Goal: Task Accomplishment & Management: Manage account settings

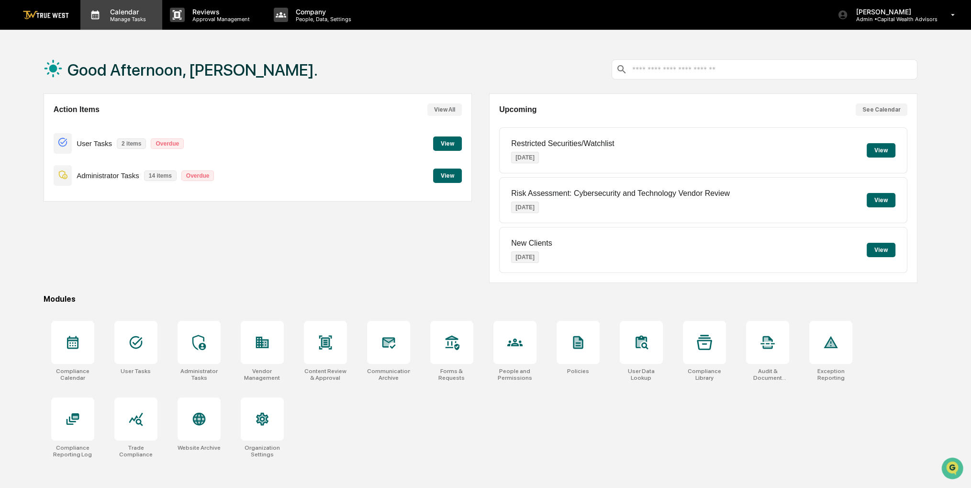
click at [134, 19] on p "Manage Tasks" at bounding box center [126, 19] width 48 height 7
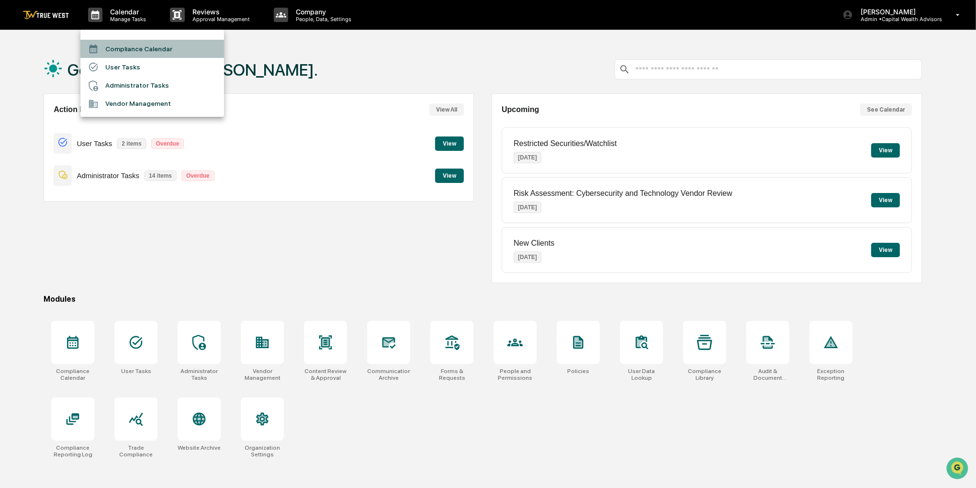
click at [134, 44] on li "Compliance Calendar" at bounding box center [152, 49] width 144 height 18
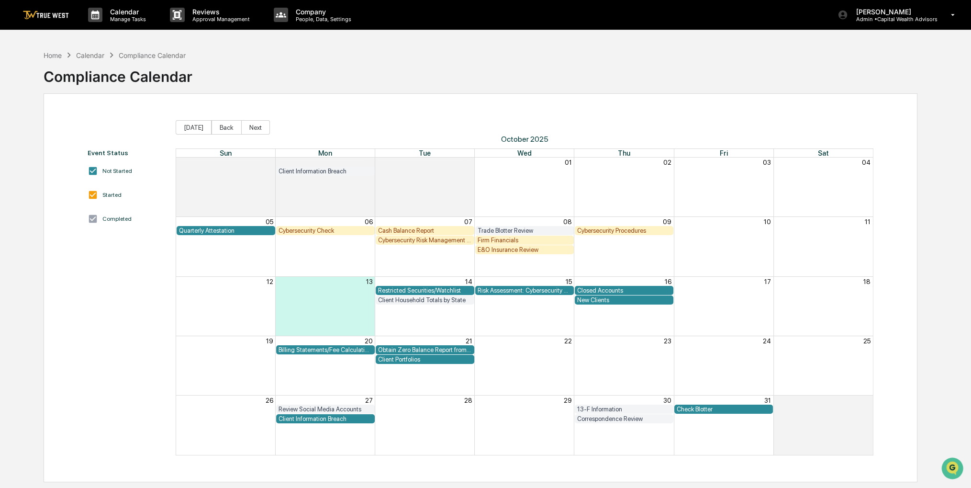
drag, startPoint x: 446, startPoint y: 54, endPoint x: 406, endPoint y: 55, distance: 39.3
click at [406, 55] on div "Home Calendar Compliance Calendar Compliance Calendar" at bounding box center [481, 69] width 874 height 48
click at [328, 417] on div "Client Information Breach" at bounding box center [326, 418] width 94 height 7
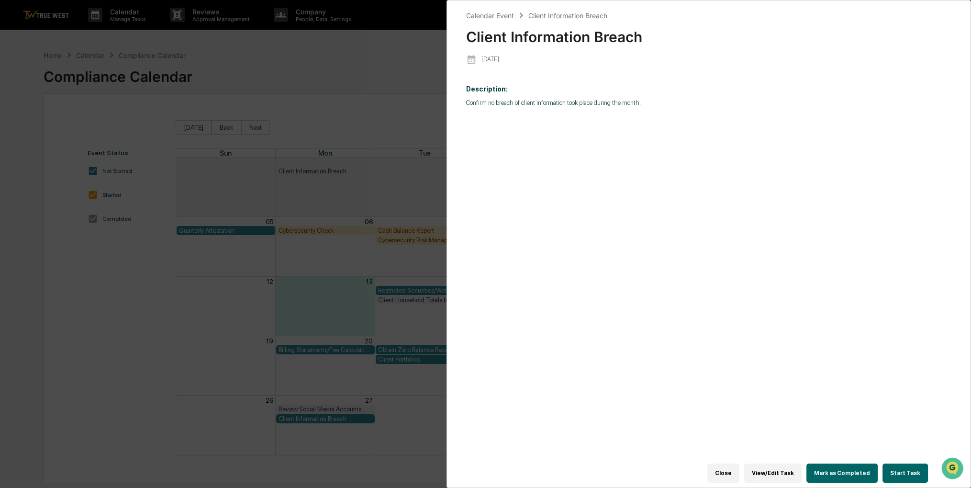
click at [913, 468] on button "Start Task" at bounding box center [905, 472] width 45 height 19
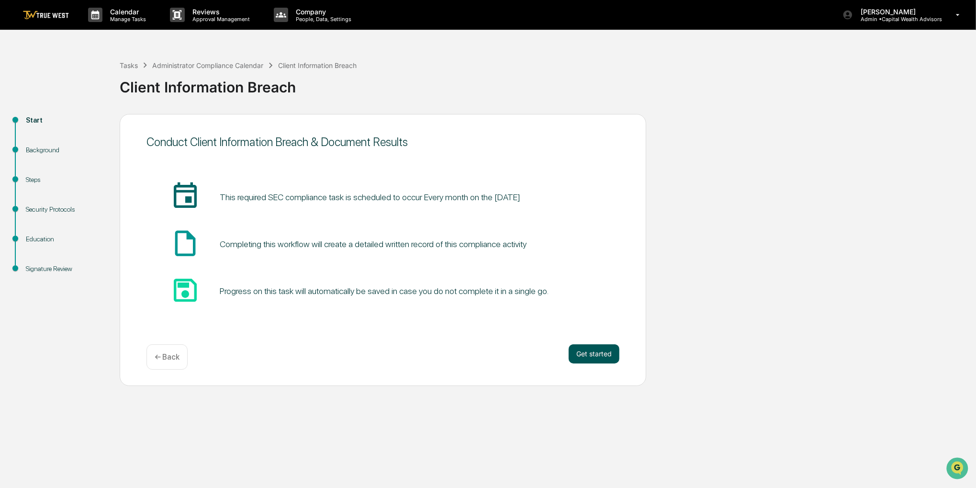
click at [606, 354] on button "Get started" at bounding box center [594, 353] width 51 height 19
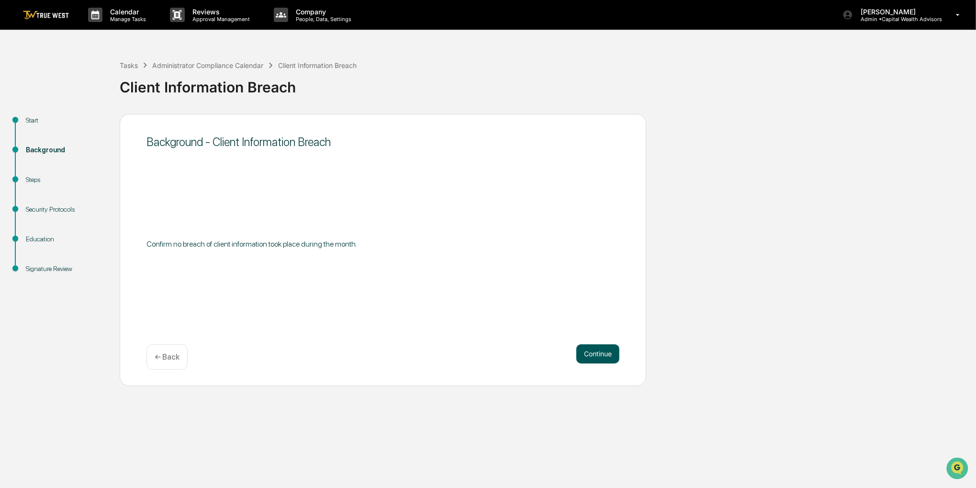
click at [605, 355] on button "Continue" at bounding box center [597, 353] width 43 height 19
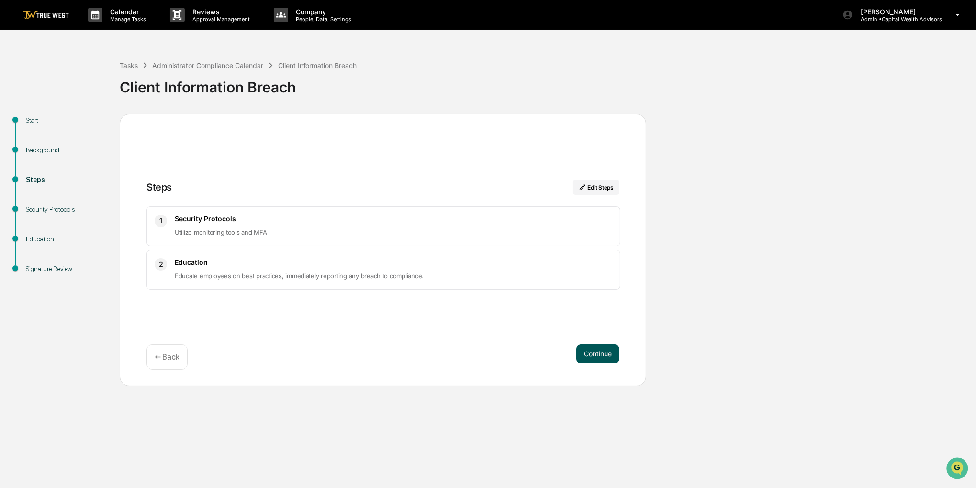
click at [594, 344] on button "Continue" at bounding box center [597, 353] width 43 height 19
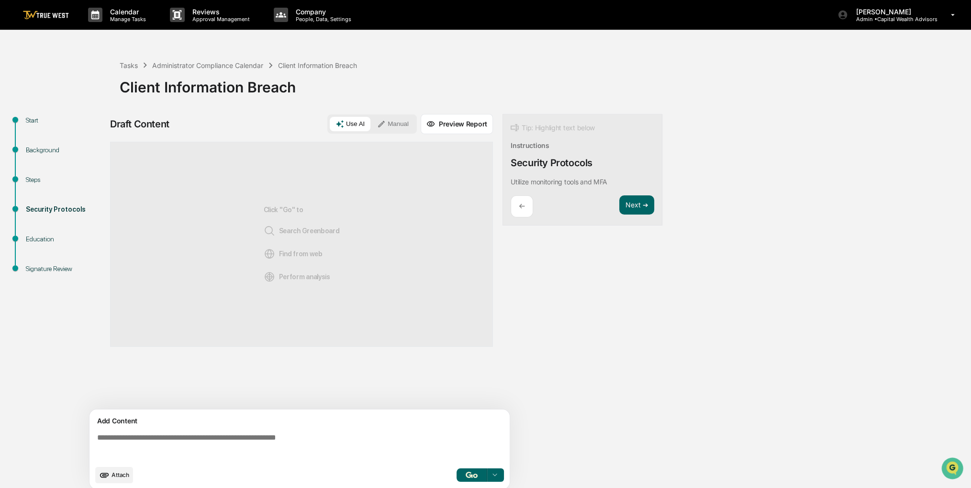
click at [404, 117] on button "Manual" at bounding box center [392, 124] width 43 height 14
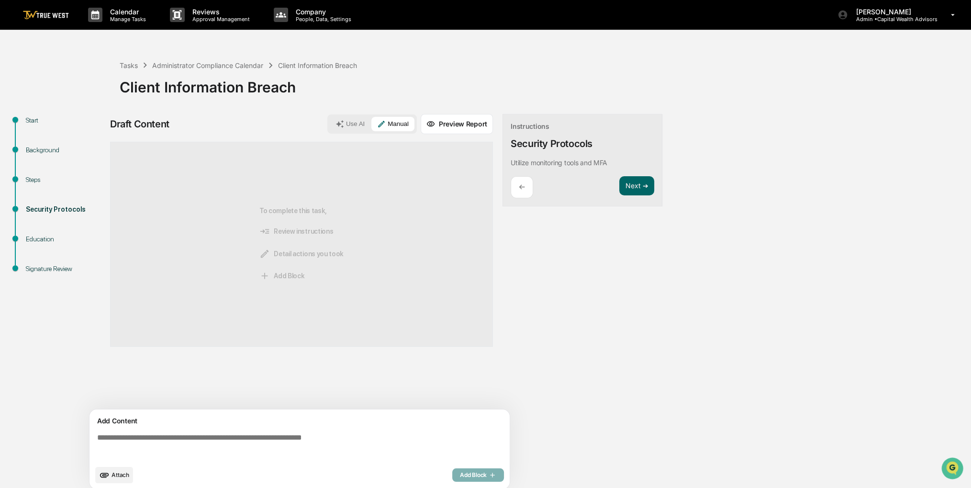
click at [122, 472] on span "Attach" at bounding box center [121, 474] width 18 height 7
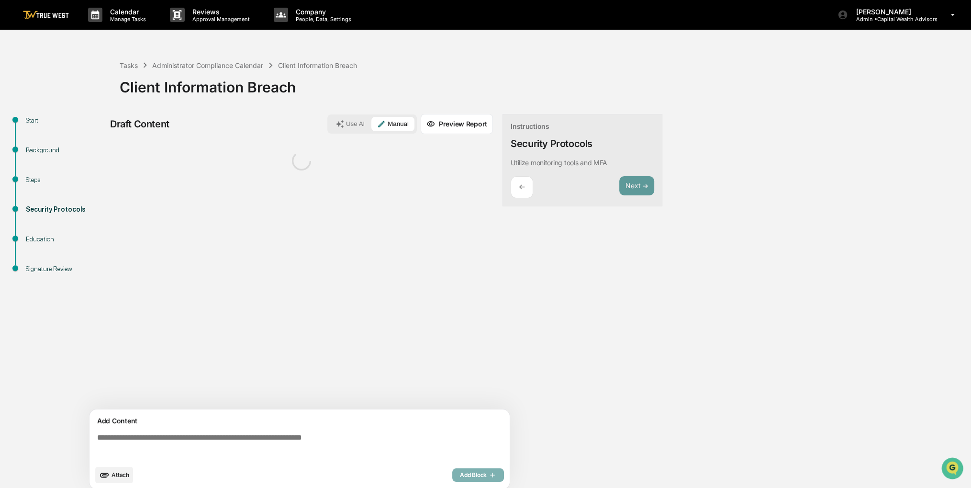
scroll to position [7, 0]
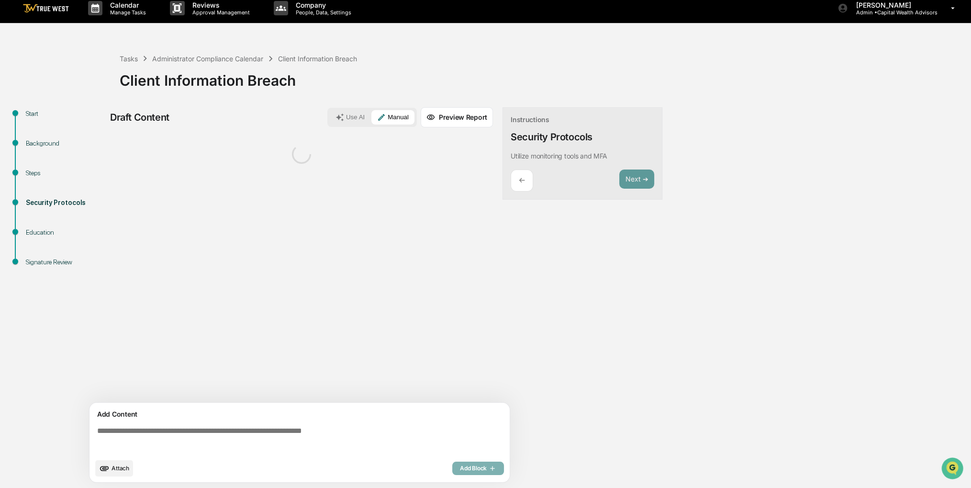
click at [145, 423] on textarea at bounding box center [301, 440] width 416 height 34
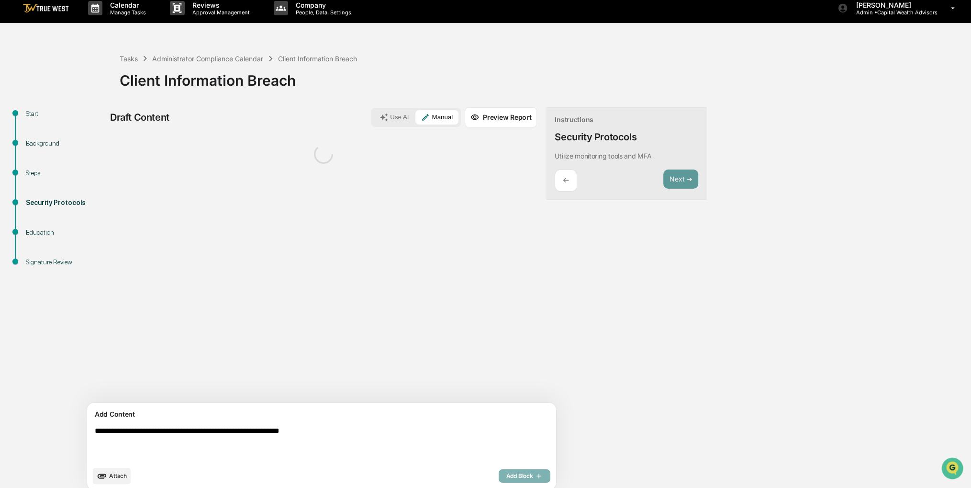
type textarea "**********"
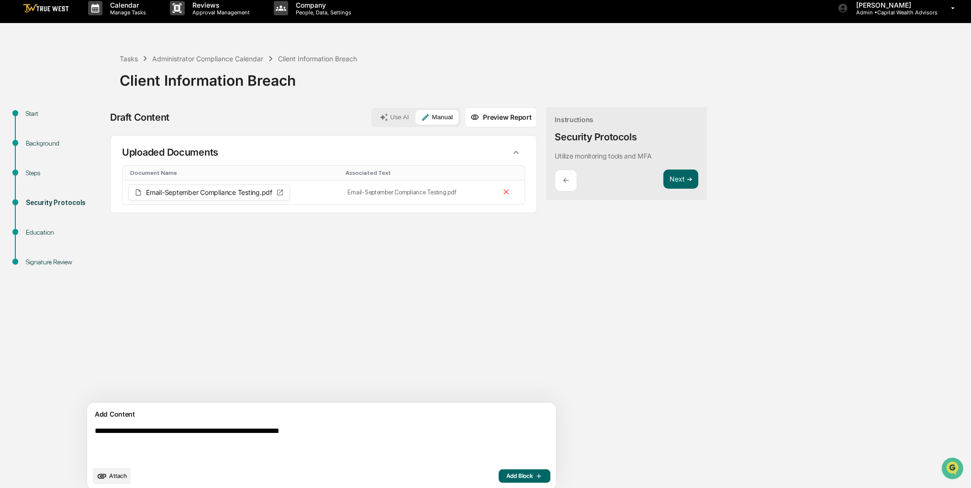
drag, startPoint x: 203, startPoint y: 283, endPoint x: 157, endPoint y: 262, distance: 50.3
click at [157, 262] on div "Sources Uploaded Documents Document Name Associated Text Email-September Compli…" at bounding box center [323, 269] width 427 height 268
click at [506, 478] on span "Add Block" at bounding box center [524, 476] width 36 height 8
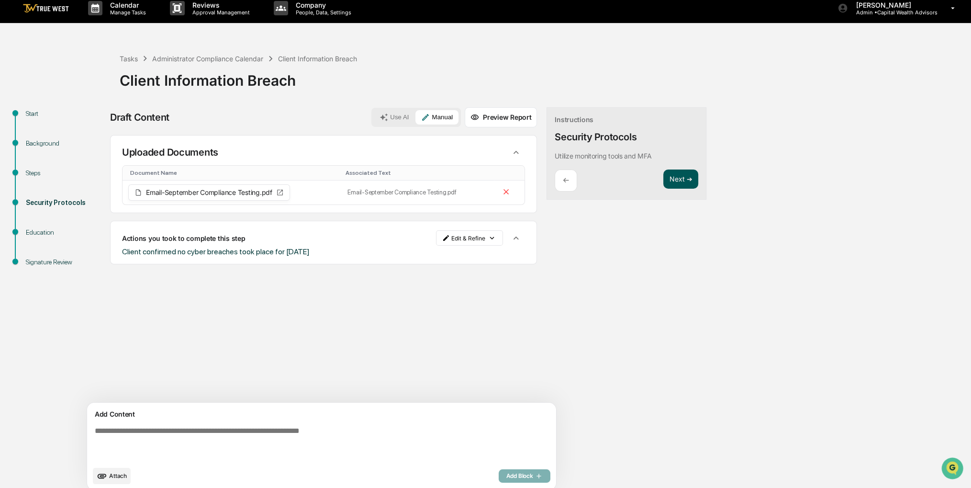
click at [663, 178] on button "Next ➔" at bounding box center [680, 179] width 35 height 20
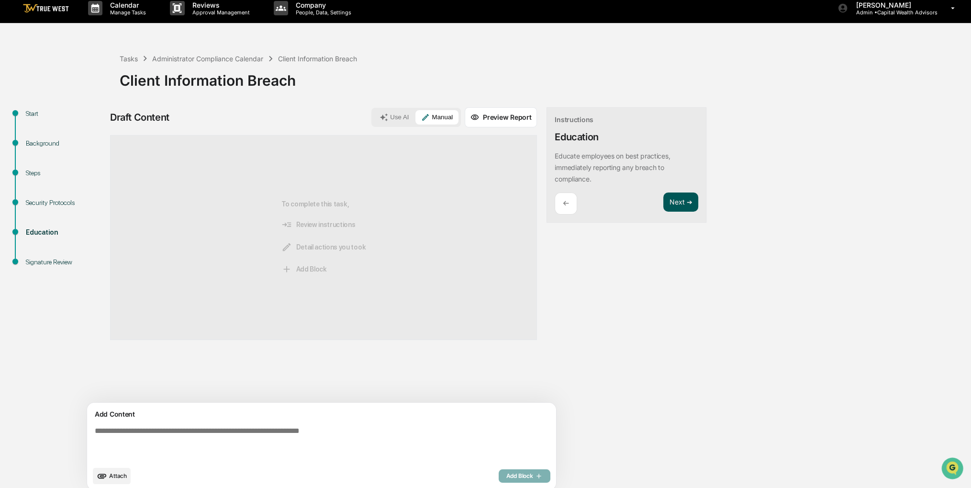
click at [663, 200] on button "Next ➔" at bounding box center [680, 202] width 35 height 20
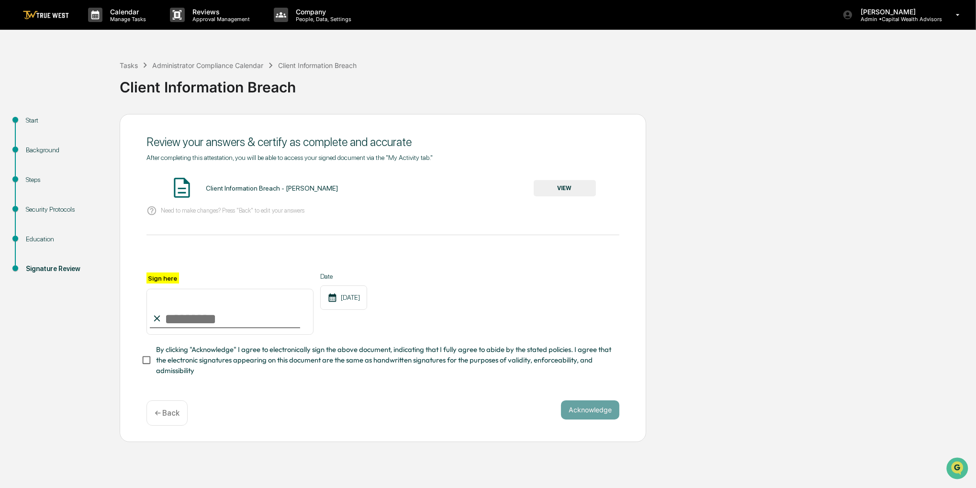
click at [246, 314] on input "Sign here" at bounding box center [229, 312] width 167 height 46
type input "**********"
click at [187, 361] on span "By clicking "Acknowledge" I agree to electronically sign the above document, in…" at bounding box center [384, 360] width 456 height 32
click at [556, 183] on button "VIEW" at bounding box center [565, 188] width 62 height 16
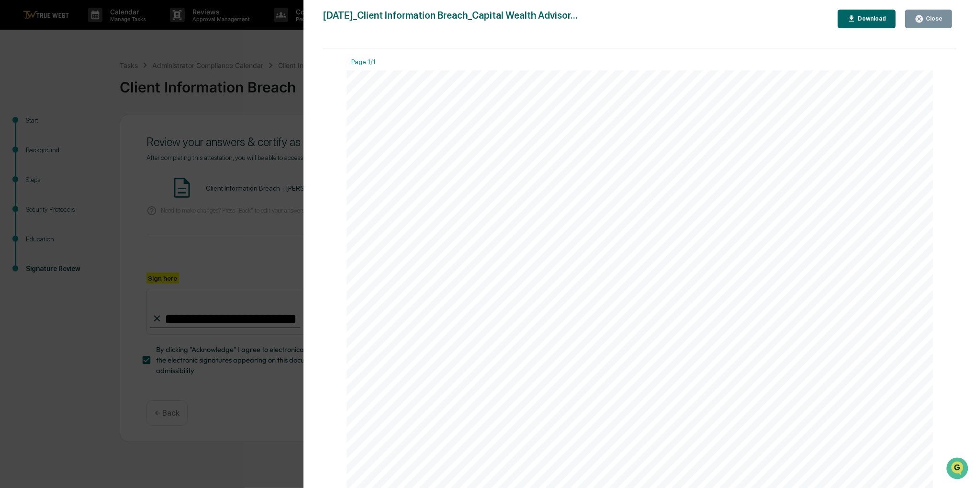
click at [927, 18] on div "Close" at bounding box center [933, 18] width 19 height 7
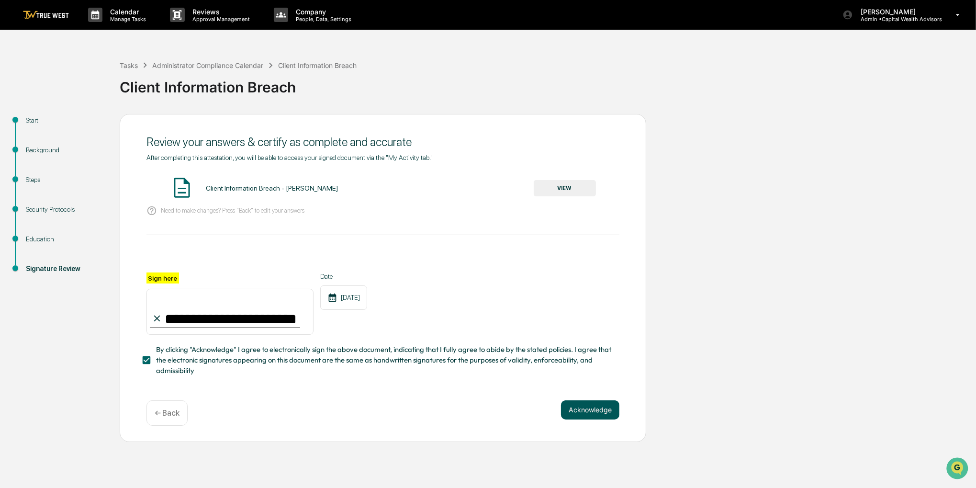
click at [579, 417] on button "Acknowledge" at bounding box center [590, 409] width 58 height 19
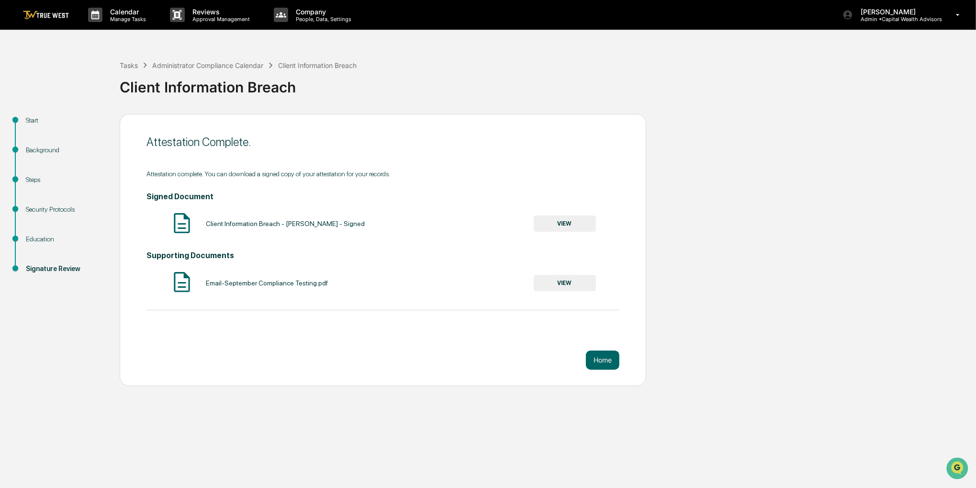
drag, startPoint x: 434, startPoint y: 82, endPoint x: 404, endPoint y: 73, distance: 31.2
click at [404, 73] on div "Client Information Breach" at bounding box center [546, 83] width 852 height 25
click at [129, 25] on div "Calendar Manage Tasks" at bounding box center [121, 15] width 82 height 30
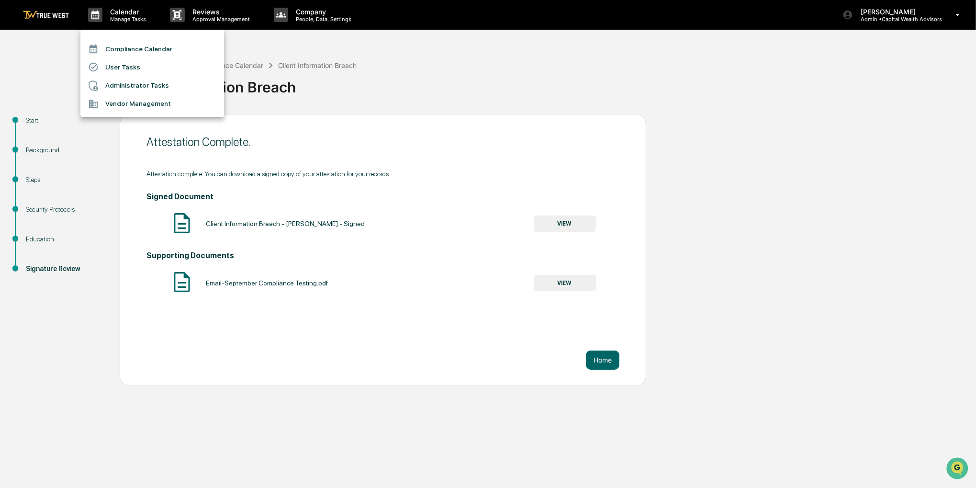
click at [130, 44] on li "Compliance Calendar" at bounding box center [152, 49] width 144 height 18
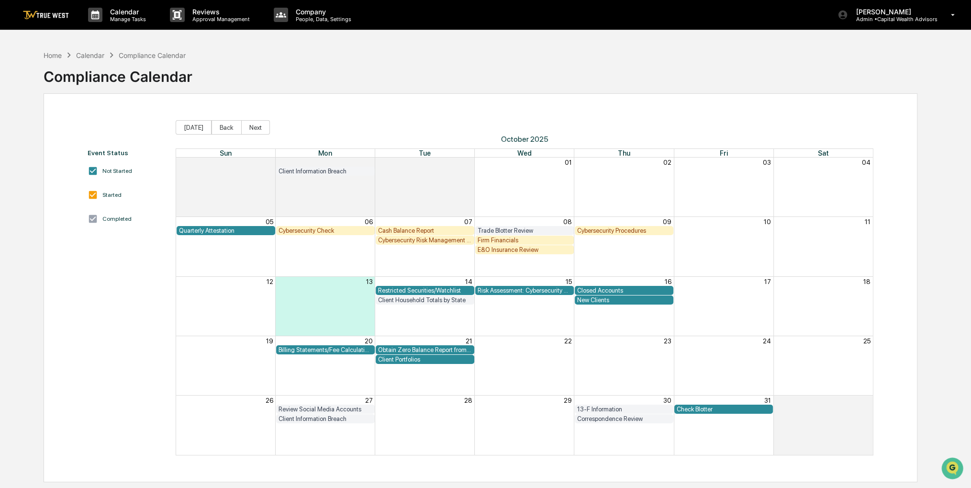
click at [818, 49] on div "Home Calendar Compliance Calendar Compliance Calendar" at bounding box center [481, 69] width 874 height 48
click at [537, 240] on div "Firm Financials" at bounding box center [525, 239] width 94 height 7
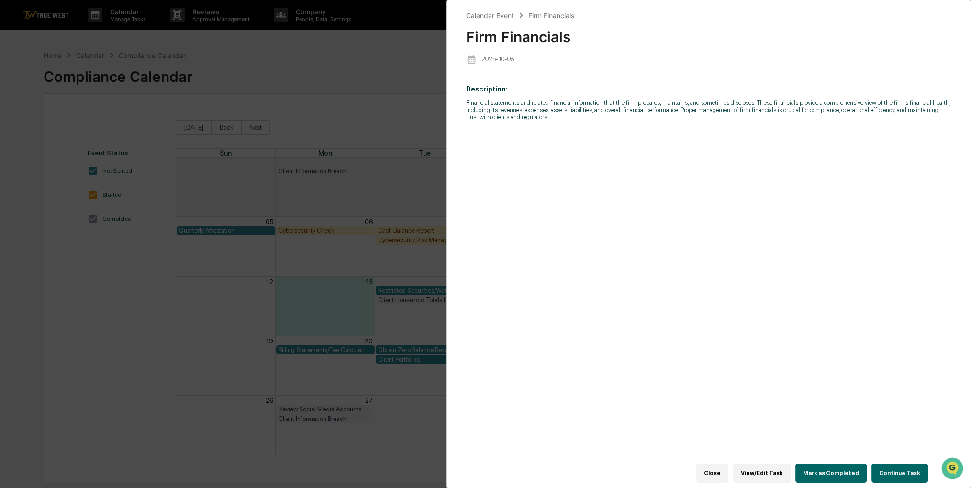
click at [888, 463] on button "Continue Task" at bounding box center [900, 472] width 56 height 19
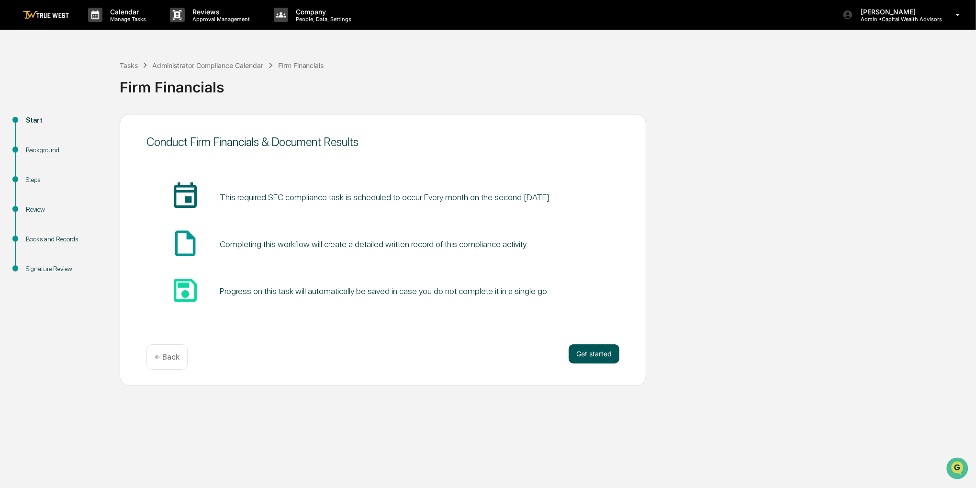
click at [605, 350] on button "Get started" at bounding box center [594, 353] width 51 height 19
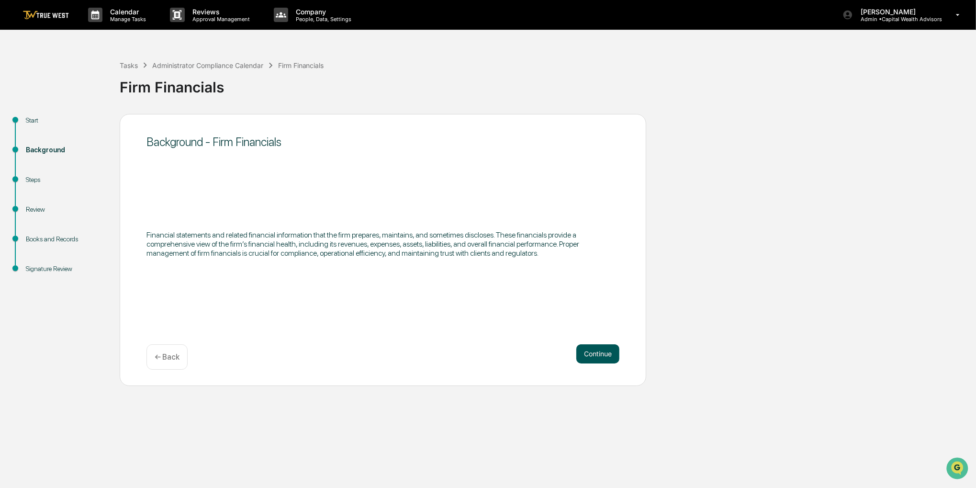
click at [603, 352] on button "Continue" at bounding box center [597, 353] width 43 height 19
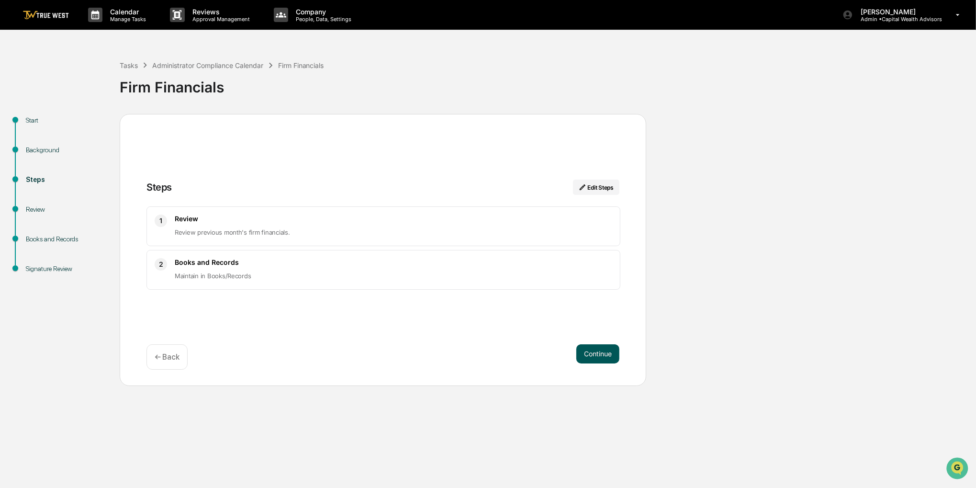
click at [596, 360] on button "Continue" at bounding box center [597, 353] width 43 height 19
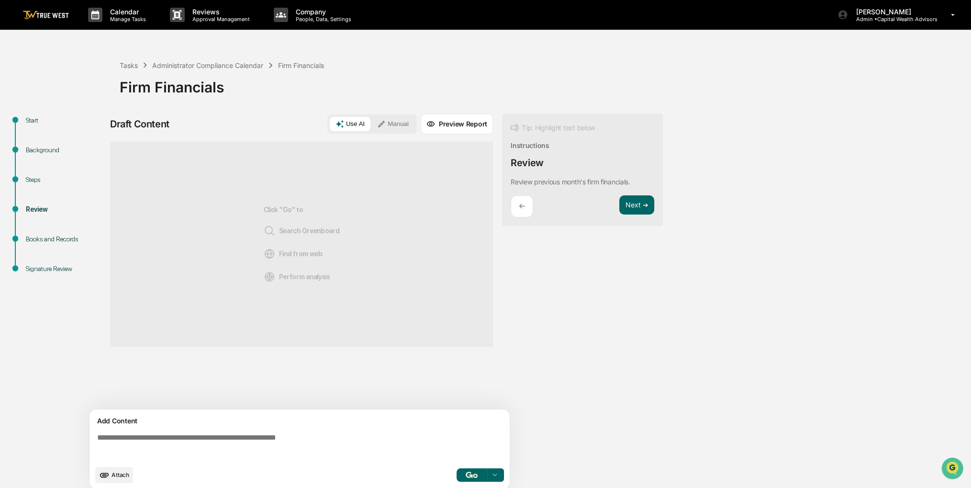
click at [395, 126] on button "Manual" at bounding box center [392, 124] width 43 height 14
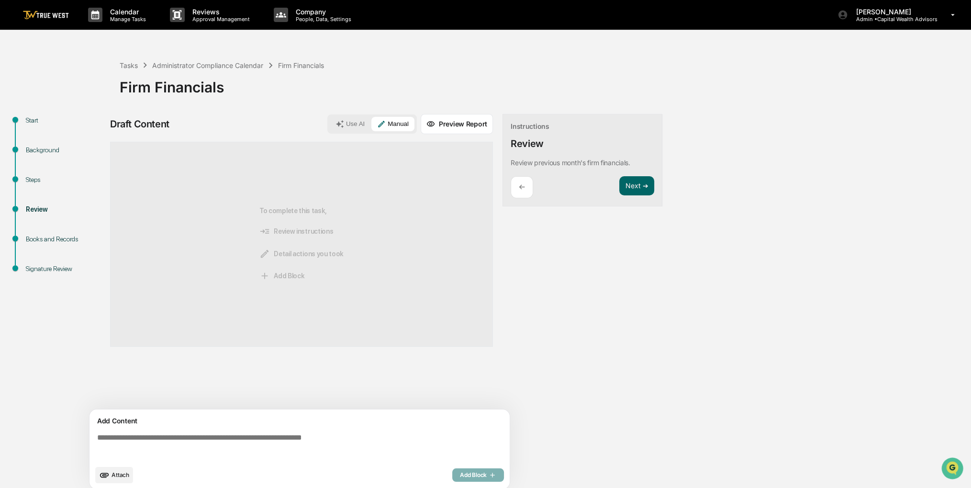
click at [109, 470] on icon "upload document" at bounding box center [104, 475] width 11 height 11
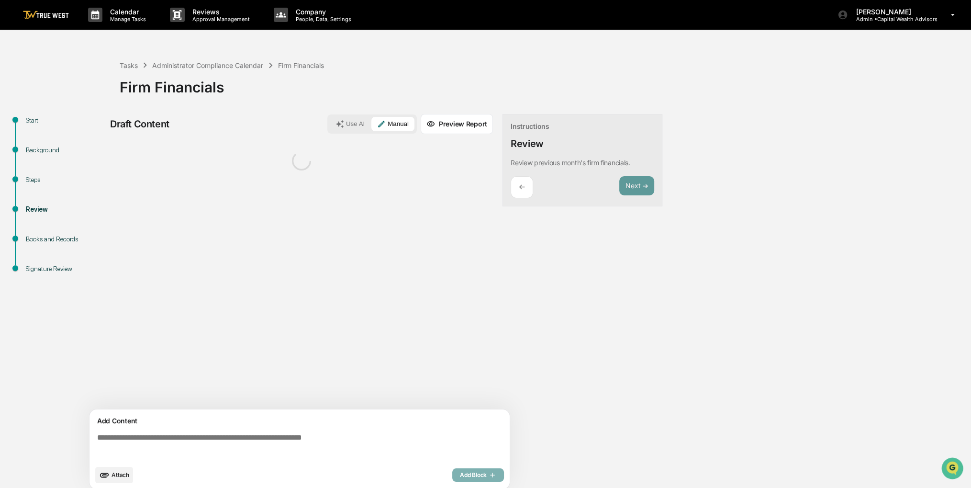
scroll to position [7, 0]
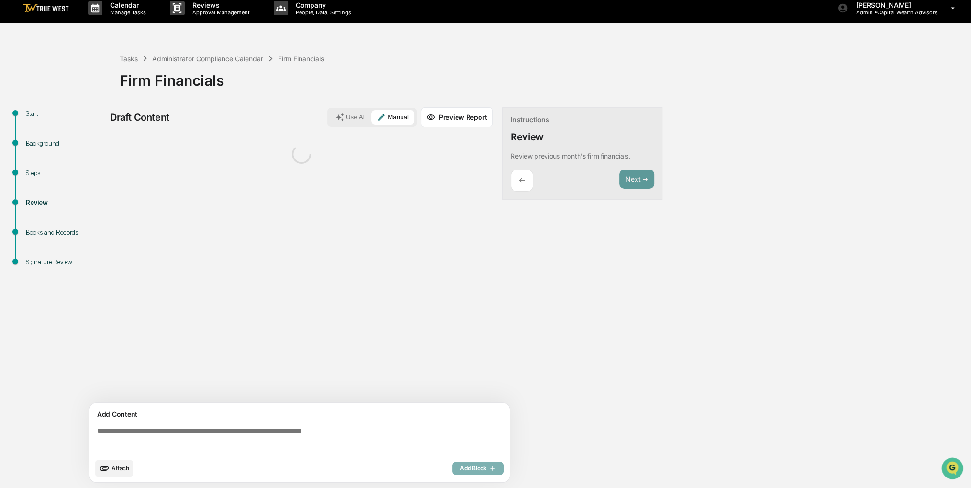
click at [183, 440] on textarea at bounding box center [301, 440] width 416 height 34
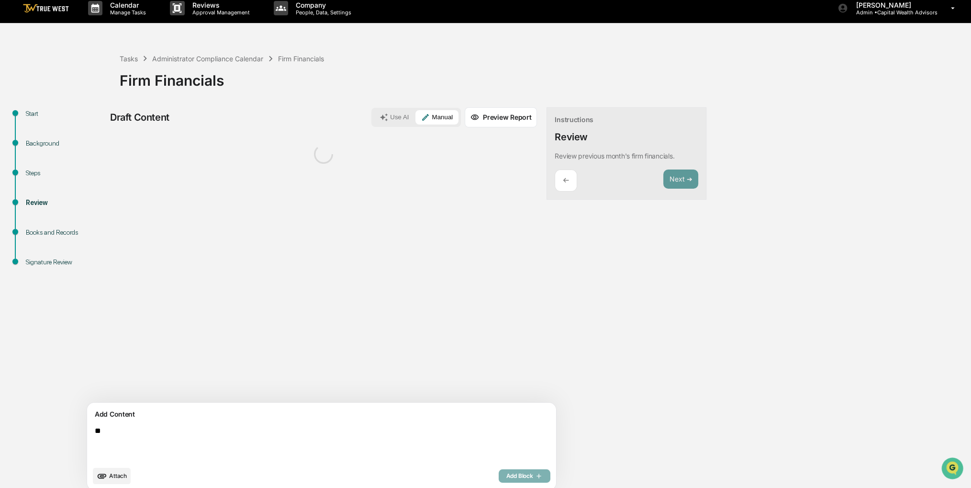
type textarea "*"
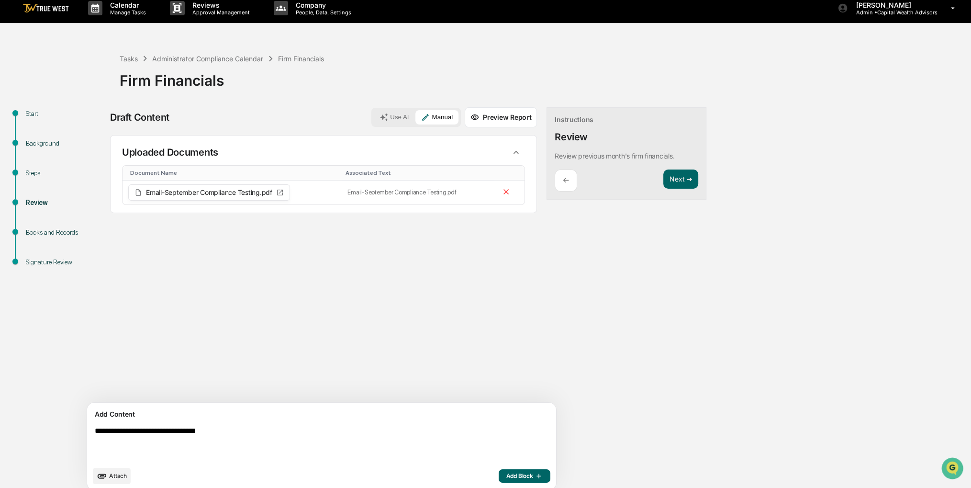
click at [263, 435] on textarea "**********" at bounding box center [299, 444] width 416 height 42
click at [326, 426] on textarea "**********" at bounding box center [299, 444] width 416 height 42
type textarea "**********"
click at [533, 472] on icon "button" at bounding box center [538, 476] width 10 height 8
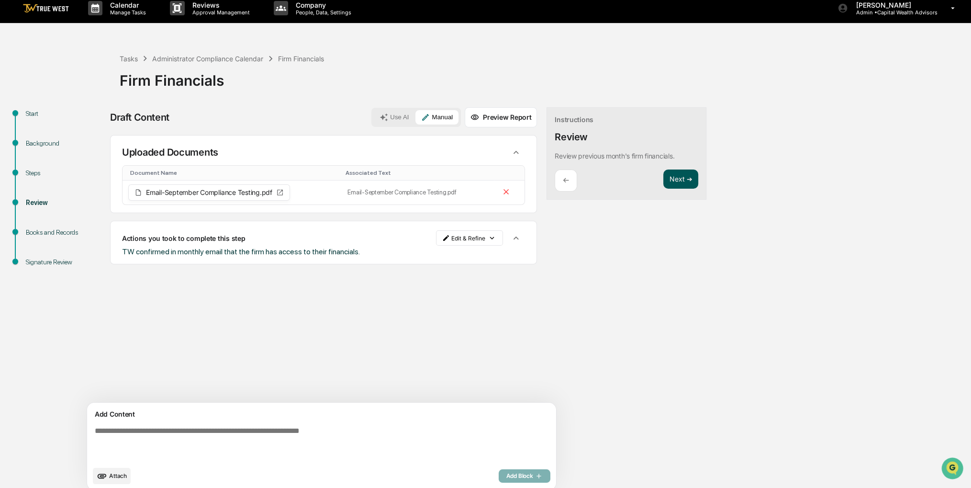
click at [663, 183] on button "Next ➔" at bounding box center [680, 179] width 35 height 20
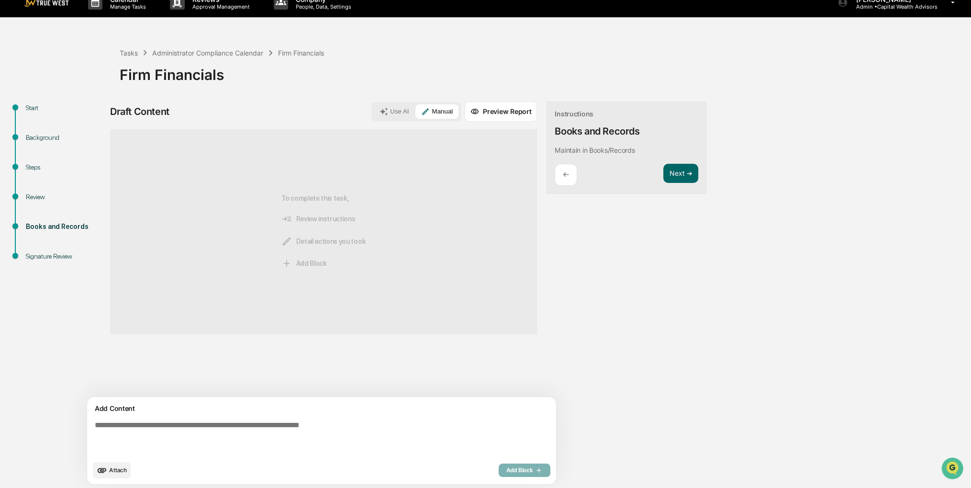
scroll to position [14, 0]
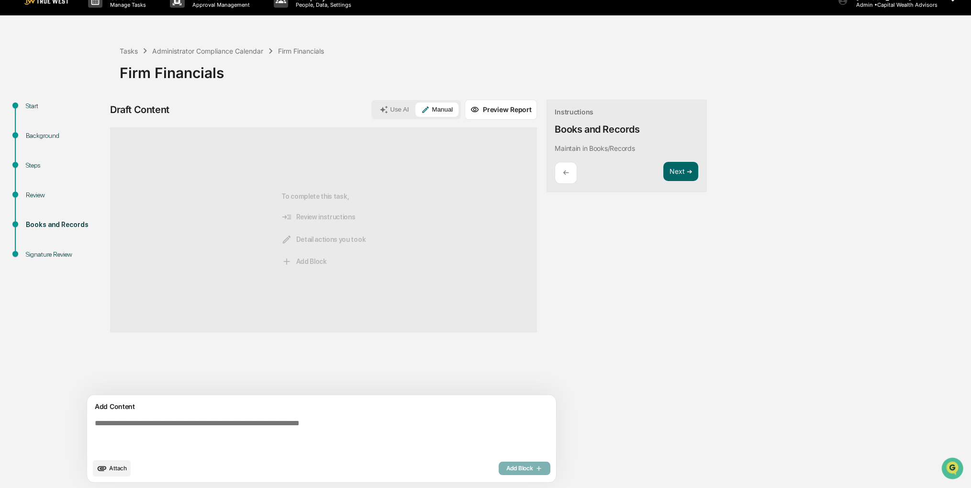
click at [555, 168] on div "←" at bounding box center [566, 173] width 22 height 22
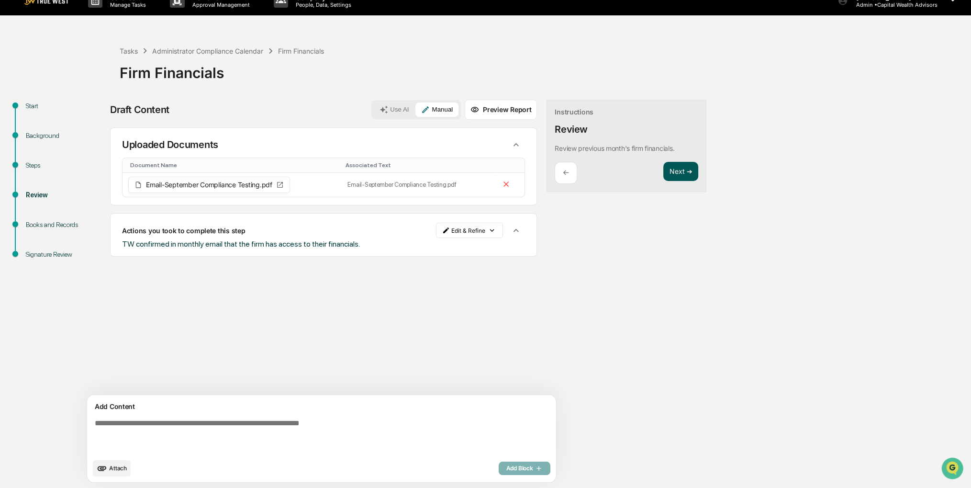
click at [663, 168] on button "Next ➔" at bounding box center [680, 172] width 35 height 20
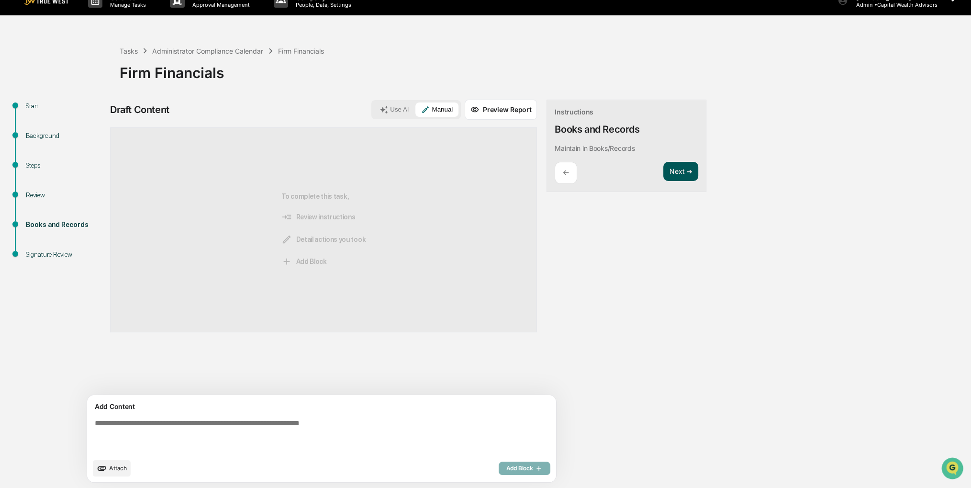
click at [663, 169] on button "Next ➔" at bounding box center [680, 172] width 35 height 20
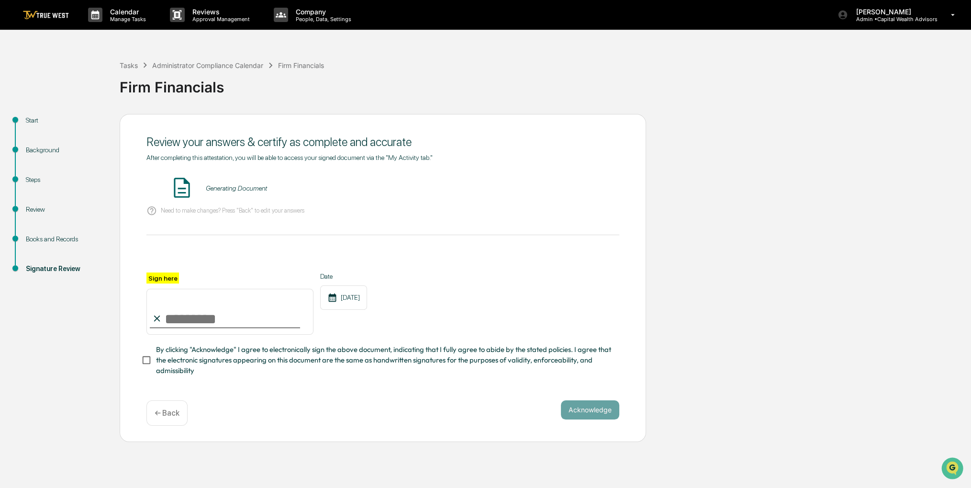
scroll to position [0, 0]
click at [289, 304] on input "Sign here" at bounding box center [229, 312] width 167 height 46
type input "**********"
click at [242, 365] on span "By clicking "Acknowledge" I agree to electronically sign the above document, in…" at bounding box center [384, 360] width 456 height 32
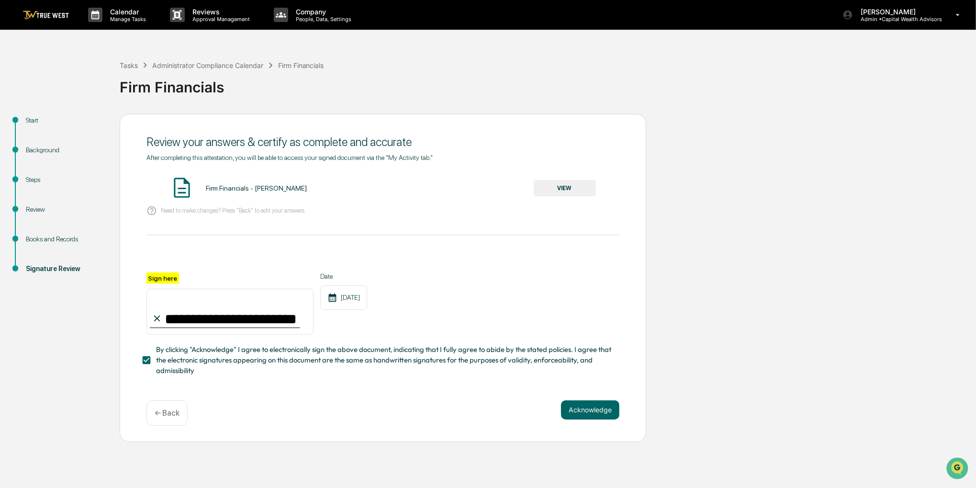
click at [560, 189] on button "VIEW" at bounding box center [565, 188] width 62 height 16
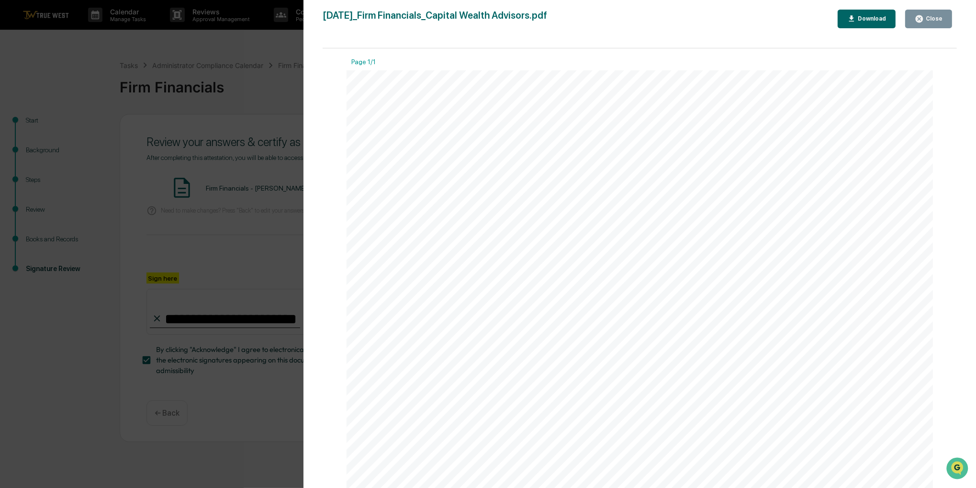
click at [913, 24] on button "Close" at bounding box center [928, 19] width 47 height 19
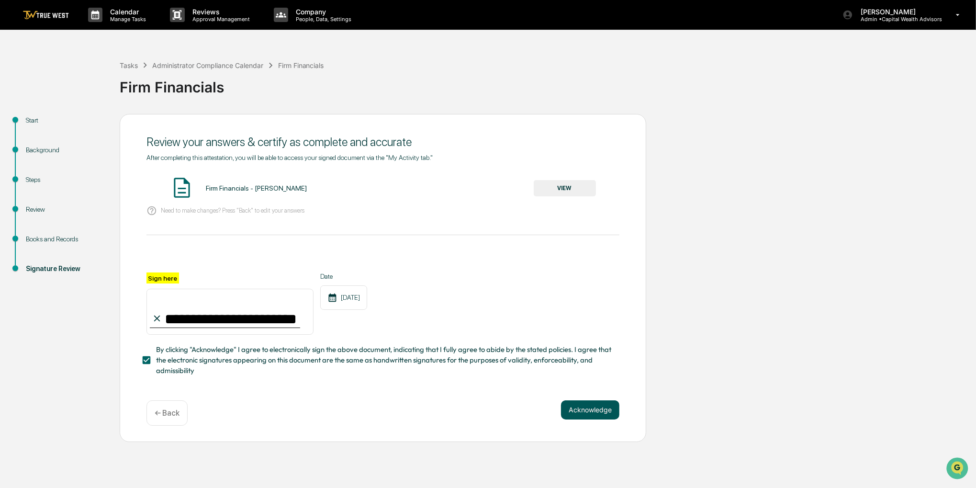
click at [576, 406] on button "Acknowledge" at bounding box center [590, 409] width 58 height 19
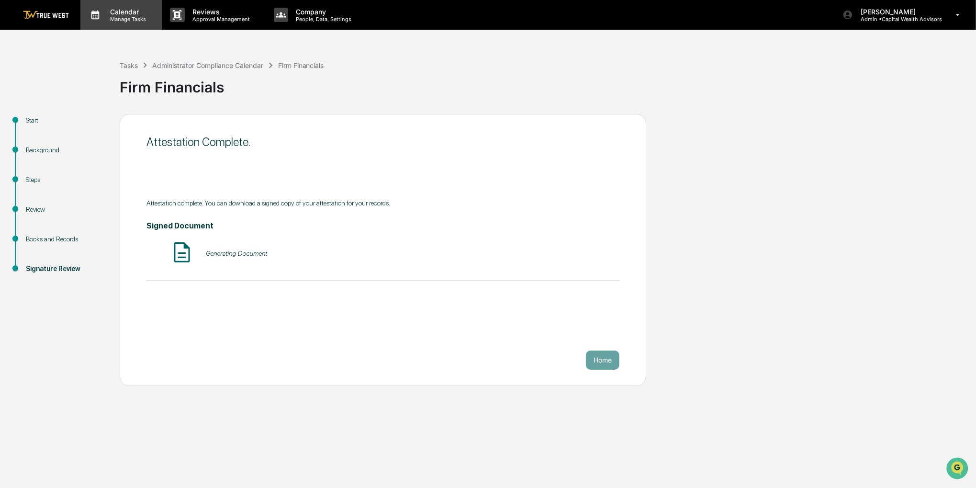
click at [140, 19] on p "Manage Tasks" at bounding box center [126, 19] width 48 height 7
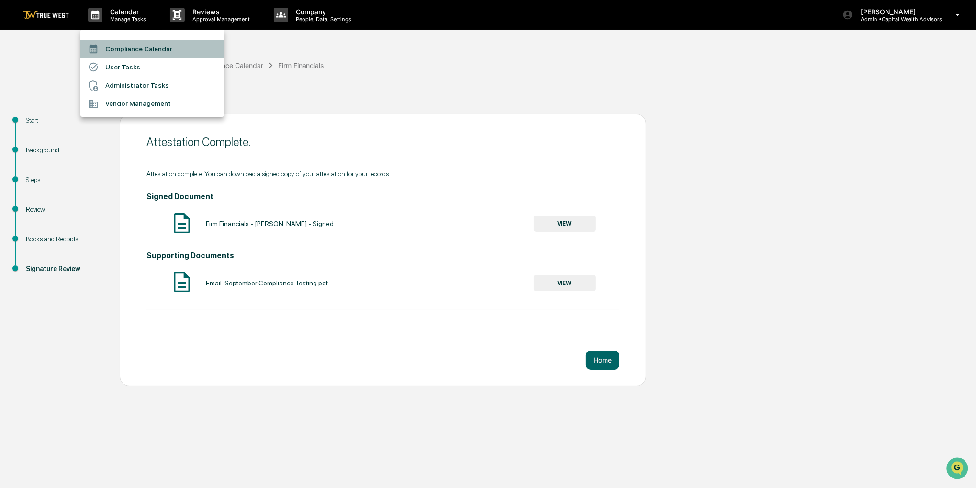
click at [140, 49] on li "Compliance Calendar" at bounding box center [152, 49] width 144 height 18
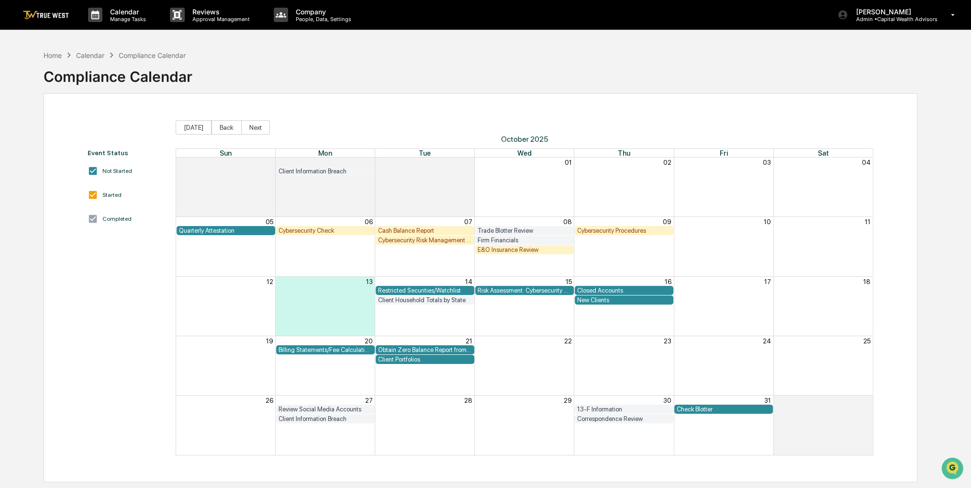
click at [705, 50] on div "Home Calendar Compliance Calendar Compliance Calendar" at bounding box center [481, 69] width 874 height 48
click at [518, 252] on div "E&O Insurance Review" at bounding box center [525, 249] width 94 height 7
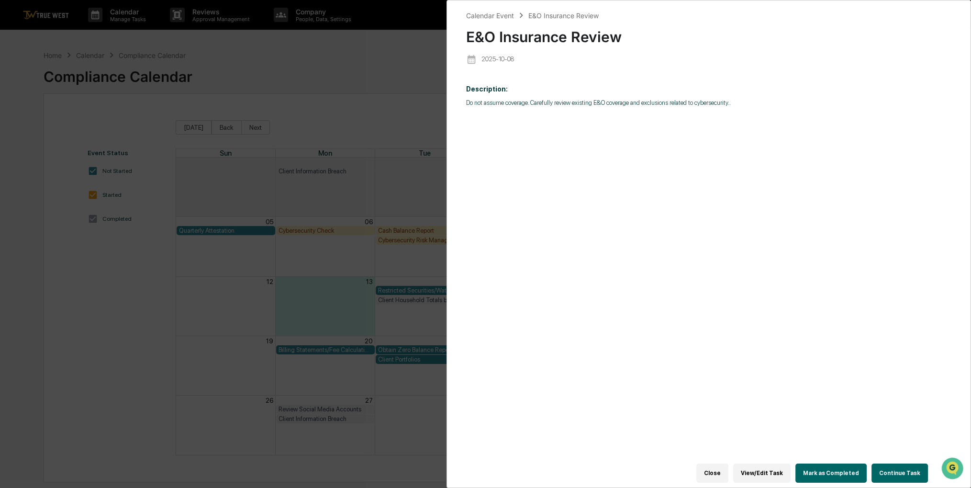
click at [888, 472] on button "Continue Task" at bounding box center [900, 472] width 56 height 19
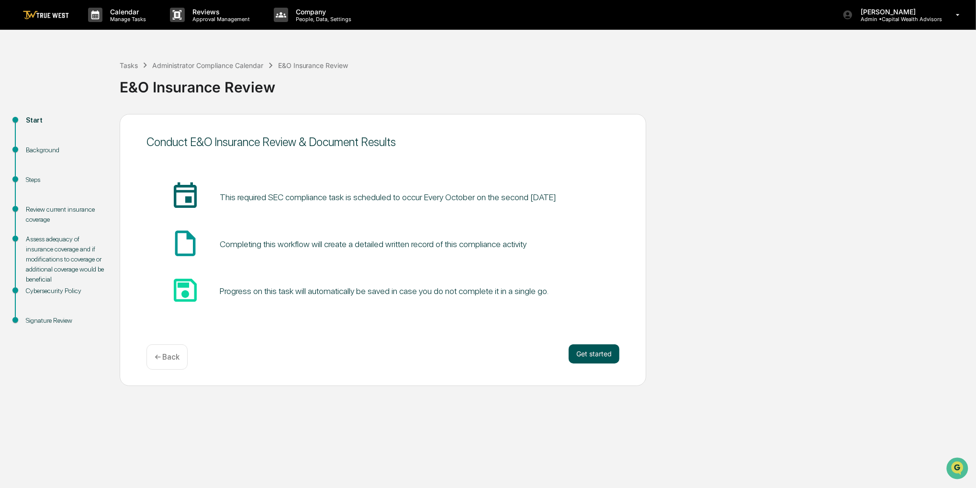
click at [570, 360] on button "Get started" at bounding box center [594, 353] width 51 height 19
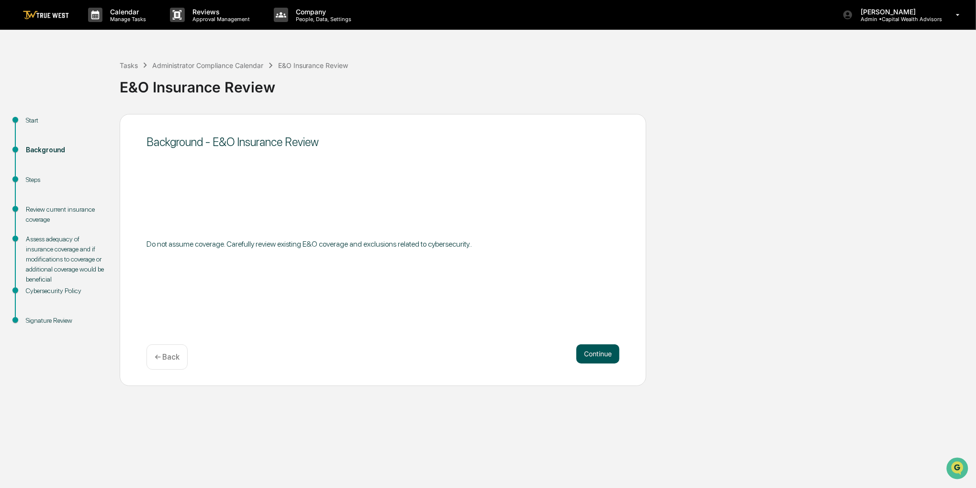
click at [590, 356] on button "Continue" at bounding box center [597, 353] width 43 height 19
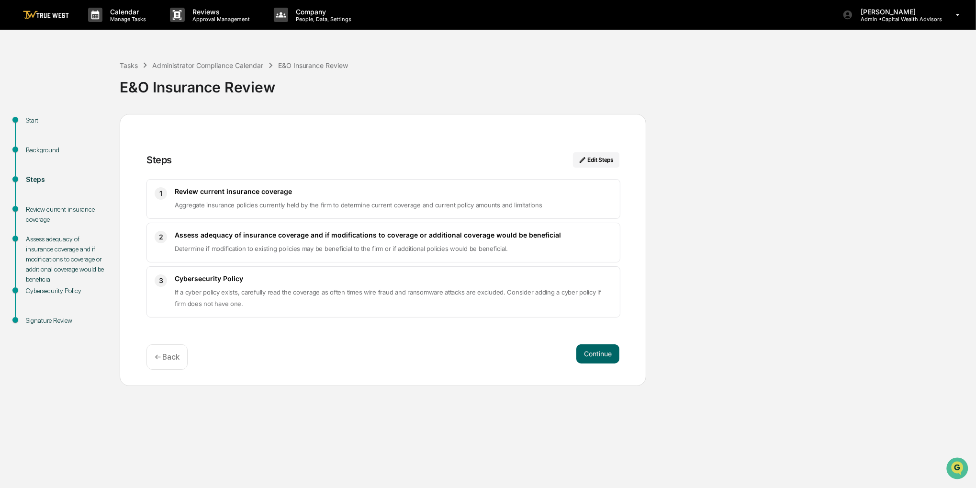
click at [590, 356] on button "Continue" at bounding box center [597, 353] width 43 height 19
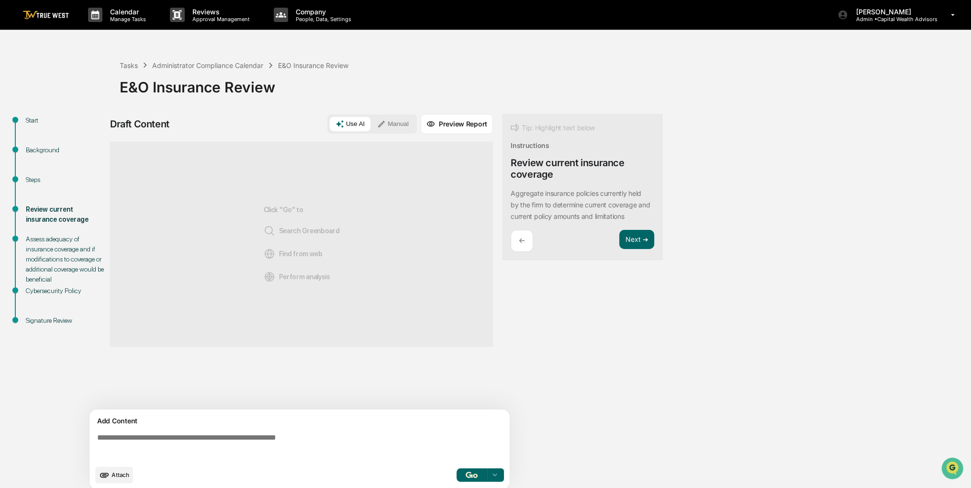
click at [412, 124] on button "Manual" at bounding box center [392, 124] width 43 height 14
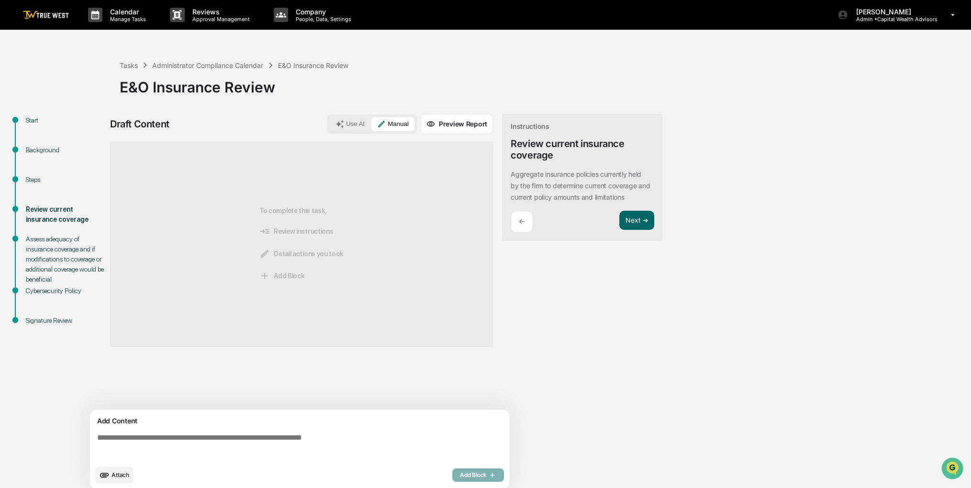
click at [115, 474] on span "Attach" at bounding box center [121, 474] width 18 height 7
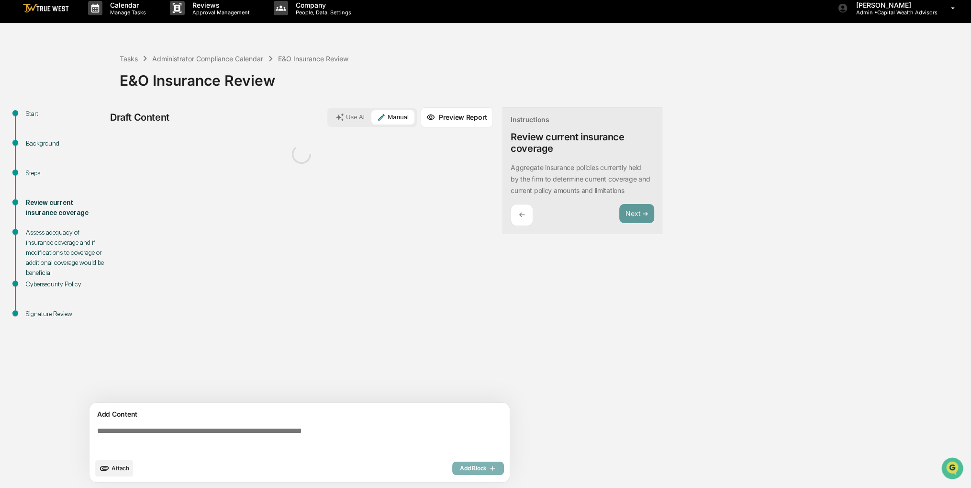
click at [146, 429] on textarea at bounding box center [301, 440] width 416 height 34
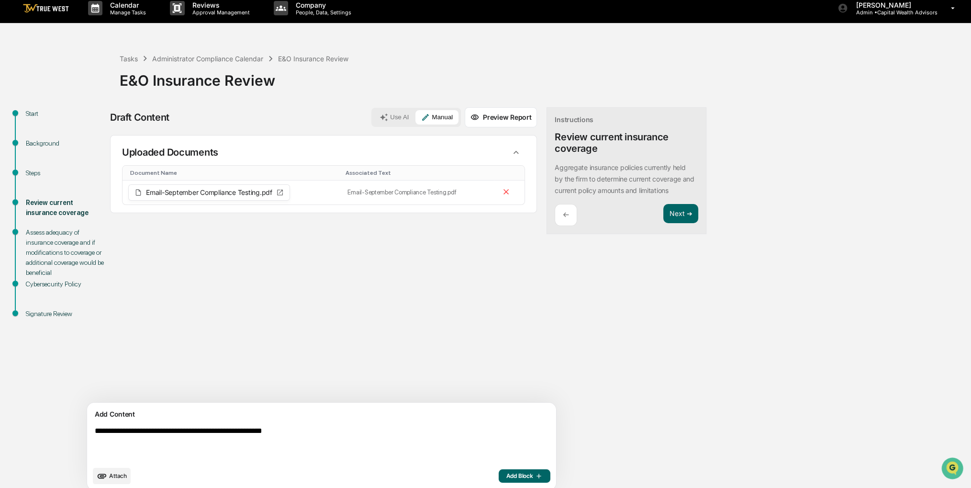
type textarea "**********"
click at [446, 475] on div "Attach Add Block" at bounding box center [322, 476] width 458 height 16
click at [506, 476] on span "Add Block" at bounding box center [524, 476] width 36 height 8
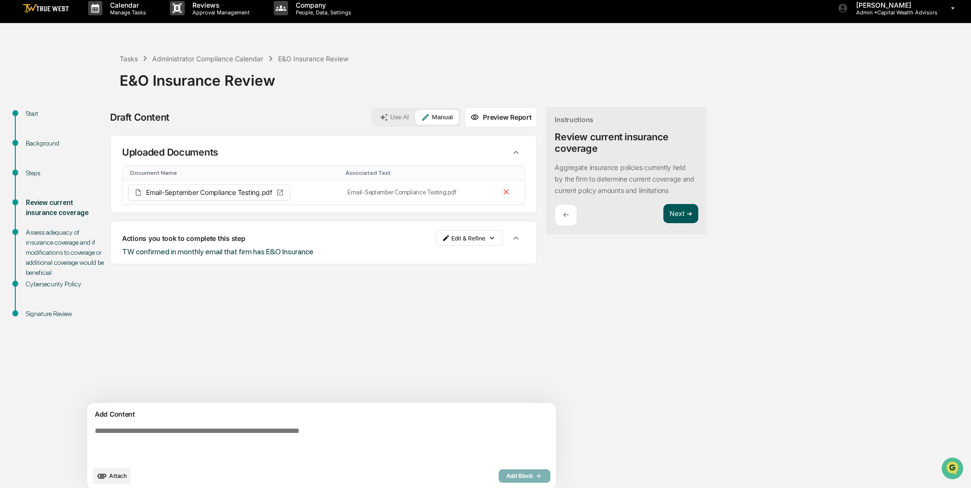
click at [663, 212] on button "Next ➔" at bounding box center [680, 214] width 35 height 20
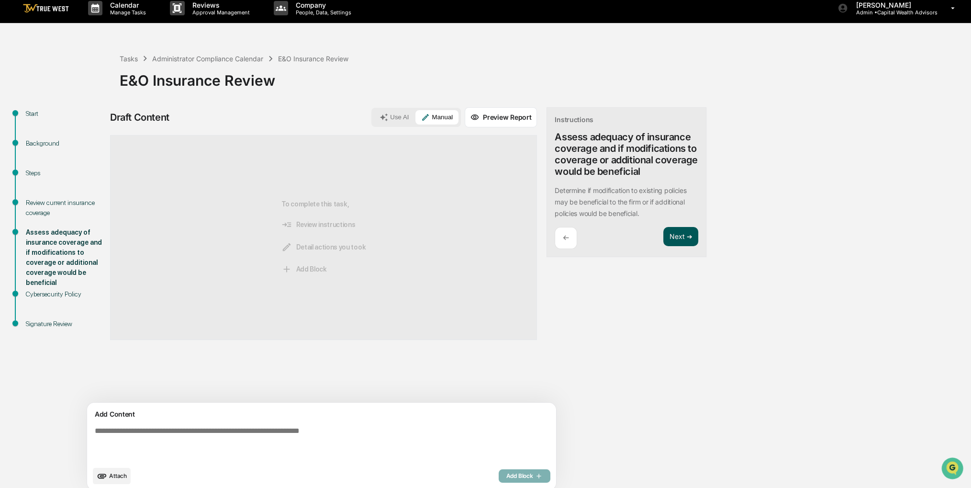
click at [663, 241] on button "Next ➔" at bounding box center [680, 237] width 35 height 20
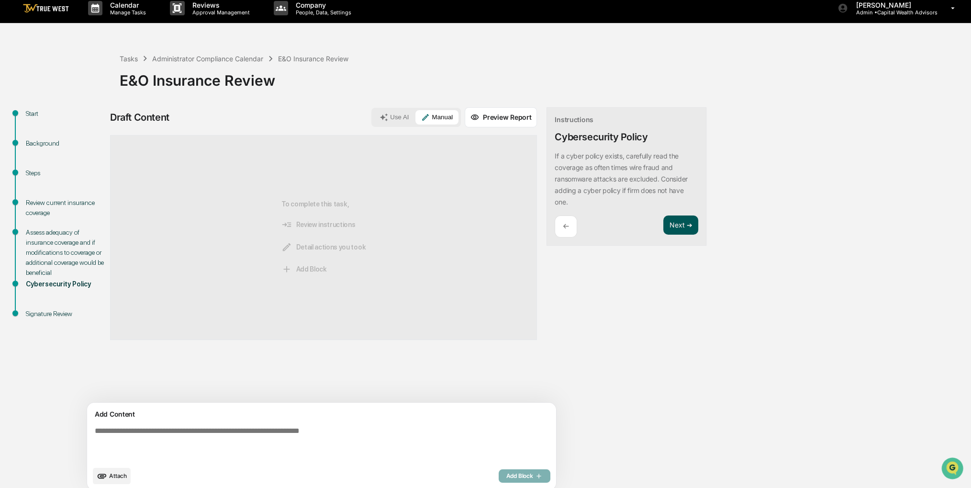
click at [663, 220] on button "Next ➔" at bounding box center [680, 225] width 35 height 20
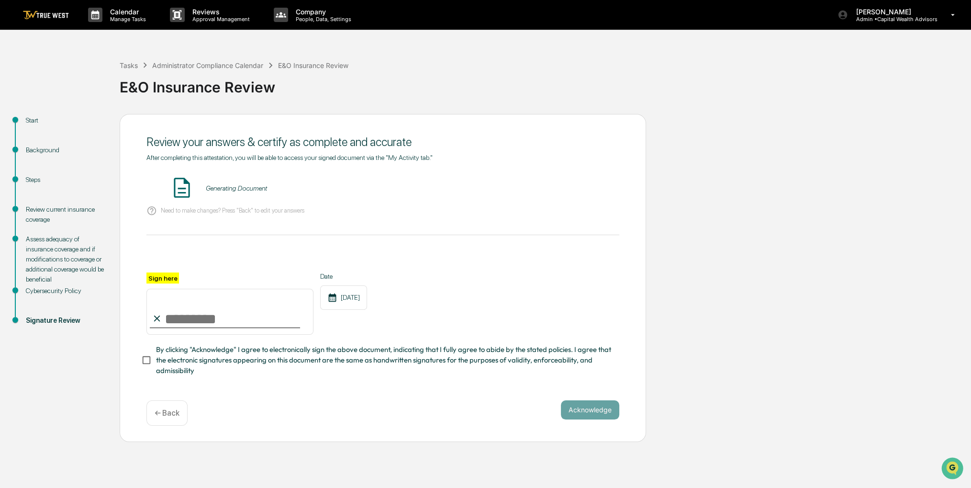
scroll to position [0, 0]
click at [225, 304] on input "Sign here" at bounding box center [229, 312] width 167 height 46
type input "**********"
click at [220, 360] on span "By clicking "Acknowledge" I agree to electronically sign the above document, in…" at bounding box center [384, 360] width 456 height 32
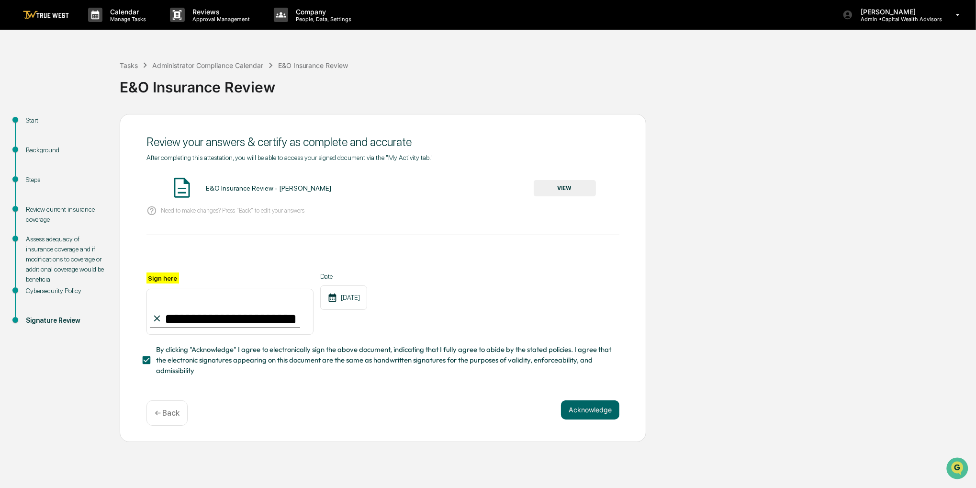
click at [546, 194] on button "VIEW" at bounding box center [565, 188] width 62 height 16
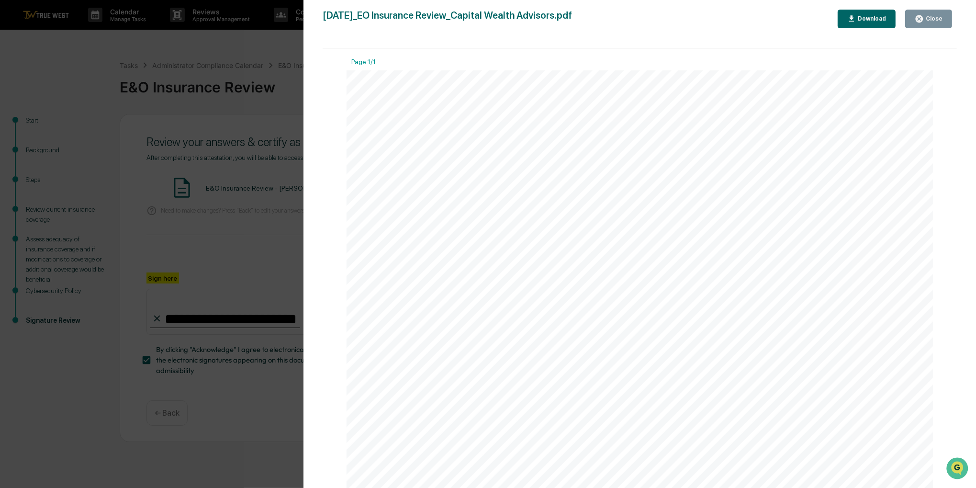
click at [917, 25] on button "Close" at bounding box center [928, 19] width 47 height 19
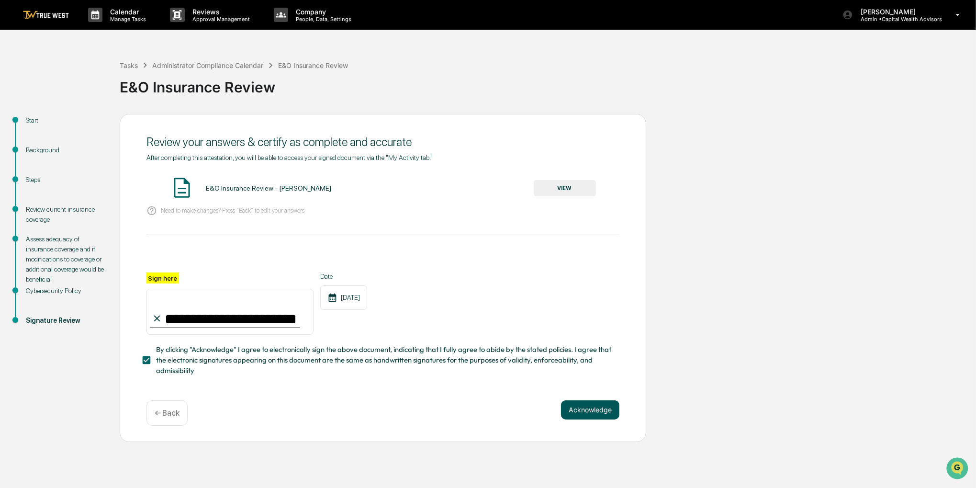
click at [588, 405] on button "Acknowledge" at bounding box center [590, 409] width 58 height 19
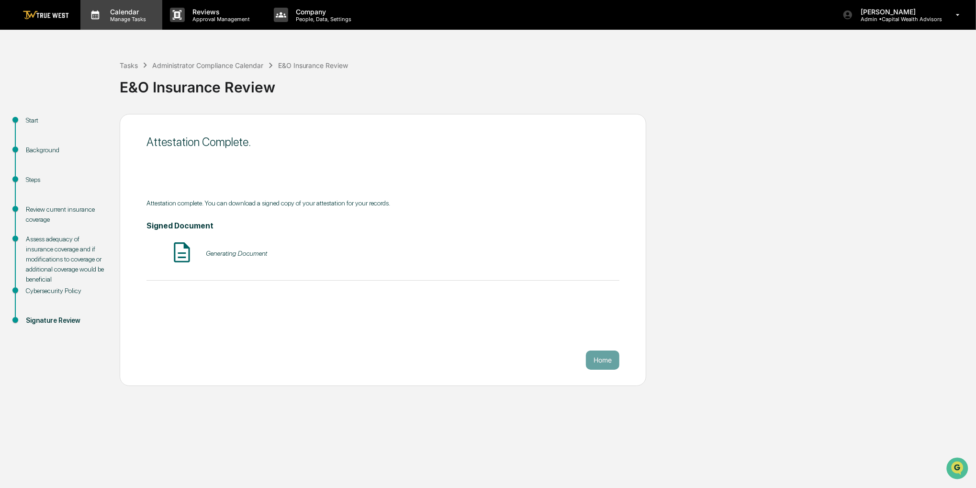
click at [113, 12] on p "Calendar" at bounding box center [126, 12] width 48 height 8
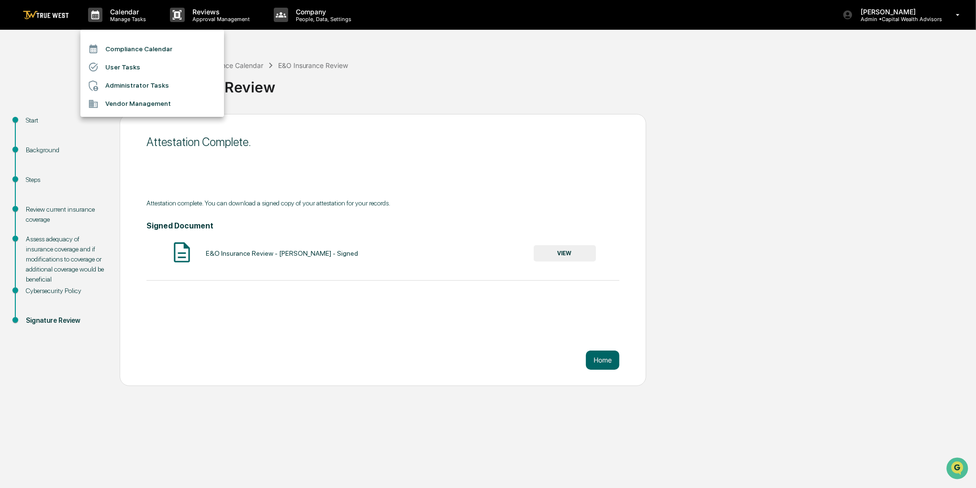
click at [128, 45] on li "Compliance Calendar" at bounding box center [152, 49] width 144 height 18
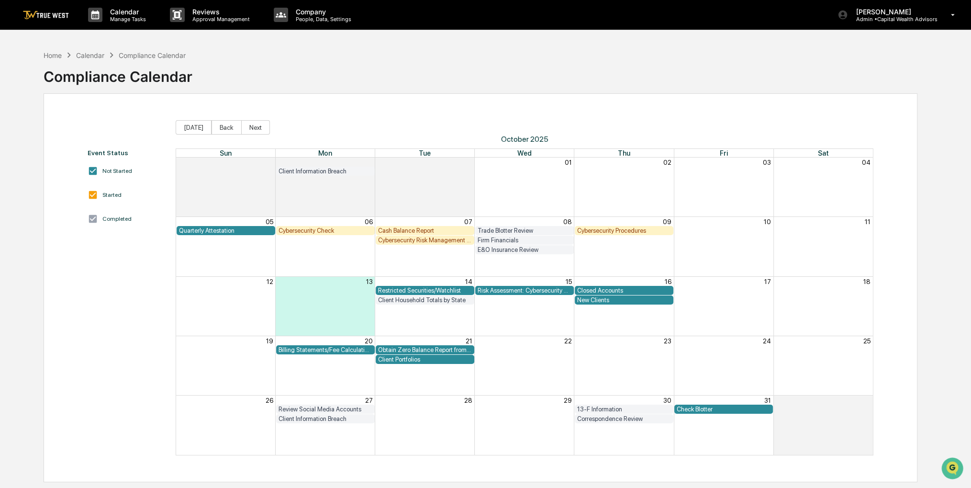
drag, startPoint x: 337, startPoint y: 79, endPoint x: 320, endPoint y: 76, distance: 17.0
click at [320, 76] on div "Home Calendar Compliance Calendar Compliance Calendar" at bounding box center [481, 69] width 874 height 48
click at [732, 73] on div "Home Calendar Compliance Calendar Compliance Calendar" at bounding box center [481, 69] width 874 height 48
click at [714, 411] on div "Check Blotter" at bounding box center [724, 408] width 94 height 7
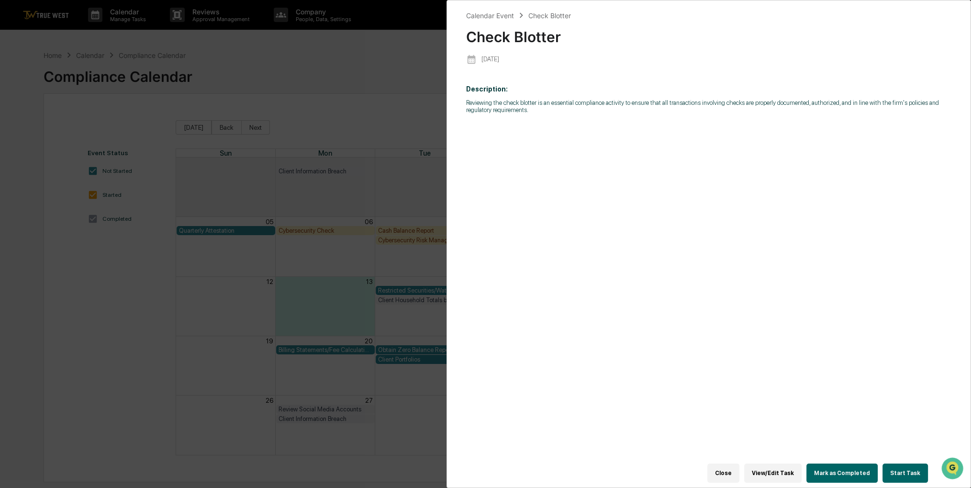
click at [915, 473] on button "Start Task" at bounding box center [905, 472] width 45 height 19
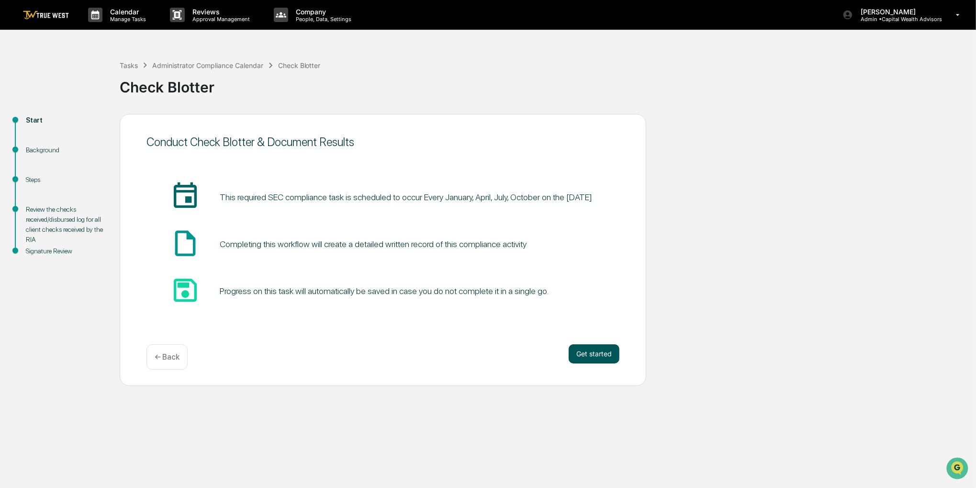
click at [585, 357] on button "Get started" at bounding box center [594, 353] width 51 height 19
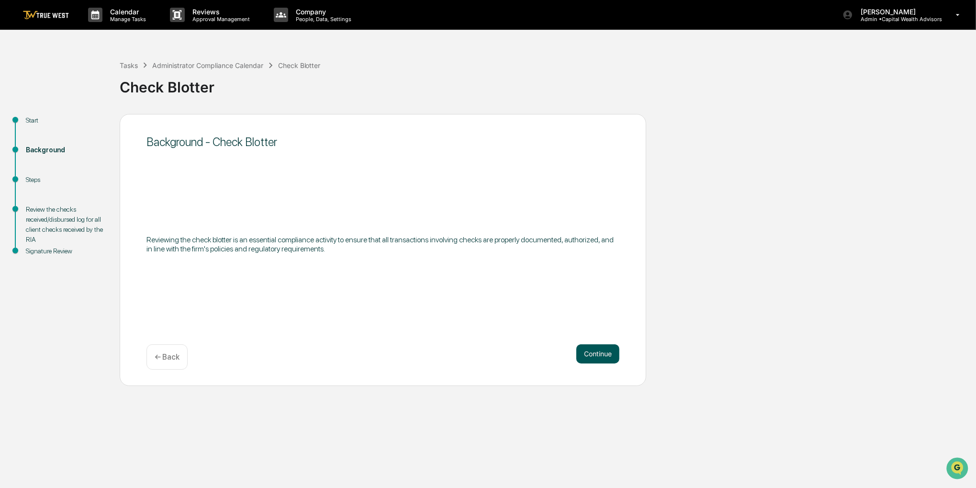
click at [586, 362] on button "Continue" at bounding box center [597, 353] width 43 height 19
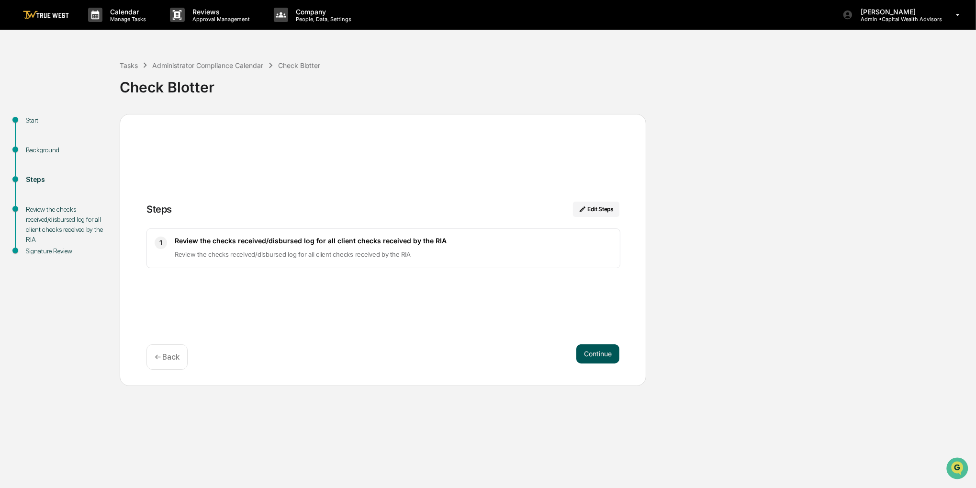
click at [587, 360] on button "Continue" at bounding box center [597, 353] width 43 height 19
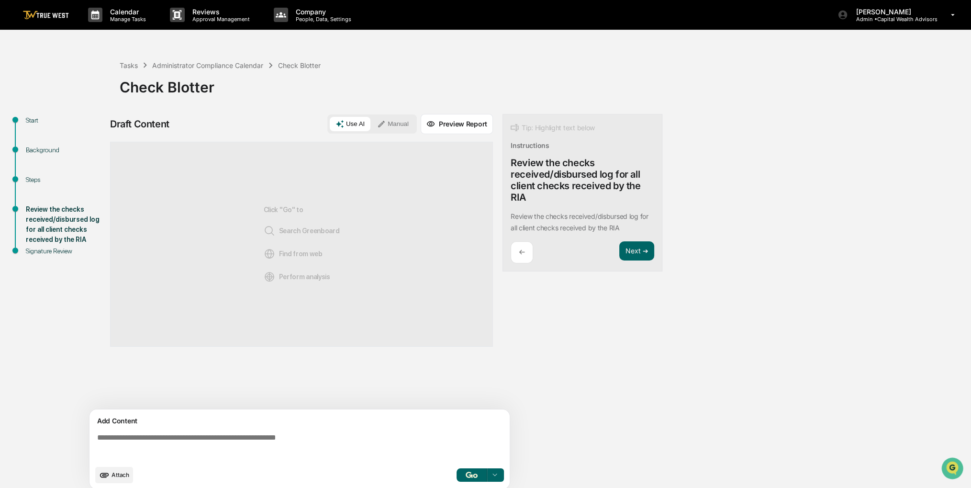
click at [393, 124] on button "Manual" at bounding box center [392, 124] width 43 height 14
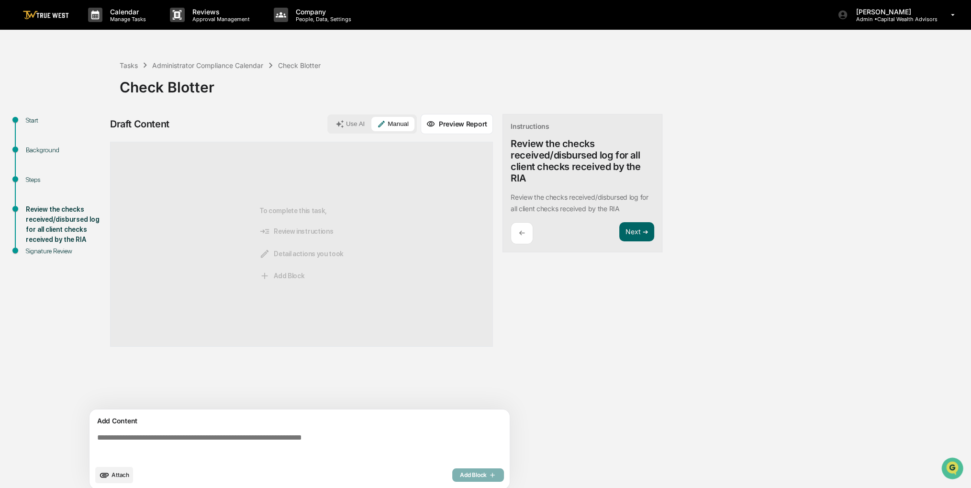
click at [249, 446] on textarea at bounding box center [301, 446] width 416 height 34
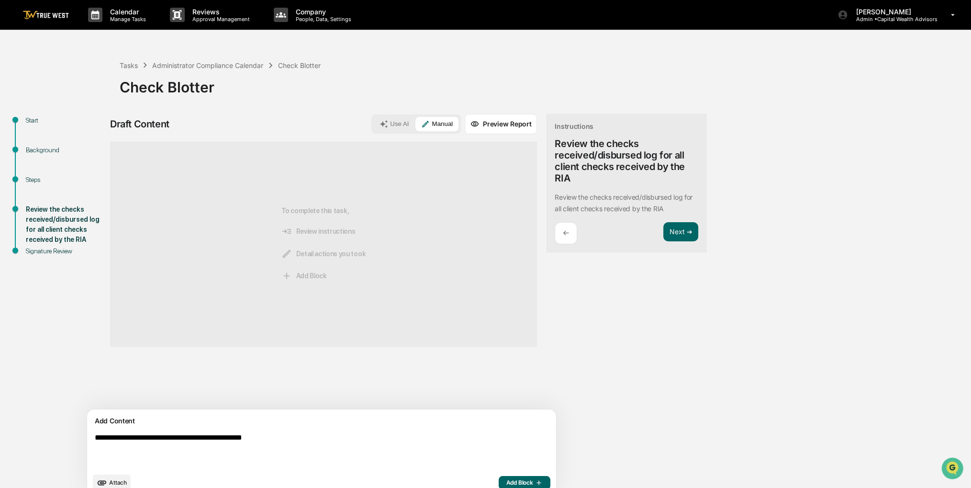
click at [191, 438] on textarea "**********" at bounding box center [299, 450] width 416 height 42
click at [336, 435] on textarea "**********" at bounding box center [299, 450] width 416 height 42
type textarea "**********"
click at [506, 484] on span "Add Block" at bounding box center [524, 483] width 36 height 8
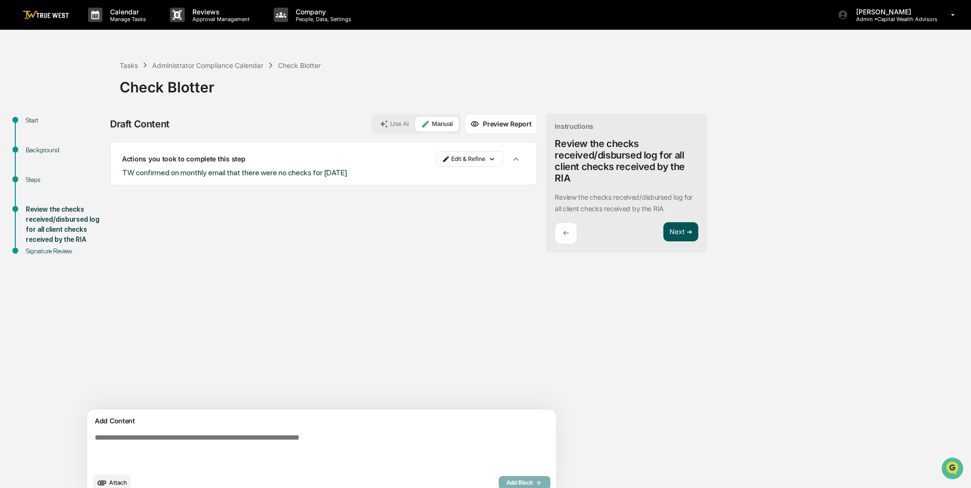
click at [663, 233] on button "Next ➔" at bounding box center [680, 232] width 35 height 20
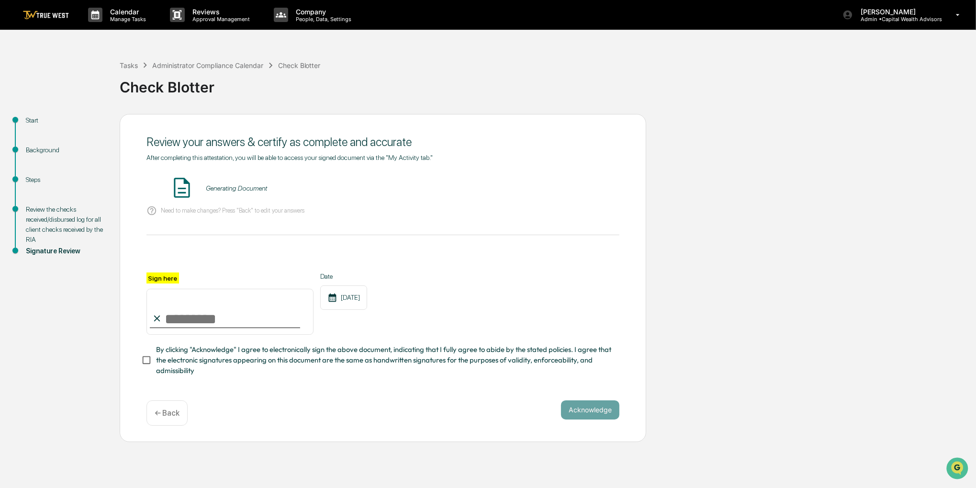
click at [268, 303] on input "Sign here" at bounding box center [229, 312] width 167 height 46
type input "**********"
click at [195, 363] on span "By clicking "Acknowledge" I agree to electronically sign the above document, in…" at bounding box center [384, 360] width 456 height 32
click at [551, 183] on button "VIEW" at bounding box center [565, 188] width 62 height 16
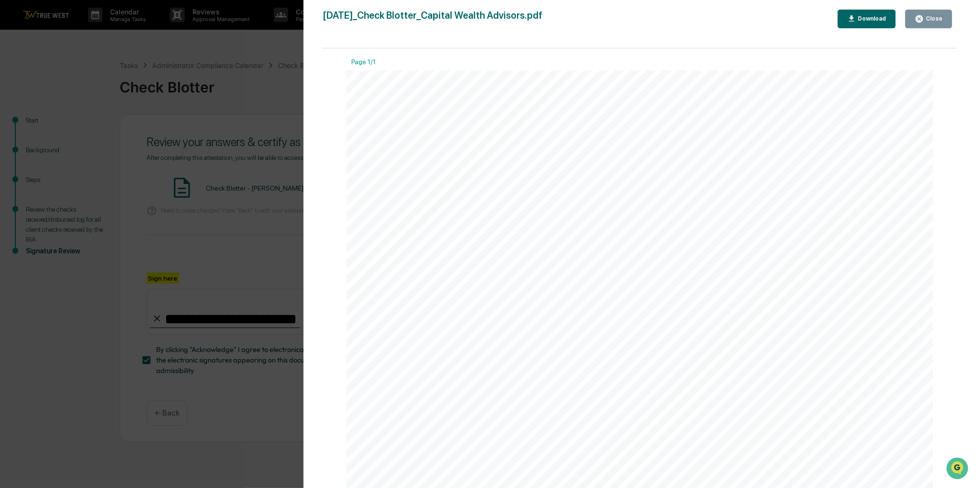
click at [919, 22] on icon "button" at bounding box center [919, 18] width 9 height 9
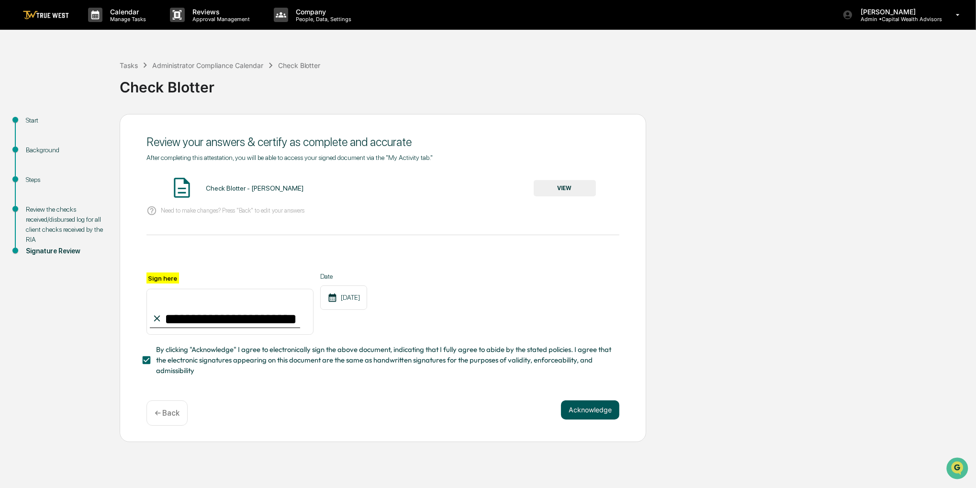
click at [603, 419] on button "Acknowledge" at bounding box center [590, 409] width 58 height 19
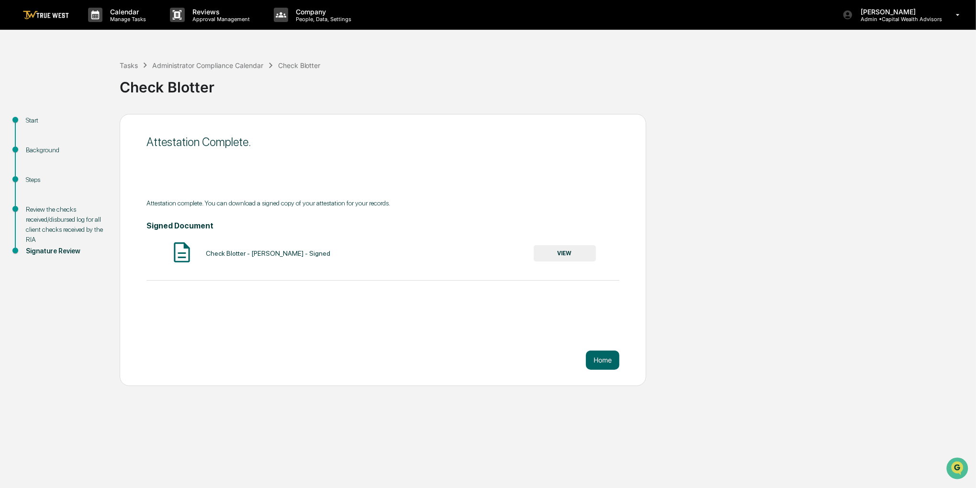
drag, startPoint x: 304, startPoint y: 79, endPoint x: 276, endPoint y: 84, distance: 28.3
click at [276, 84] on div "Check Blotter" at bounding box center [546, 83] width 852 height 25
click at [121, 20] on p "Manage Tasks" at bounding box center [126, 19] width 48 height 7
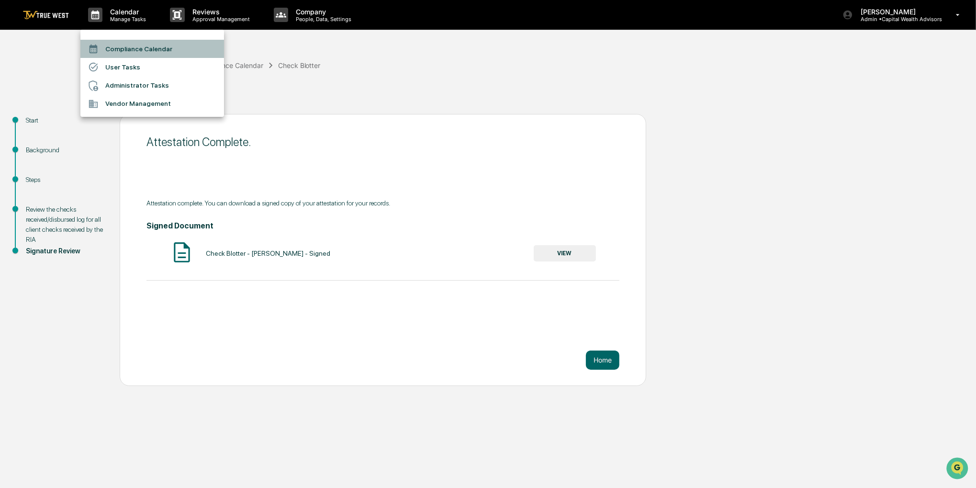
click at [123, 46] on li "Compliance Calendar" at bounding box center [152, 49] width 144 height 18
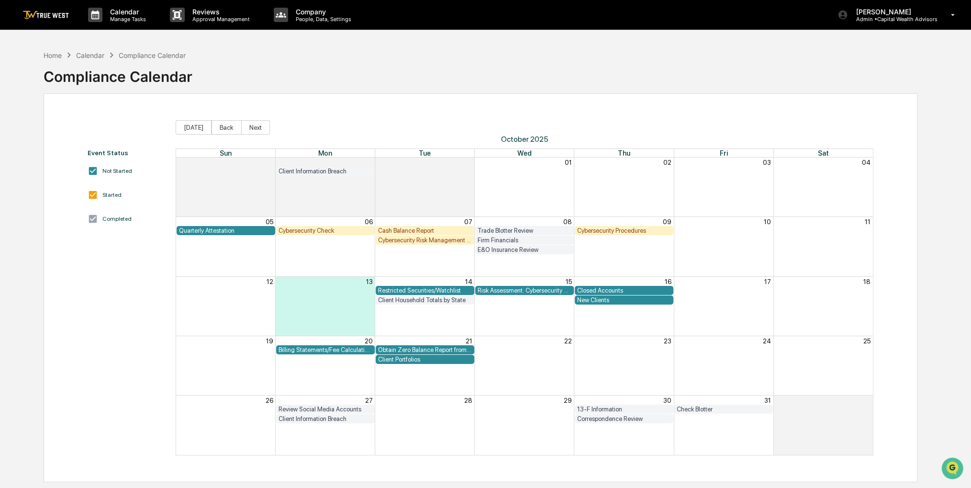
click at [689, 93] on div "Event Status Not Started Started Completed [DATE] Back Next [DATE] Sun Mon Tue …" at bounding box center [481, 287] width 874 height 389
click at [419, 290] on div "Restricted Securities/Watchlist" at bounding box center [425, 290] width 94 height 7
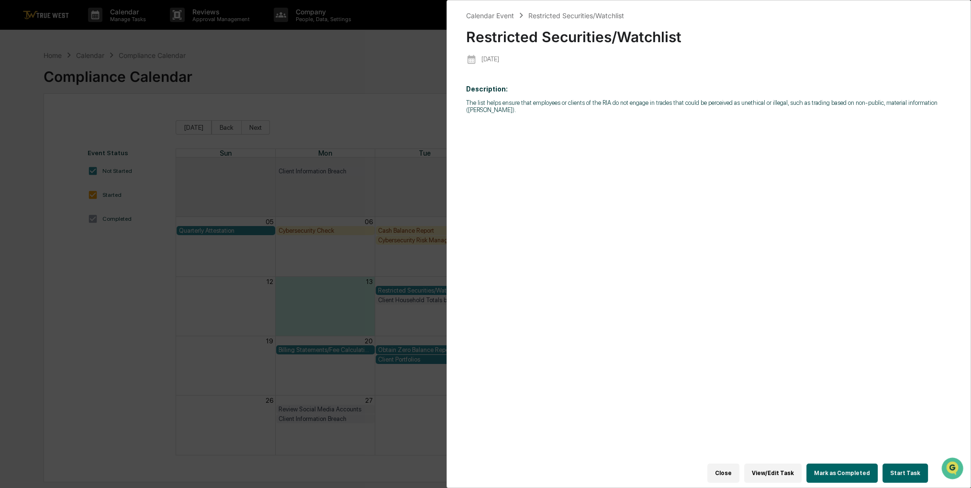
click at [899, 467] on button "Start Task" at bounding box center [905, 472] width 45 height 19
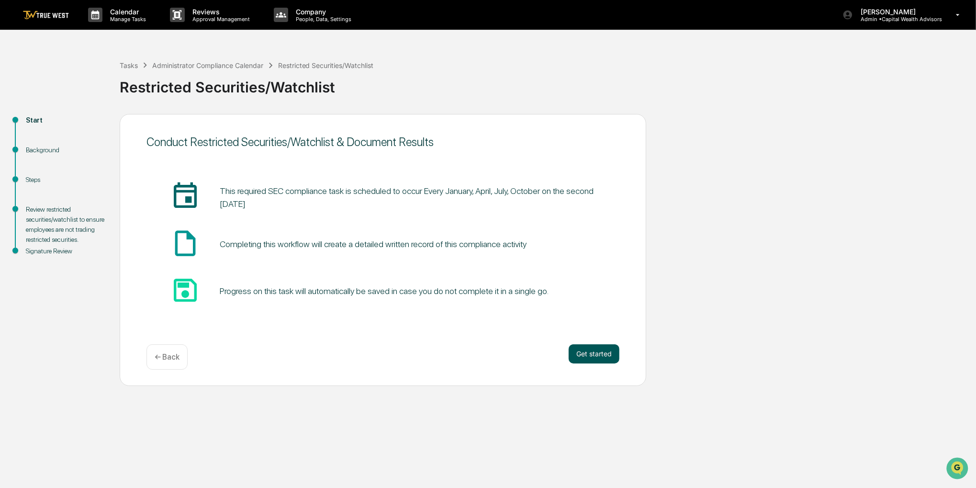
click at [598, 359] on button "Get started" at bounding box center [594, 353] width 51 height 19
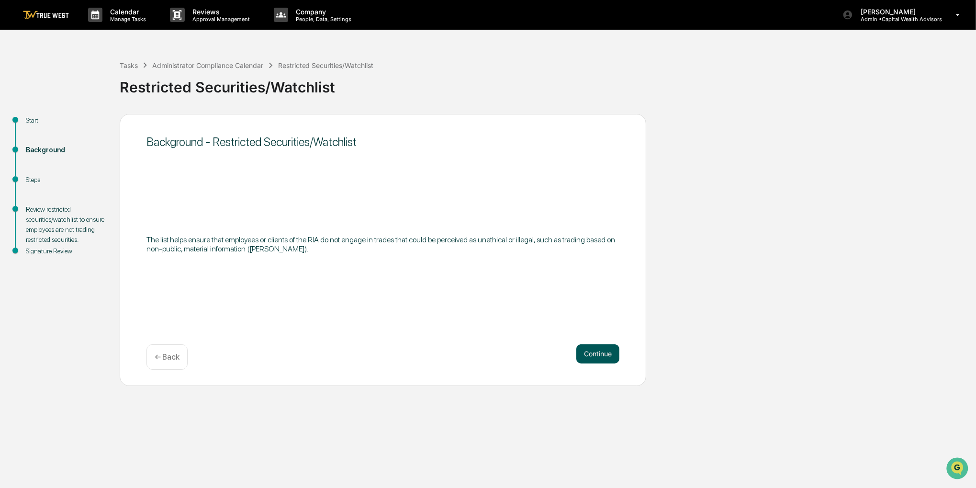
click at [596, 356] on button "Continue" at bounding box center [597, 353] width 43 height 19
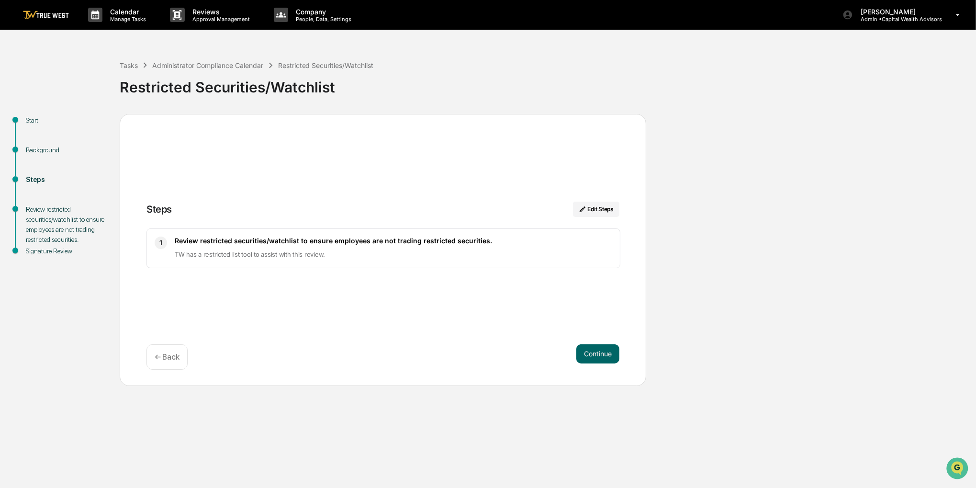
click at [596, 356] on button "Continue" at bounding box center [597, 353] width 43 height 19
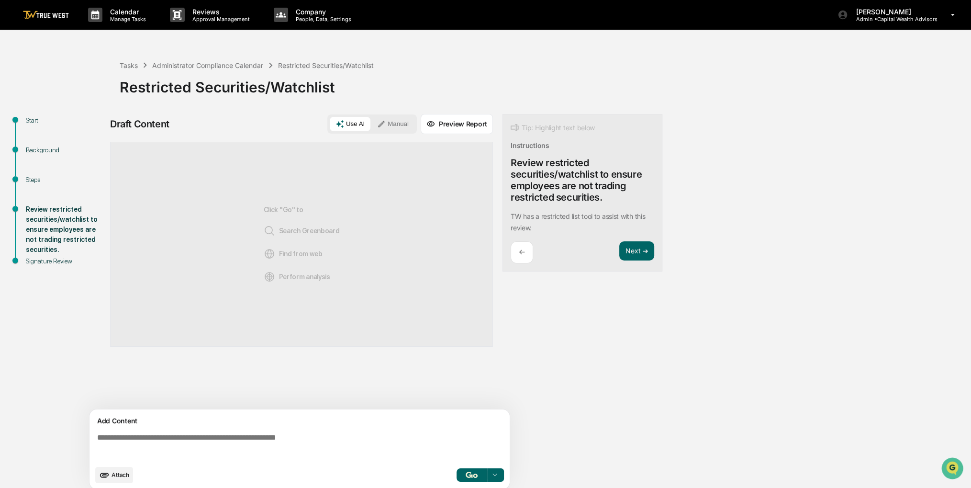
click at [396, 122] on button "Manual" at bounding box center [392, 124] width 43 height 14
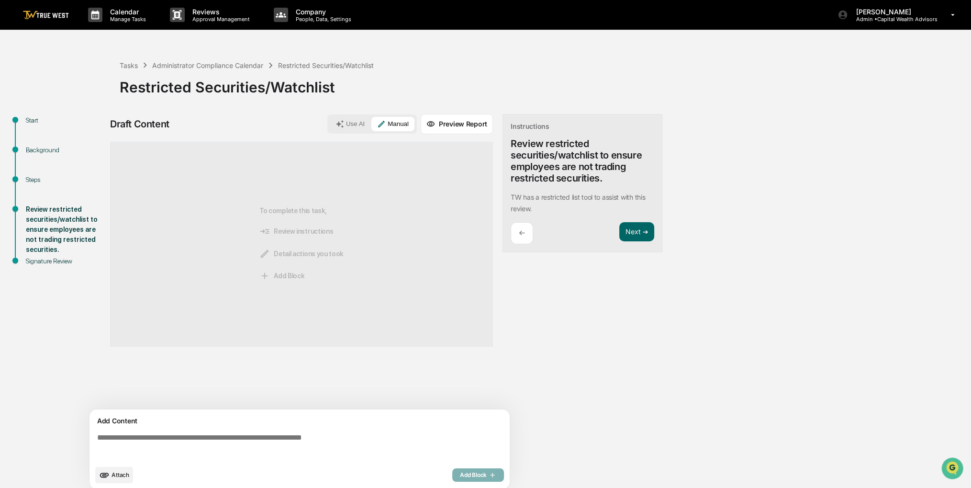
click at [121, 473] on span "Attach" at bounding box center [121, 474] width 18 height 7
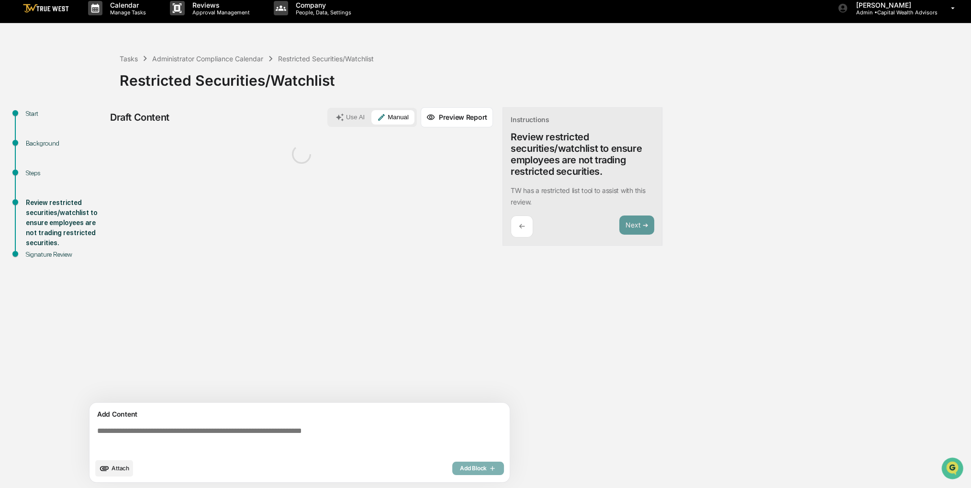
click at [151, 433] on textarea at bounding box center [301, 440] width 416 height 34
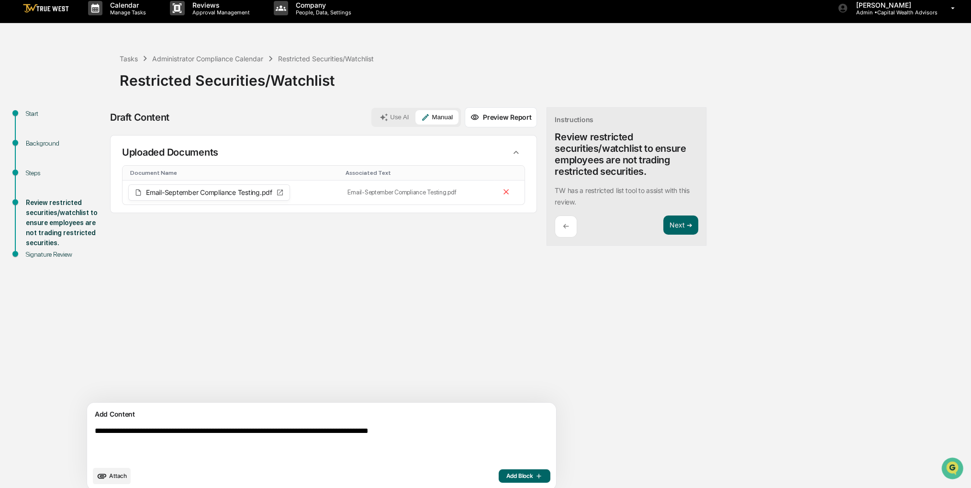
type textarea "**********"
click at [506, 478] on span "Add Block" at bounding box center [524, 476] width 36 height 8
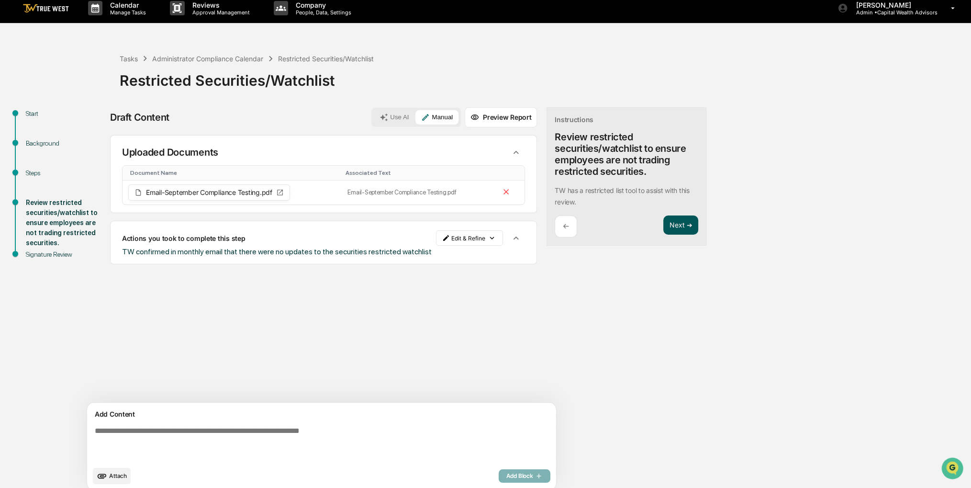
click at [663, 227] on button "Next ➔" at bounding box center [680, 225] width 35 height 20
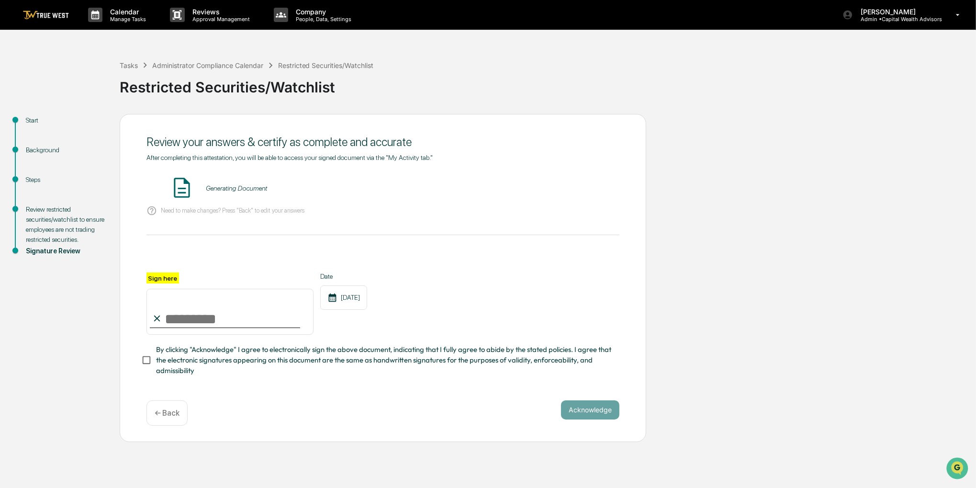
click at [230, 316] on input "Sign here" at bounding box center [229, 312] width 167 height 46
type input "**********"
click at [202, 364] on span "By clicking "Acknowledge" I agree to electronically sign the above document, in…" at bounding box center [384, 360] width 456 height 32
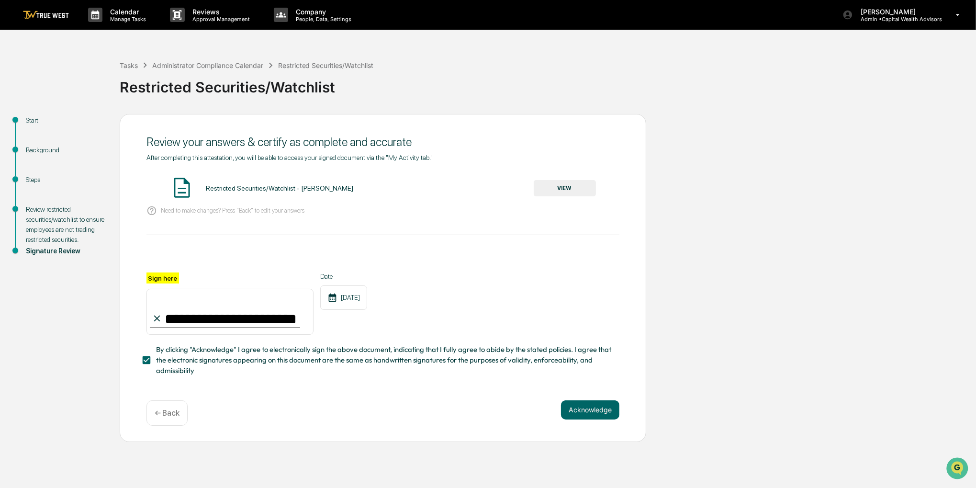
click at [562, 197] on div "Restricted Securities/Watchlist - [PERSON_NAME] VIEW" at bounding box center [382, 188] width 473 height 25
click at [562, 190] on button "VIEW" at bounding box center [565, 188] width 62 height 16
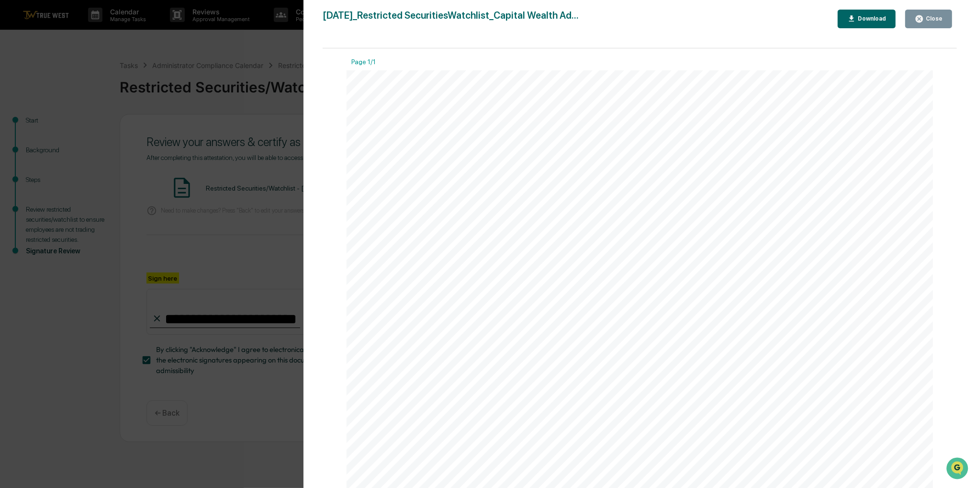
click at [274, 82] on div "Version History [DATE] 06:15 PM [PERSON_NAME] [DATE]_Restricted SecuritiesWatch…" at bounding box center [488, 244] width 976 height 488
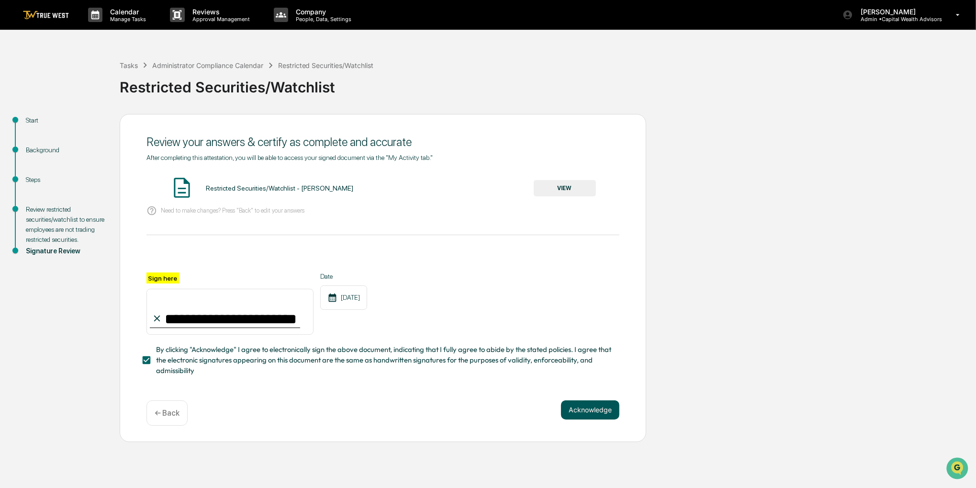
click at [579, 415] on button "Acknowledge" at bounding box center [590, 409] width 58 height 19
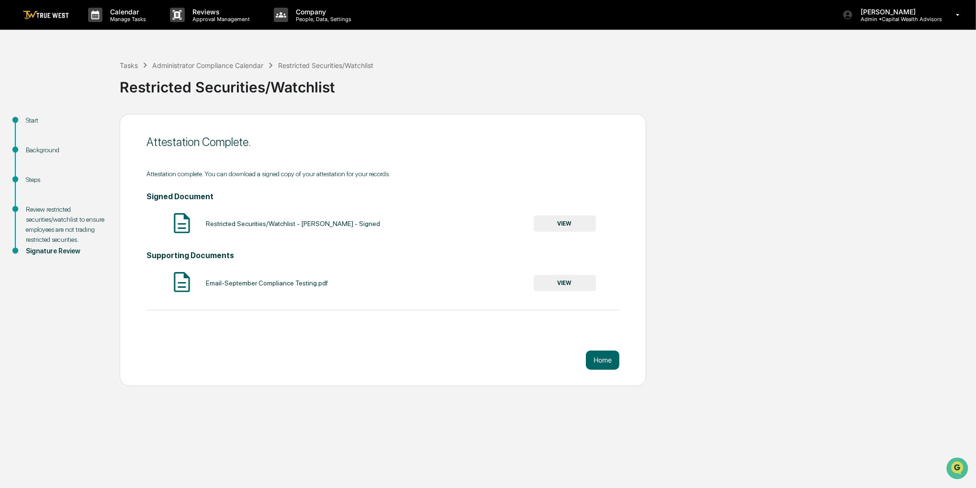
drag, startPoint x: 92, startPoint y: 106, endPoint x: 86, endPoint y: 80, distance: 26.5
click at [86, 80] on div "Tasks Administrator Compliance Calendar Restricted Securities/Watchlist Restric…" at bounding box center [488, 215] width 976 height 340
click at [116, 22] on p "Manage Tasks" at bounding box center [126, 19] width 48 height 7
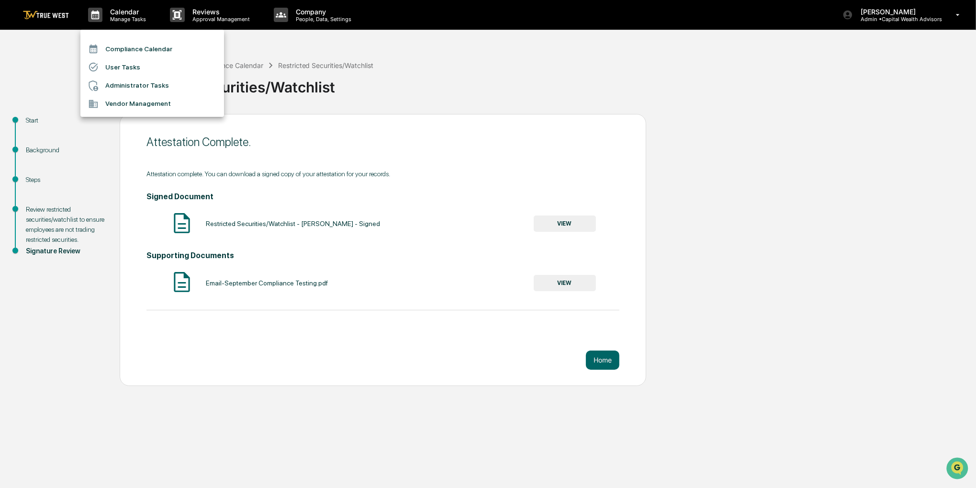
click at [119, 45] on li "Compliance Calendar" at bounding box center [152, 49] width 144 height 18
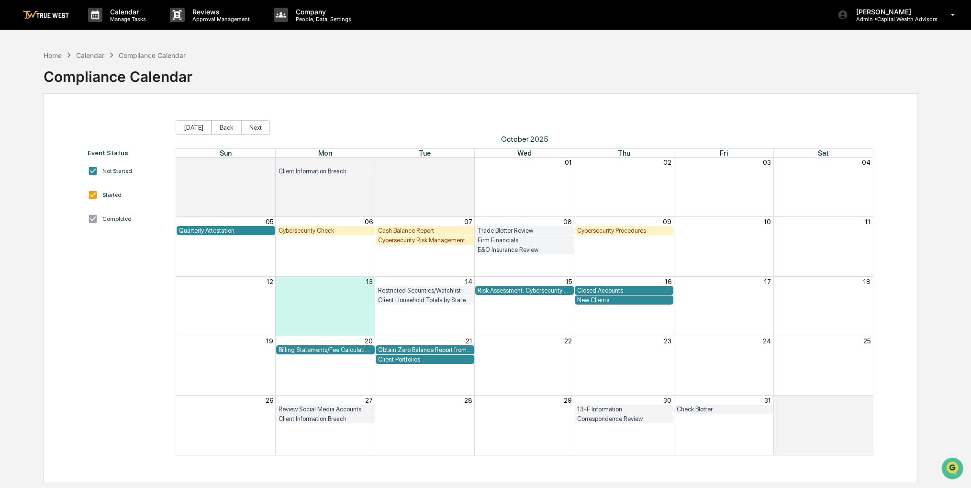
click at [680, 97] on div "Event Status Not Started Started Completed [DATE] Back Next [DATE] Sun Mon Tue …" at bounding box center [481, 287] width 874 height 389
click at [334, 233] on div "Cybersecurity Check" at bounding box center [326, 230] width 94 height 7
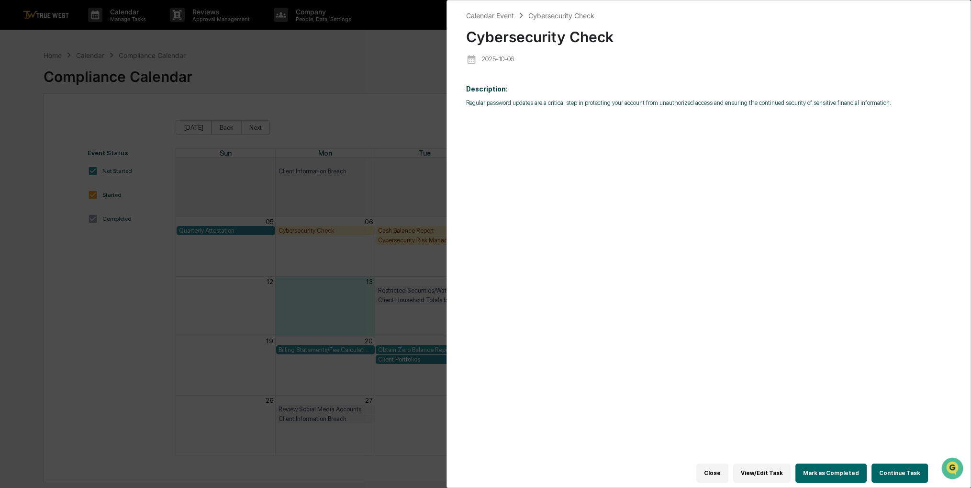
click at [895, 472] on button "Continue Task" at bounding box center [900, 472] width 56 height 19
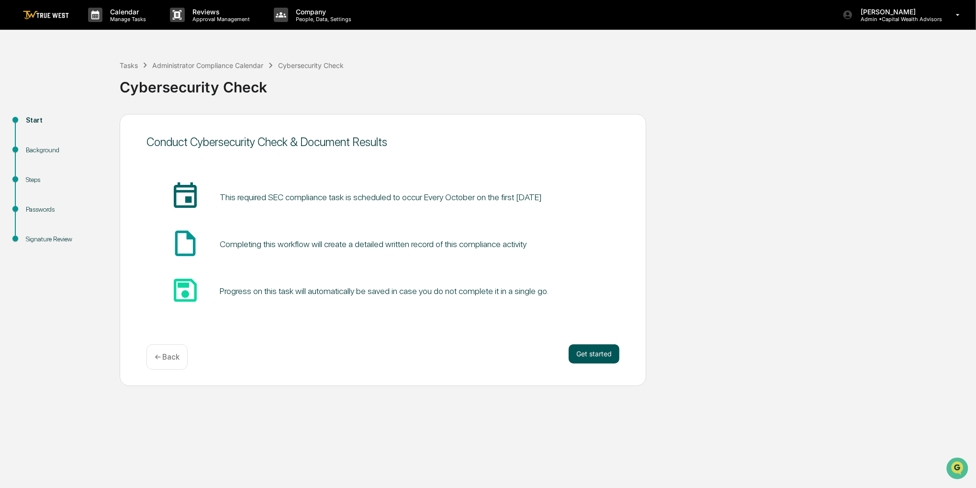
click at [607, 356] on button "Get started" at bounding box center [594, 353] width 51 height 19
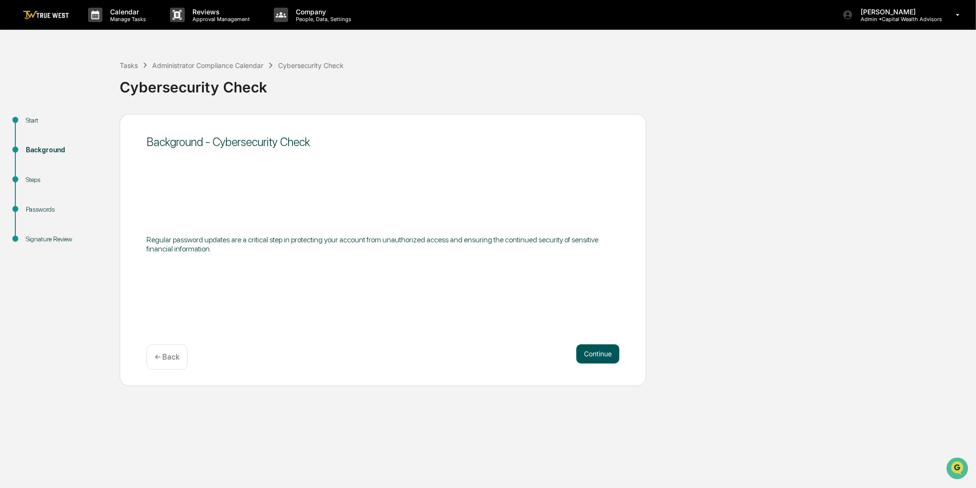
click at [601, 353] on button "Continue" at bounding box center [597, 353] width 43 height 19
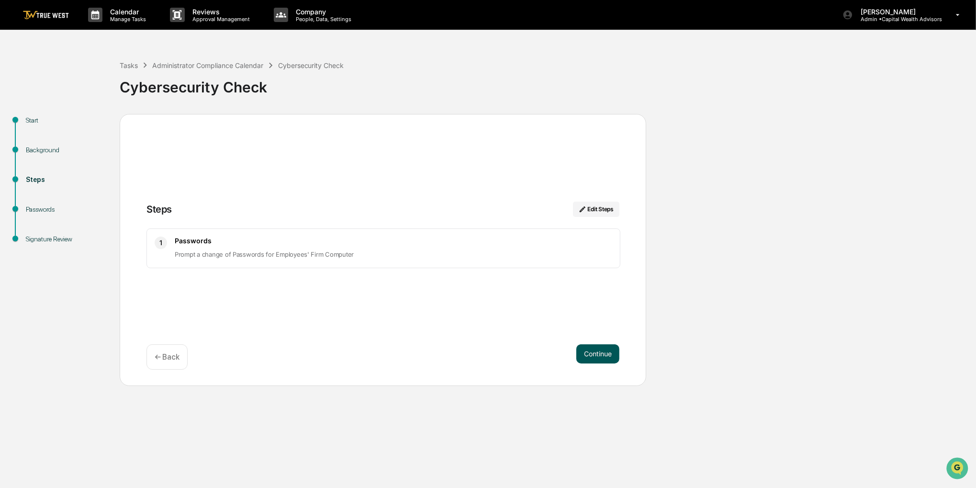
click at [599, 354] on button "Continue" at bounding box center [597, 353] width 43 height 19
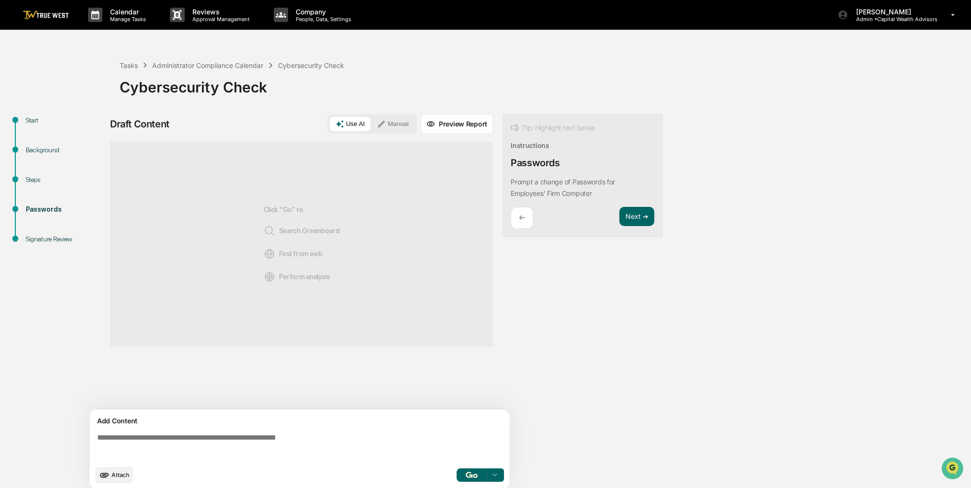
click at [386, 120] on icon at bounding box center [381, 124] width 9 height 9
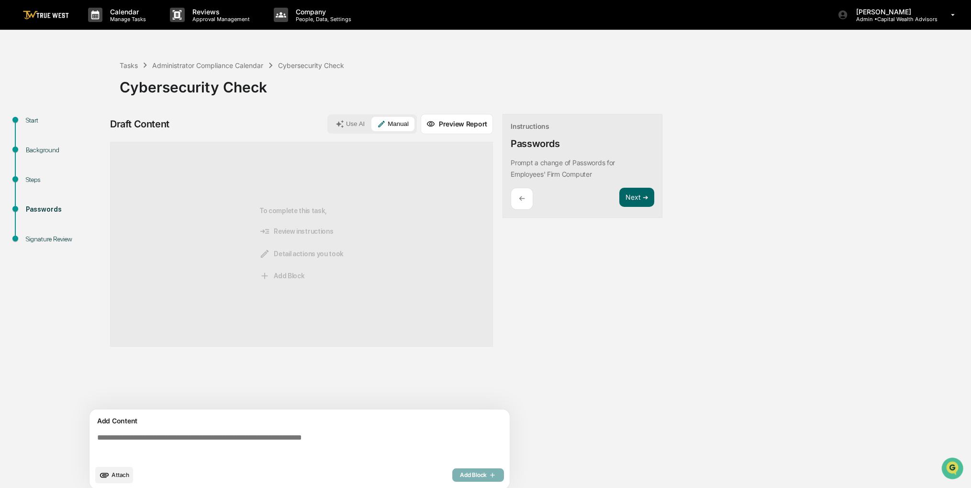
click at [124, 471] on span "Attach" at bounding box center [121, 474] width 18 height 7
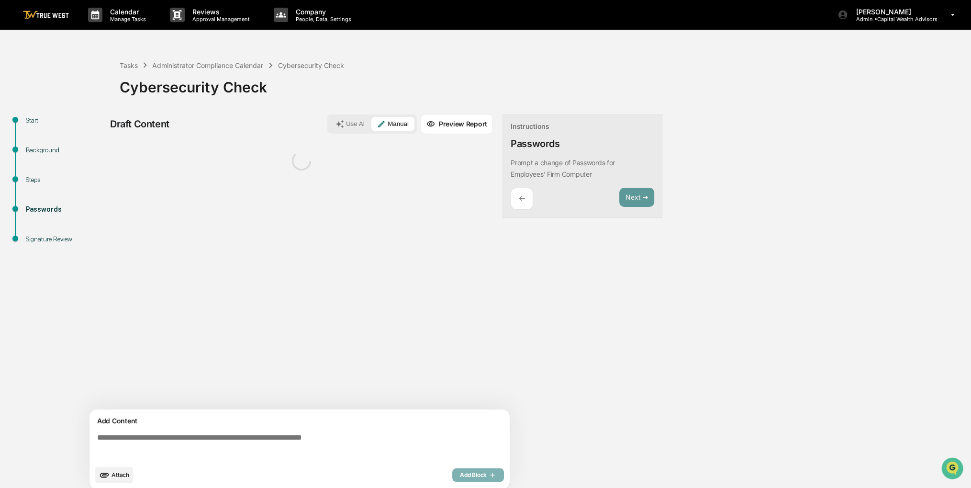
scroll to position [7, 0]
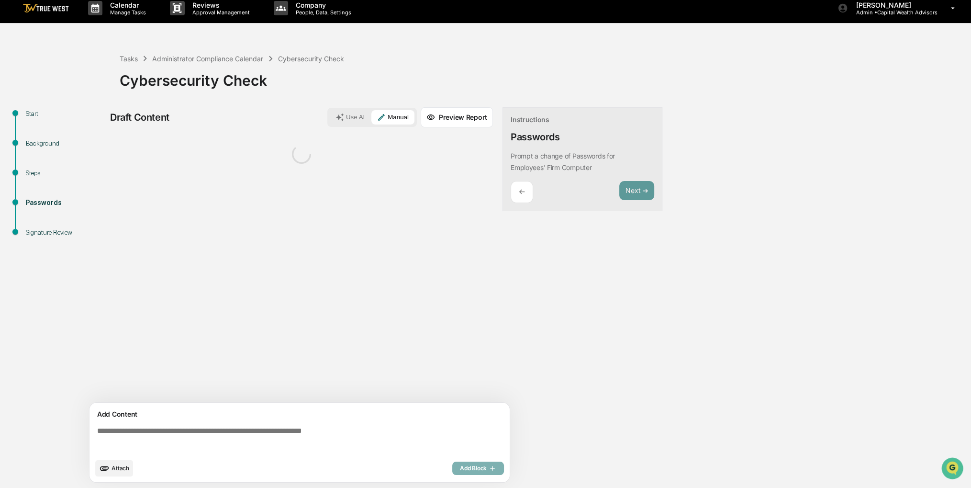
click at [146, 432] on textarea at bounding box center [301, 440] width 416 height 34
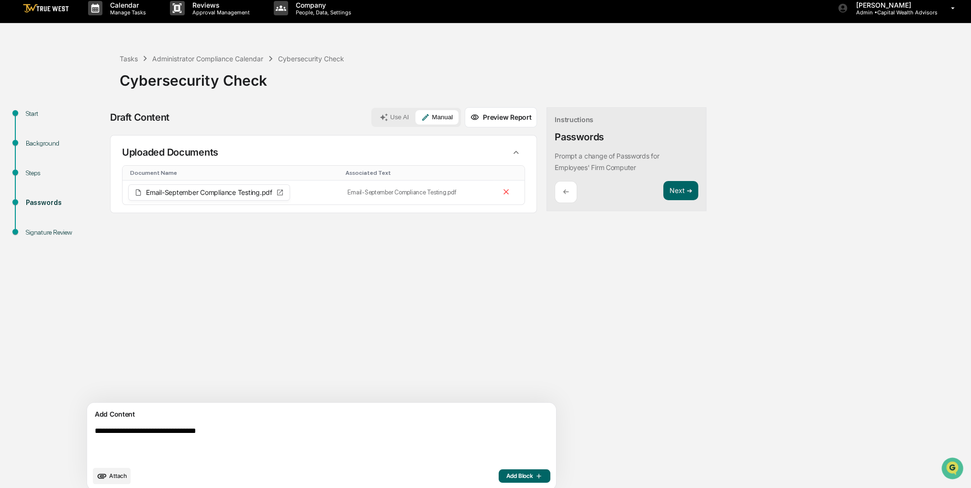
click at [731, 305] on div "**********" at bounding box center [486, 301] width 962 height 389
click at [281, 440] on textarea "**********" at bounding box center [299, 444] width 416 height 42
type textarea "**********"
click at [506, 472] on span "Add Block" at bounding box center [524, 476] width 36 height 8
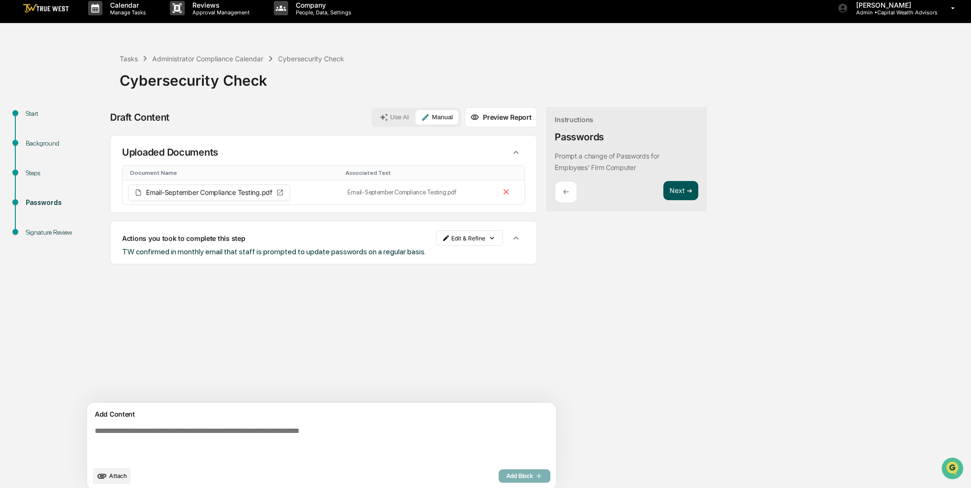
click at [663, 189] on button "Next ➔" at bounding box center [680, 191] width 35 height 20
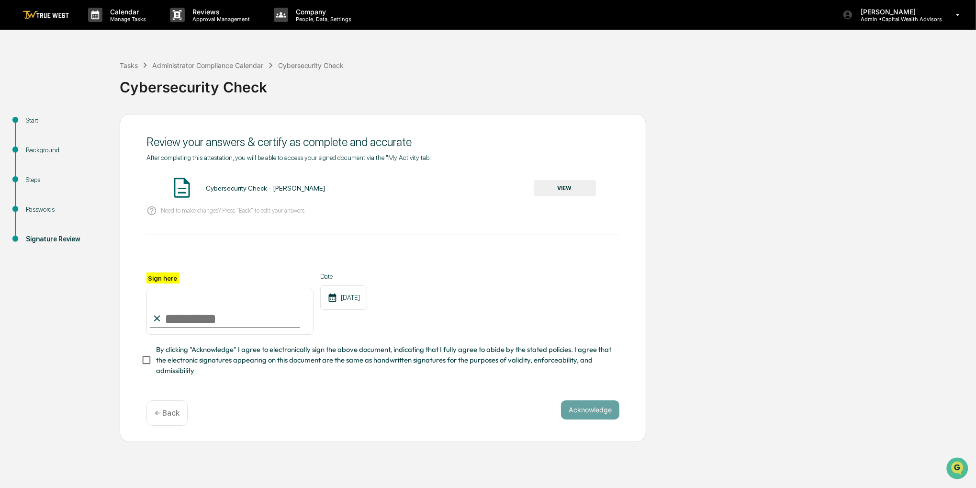
click at [292, 311] on input "Sign here" at bounding box center [229, 312] width 167 height 46
type input "**********"
click at [242, 363] on span "By clicking "Acknowledge" I agree to electronically sign the above document, in…" at bounding box center [384, 360] width 456 height 32
click at [565, 193] on button "VIEW" at bounding box center [565, 188] width 62 height 16
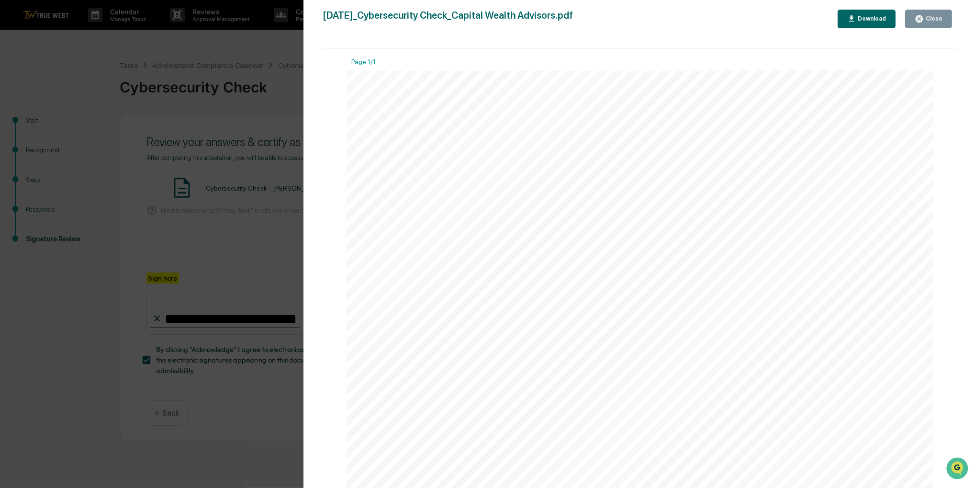
click at [936, 20] on div "Close" at bounding box center [933, 18] width 19 height 7
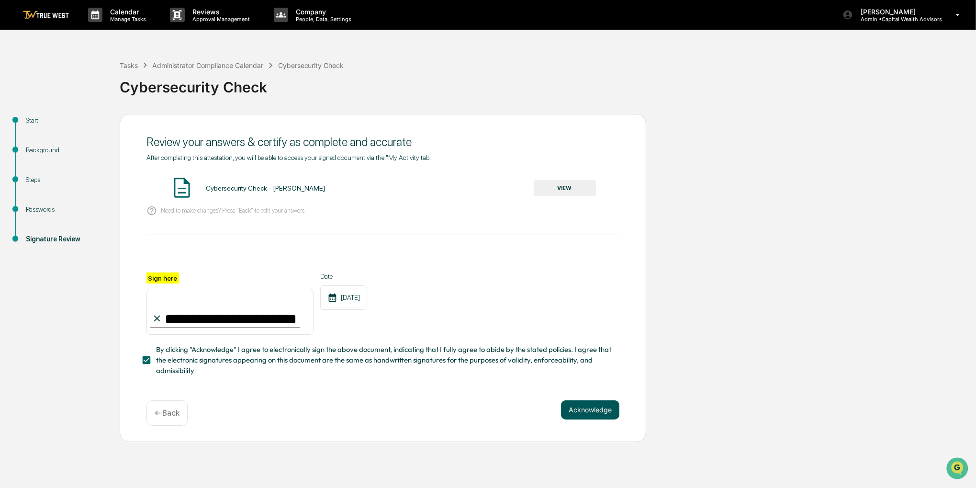
click at [577, 408] on button "Acknowledge" at bounding box center [590, 409] width 58 height 19
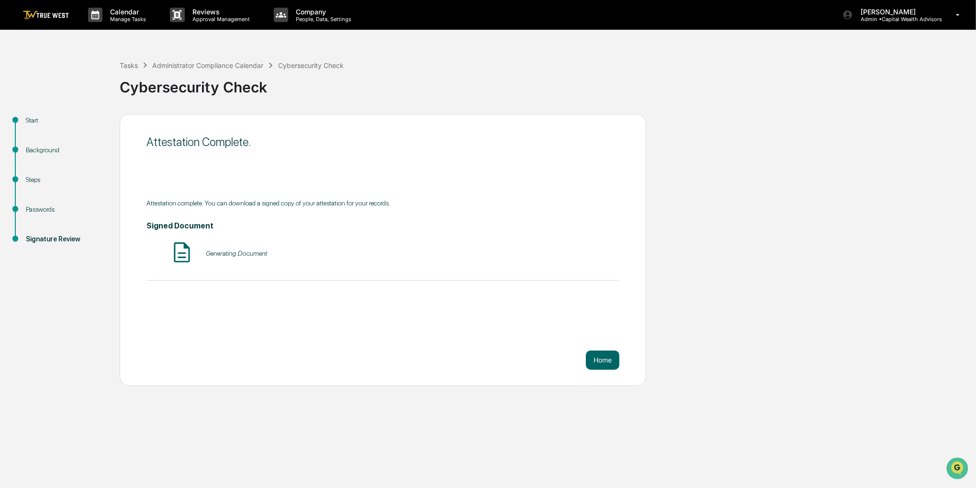
drag, startPoint x: 357, startPoint y: 153, endPoint x: 306, endPoint y: 146, distance: 51.2
click at [306, 146] on div "Attestation Complete." at bounding box center [382, 142] width 473 height 14
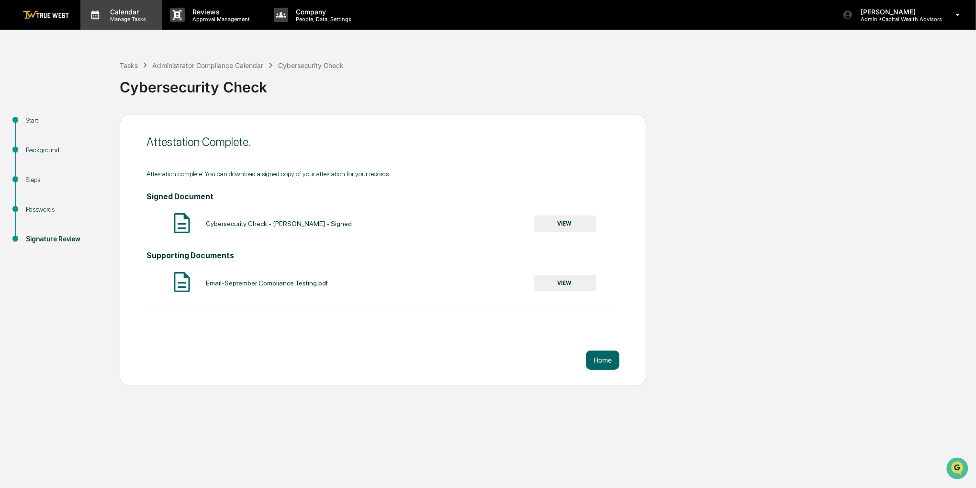
click at [120, 19] on p "Manage Tasks" at bounding box center [126, 19] width 48 height 7
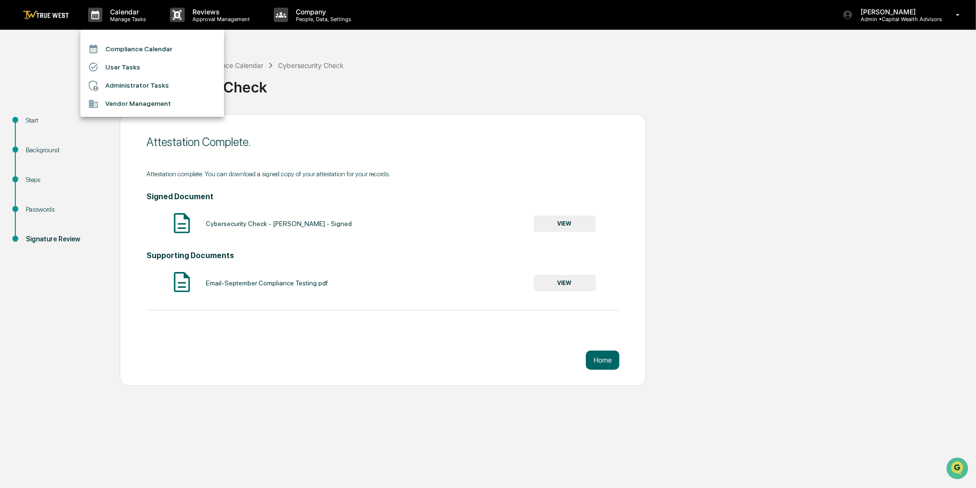
click at [122, 46] on li "Compliance Calendar" at bounding box center [152, 49] width 144 height 18
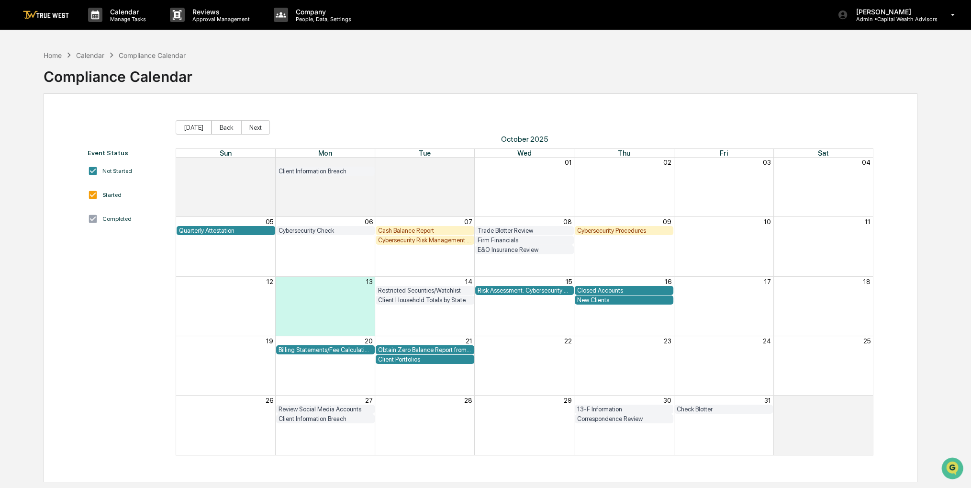
click at [818, 90] on div "Home Calendar Compliance Calendar Compliance Calendar" at bounding box center [481, 69] width 874 height 48
click at [585, 302] on div "New Clients" at bounding box center [624, 299] width 94 height 7
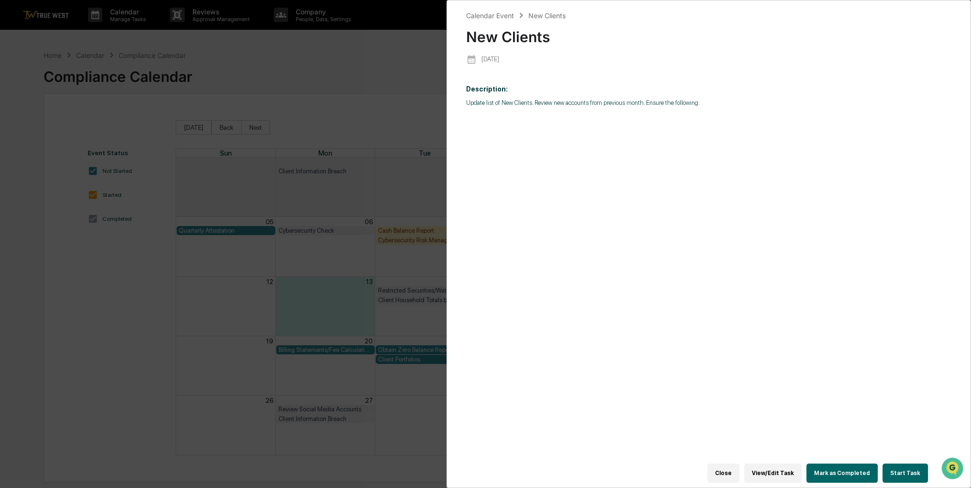
click at [896, 467] on button "Start Task" at bounding box center [905, 472] width 45 height 19
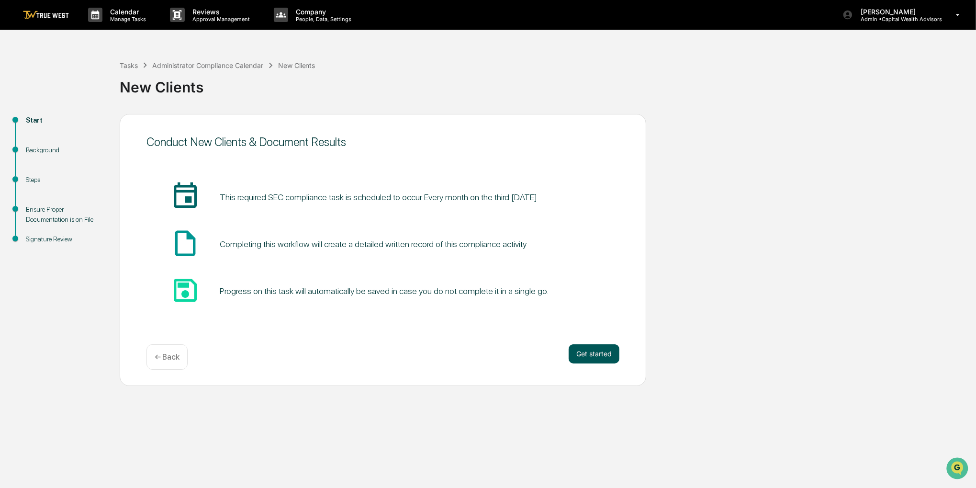
click at [582, 355] on button "Get started" at bounding box center [594, 353] width 51 height 19
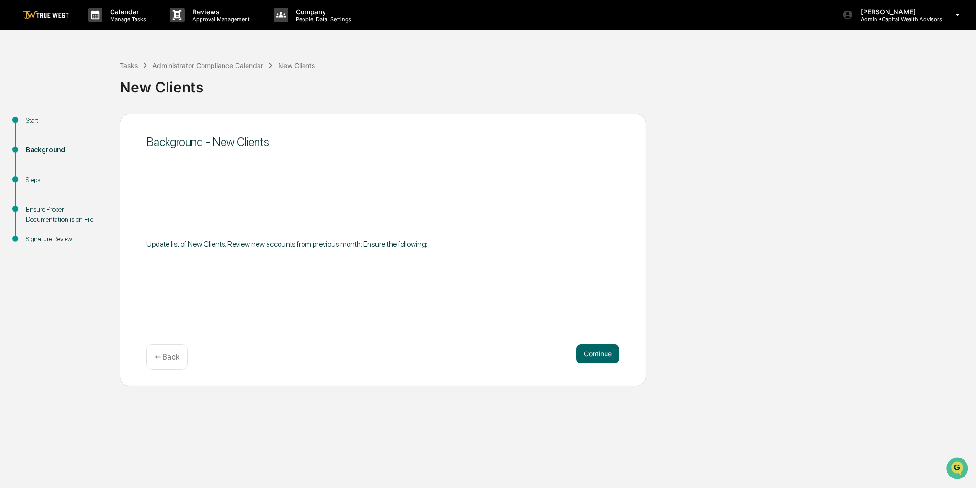
click at [582, 355] on button "Continue" at bounding box center [597, 353] width 43 height 19
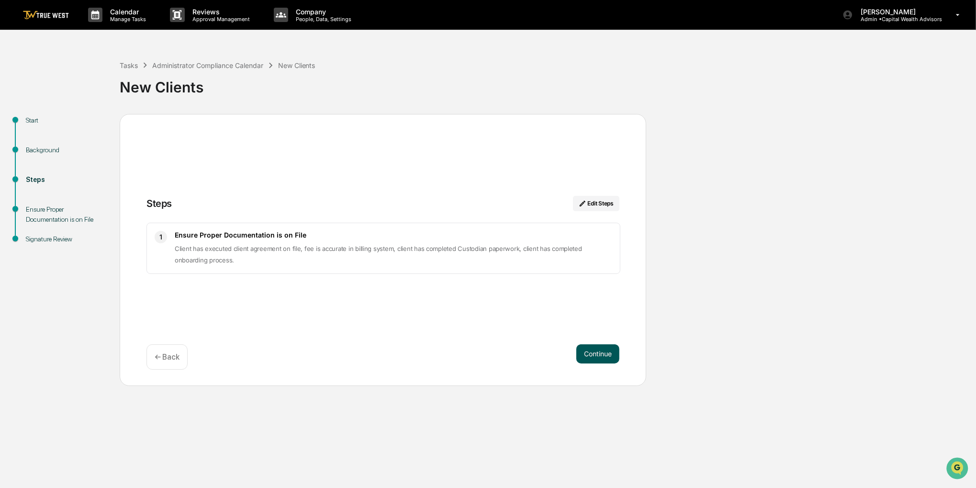
click at [579, 350] on button "Continue" at bounding box center [597, 353] width 43 height 19
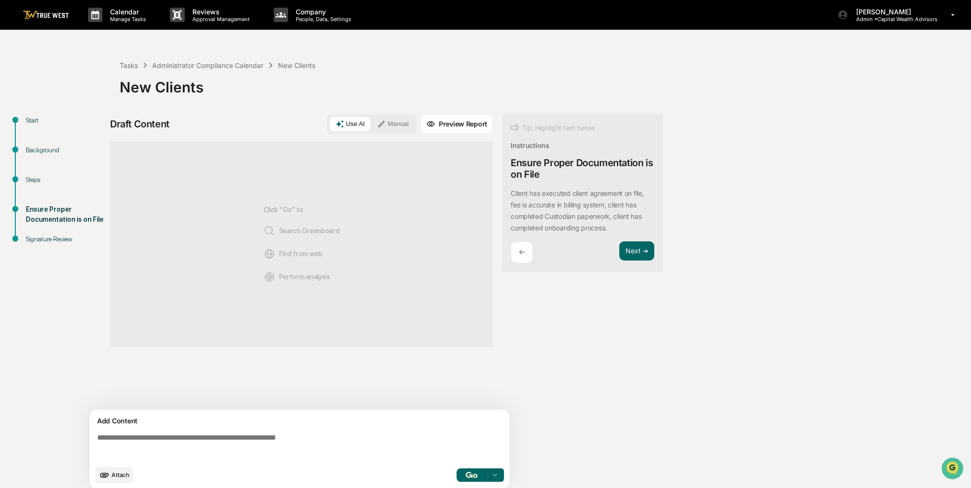
click at [389, 136] on div "Draft Content Use AI Manual Preview Report Sources Click "Go" to Search Greenbo…" at bounding box center [301, 304] width 383 height 381
click at [391, 129] on button "Manual" at bounding box center [392, 124] width 43 height 14
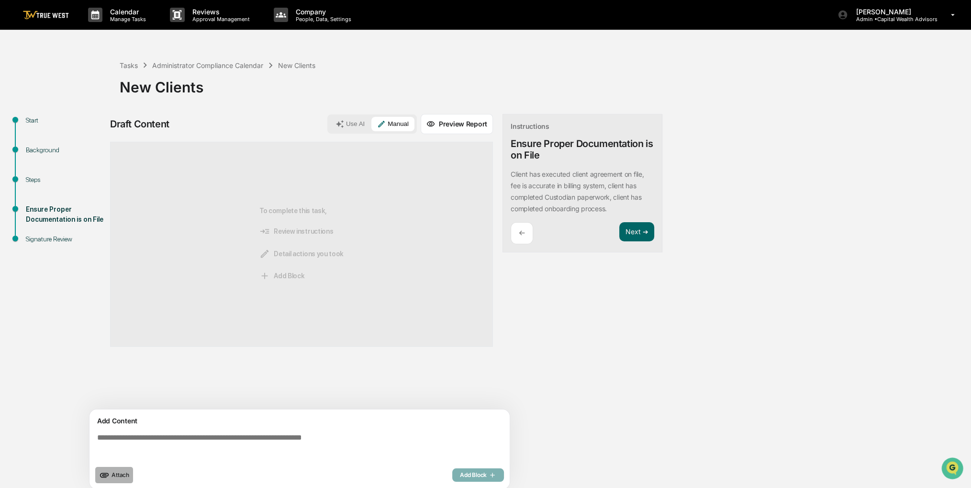
click at [113, 471] on span "Attach" at bounding box center [121, 474] width 18 height 7
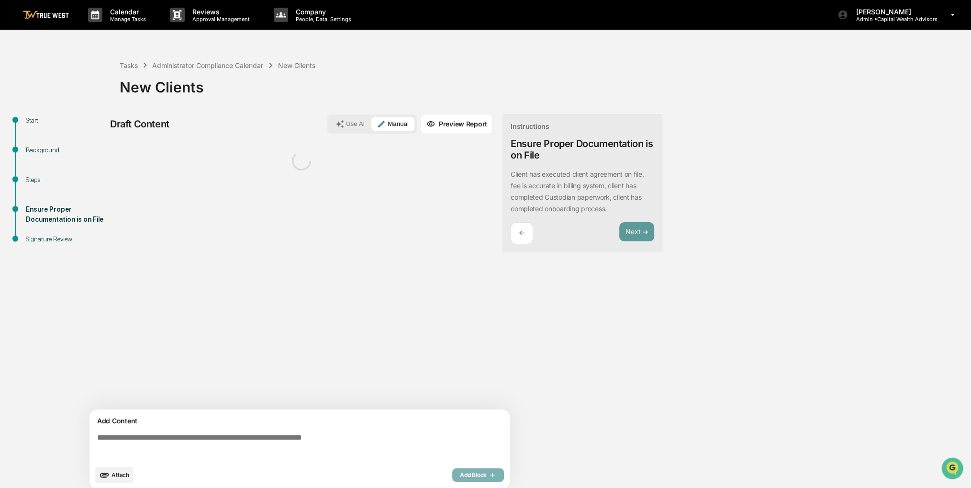
scroll to position [7, 0]
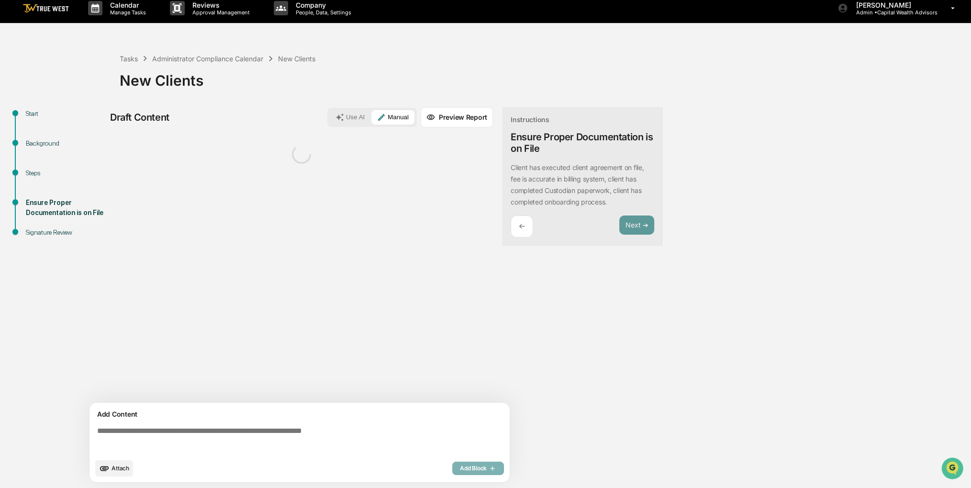
click at [182, 440] on textarea at bounding box center [301, 440] width 416 height 34
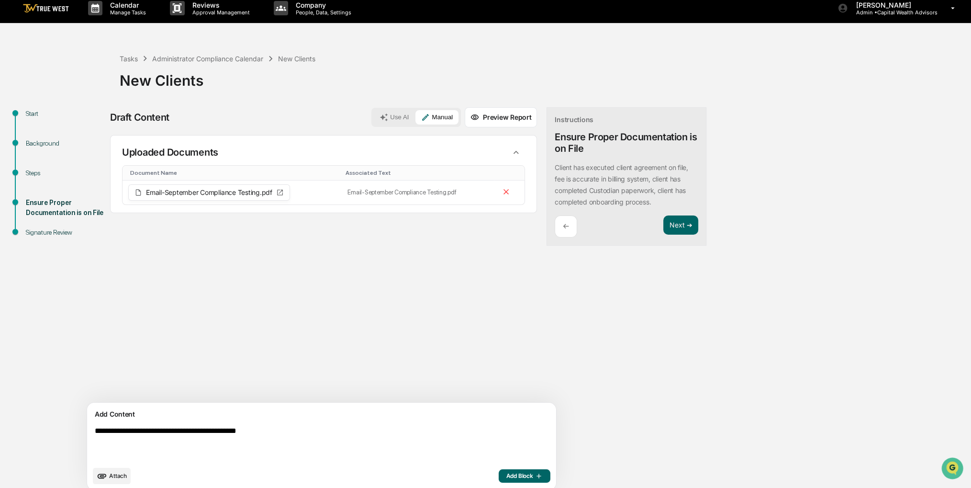
click at [103, 428] on textarea "**********" at bounding box center [299, 444] width 416 height 42
click at [151, 427] on textarea "**********" at bounding box center [299, 444] width 416 height 42
type textarea "**********"
click at [480, 482] on div "Attach Add Block" at bounding box center [322, 476] width 458 height 16
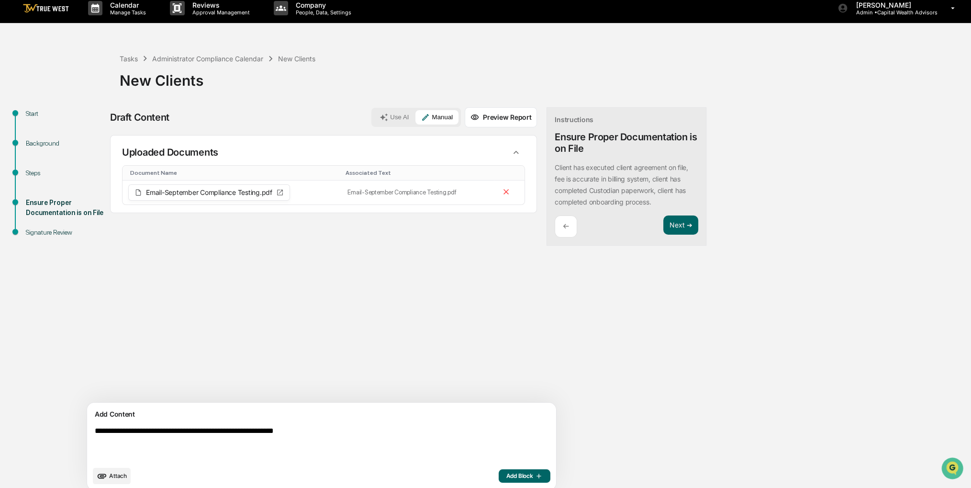
click at [506, 478] on span "Add Block" at bounding box center [524, 476] width 36 height 8
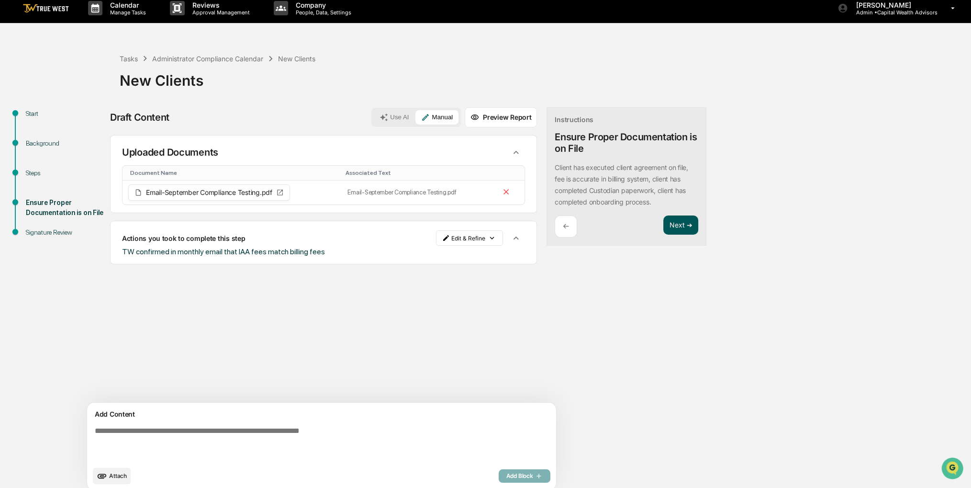
click at [663, 223] on button "Next ➔" at bounding box center [680, 225] width 35 height 20
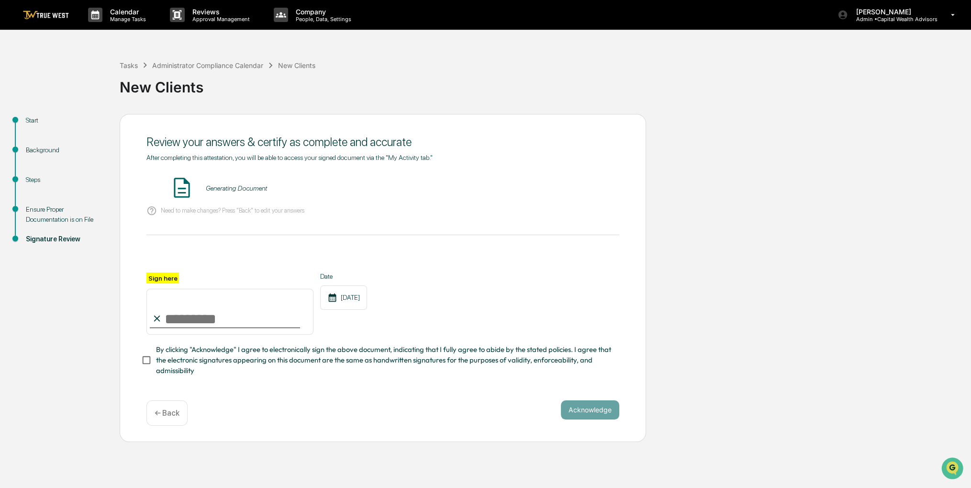
scroll to position [0, 0]
click at [248, 316] on input "Sign here" at bounding box center [229, 312] width 167 height 46
type input "**********"
click at [204, 362] on span "By clicking "Acknowledge" I agree to electronically sign the above document, in…" at bounding box center [384, 360] width 456 height 32
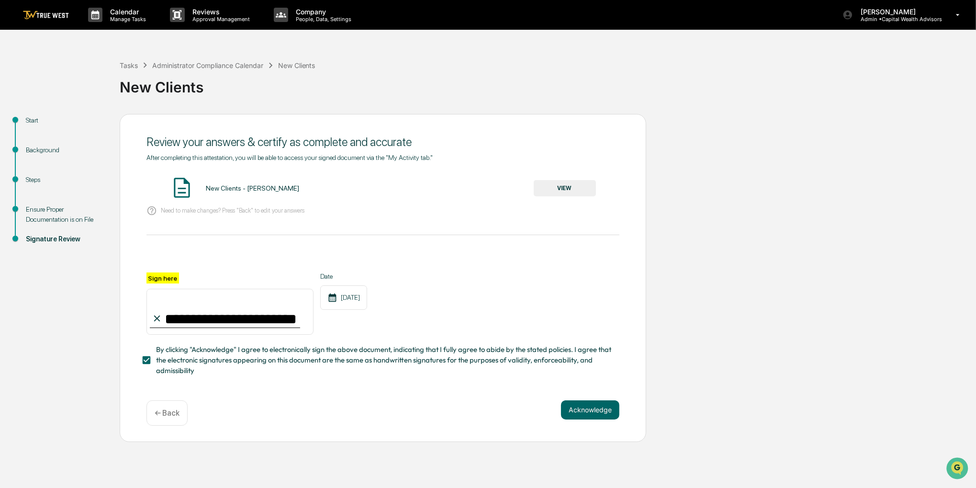
click at [571, 187] on button "VIEW" at bounding box center [565, 188] width 62 height 16
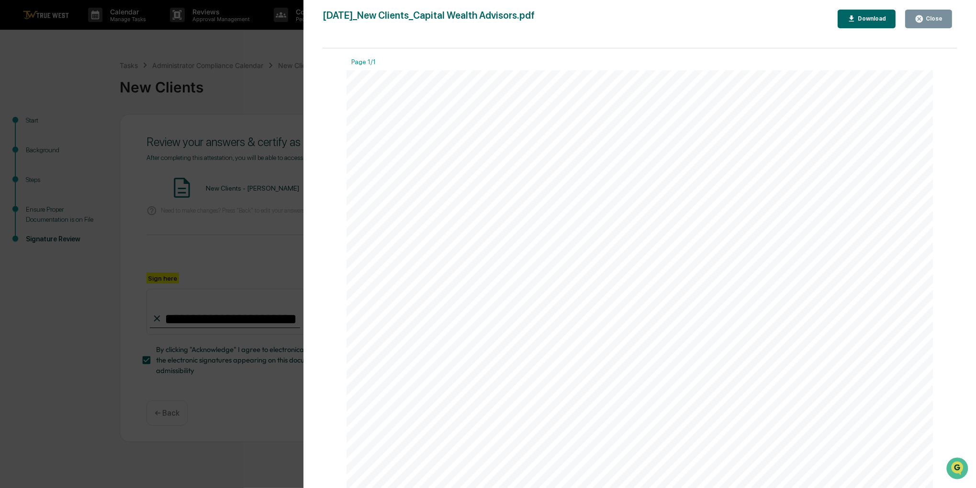
click at [924, 25] on button "Close" at bounding box center [928, 19] width 47 height 19
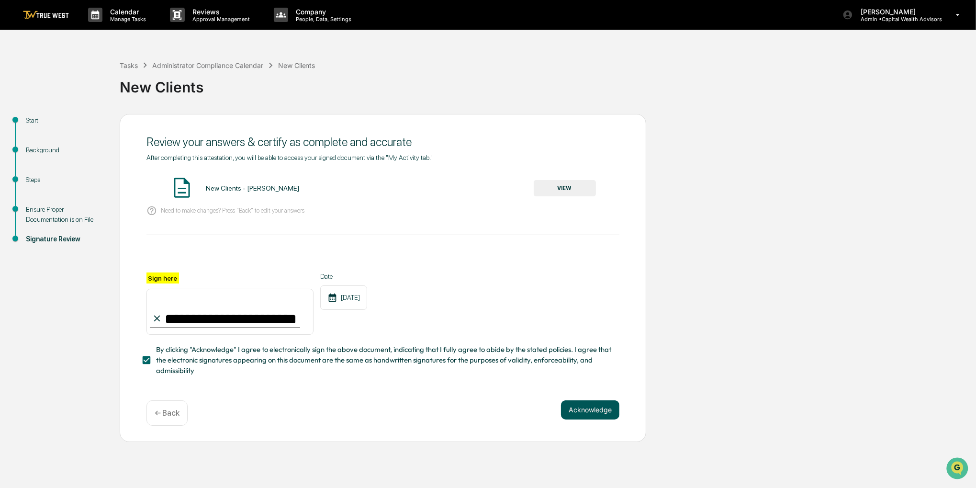
click at [605, 408] on button "Acknowledge" at bounding box center [590, 409] width 58 height 19
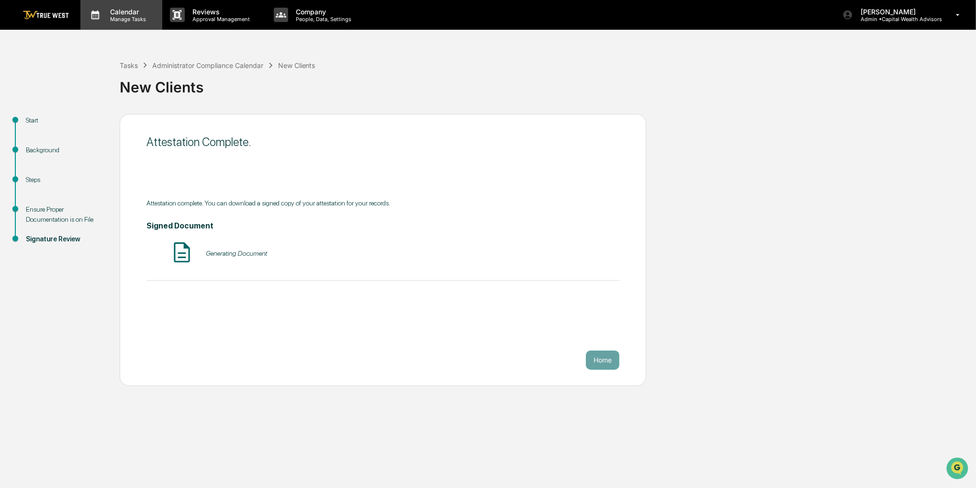
click at [129, 16] on p "Manage Tasks" at bounding box center [126, 19] width 48 height 7
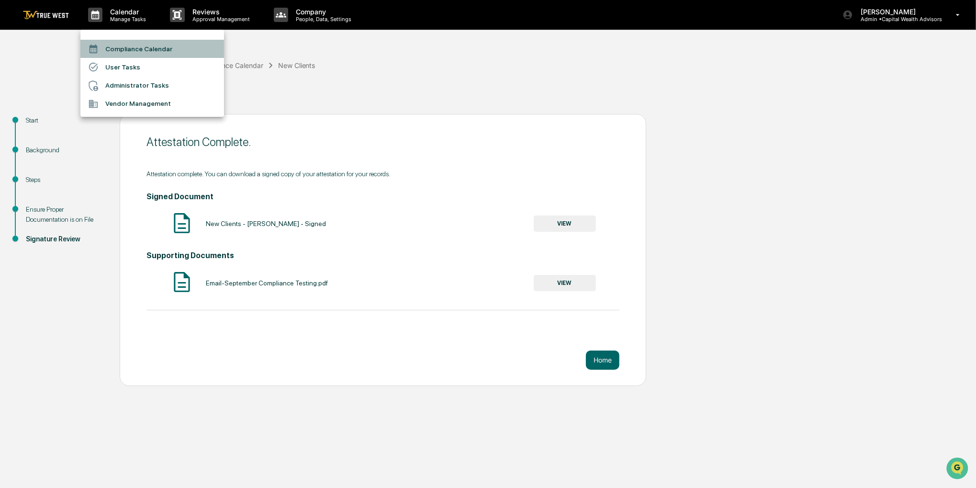
click at [130, 46] on li "Compliance Calendar" at bounding box center [152, 49] width 144 height 18
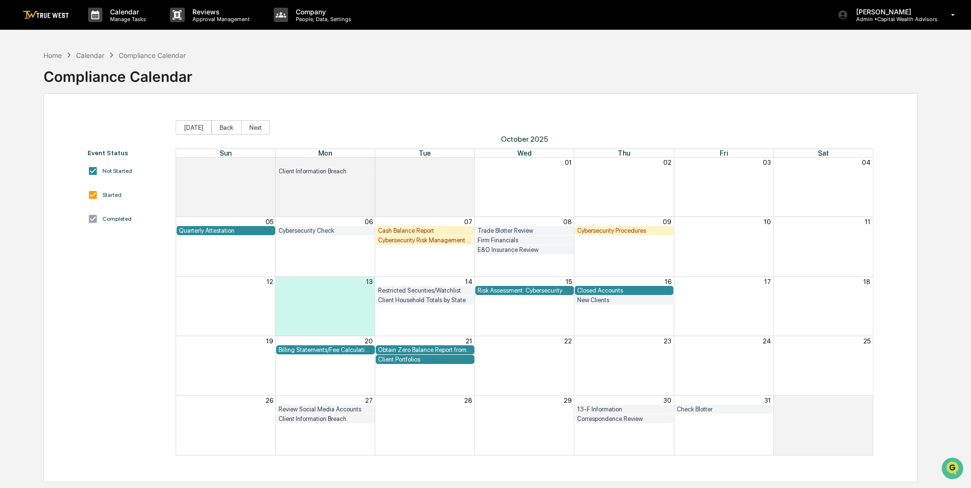
click at [671, 45] on div "Home Calendar Compliance Calendar Compliance Calendar" at bounding box center [481, 69] width 874 height 48
drag, startPoint x: 588, startPoint y: 67, endPoint x: 573, endPoint y: 67, distance: 15.3
click at [573, 67] on div "Home Calendar Compliance Calendar Compliance Calendar" at bounding box center [481, 69] width 874 height 48
click at [225, 135] on span "October 2025" at bounding box center [524, 139] width 697 height 9
click at [224, 130] on button "Back" at bounding box center [227, 127] width 30 height 14
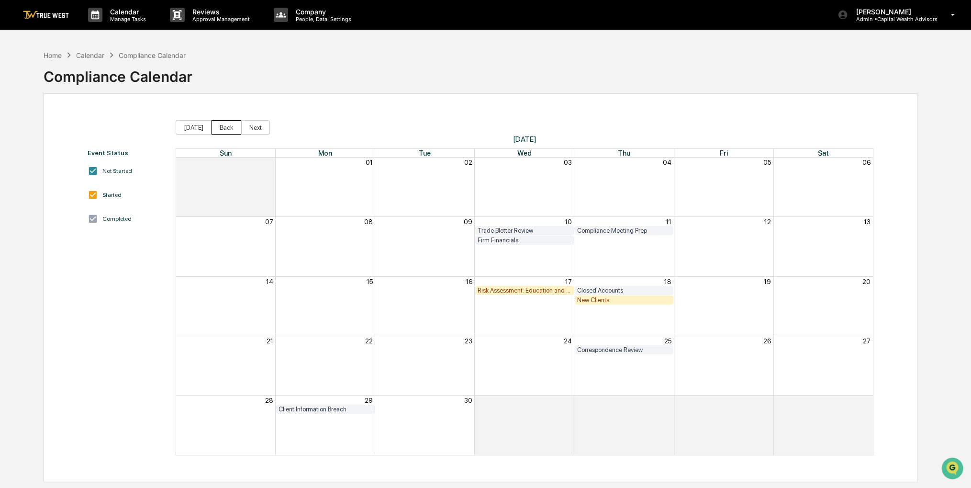
click at [224, 130] on button "Back" at bounding box center [227, 127] width 30 height 14
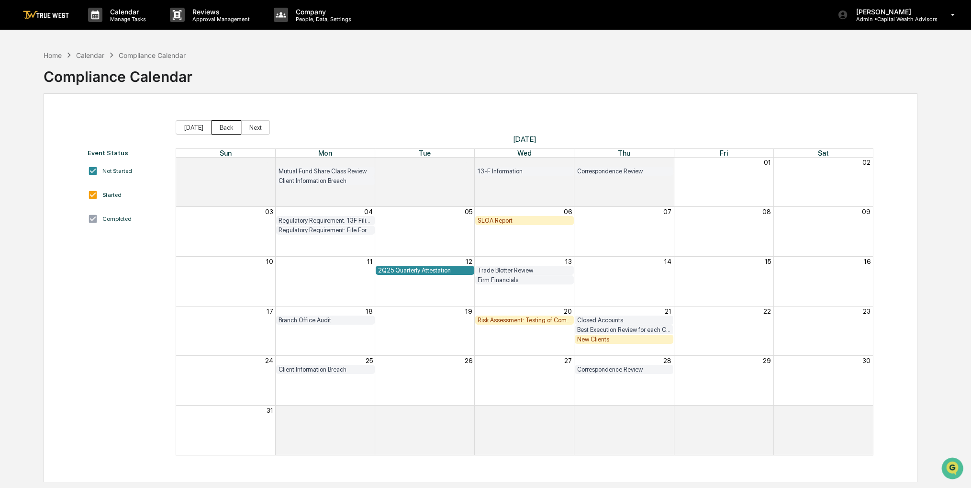
click at [224, 130] on button "Back" at bounding box center [227, 127] width 30 height 14
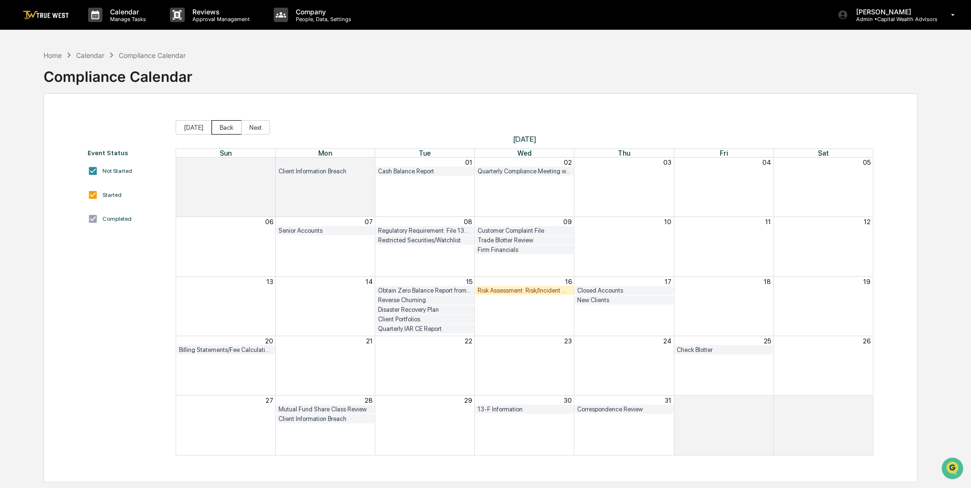
click at [223, 130] on button "Back" at bounding box center [227, 127] width 30 height 14
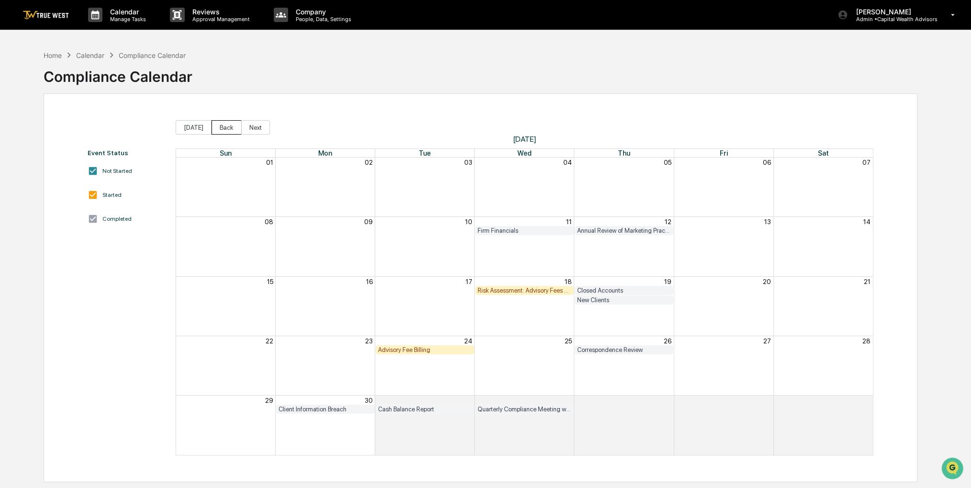
click at [223, 130] on button "Back" at bounding box center [227, 127] width 30 height 14
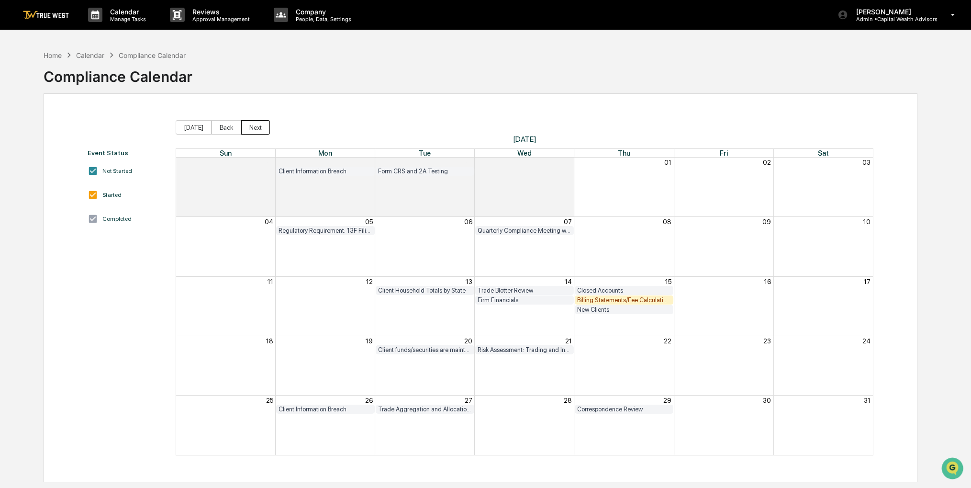
click at [256, 125] on button "Next" at bounding box center [255, 127] width 29 height 14
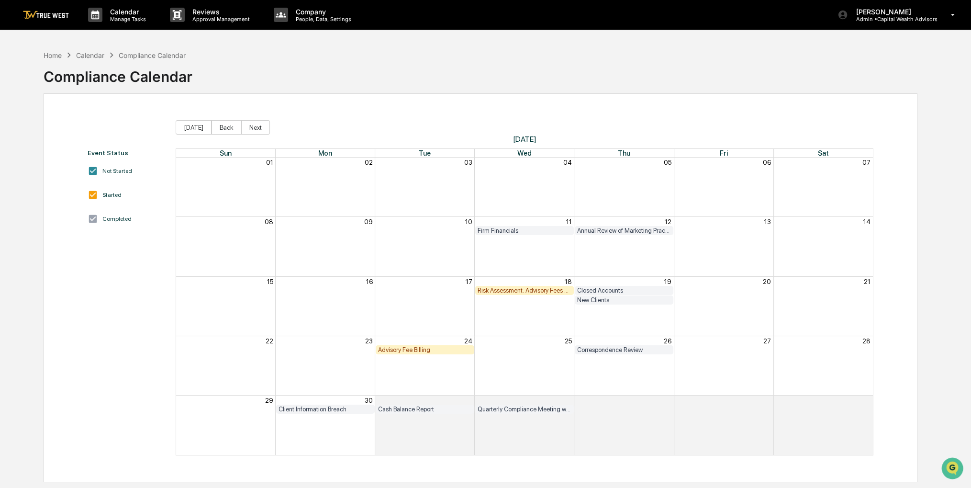
click at [414, 348] on div "Advisory Fee Billing" at bounding box center [425, 349] width 94 height 7
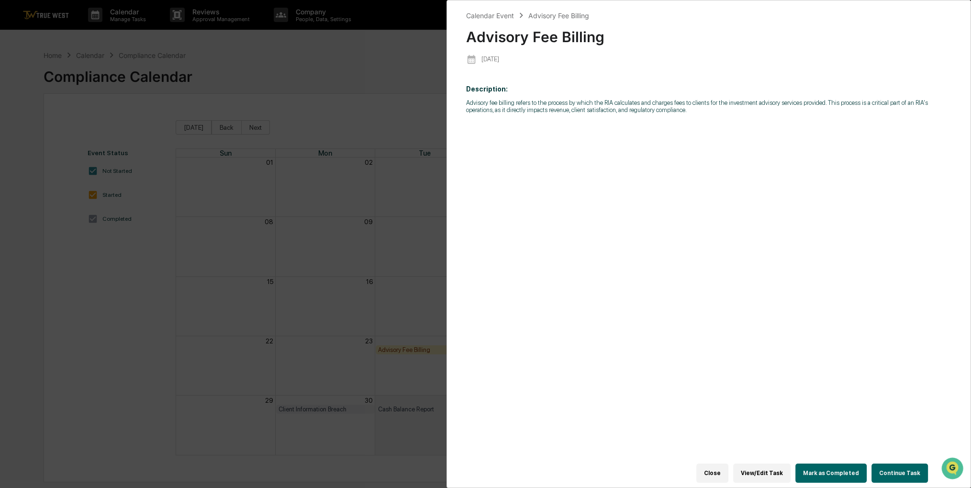
click at [887, 472] on button "Continue Task" at bounding box center [900, 472] width 56 height 19
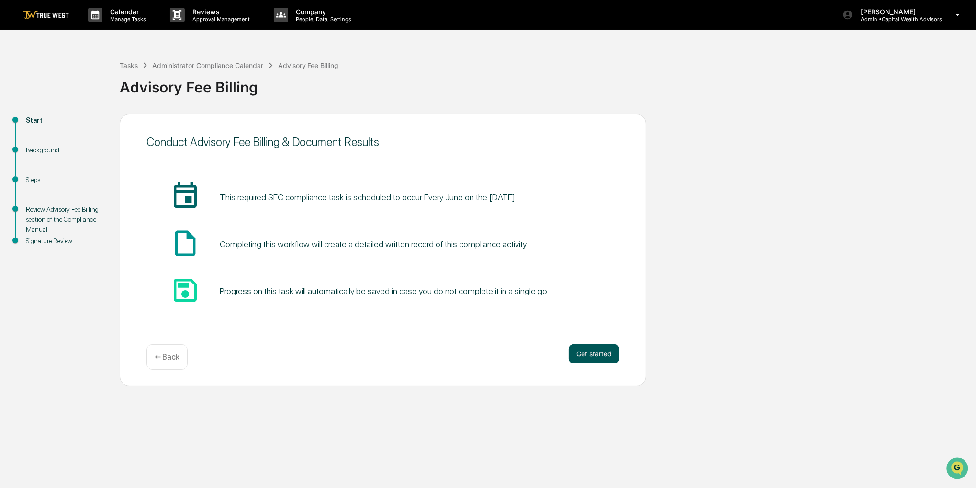
click at [586, 353] on button "Get started" at bounding box center [594, 353] width 51 height 19
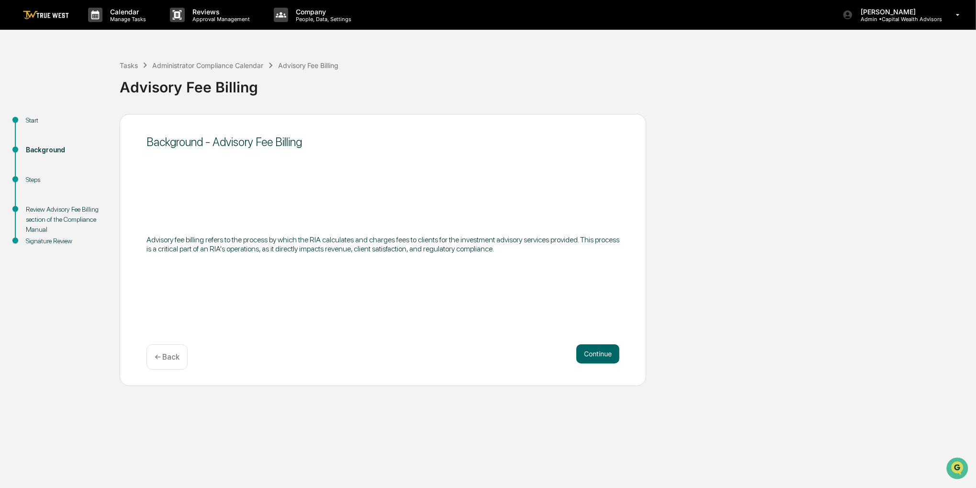
click at [586, 353] on button "Continue" at bounding box center [597, 353] width 43 height 19
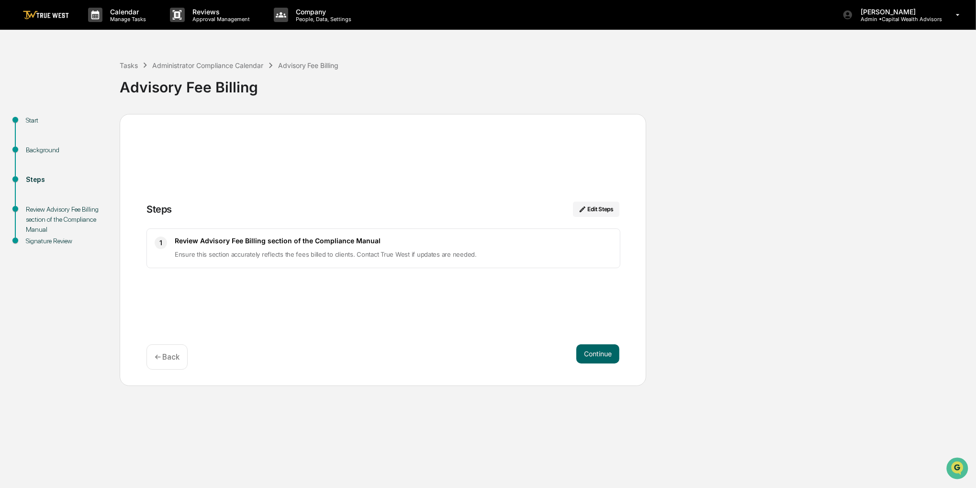
click at [586, 353] on button "Continue" at bounding box center [597, 353] width 43 height 19
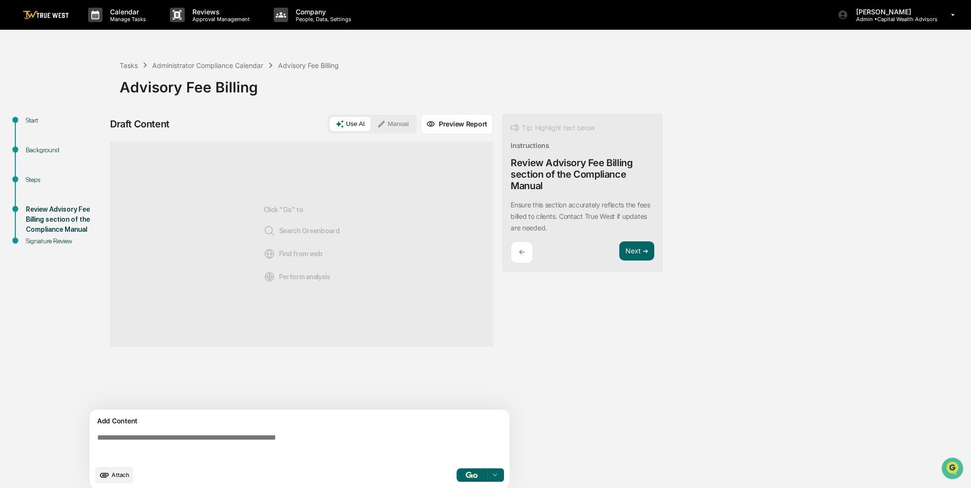
click at [391, 126] on button "Manual" at bounding box center [392, 124] width 43 height 14
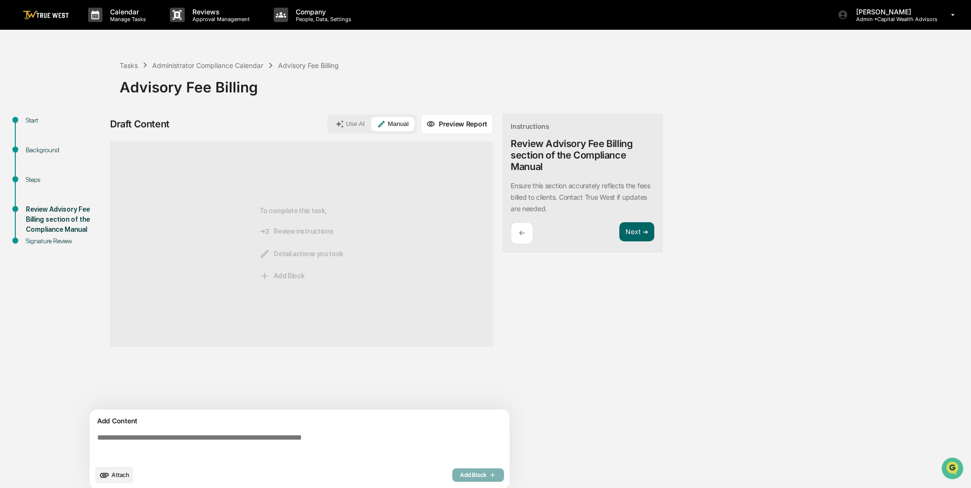
click at [161, 463] on textarea at bounding box center [301, 446] width 416 height 34
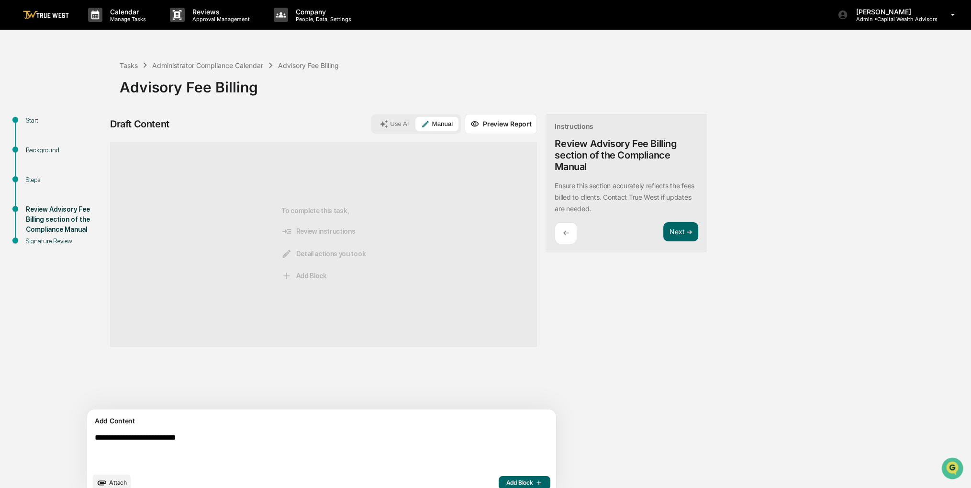
type textarea "**********"
click at [499, 481] on button "Add Block" at bounding box center [525, 482] width 52 height 13
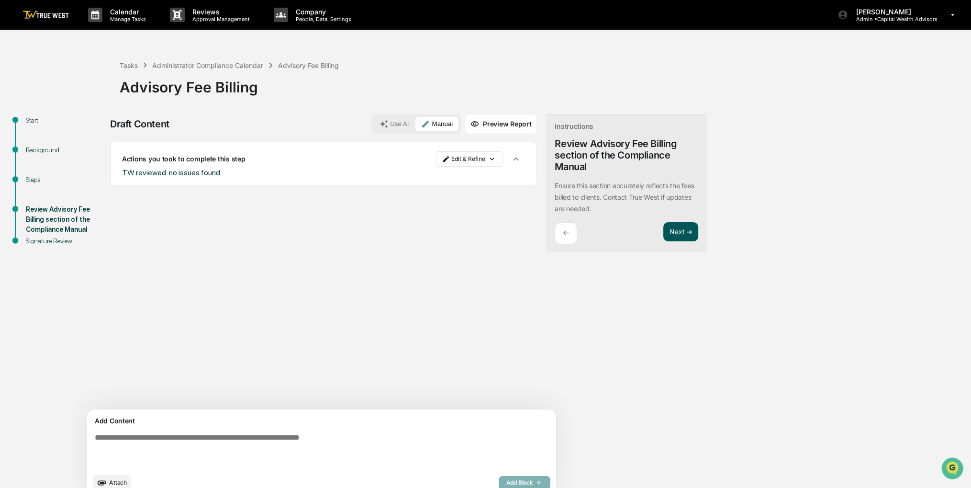
click at [663, 230] on button "Next ➔" at bounding box center [680, 232] width 35 height 20
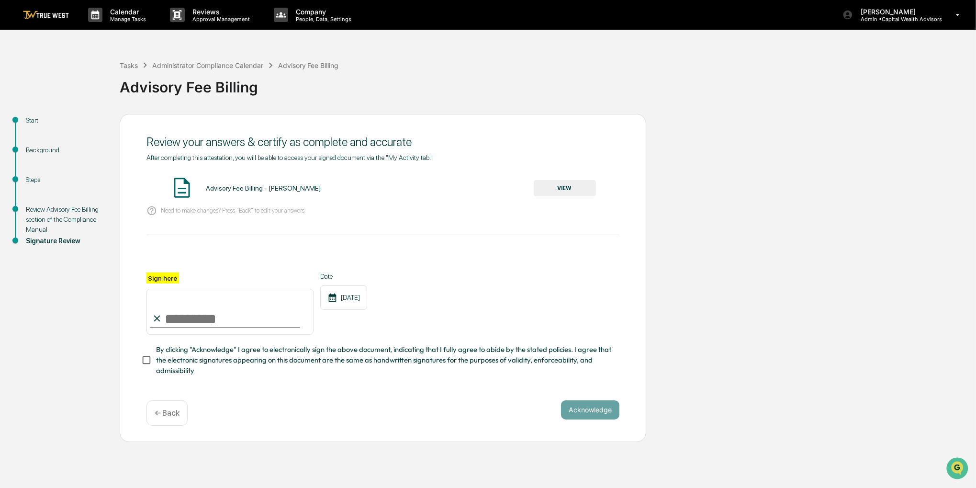
click at [246, 317] on input "Sign here" at bounding box center [229, 312] width 167 height 46
type input "**********"
click at [216, 365] on span "By clicking "Acknowledge" I agree to electronically sign the above document, in…" at bounding box center [384, 360] width 456 height 32
click at [564, 197] on div "Advisory Fee Billing - [PERSON_NAME] VIEW" at bounding box center [382, 188] width 473 height 25
click at [564, 185] on button "VIEW" at bounding box center [565, 188] width 62 height 16
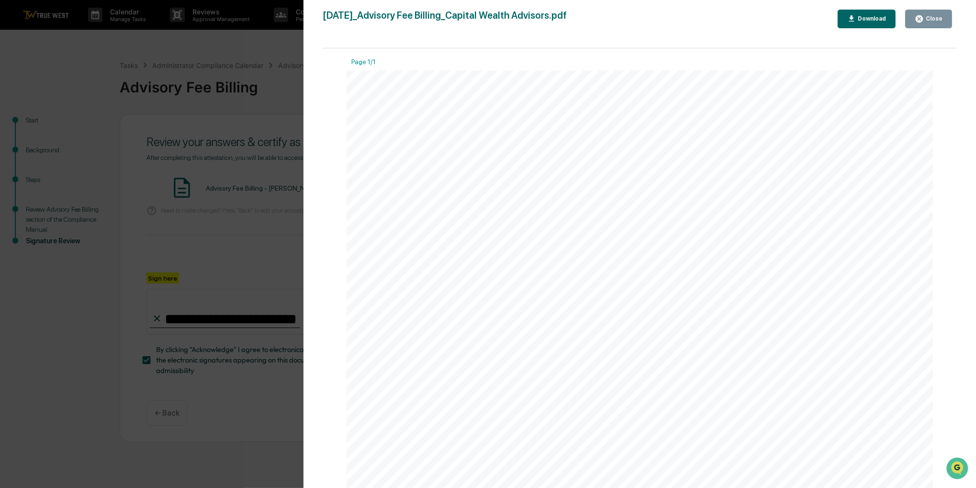
click at [936, 12] on button "Close" at bounding box center [928, 19] width 47 height 19
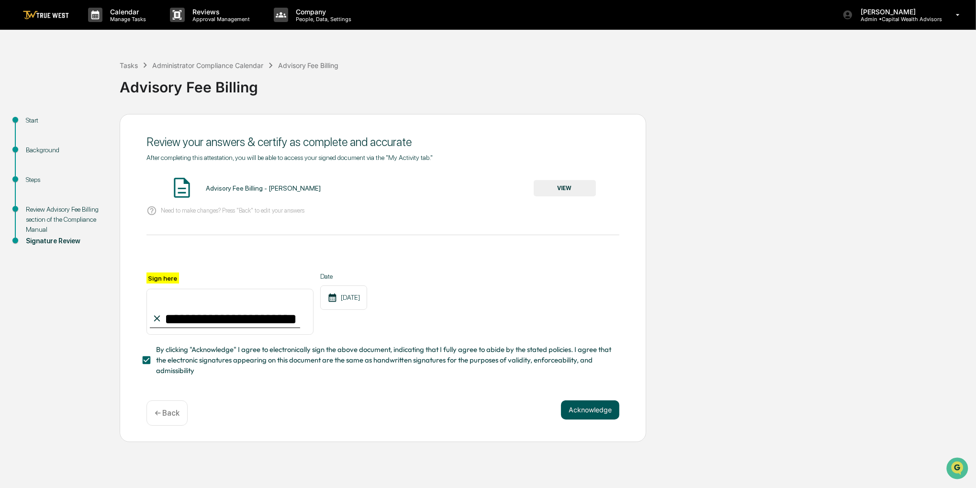
click at [598, 409] on button "Acknowledge" at bounding box center [590, 409] width 58 height 19
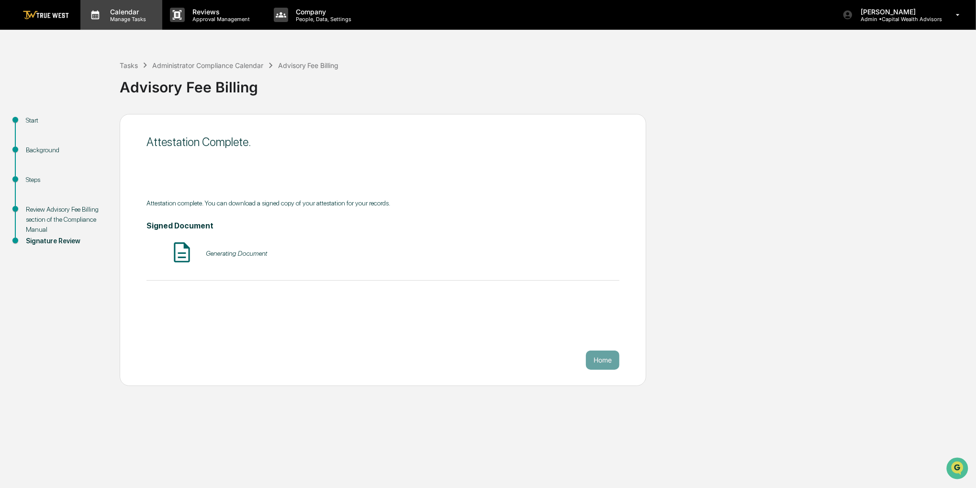
click at [128, 23] on div "Calendar Manage Tasks" at bounding box center [121, 15] width 82 height 30
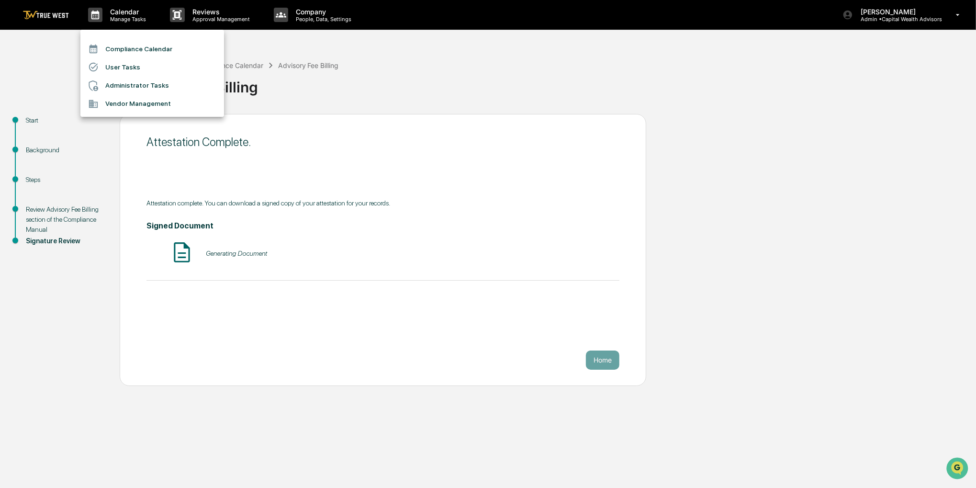
click at [128, 46] on li "Compliance Calendar" at bounding box center [152, 49] width 144 height 18
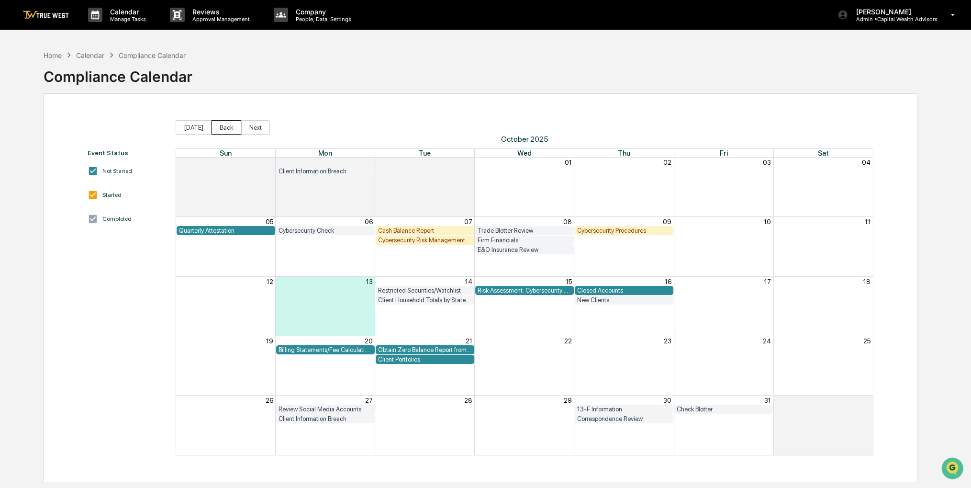
click at [218, 127] on button "Back" at bounding box center [227, 127] width 30 height 14
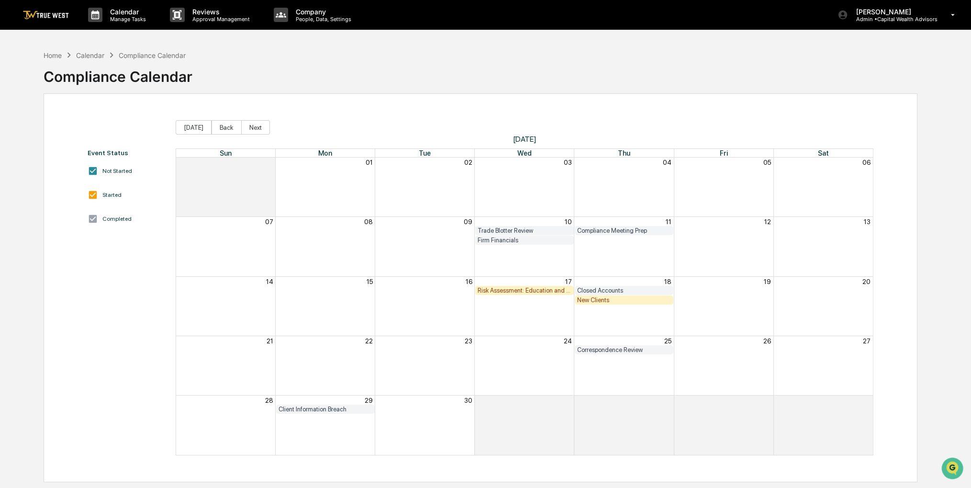
click at [218, 127] on button "Back" at bounding box center [227, 127] width 30 height 14
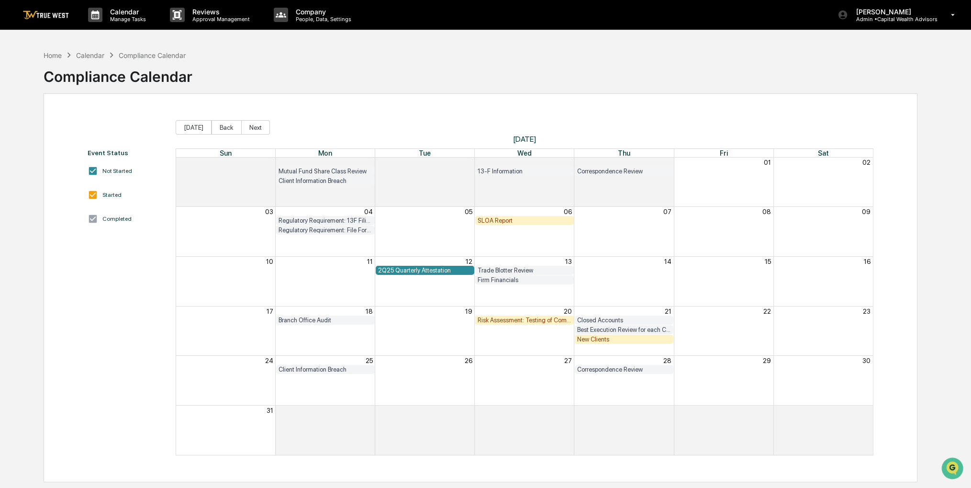
click at [218, 127] on button "Back" at bounding box center [227, 127] width 30 height 14
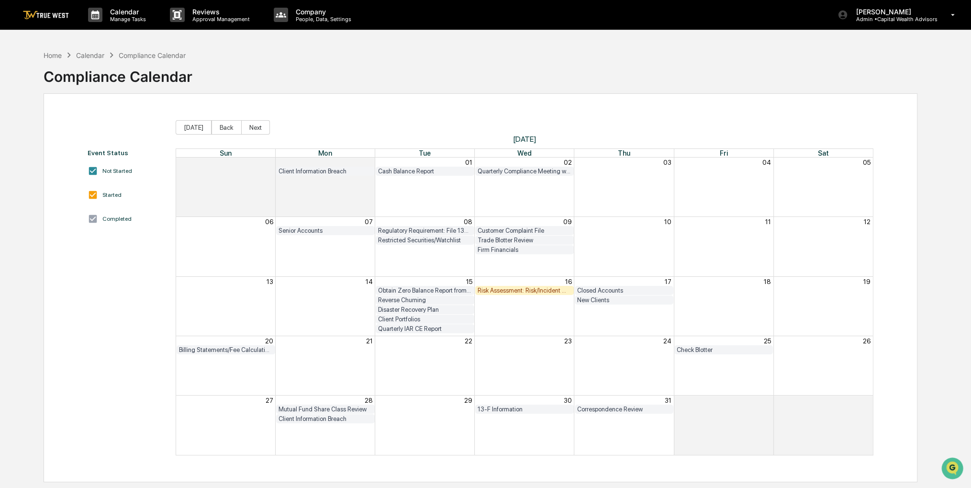
click at [218, 127] on button "Back" at bounding box center [227, 127] width 30 height 14
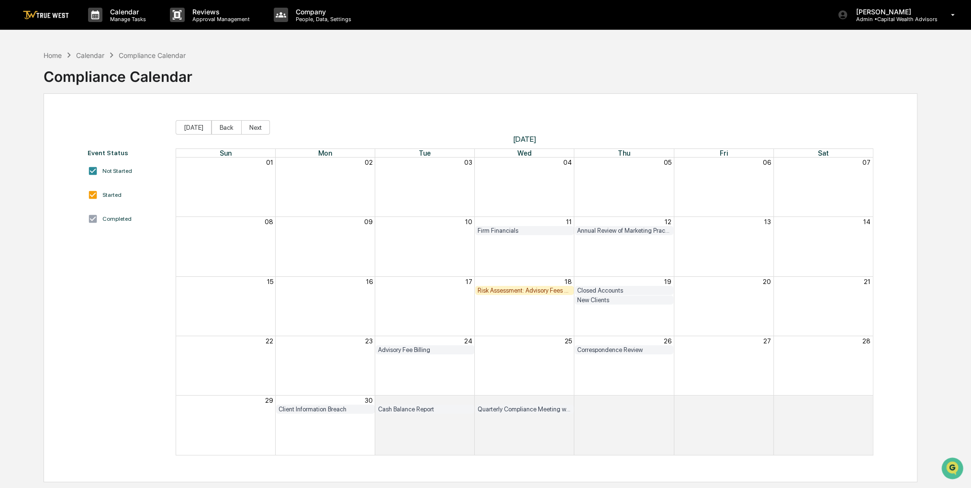
click at [218, 127] on button "Back" at bounding box center [227, 127] width 30 height 14
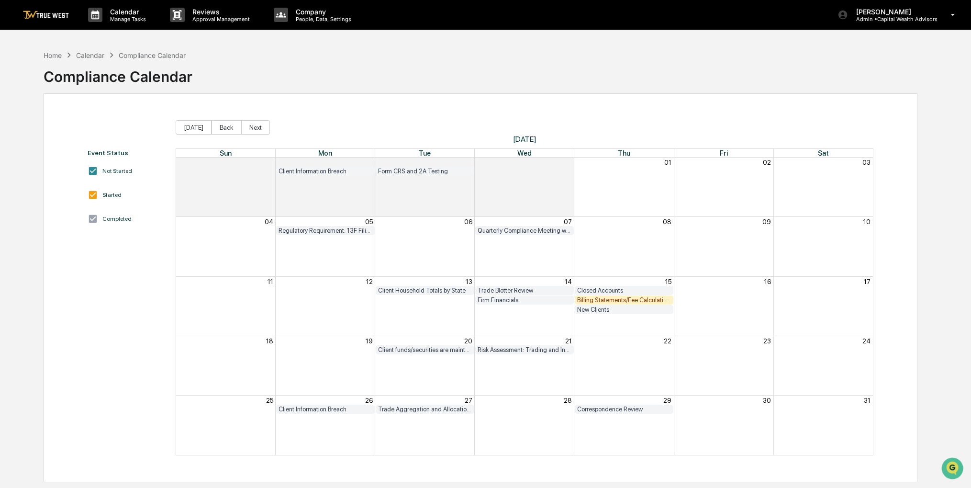
click at [218, 127] on button "Back" at bounding box center [227, 127] width 30 height 14
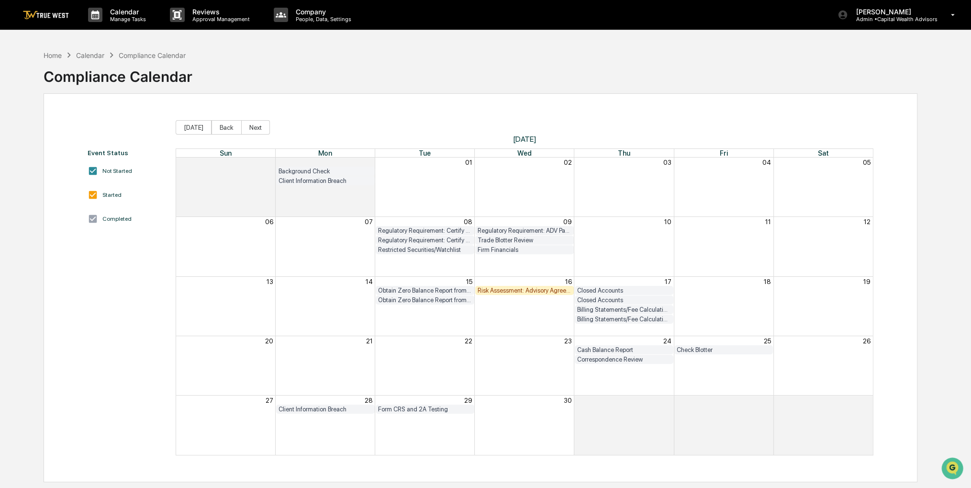
click at [218, 127] on button "Back" at bounding box center [227, 127] width 30 height 14
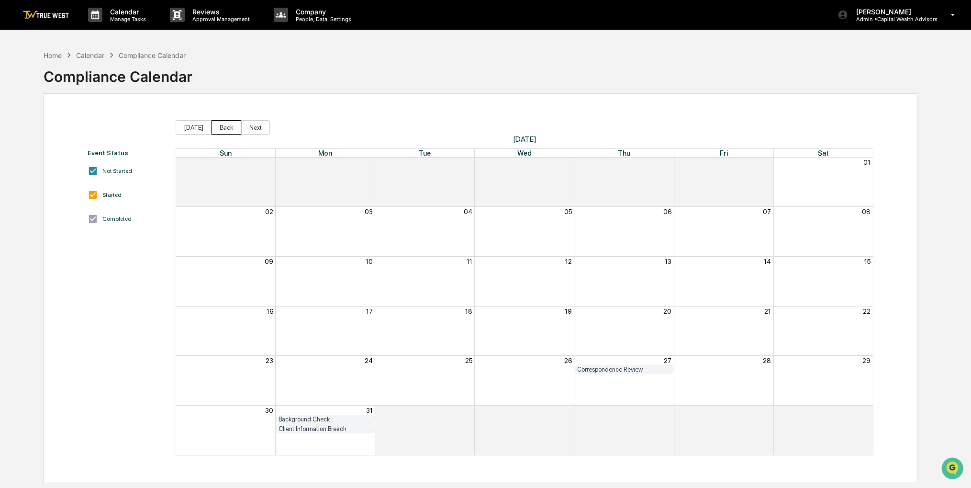
click at [229, 128] on button "Back" at bounding box center [227, 127] width 30 height 14
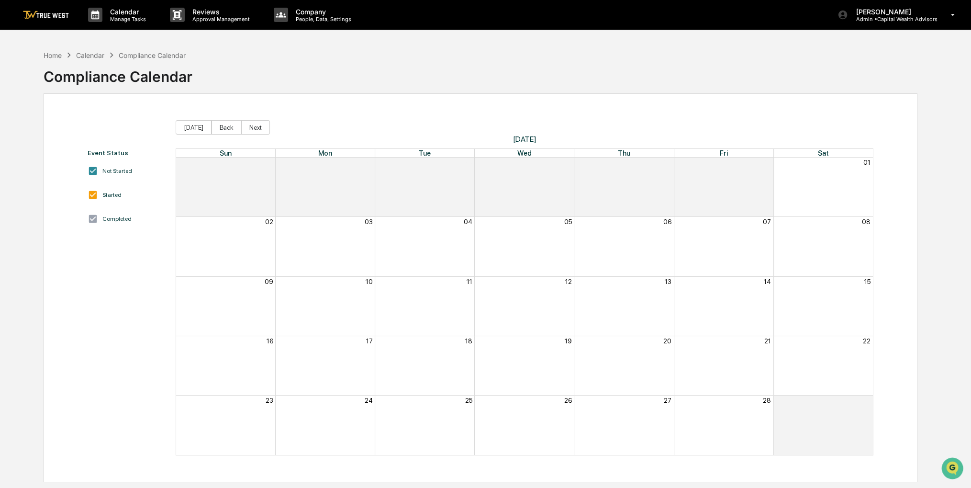
click at [276, 128] on span "[DATE] Back Next" at bounding box center [524, 127] width 697 height 14
click at [257, 128] on button "Next" at bounding box center [255, 127] width 29 height 14
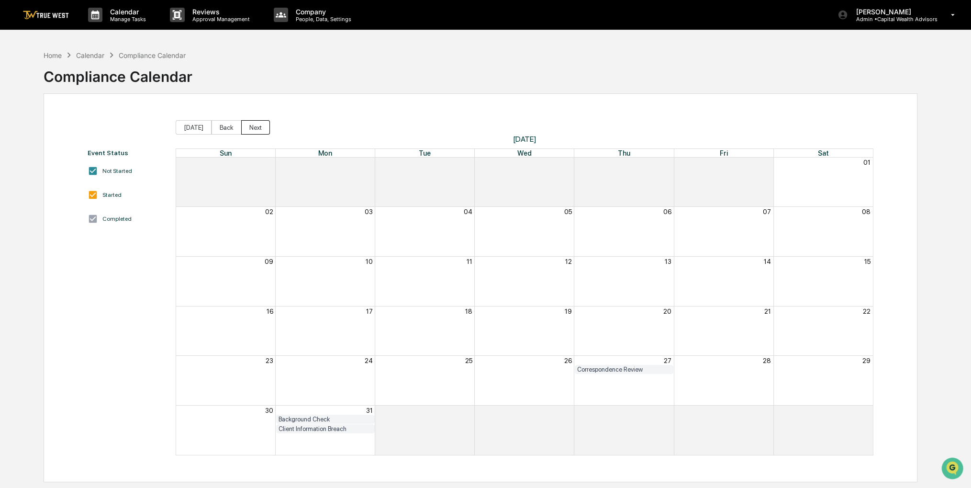
click at [257, 128] on button "Next" at bounding box center [255, 127] width 29 height 14
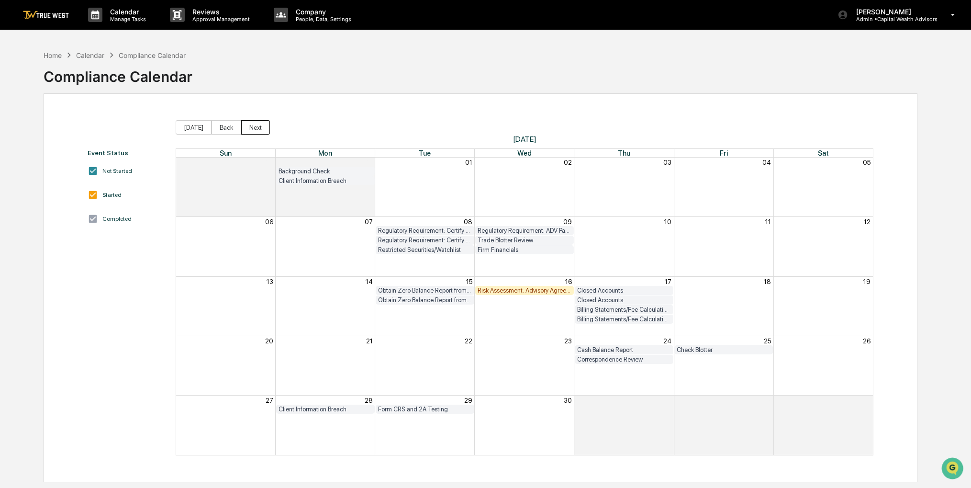
click at [257, 128] on button "Next" at bounding box center [255, 127] width 29 height 14
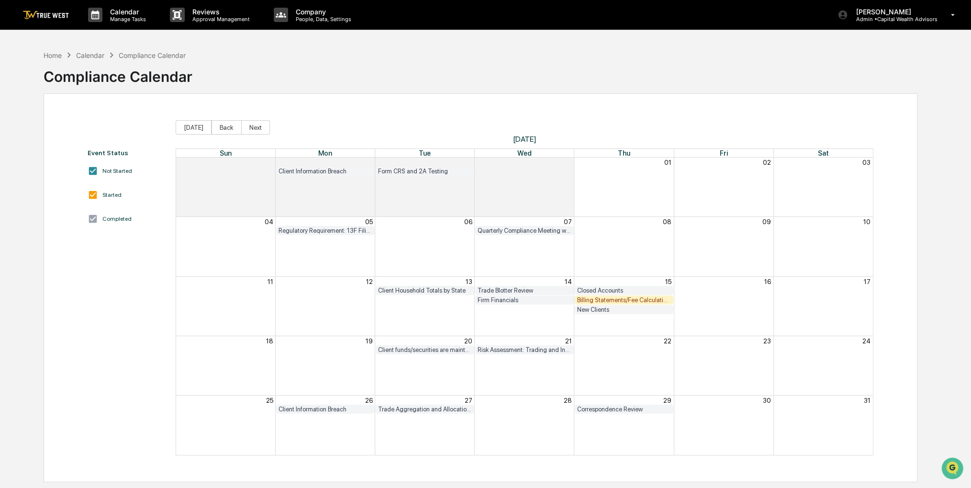
click at [605, 297] on div "Billing Statements/Fee Calculations Report" at bounding box center [624, 299] width 94 height 7
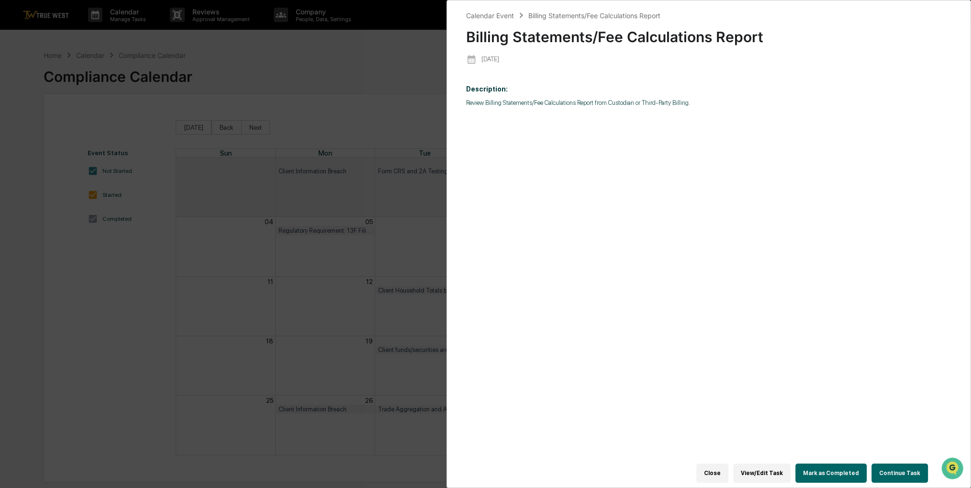
click at [885, 467] on button "Continue Task" at bounding box center [900, 472] width 56 height 19
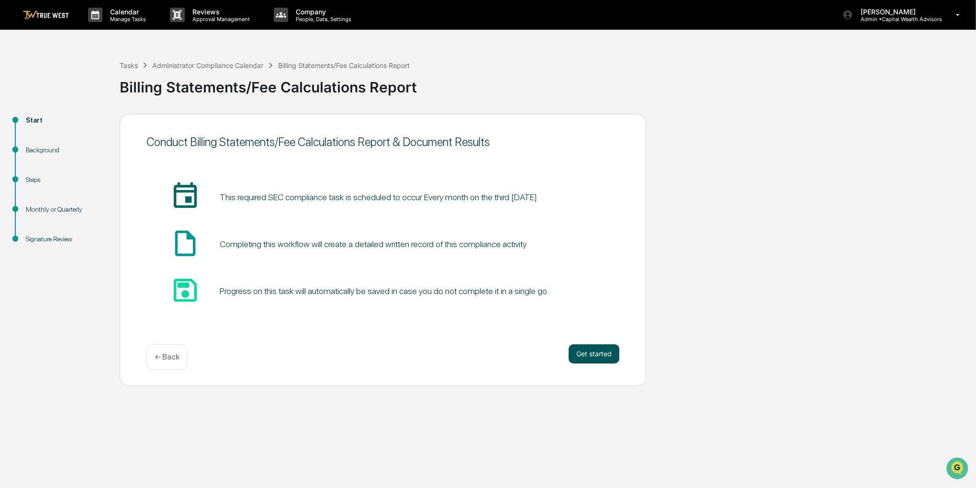
click at [584, 345] on button "Get started" at bounding box center [594, 353] width 51 height 19
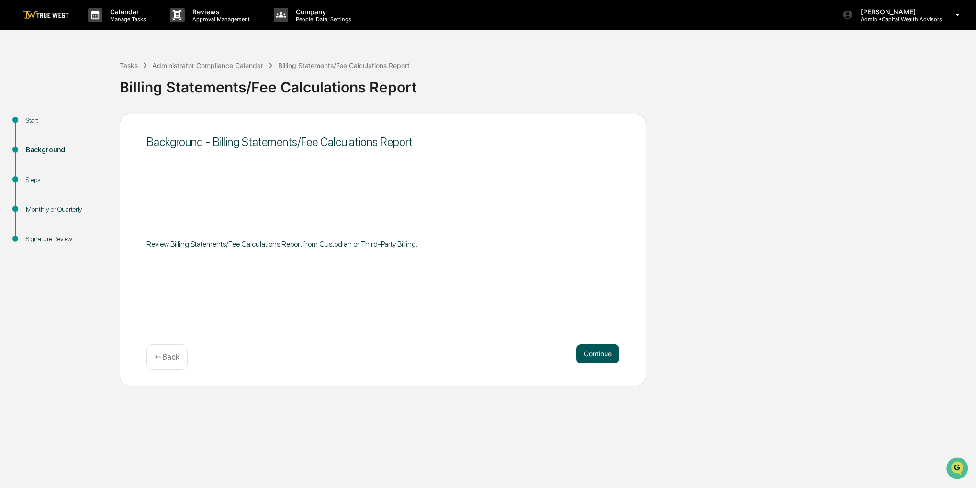
click at [584, 349] on button "Continue" at bounding box center [597, 353] width 43 height 19
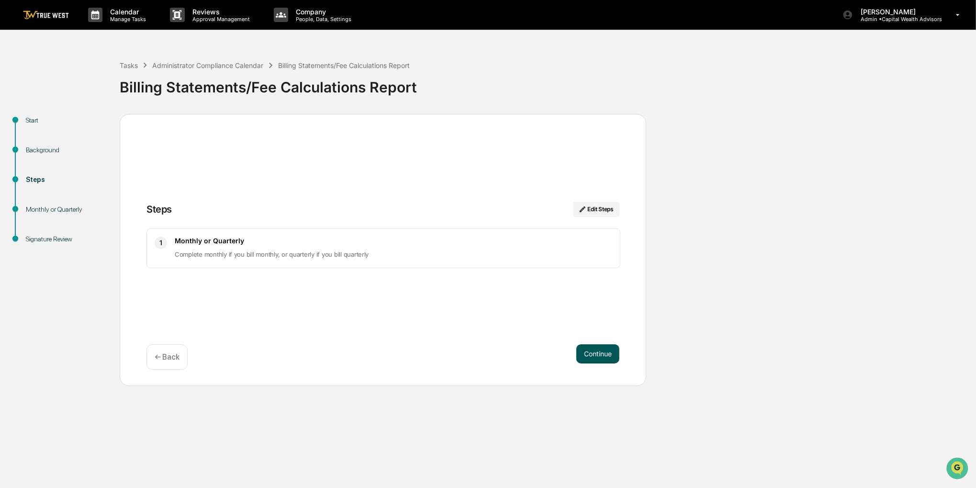
click at [594, 360] on button "Continue" at bounding box center [597, 353] width 43 height 19
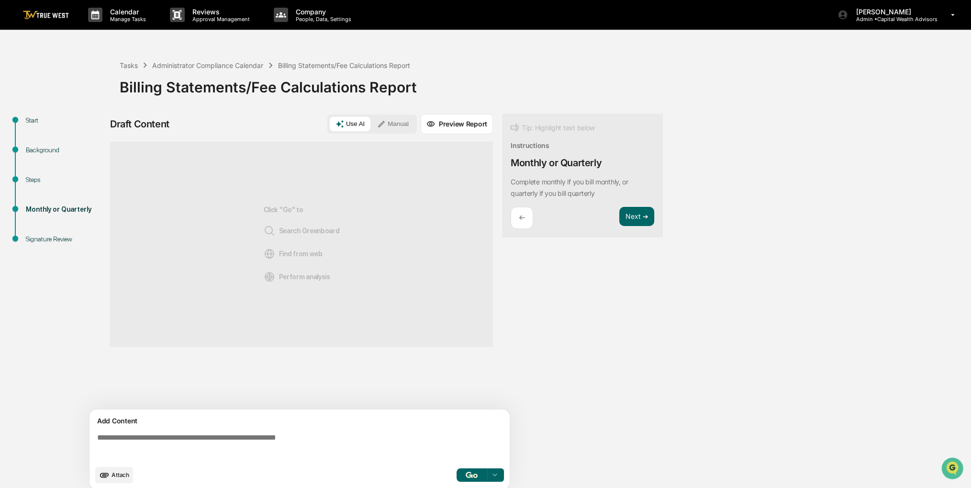
click at [383, 135] on div "Draft Content Use AI Manual Preview Report Sources Click "Go" to Search Greenbo…" at bounding box center [301, 304] width 383 height 381
click at [385, 126] on icon at bounding box center [381, 124] width 9 height 9
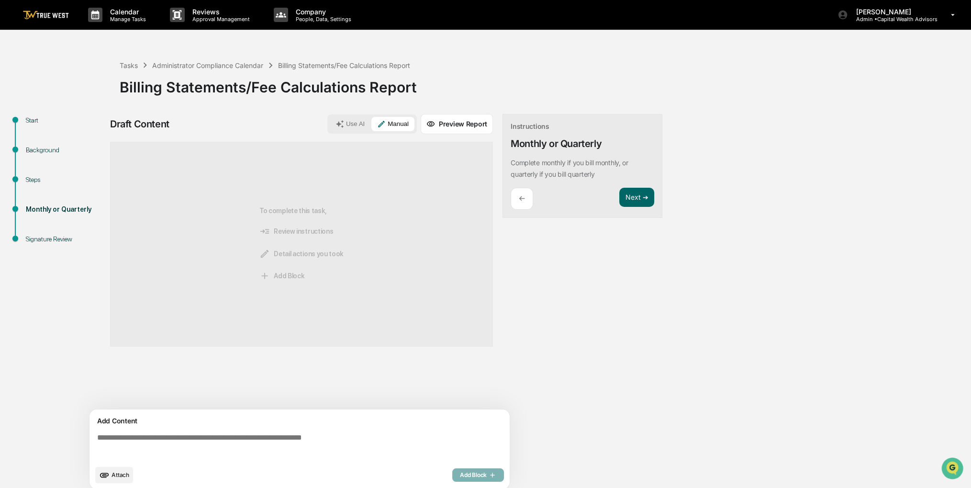
click at [163, 457] on textarea at bounding box center [301, 446] width 416 height 34
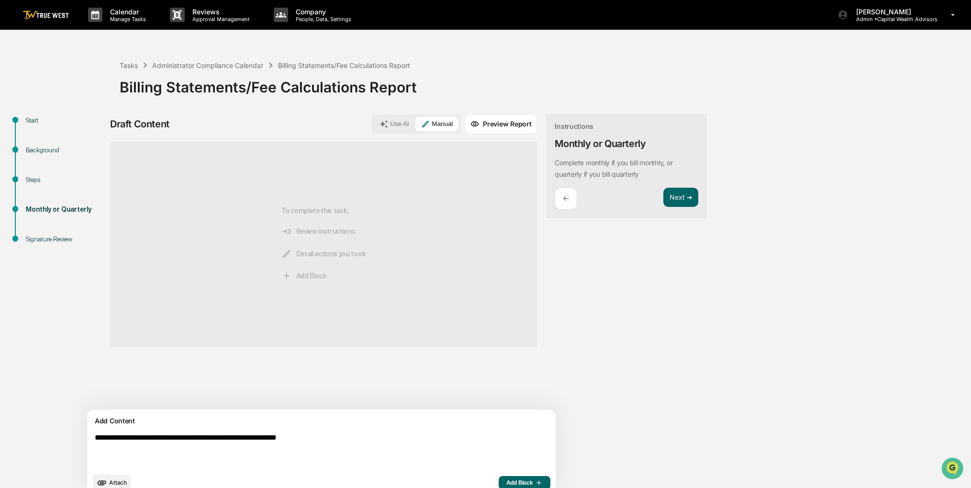
type textarea "**********"
click at [506, 484] on span "Add Block" at bounding box center [524, 483] width 36 height 8
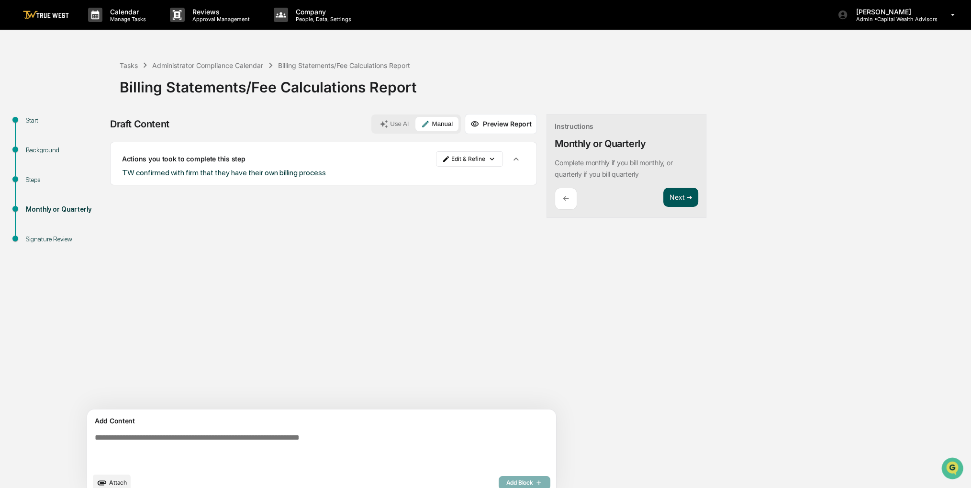
click at [663, 199] on button "Next ➔" at bounding box center [680, 198] width 35 height 20
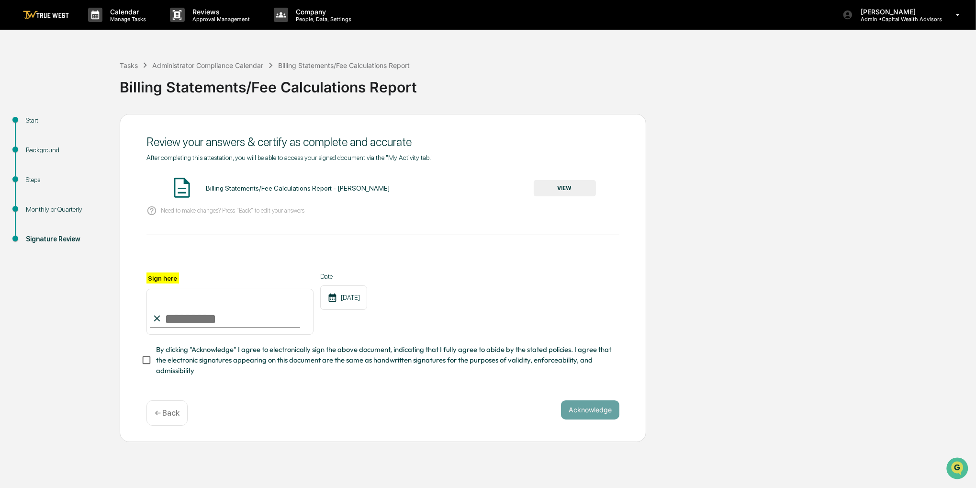
click at [172, 314] on input "Sign here" at bounding box center [229, 312] width 167 height 46
type input "**********"
click at [218, 350] on span "By clicking "Acknowledge" I agree to electronically sign the above document, in…" at bounding box center [384, 360] width 456 height 32
click at [582, 185] on button "VIEW" at bounding box center [565, 188] width 62 height 16
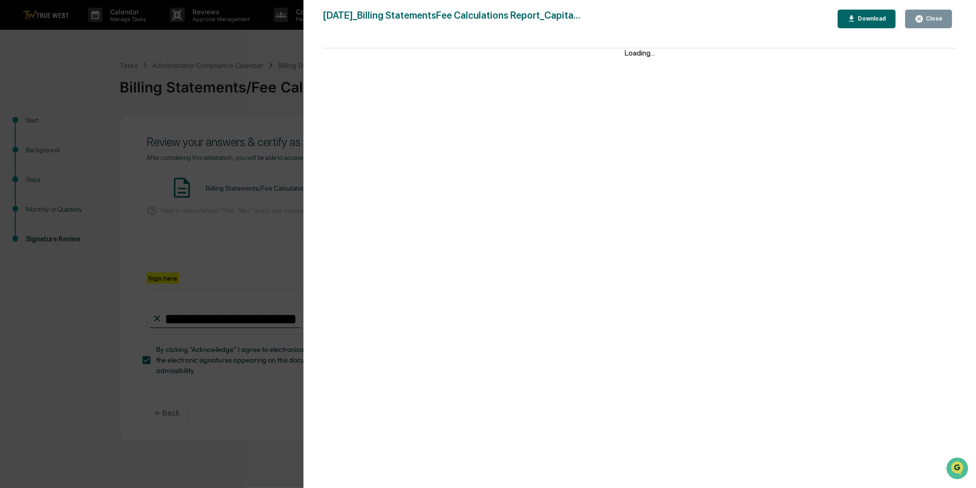
click at [935, 14] on div "Close" at bounding box center [929, 18] width 28 height 9
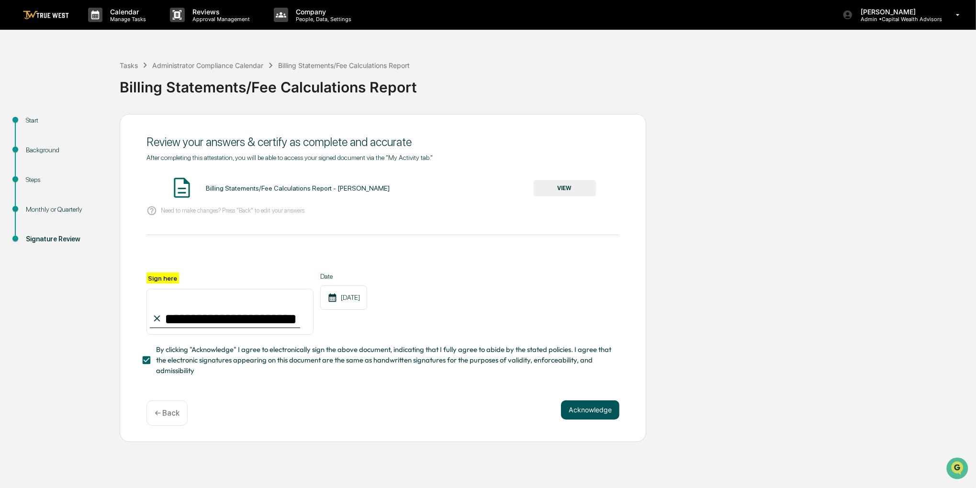
click at [582, 405] on button "Acknowledge" at bounding box center [590, 409] width 58 height 19
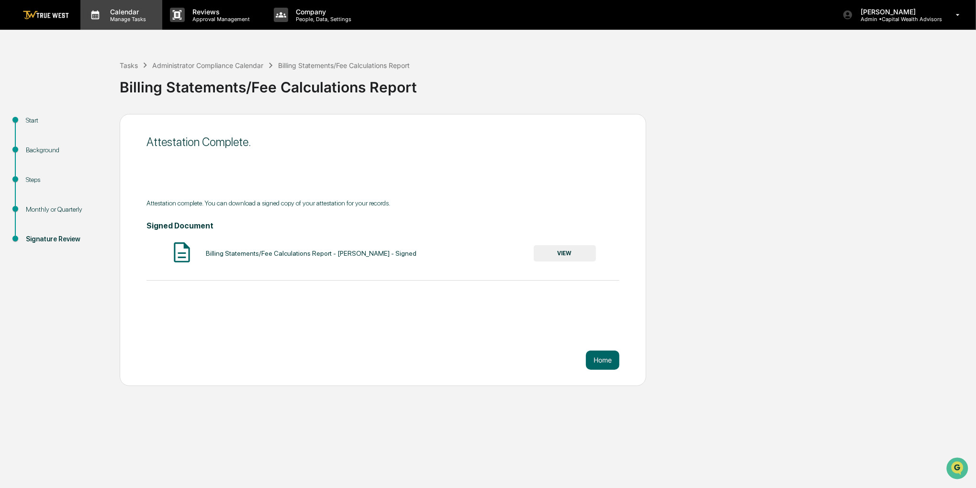
click at [111, 16] on p "Manage Tasks" at bounding box center [126, 19] width 48 height 7
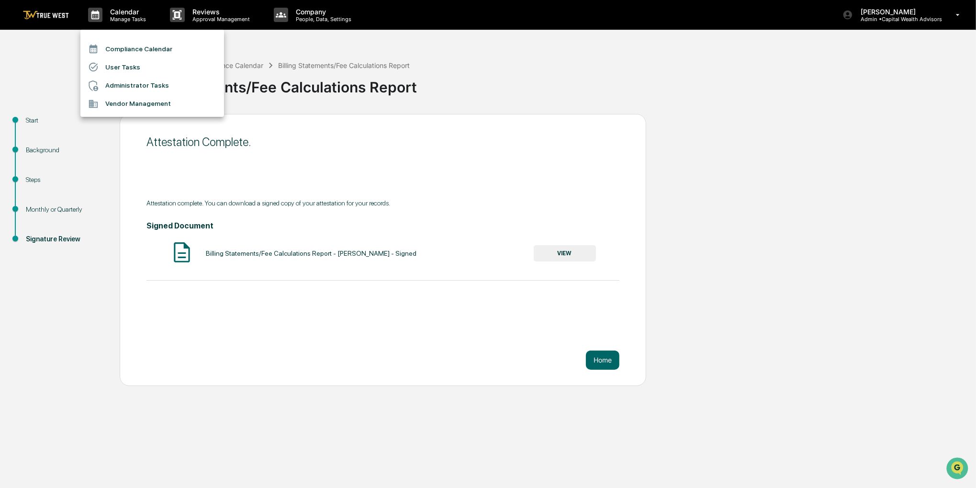
click at [130, 51] on li "Compliance Calendar" at bounding box center [152, 49] width 144 height 18
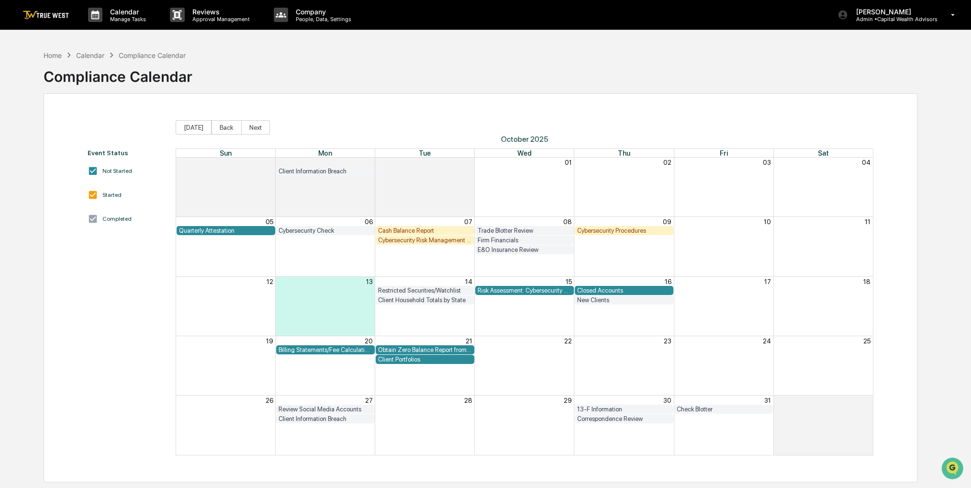
click at [306, 230] on div "Cybersecurity Check" at bounding box center [326, 230] width 94 height 7
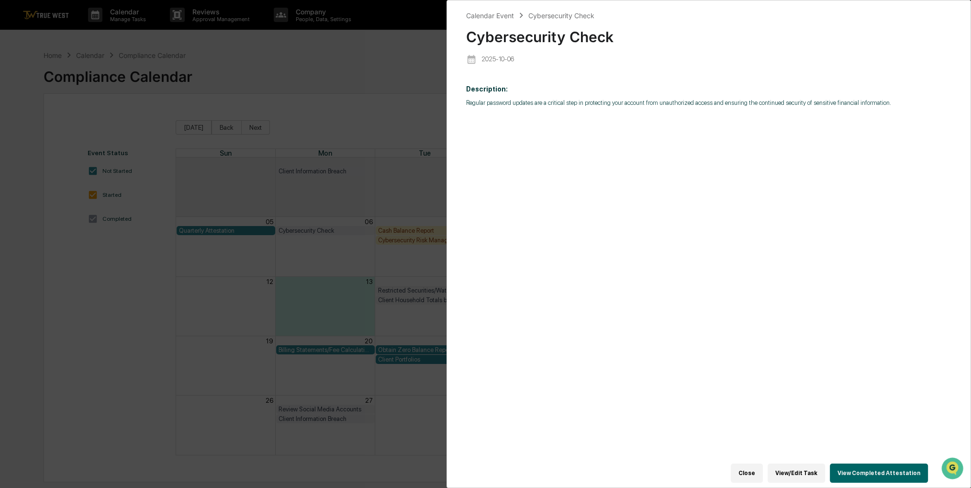
click at [376, 149] on div "Calendar Event Cybersecurity Check Cybersecurity Check [DATE] Description: Regu…" at bounding box center [485, 244] width 971 height 488
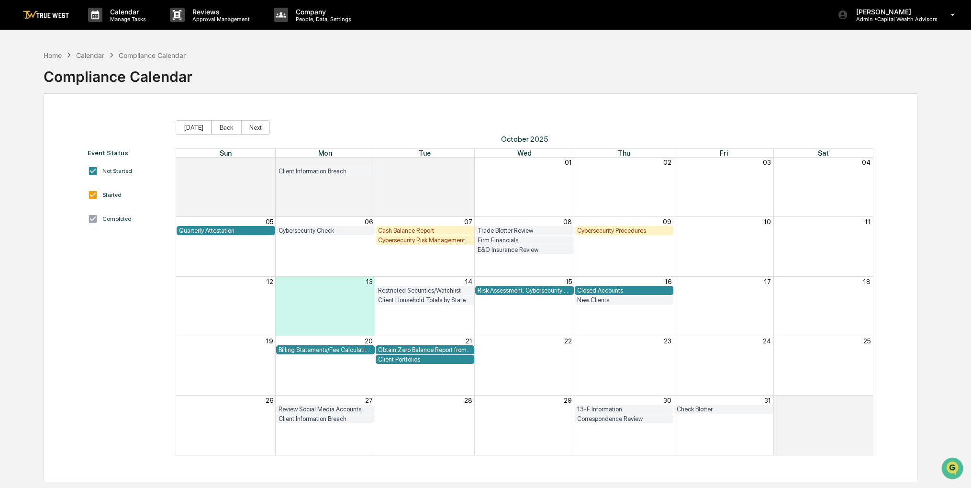
click at [605, 232] on div "Cybersecurity Procedures" at bounding box center [624, 230] width 94 height 7
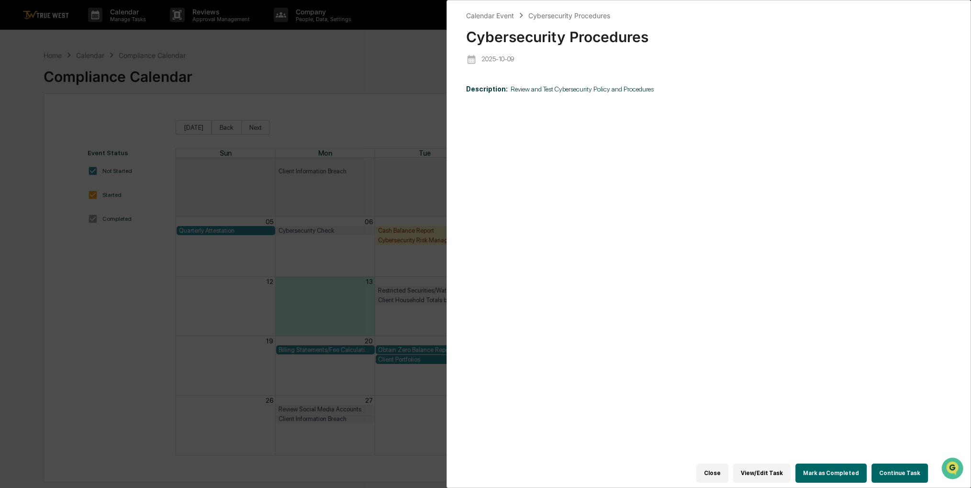
click at [428, 160] on div "Calendar Event Cybersecurity Procedures Cybersecurity Procedures [DATE] Descrip…" at bounding box center [485, 244] width 971 height 488
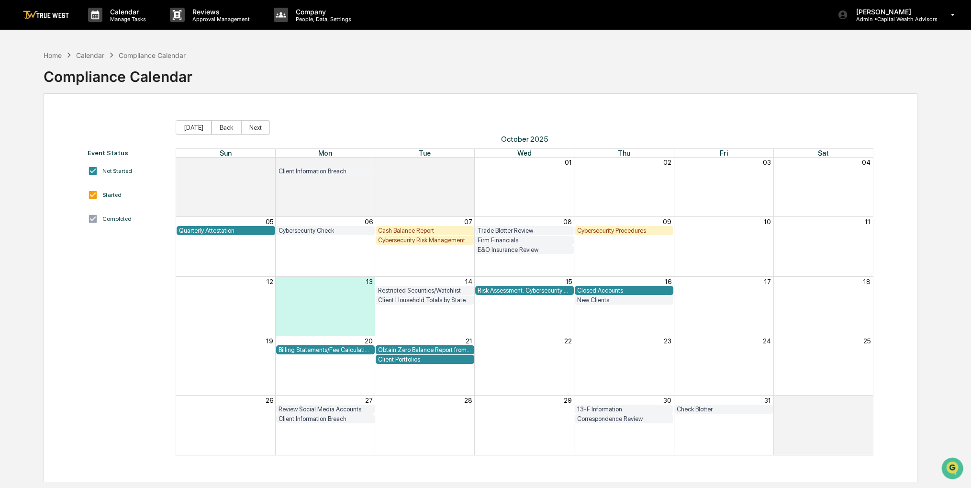
click at [438, 243] on div "Cybersecurity Risk Management and Strategy" at bounding box center [425, 239] width 94 height 7
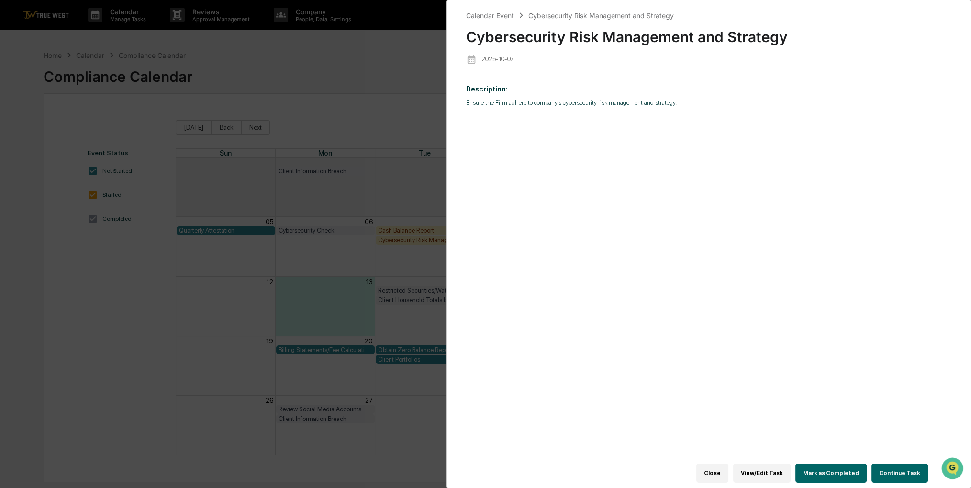
click at [372, 40] on div "Calendar Event Cybersecurity Risk Management and Strategy Cybersecurity Risk Ma…" at bounding box center [485, 244] width 971 height 488
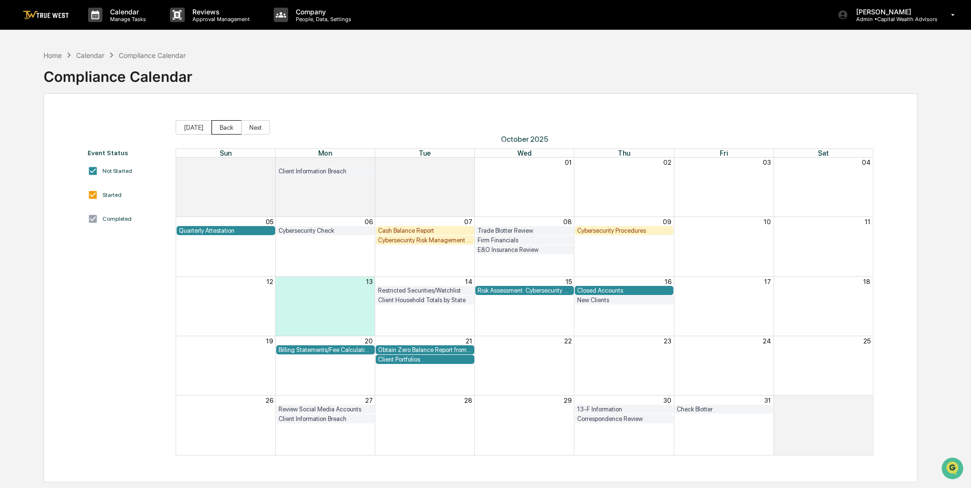
click at [232, 121] on button "Back" at bounding box center [227, 127] width 30 height 14
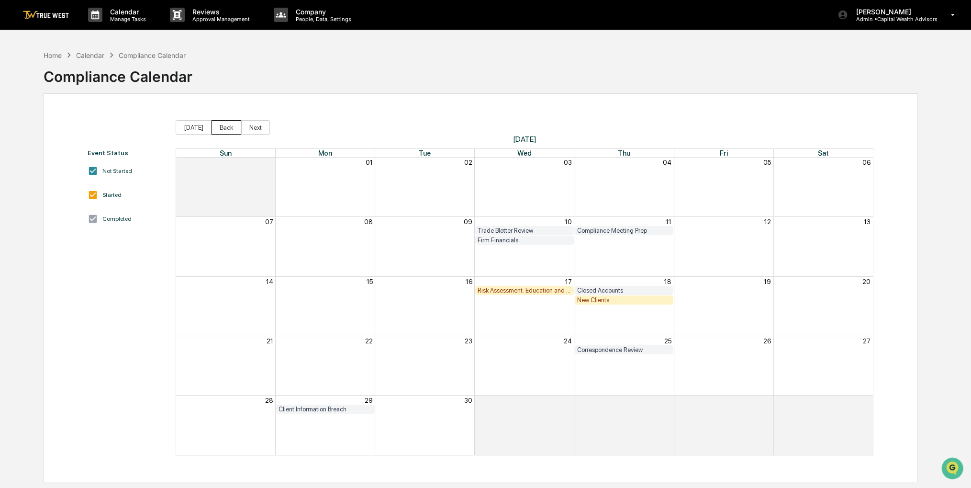
click at [232, 121] on button "Back" at bounding box center [227, 127] width 30 height 14
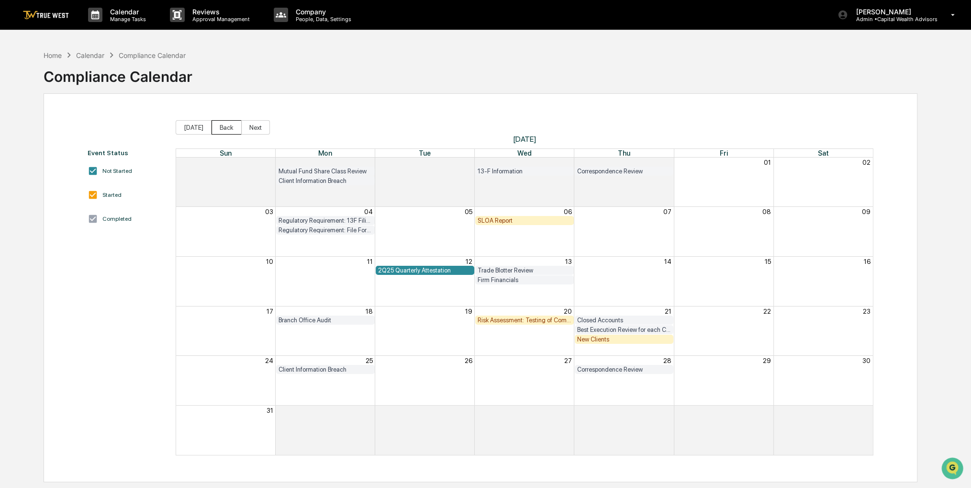
click at [232, 121] on button "Back" at bounding box center [227, 127] width 30 height 14
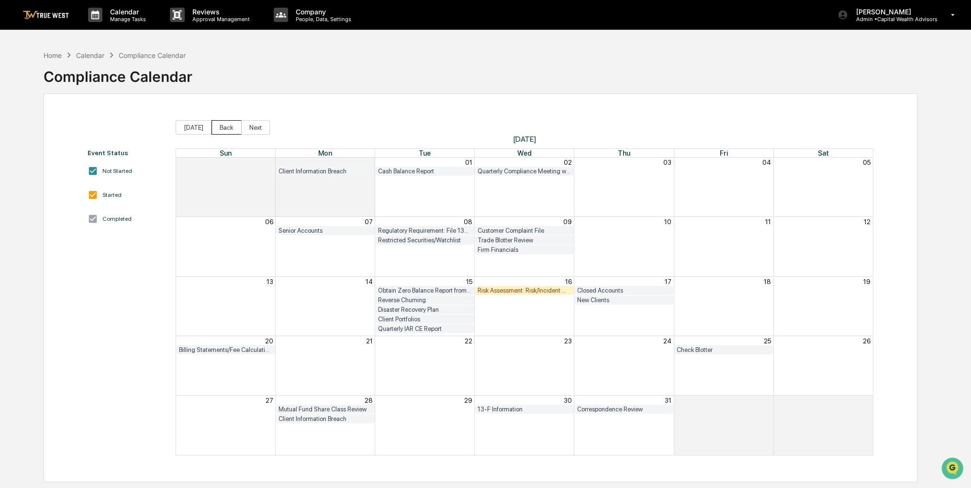
click at [231, 120] on button "Back" at bounding box center [227, 127] width 30 height 14
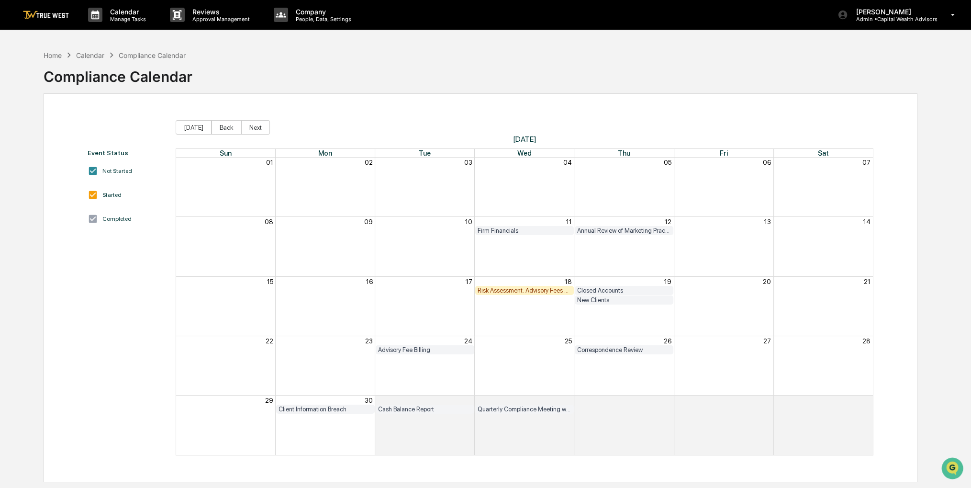
click at [475, 67] on div "Home Calendar Compliance Calendar Compliance Calendar" at bounding box center [481, 69] width 874 height 48
click at [222, 126] on button "Back" at bounding box center [227, 127] width 30 height 14
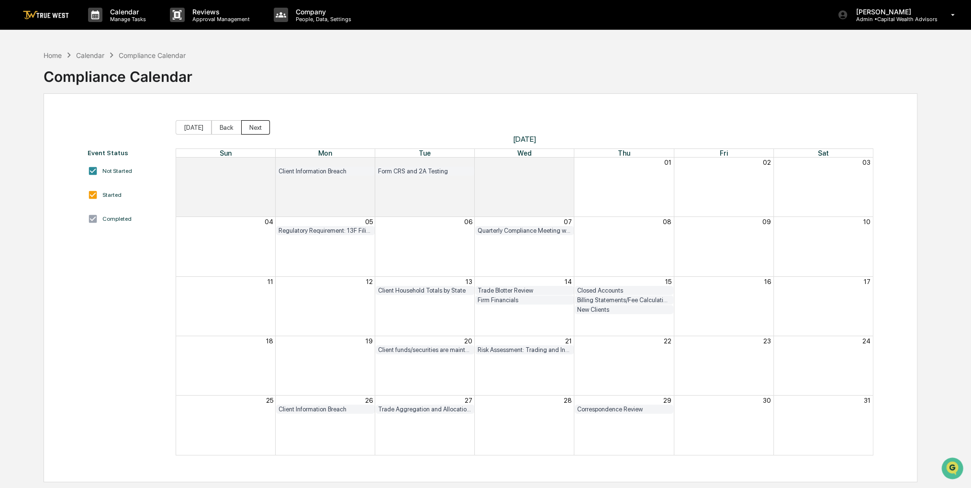
click at [254, 125] on button "Next" at bounding box center [255, 127] width 29 height 14
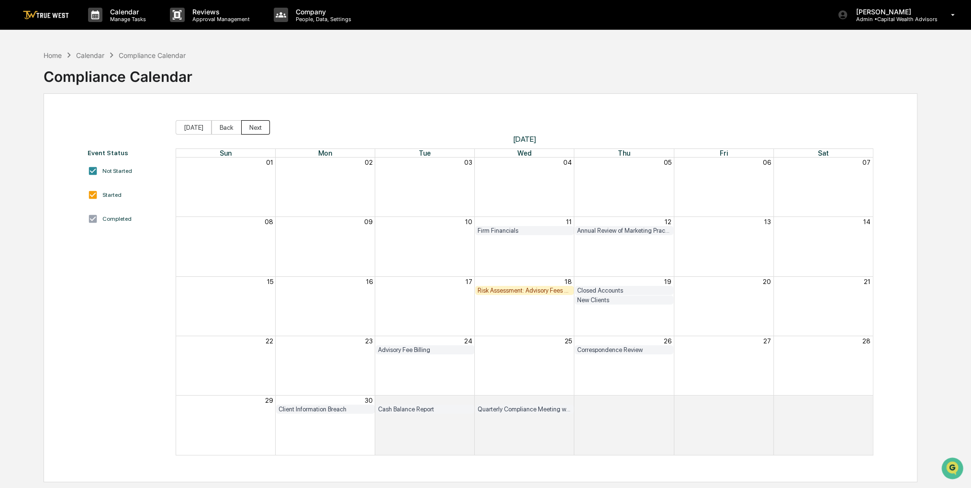
click at [254, 126] on button "Next" at bounding box center [255, 127] width 29 height 14
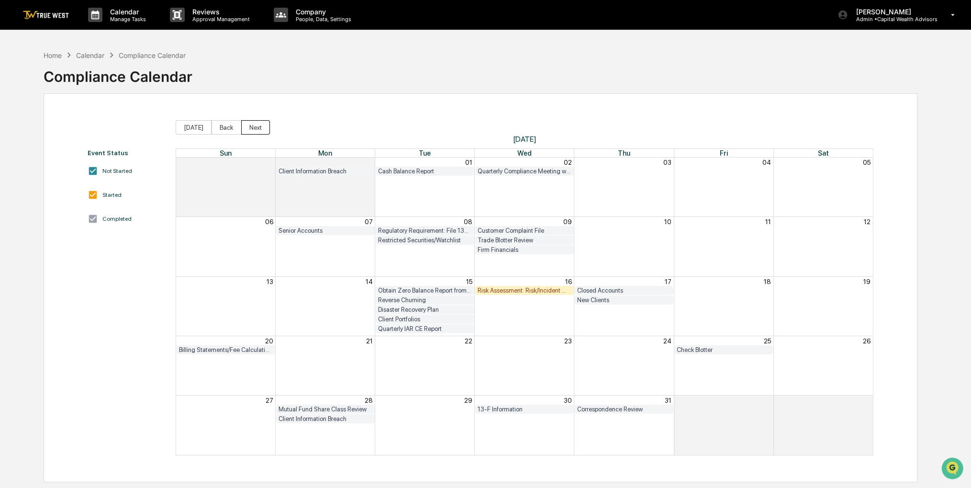
click at [254, 126] on button "Next" at bounding box center [255, 127] width 29 height 14
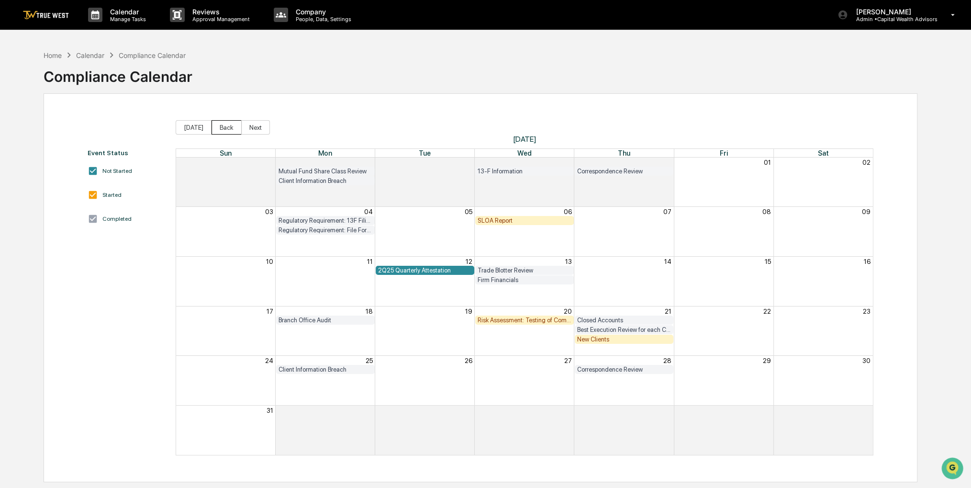
click at [228, 122] on button "Back" at bounding box center [227, 127] width 30 height 14
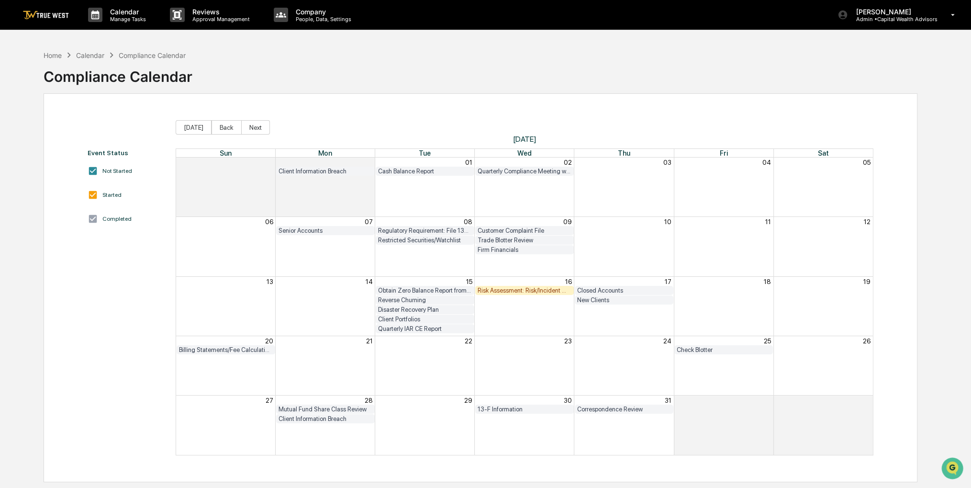
click at [716, 88] on div "Home Calendar Compliance Calendar Compliance Calendar" at bounding box center [481, 69] width 874 height 48
click at [501, 289] on div "Risk Assessment: Risk/Incident Management and Client Safeguards" at bounding box center [525, 290] width 94 height 7
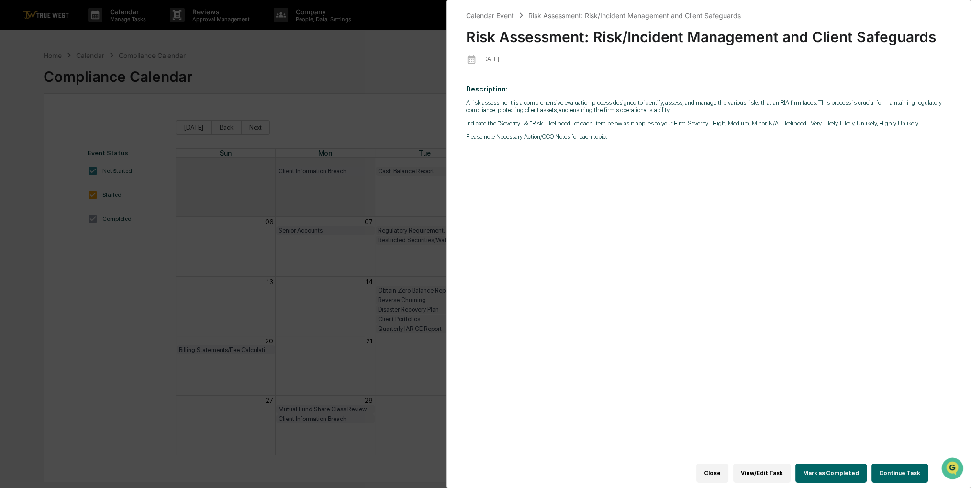
click at [910, 467] on button "Continue Task" at bounding box center [900, 472] width 56 height 19
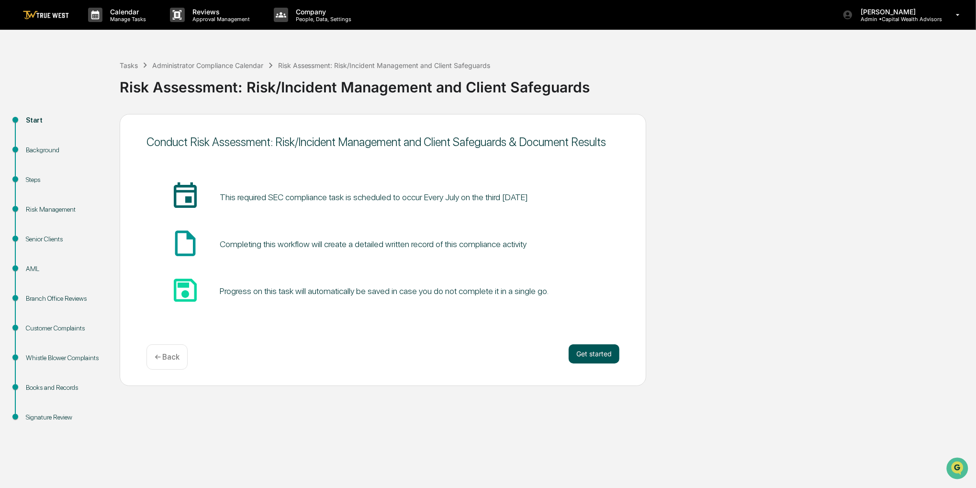
click at [593, 351] on button "Get started" at bounding box center [594, 353] width 51 height 19
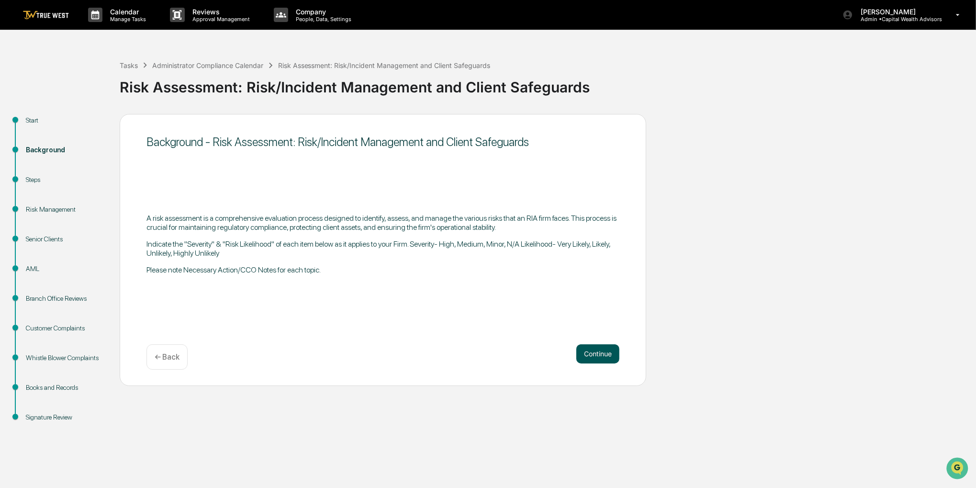
click at [591, 348] on button "Continue" at bounding box center [597, 353] width 43 height 19
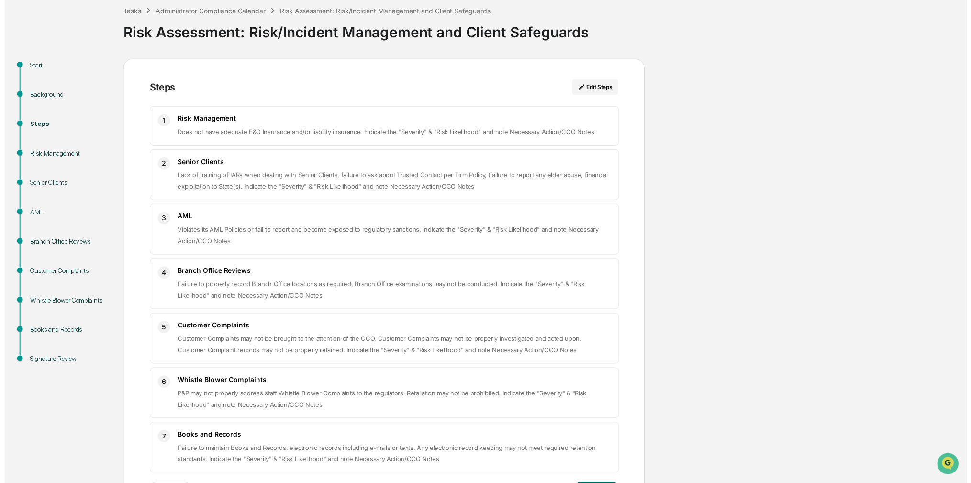
scroll to position [92, 0]
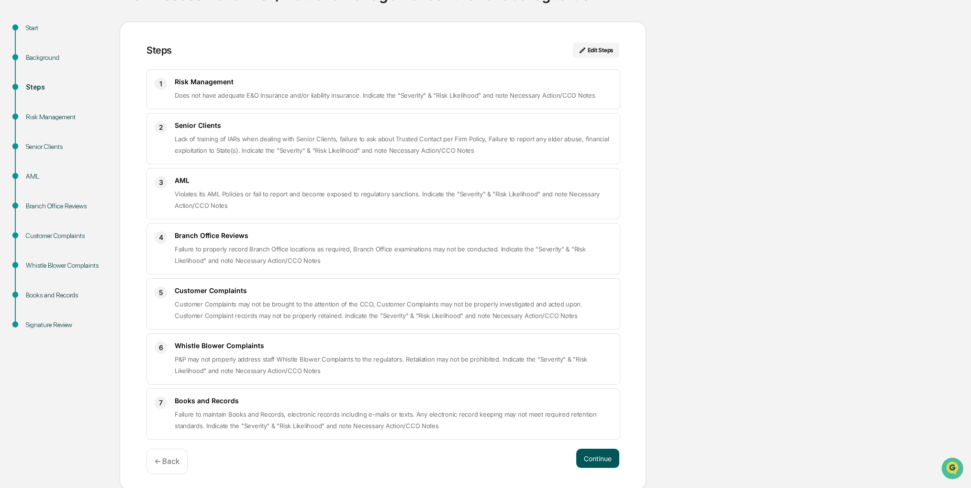
click at [600, 450] on button "Continue" at bounding box center [597, 458] width 43 height 19
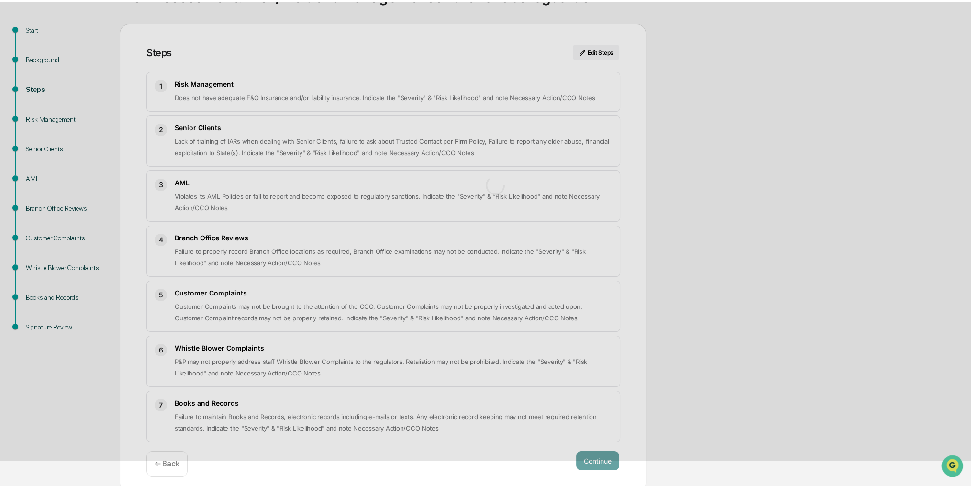
scroll to position [7, 0]
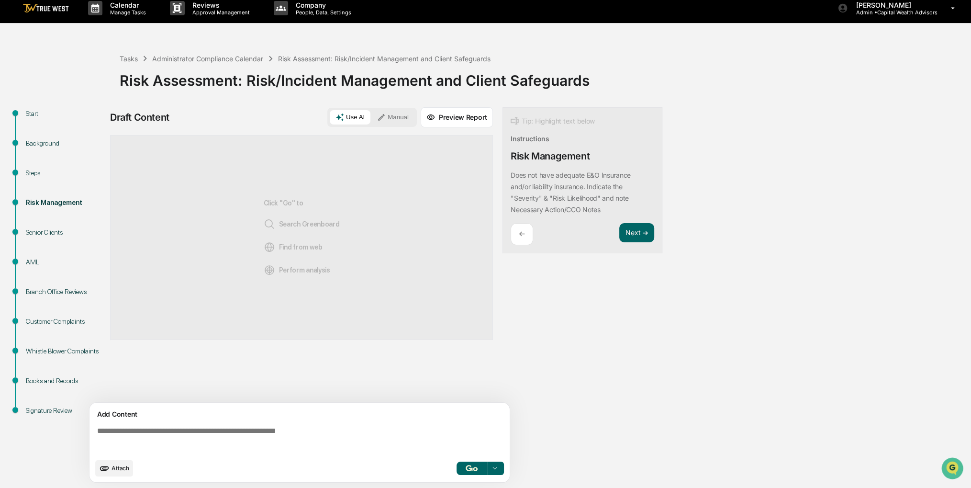
click at [391, 114] on button "Manual" at bounding box center [392, 117] width 43 height 14
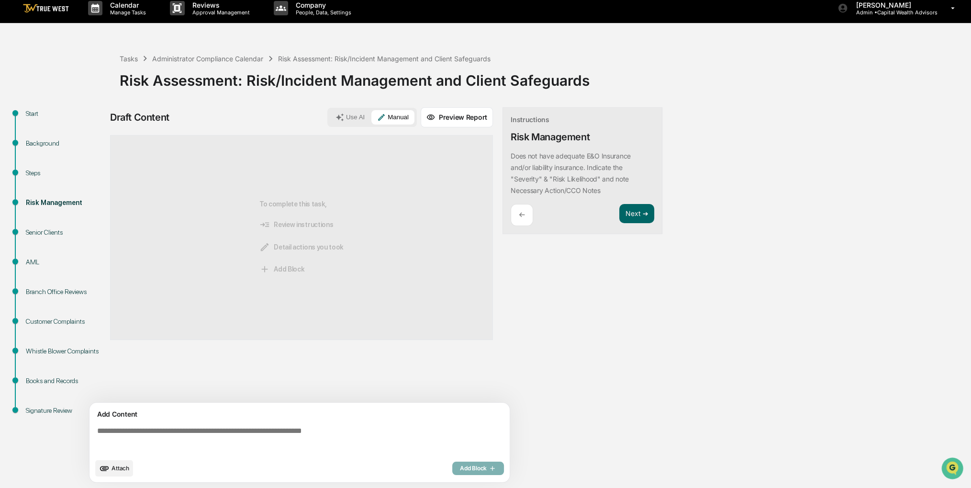
click at [213, 433] on textarea at bounding box center [301, 440] width 416 height 34
click at [144, 443] on textarea at bounding box center [301, 440] width 416 height 34
drag, startPoint x: 540, startPoint y: 53, endPoint x: 522, endPoint y: 49, distance: 18.0
click at [522, 49] on div "Tasks Administrator Compliance Calendar Risk Assessment: Risk/Incident Manageme…" at bounding box center [543, 73] width 847 height 68
drag, startPoint x: 167, startPoint y: 426, endPoint x: 137, endPoint y: 431, distance: 30.2
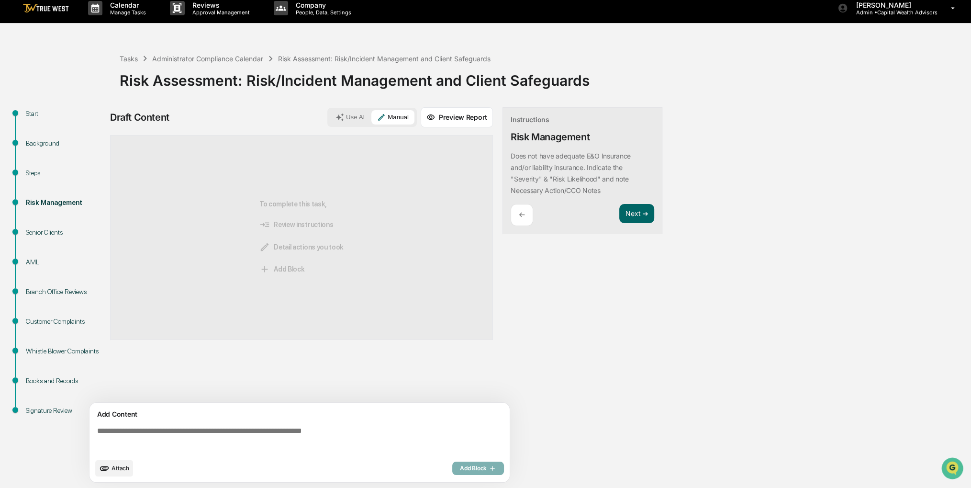
click at [137, 431] on textarea at bounding box center [301, 440] width 416 height 34
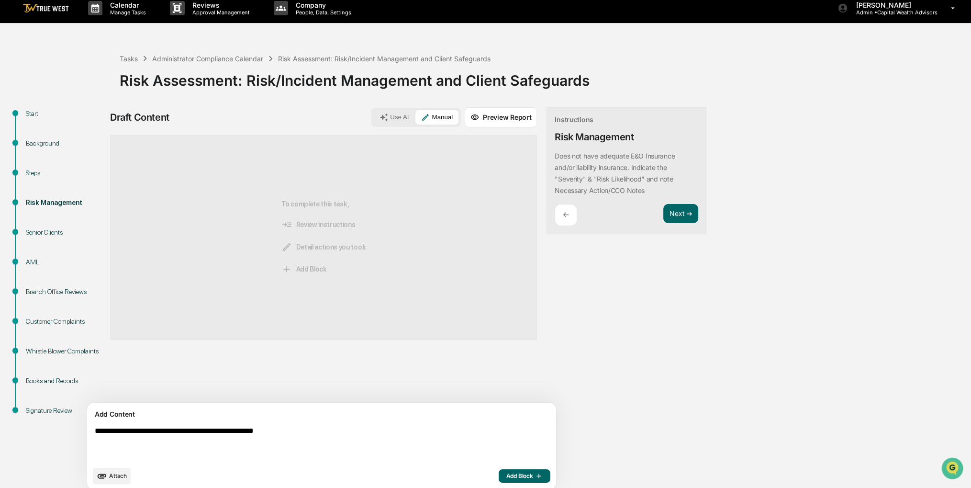
type textarea "**********"
click at [506, 473] on span "Add Block" at bounding box center [524, 476] width 36 height 8
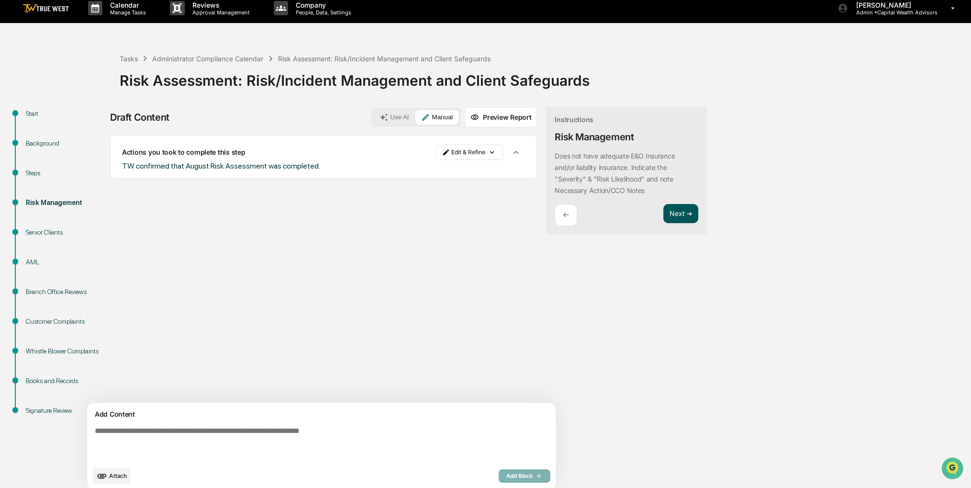
click at [663, 213] on button "Next ➔" at bounding box center [680, 214] width 35 height 20
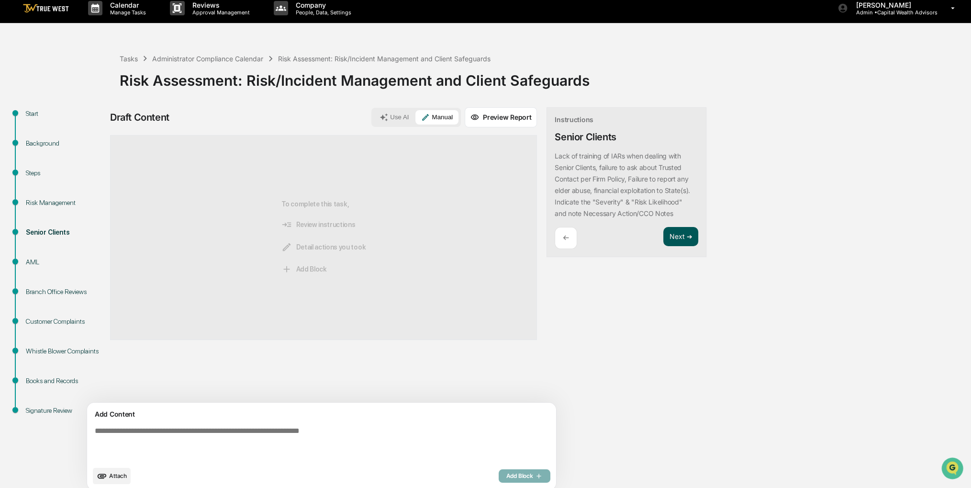
click at [663, 229] on button "Next ➔" at bounding box center [680, 237] width 35 height 20
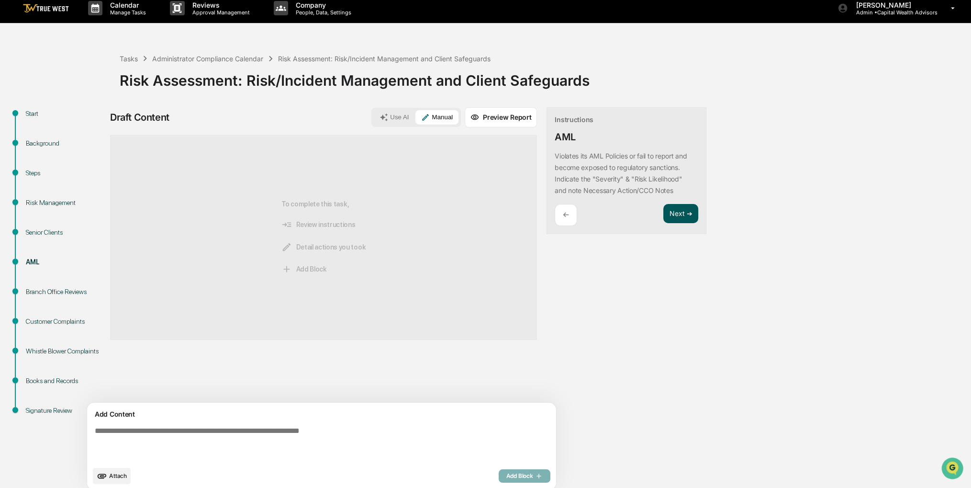
click at [663, 218] on button "Next ➔" at bounding box center [680, 214] width 35 height 20
click at [663, 220] on button "Next ➔" at bounding box center [680, 225] width 35 height 20
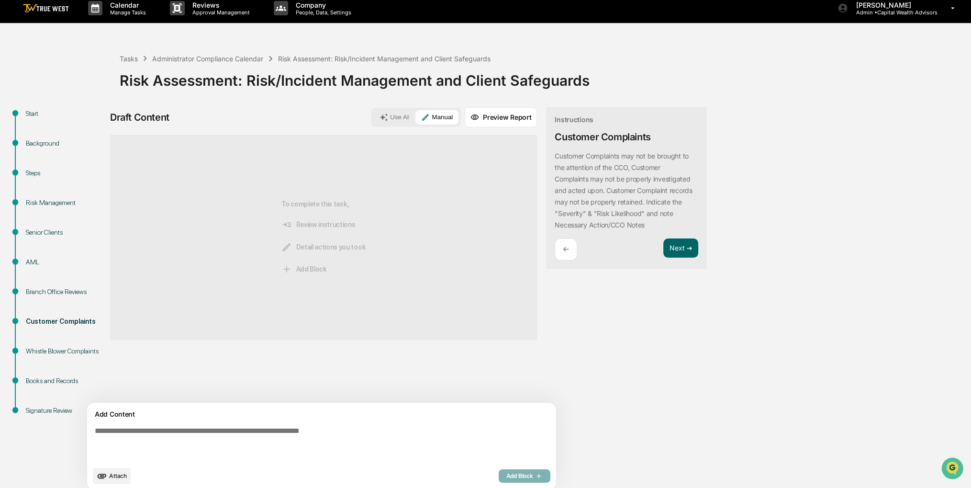
click at [635, 222] on div "Customer Complaints may not be brought to the attention of the CCO, Customer Co…" at bounding box center [627, 190] width 144 height 80
click at [663, 241] on button "Next ➔" at bounding box center [680, 248] width 35 height 20
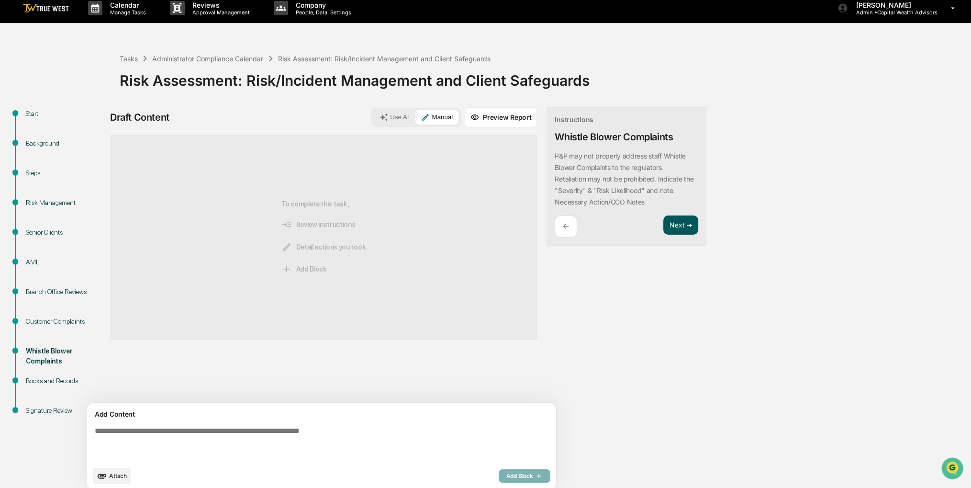
click at [663, 226] on button "Next ➔" at bounding box center [680, 225] width 35 height 20
click at [663, 227] on button "Next ➔" at bounding box center [680, 237] width 35 height 20
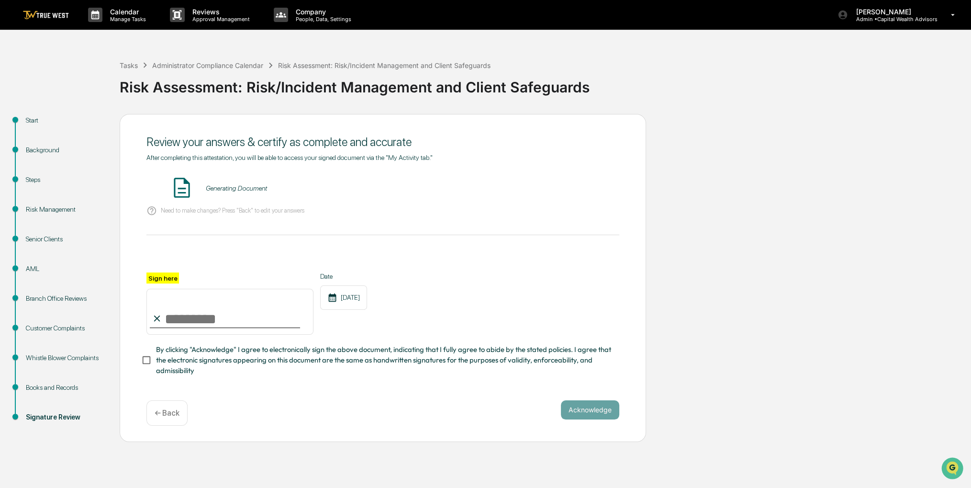
scroll to position [0, 0]
click at [157, 319] on icon at bounding box center [157, 318] width 11 height 11
click at [193, 323] on input "Sign here" at bounding box center [229, 312] width 167 height 46
type input "**********"
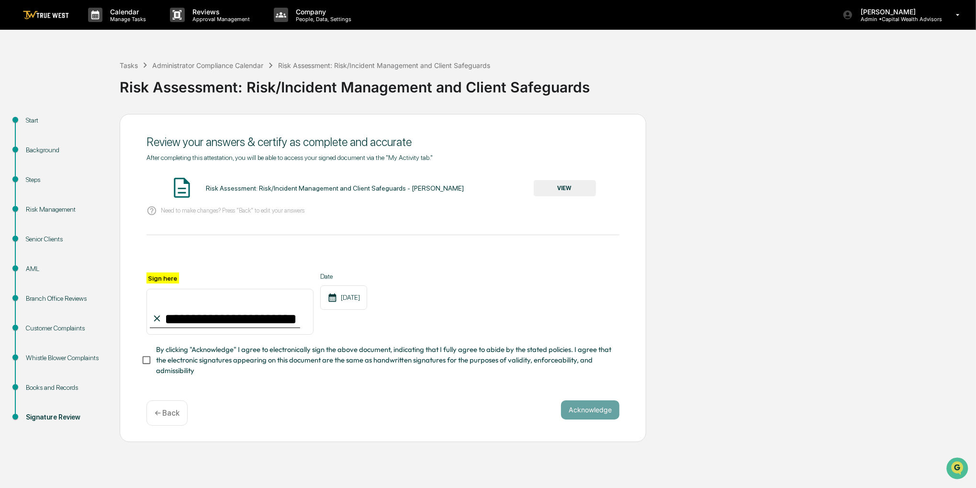
click at [198, 361] on span "By clicking "Acknowledge" I agree to electronically sign the above document, in…" at bounding box center [384, 360] width 456 height 32
click at [555, 195] on button "VIEW" at bounding box center [565, 188] width 62 height 16
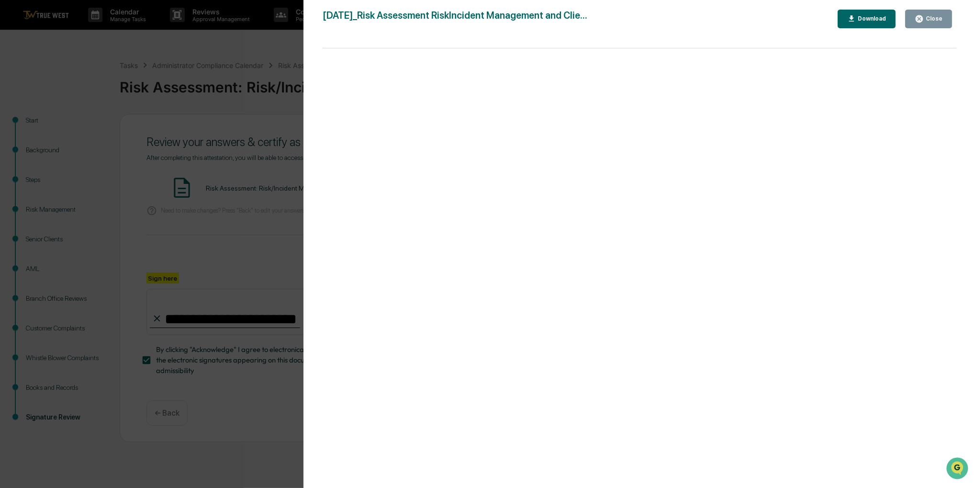
click at [936, 17] on div "Close" at bounding box center [933, 18] width 19 height 7
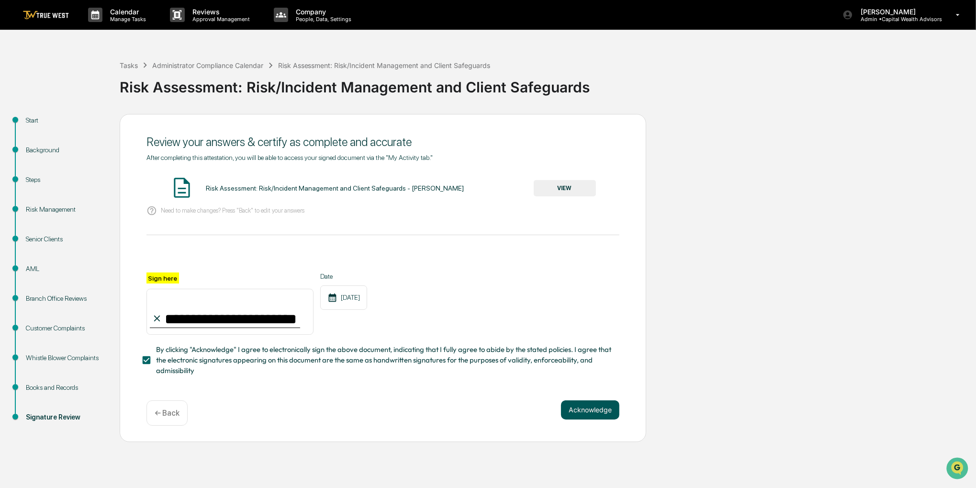
click at [580, 413] on button "Acknowledge" at bounding box center [590, 409] width 58 height 19
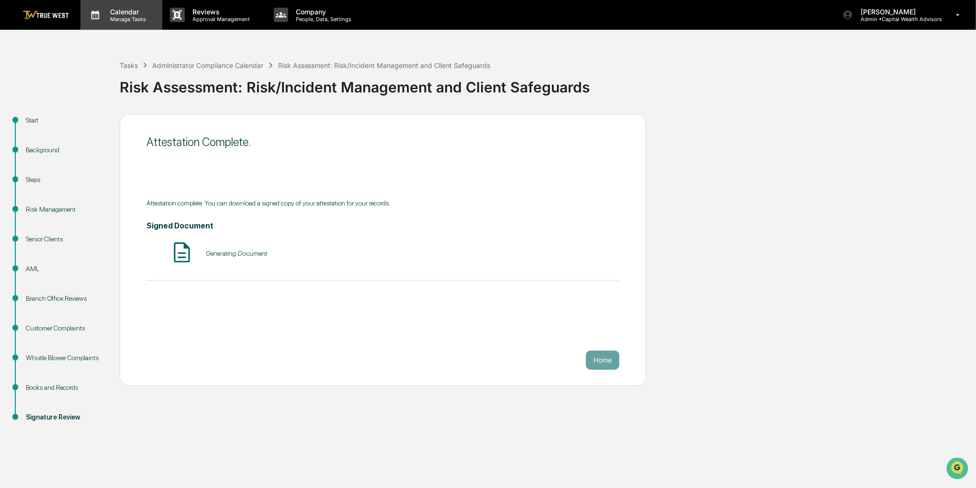
click at [113, 22] on div "Calendar Manage Tasks" at bounding box center [121, 15] width 82 height 30
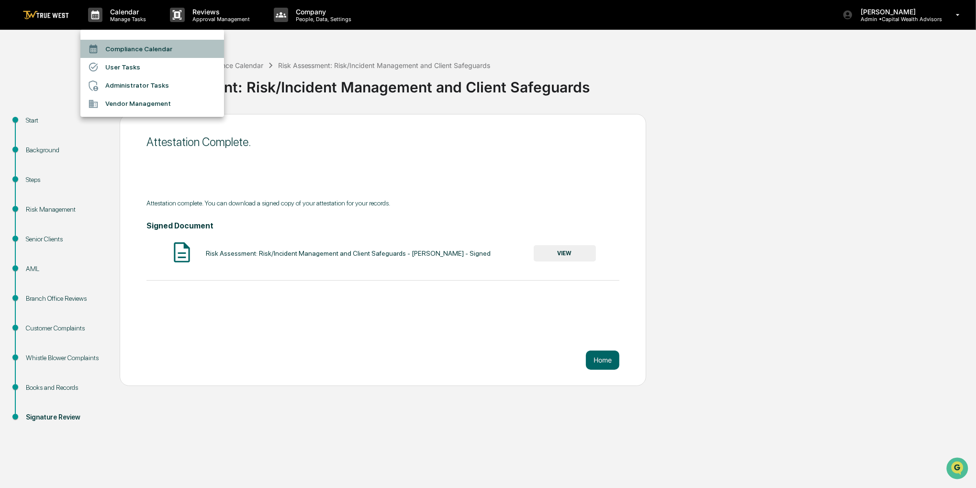
click at [142, 46] on li "Compliance Calendar" at bounding box center [152, 49] width 144 height 18
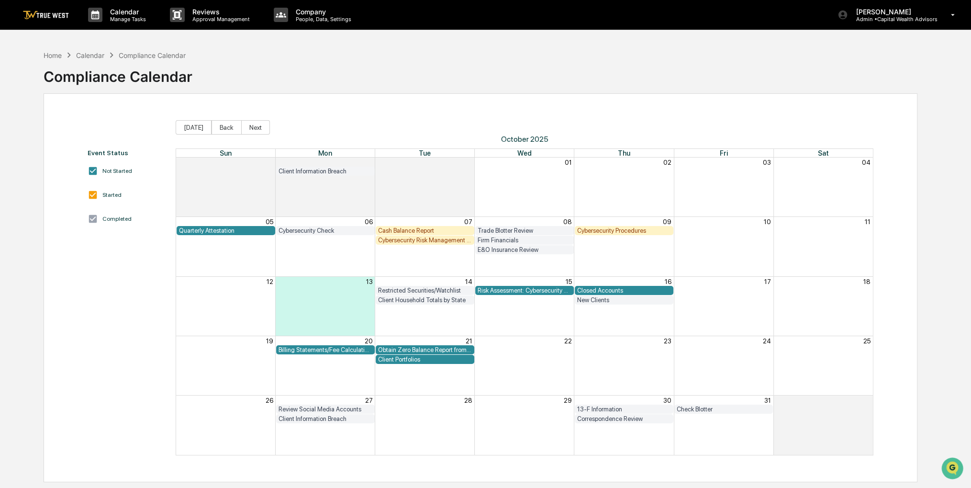
drag, startPoint x: 326, startPoint y: 55, endPoint x: 292, endPoint y: 42, distance: 35.9
click at [292, 42] on div "Calendar Manage Tasks Reviews Approval Management Company People, Data, Setting…" at bounding box center [485, 266] width 971 height 533
click at [217, 127] on button "Back" at bounding box center [227, 127] width 30 height 14
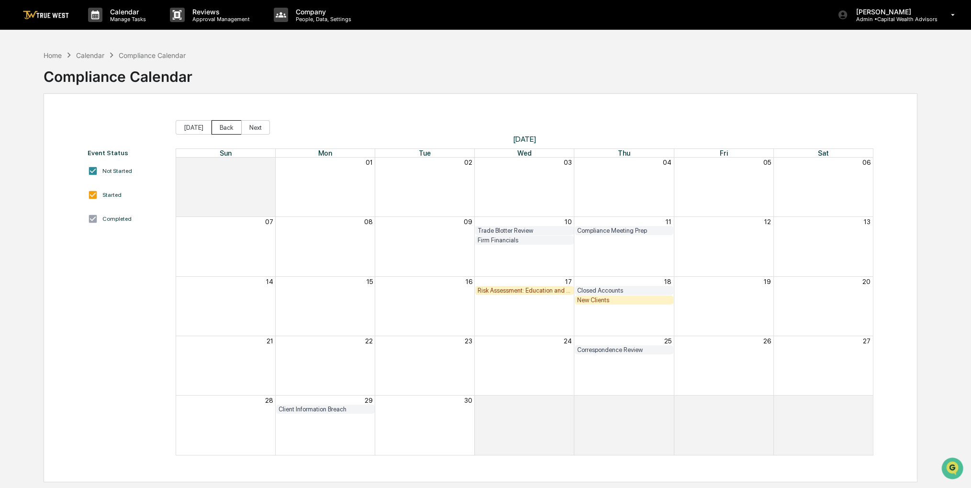
click at [217, 127] on button "Back" at bounding box center [227, 127] width 30 height 14
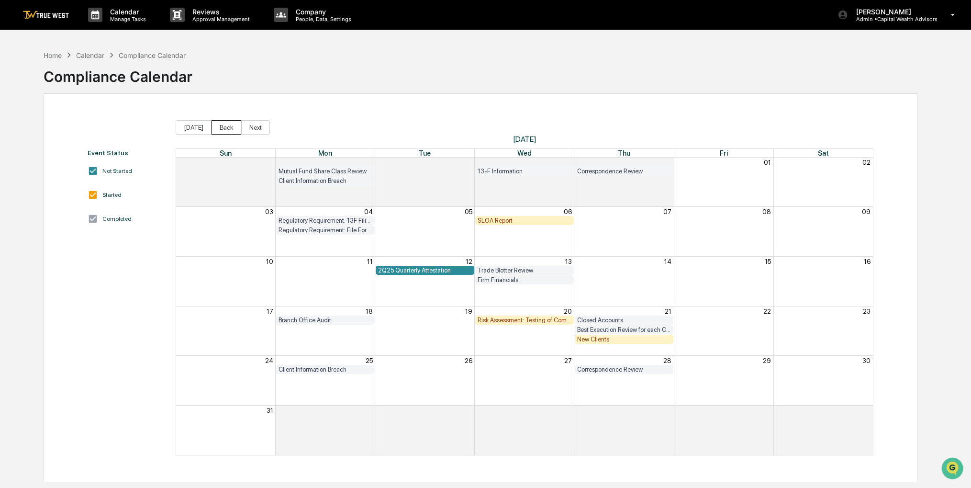
click at [218, 129] on button "Back" at bounding box center [227, 127] width 30 height 14
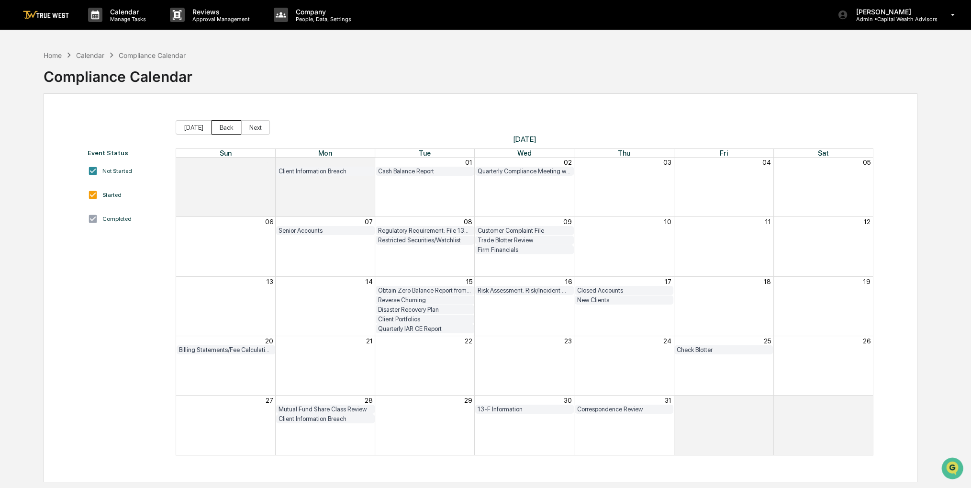
click at [222, 126] on button "Back" at bounding box center [227, 127] width 30 height 14
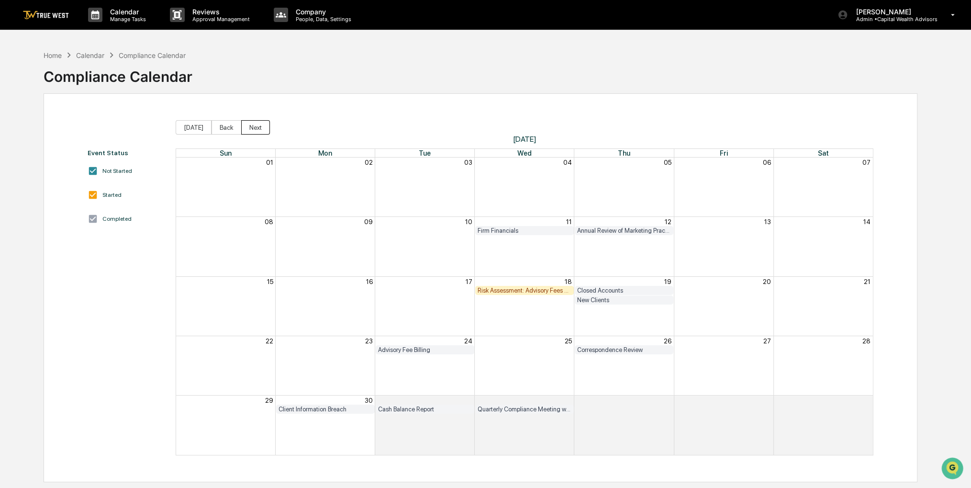
click at [247, 124] on button "Next" at bounding box center [255, 127] width 29 height 14
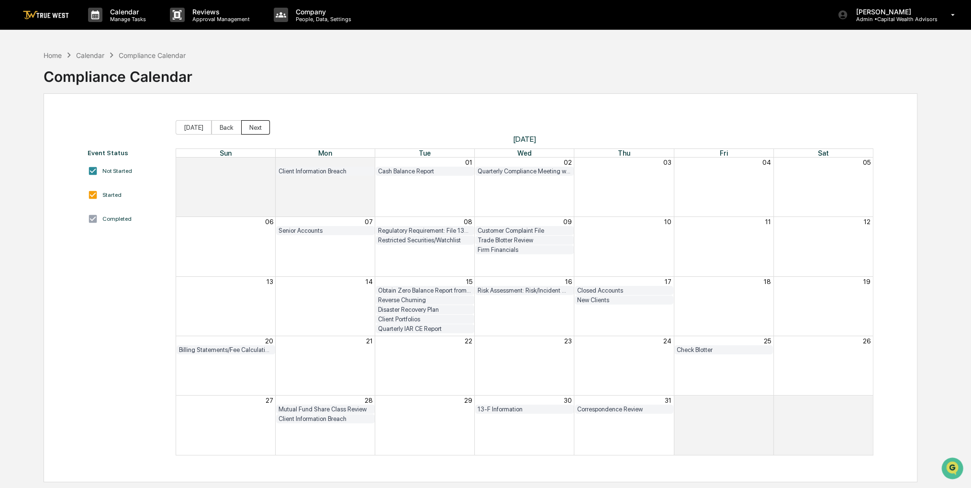
click at [247, 124] on button "Next" at bounding box center [255, 127] width 29 height 14
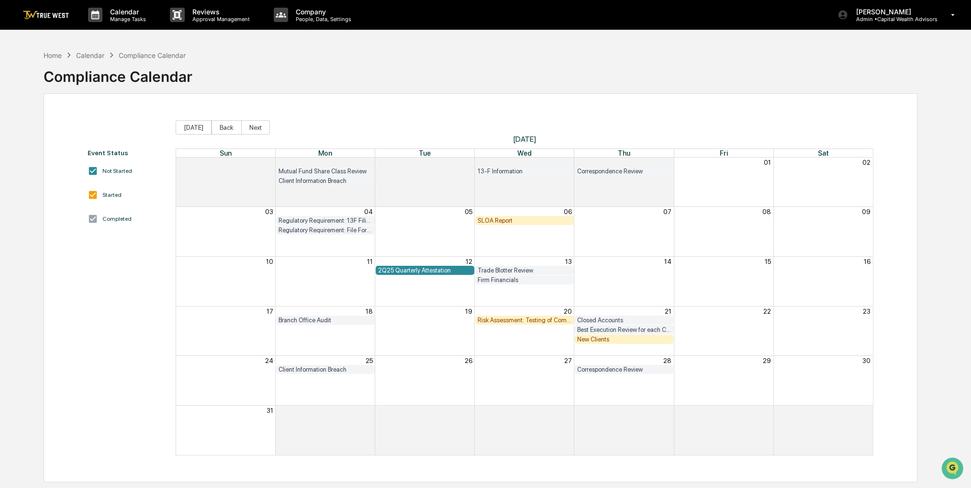
click at [515, 220] on div "SLOA Report" at bounding box center [525, 220] width 94 height 7
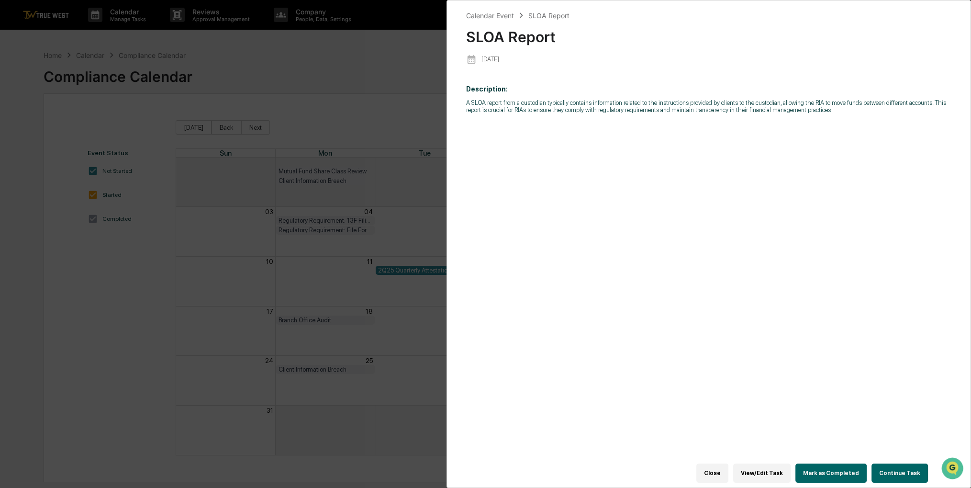
click at [246, 126] on div "Calendar Event SLOA Report SLOA Report [DATE] Description: A SLOA report from a…" at bounding box center [485, 244] width 971 height 488
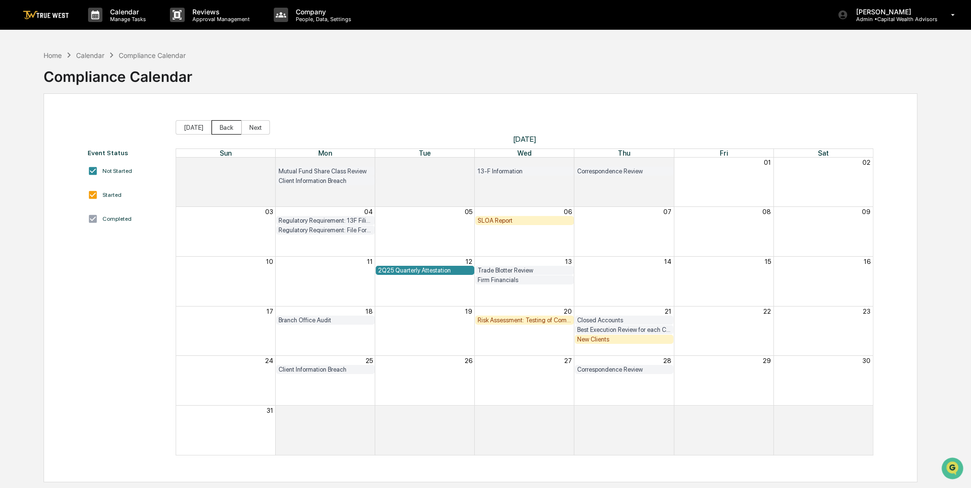
click at [226, 129] on button "Back" at bounding box center [227, 127] width 30 height 14
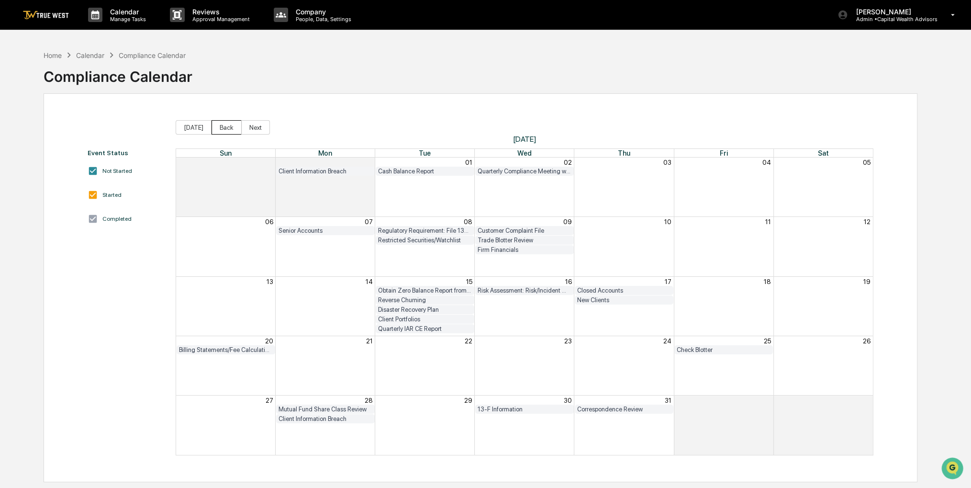
click at [226, 129] on button "Back" at bounding box center [227, 127] width 30 height 14
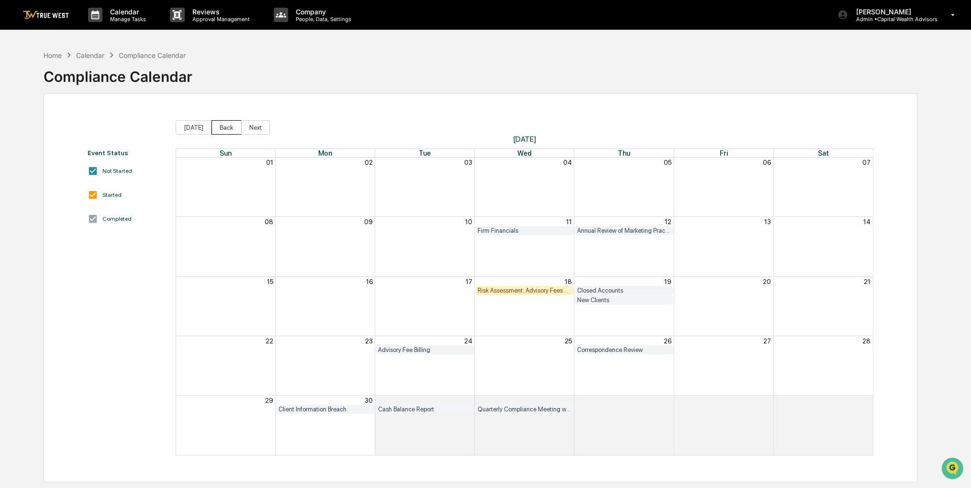
click at [226, 129] on button "Back" at bounding box center [227, 127] width 30 height 14
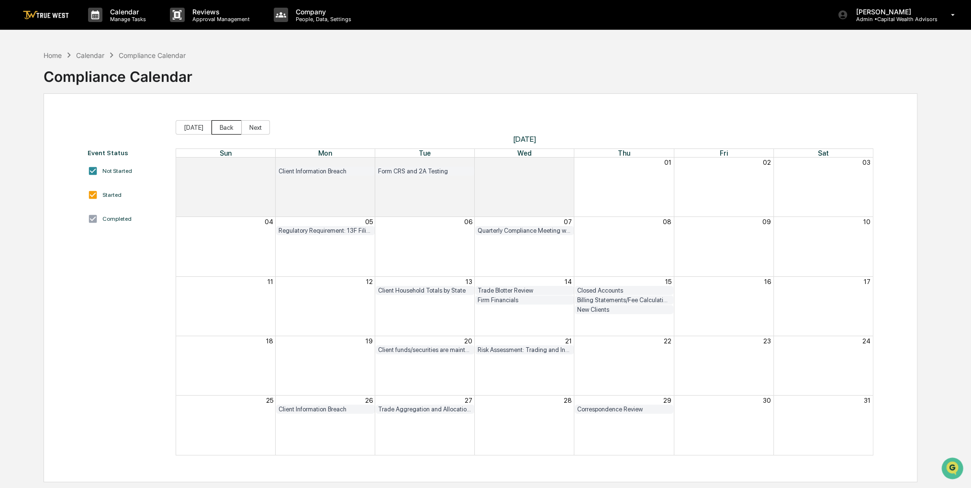
click at [226, 129] on button "Back" at bounding box center [227, 127] width 30 height 14
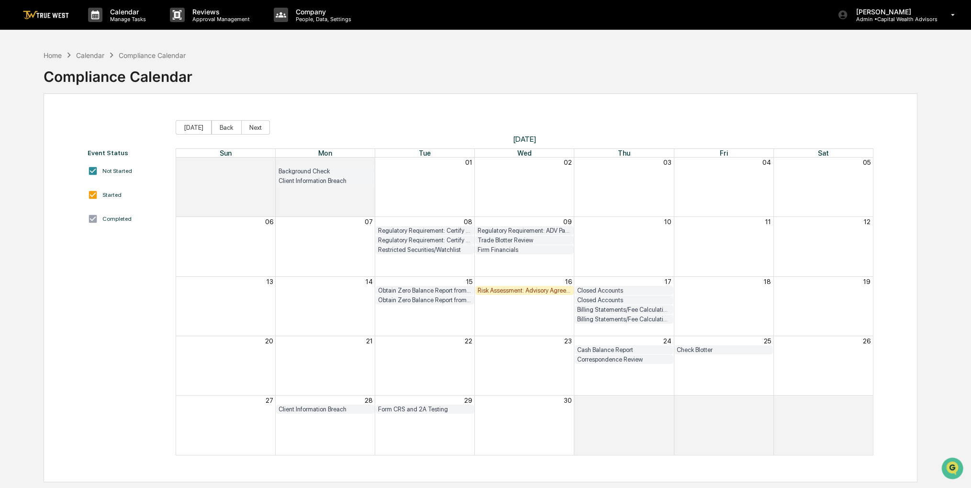
click at [226, 129] on button "Back" at bounding box center [227, 127] width 30 height 14
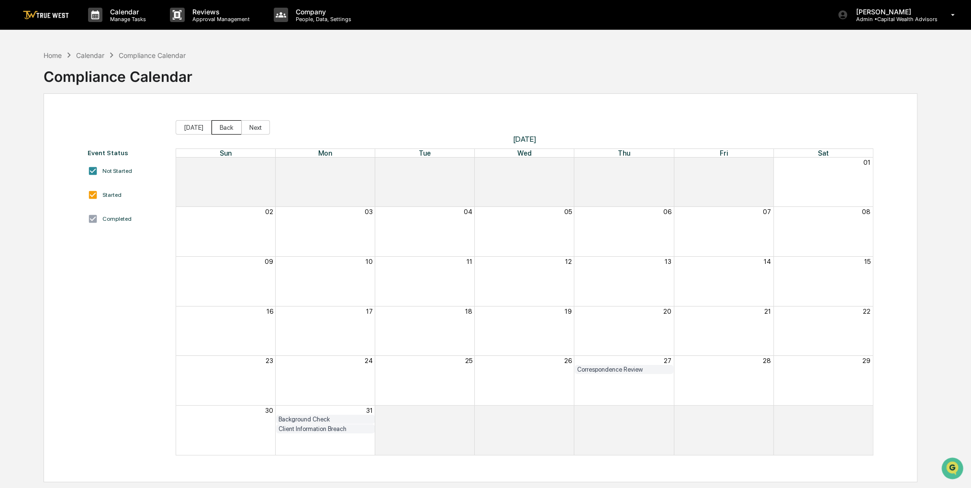
click at [226, 129] on button "Back" at bounding box center [227, 127] width 30 height 14
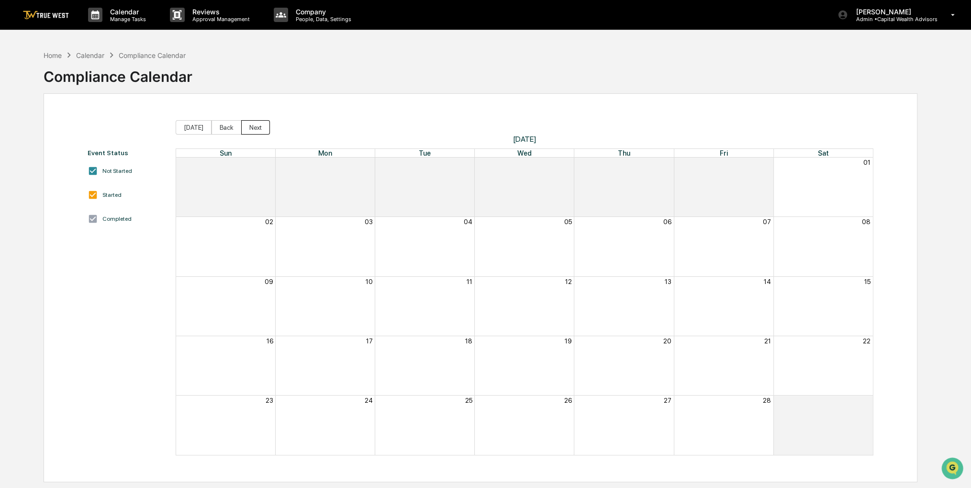
click at [244, 124] on button "Next" at bounding box center [255, 127] width 29 height 14
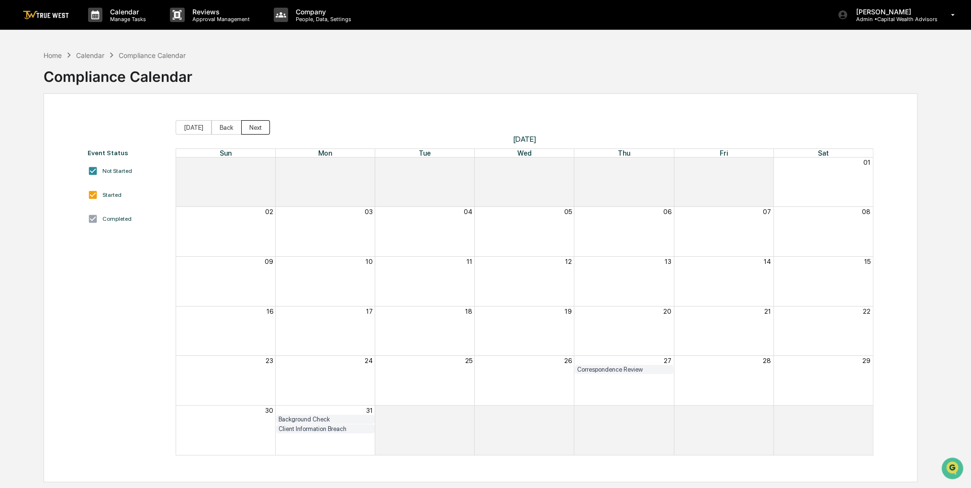
click at [244, 124] on button "Next" at bounding box center [255, 127] width 29 height 14
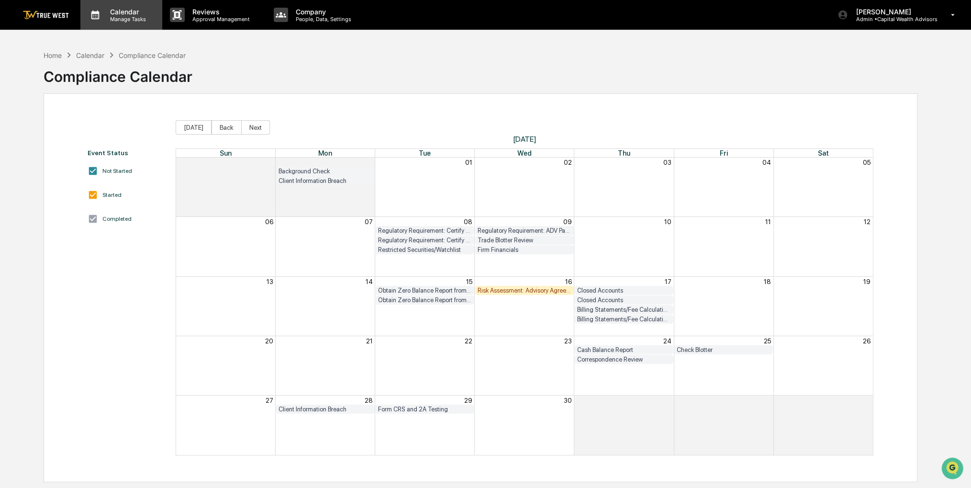
click at [123, 25] on div "Calendar Manage Tasks" at bounding box center [121, 15] width 82 height 30
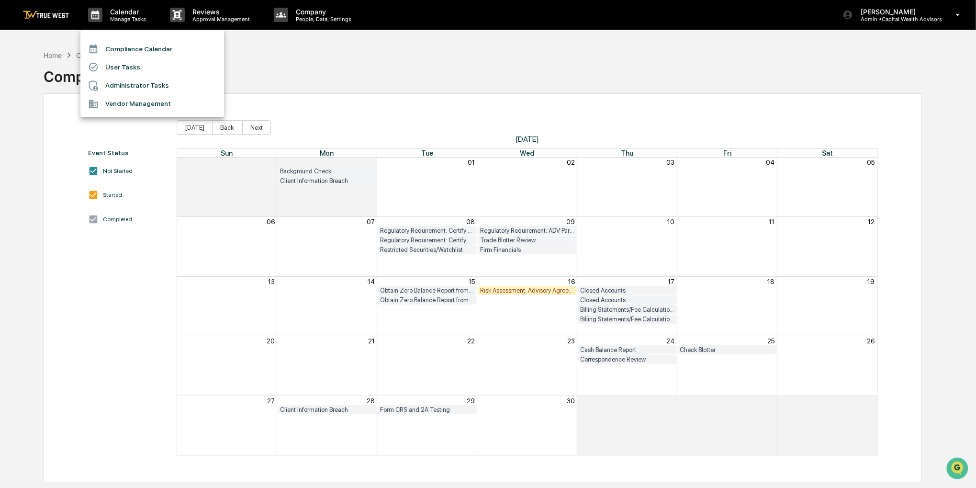
click at [123, 45] on li "Compliance Calendar" at bounding box center [152, 49] width 144 height 18
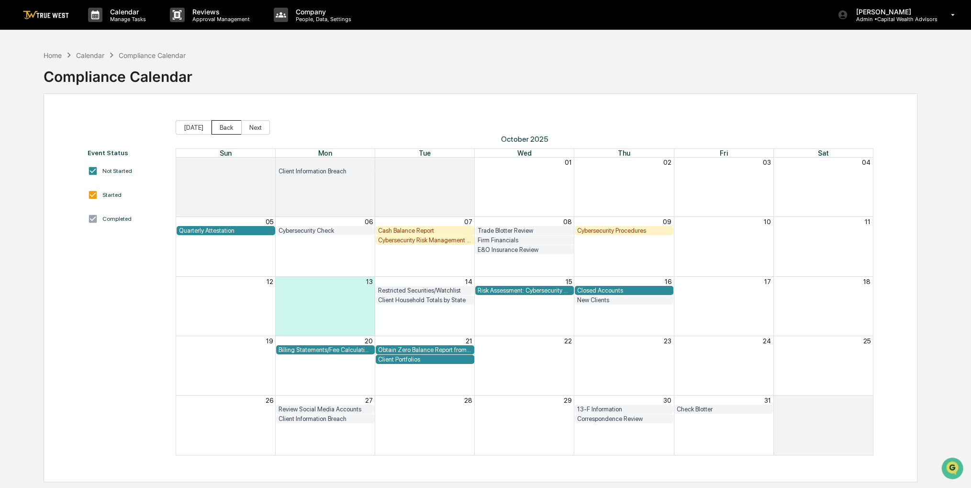
click at [228, 129] on button "Back" at bounding box center [227, 127] width 30 height 14
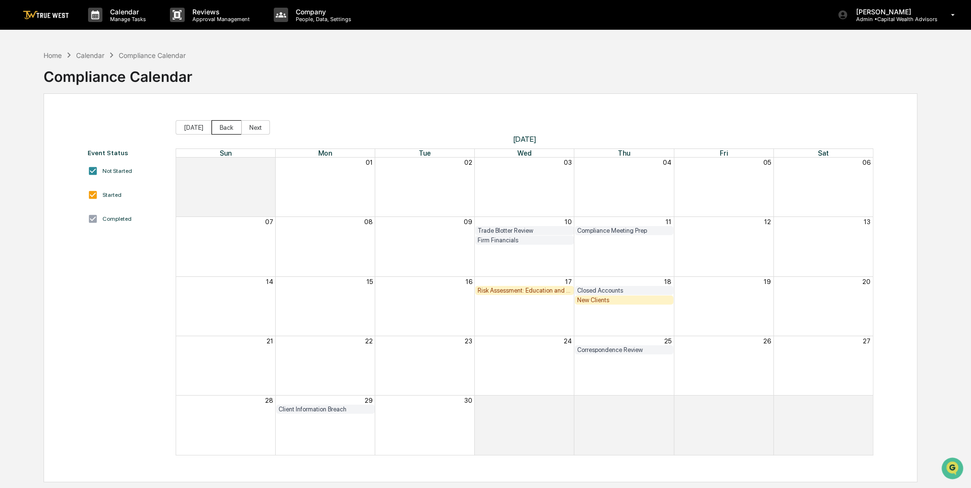
click at [228, 129] on button "Back" at bounding box center [227, 127] width 30 height 14
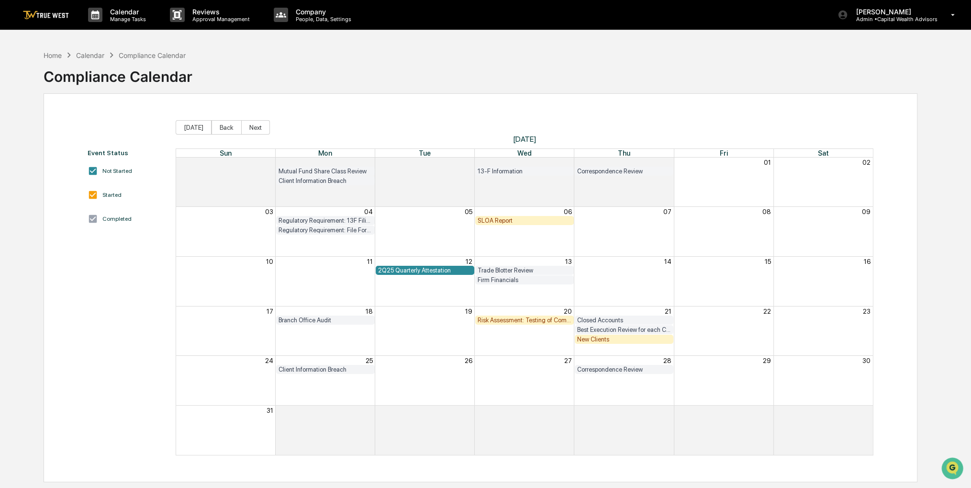
click at [553, 218] on div "SLOA Report" at bounding box center [525, 220] width 94 height 7
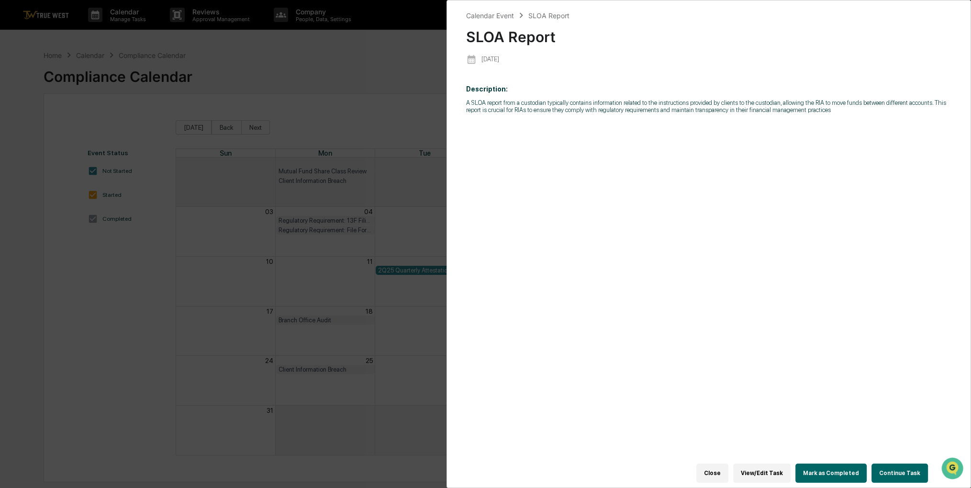
click at [885, 465] on button "Continue Task" at bounding box center [900, 472] width 56 height 19
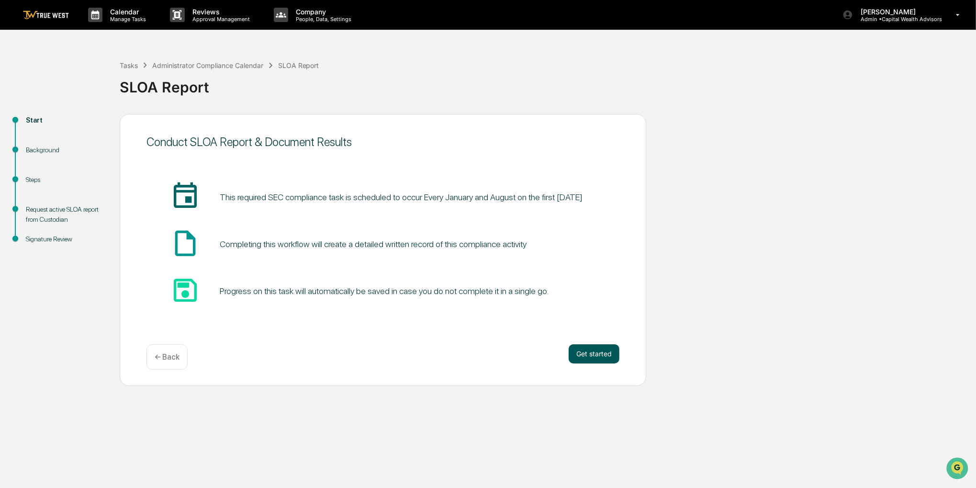
click at [604, 349] on button "Get started" at bounding box center [594, 353] width 51 height 19
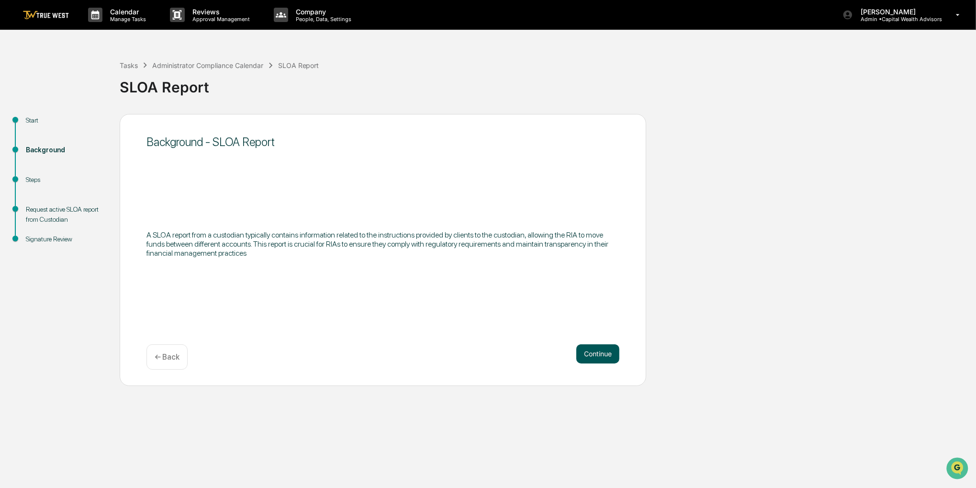
click at [597, 348] on button "Continue" at bounding box center [597, 353] width 43 height 19
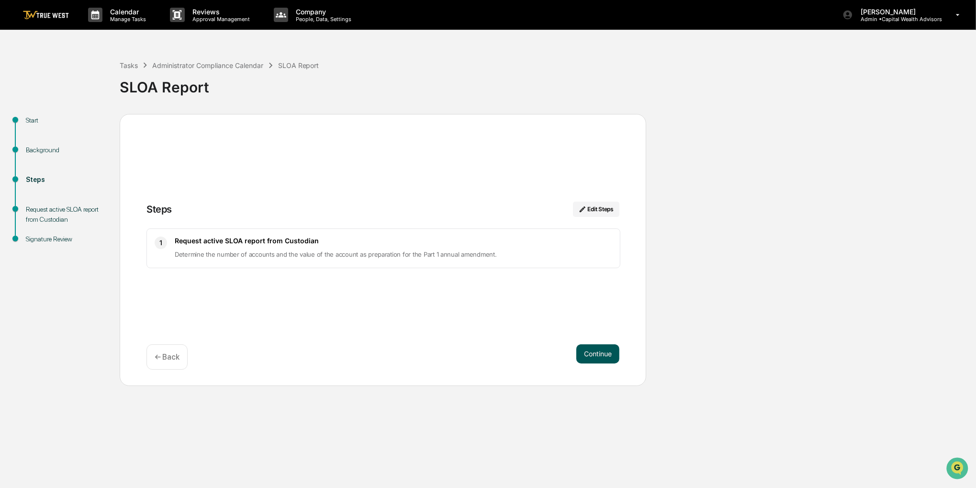
click at [594, 349] on button "Continue" at bounding box center [597, 353] width 43 height 19
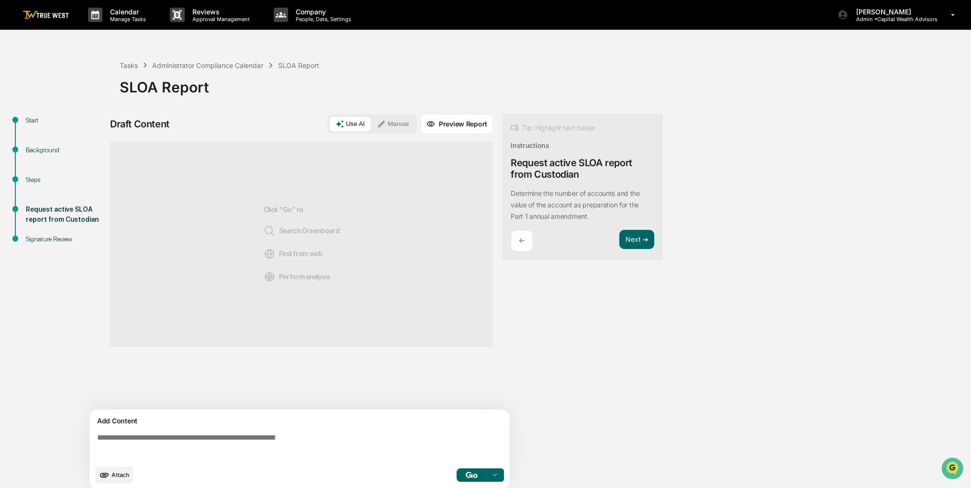
click at [402, 127] on button "Manual" at bounding box center [392, 124] width 43 height 14
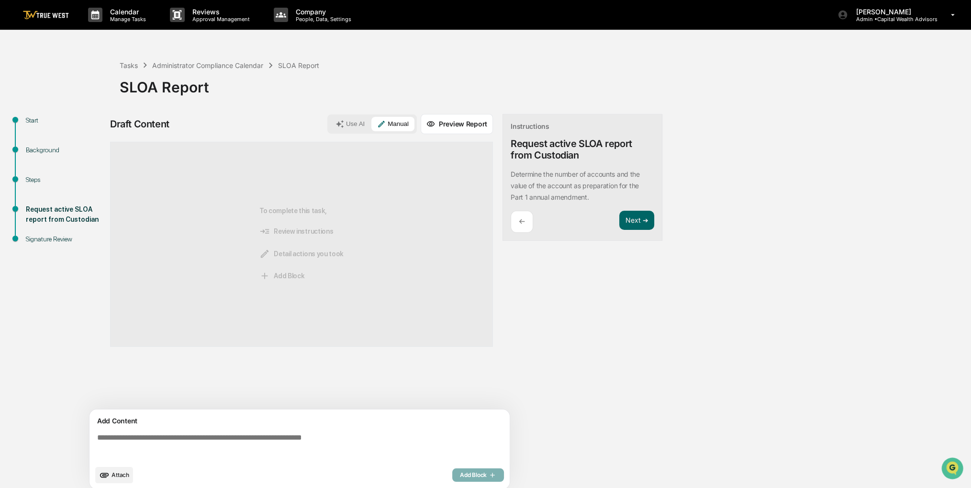
click at [149, 432] on textarea at bounding box center [301, 446] width 416 height 34
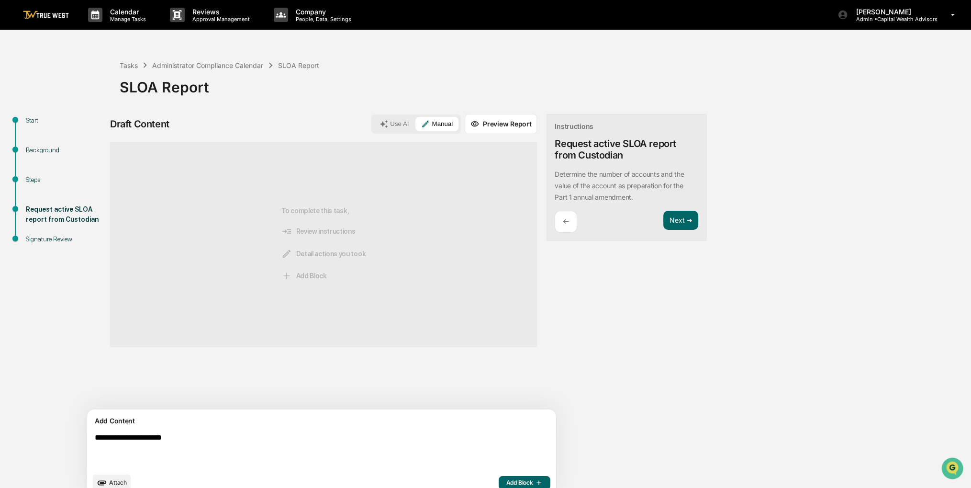
click at [213, 435] on textarea "**********" at bounding box center [299, 450] width 416 height 42
type textarea "**********"
click at [506, 483] on span "Add Block" at bounding box center [524, 483] width 36 height 8
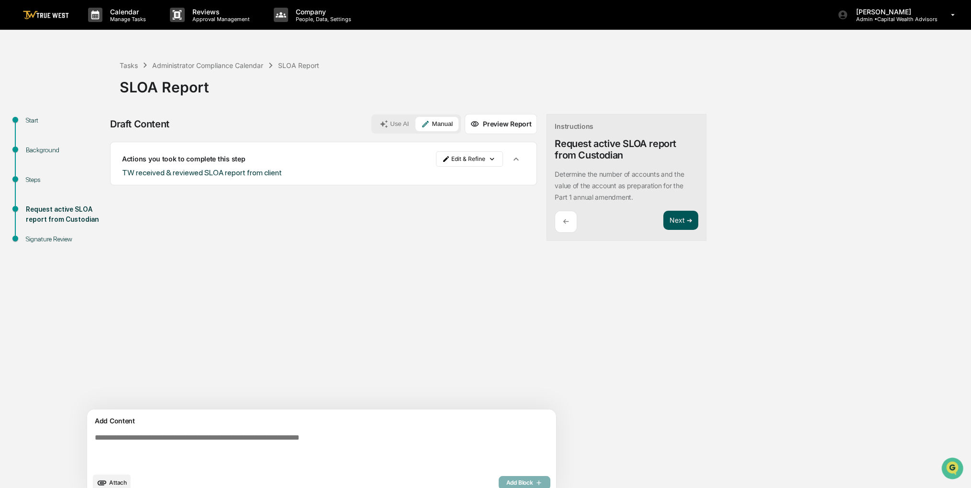
click at [663, 222] on button "Next ➔" at bounding box center [680, 221] width 35 height 20
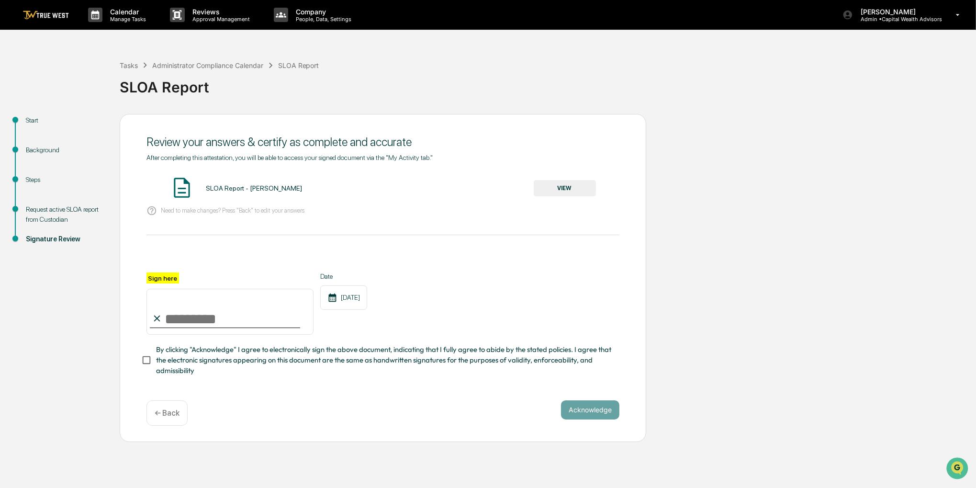
click at [266, 326] on input "Sign here" at bounding box center [229, 312] width 167 height 46
type input "**********"
click at [257, 362] on span "By clicking "Acknowledge" I agree to electronically sign the above document, in…" at bounding box center [384, 360] width 456 height 32
click at [582, 188] on button "VIEW" at bounding box center [565, 188] width 62 height 16
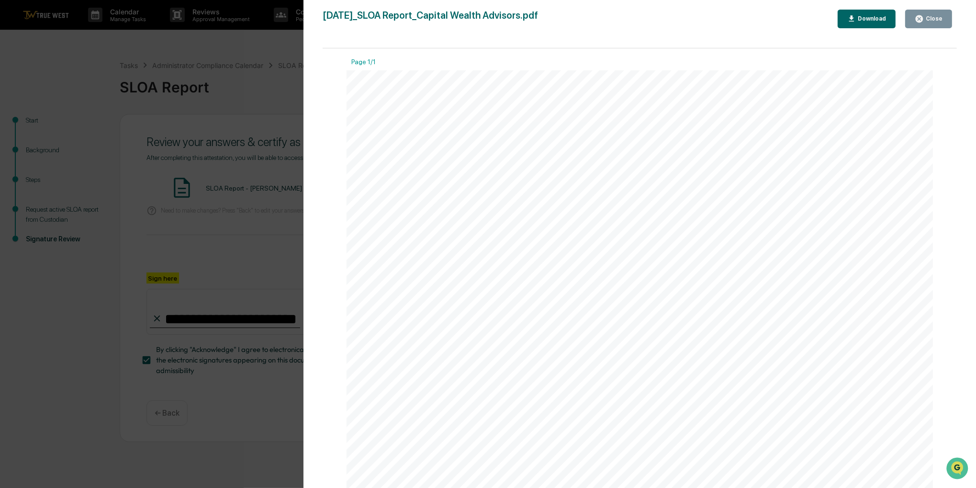
click at [928, 22] on div "Close" at bounding box center [929, 18] width 28 height 9
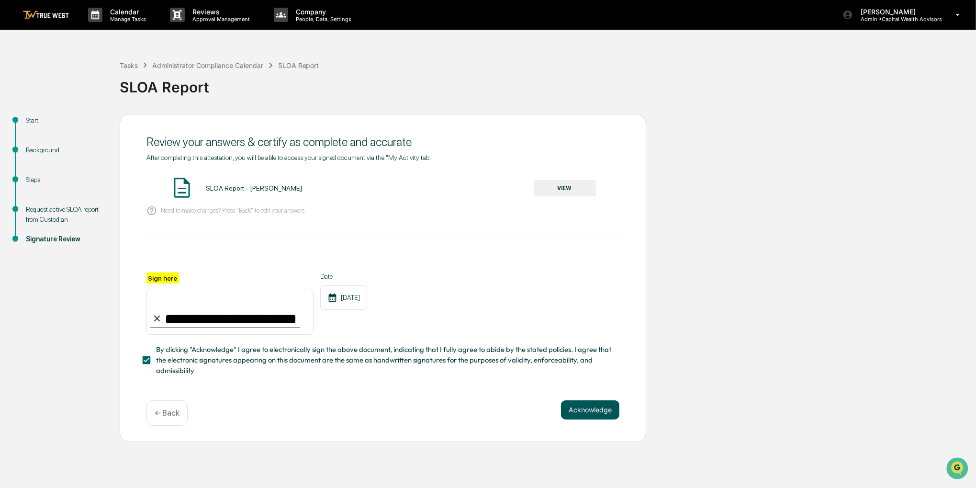
click at [605, 413] on button "Acknowledge" at bounding box center [590, 409] width 58 height 19
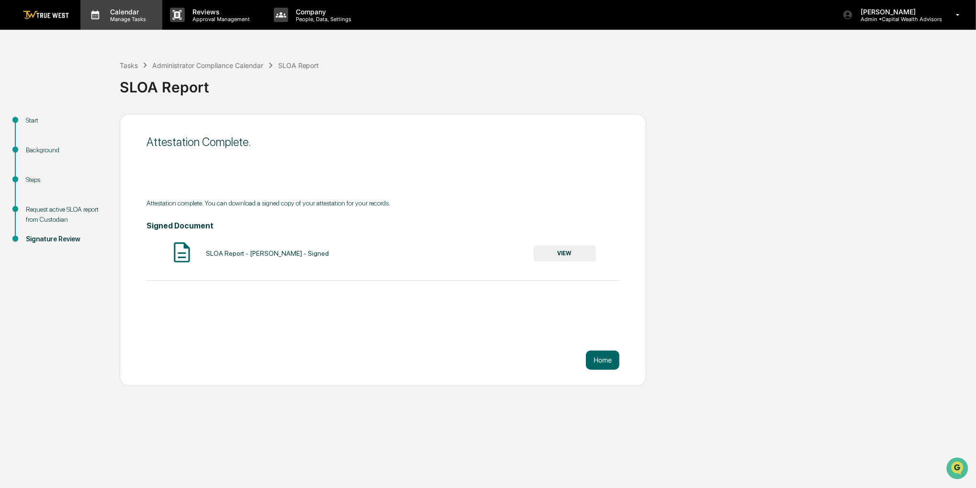
click at [124, 22] on div "Calendar Manage Tasks" at bounding box center [121, 15] width 82 height 30
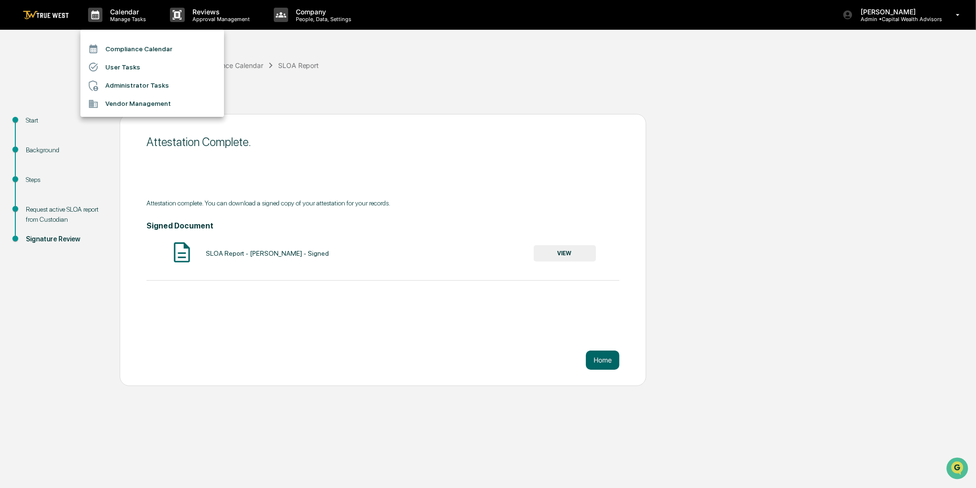
click at [126, 45] on li "Compliance Calendar" at bounding box center [152, 49] width 144 height 18
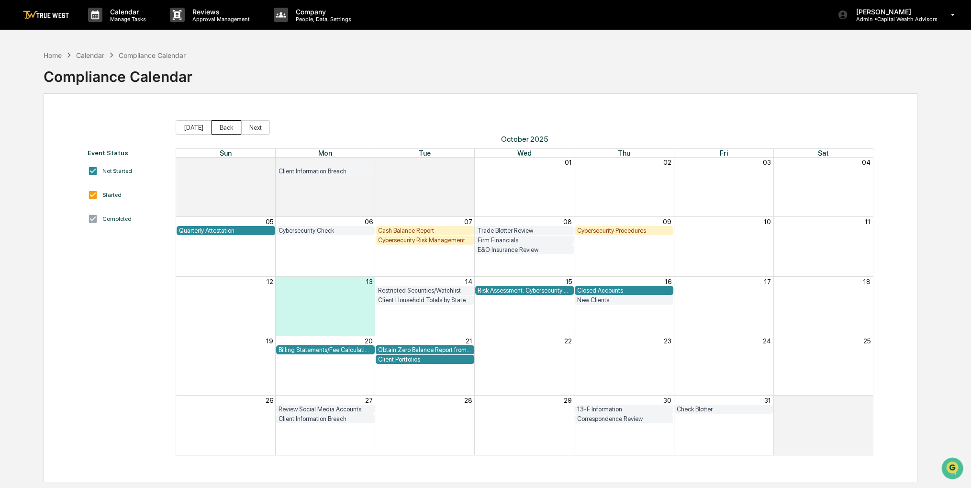
click at [216, 126] on button "Back" at bounding box center [227, 127] width 30 height 14
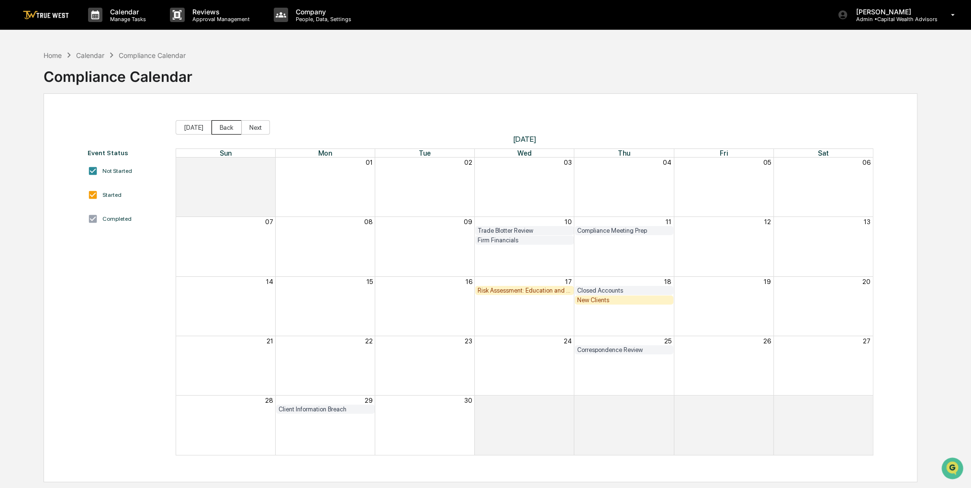
click at [217, 126] on button "Back" at bounding box center [227, 127] width 30 height 14
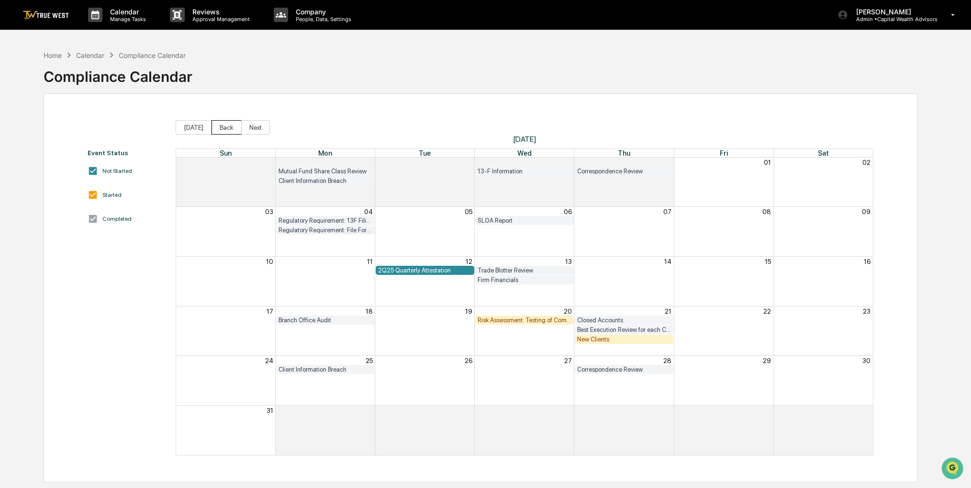
click at [217, 126] on button "Back" at bounding box center [227, 127] width 30 height 14
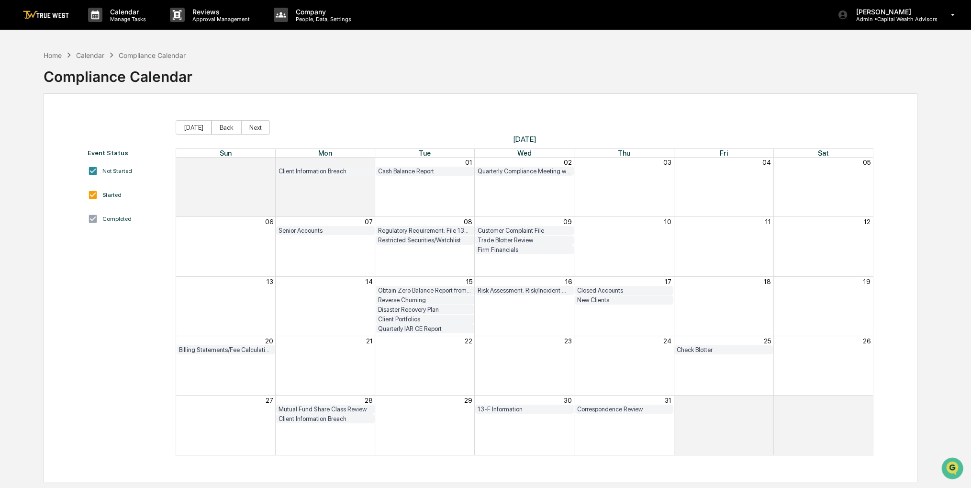
click at [711, 93] on div "Event Status Not Started Started Completed [DATE] Back Next [DATE] Sun Mon Tue …" at bounding box center [481, 287] width 874 height 389
click at [220, 128] on button "Back" at bounding box center [227, 127] width 30 height 14
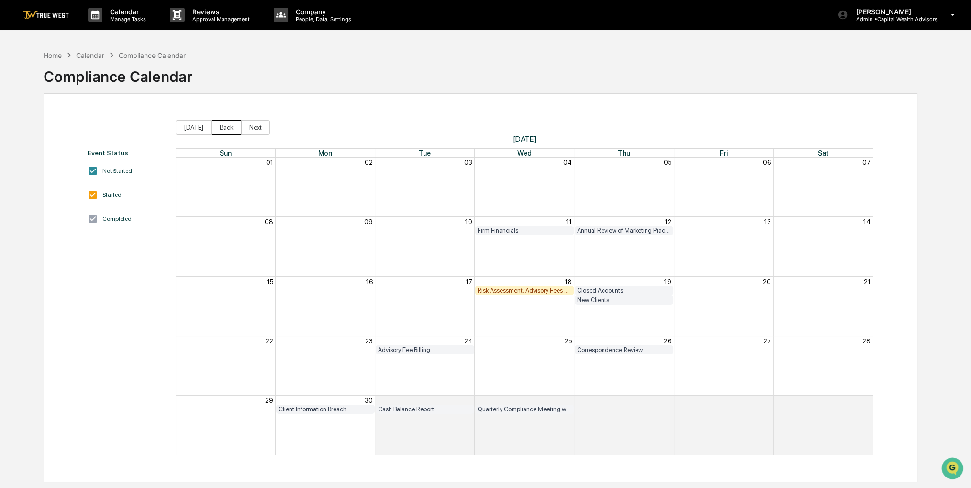
click at [220, 128] on button "Back" at bounding box center [227, 127] width 30 height 14
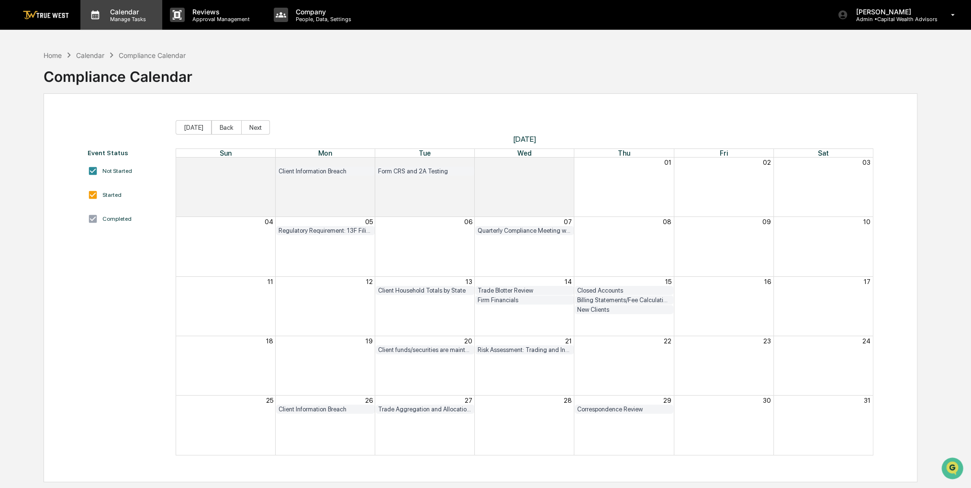
click at [120, 21] on p "Manage Tasks" at bounding box center [126, 19] width 48 height 7
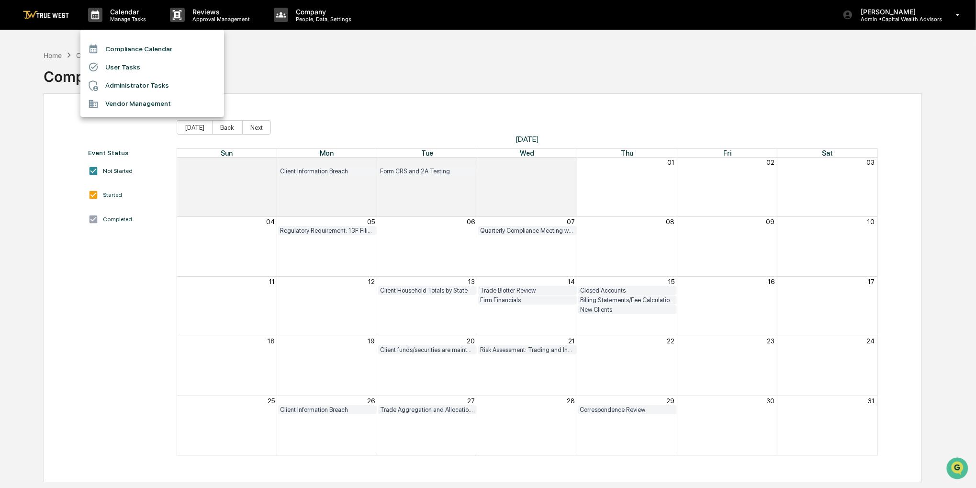
click at [130, 47] on li "Compliance Calendar" at bounding box center [152, 49] width 144 height 18
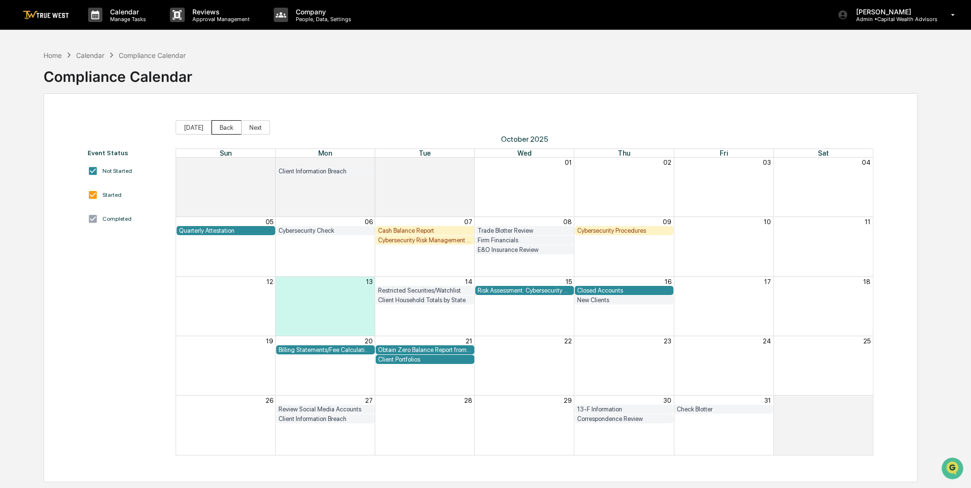
click at [224, 124] on button "Back" at bounding box center [227, 127] width 30 height 14
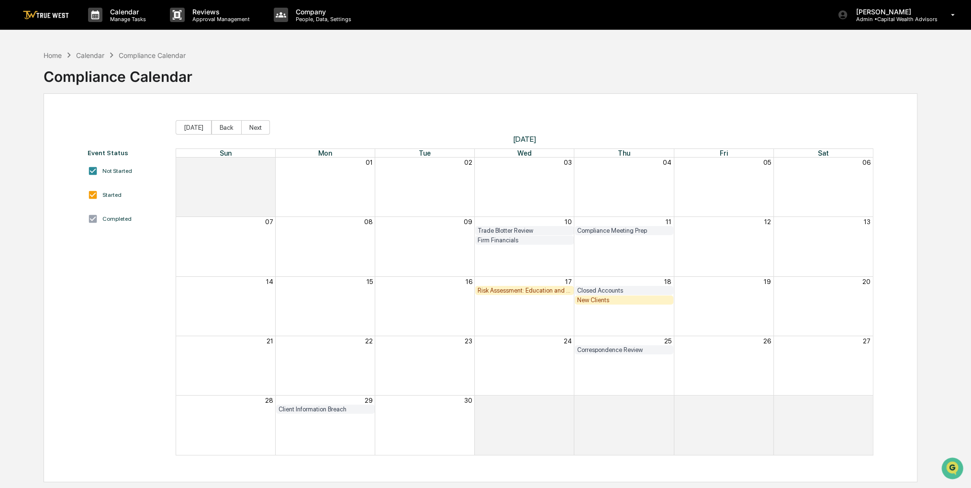
click at [540, 292] on div "Risk Assessment: Education and Training" at bounding box center [525, 290] width 94 height 7
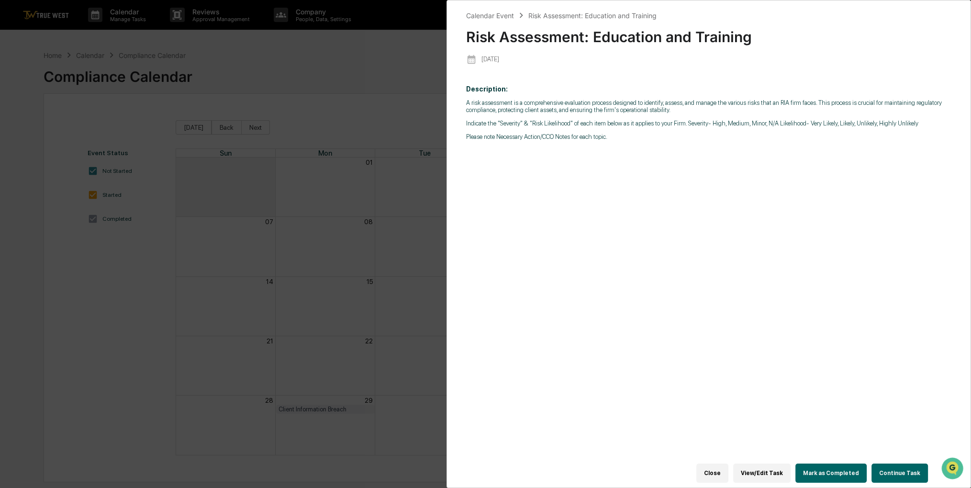
click at [886, 469] on button "Continue Task" at bounding box center [900, 472] width 56 height 19
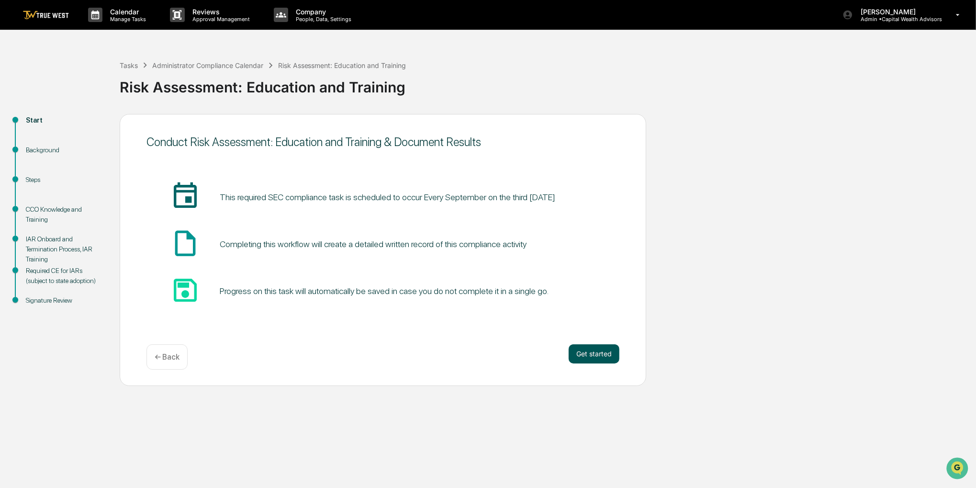
click at [599, 360] on button "Get started" at bounding box center [594, 353] width 51 height 19
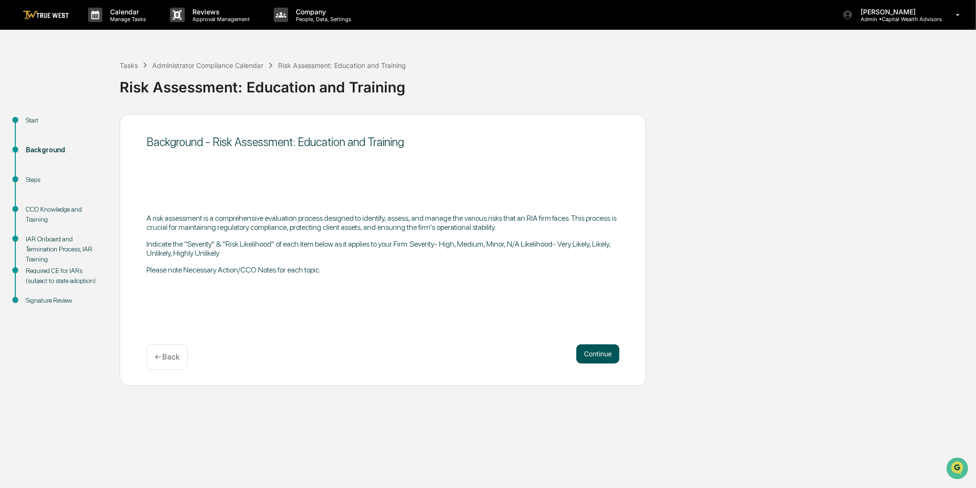
click at [594, 356] on button "Continue" at bounding box center [597, 353] width 43 height 19
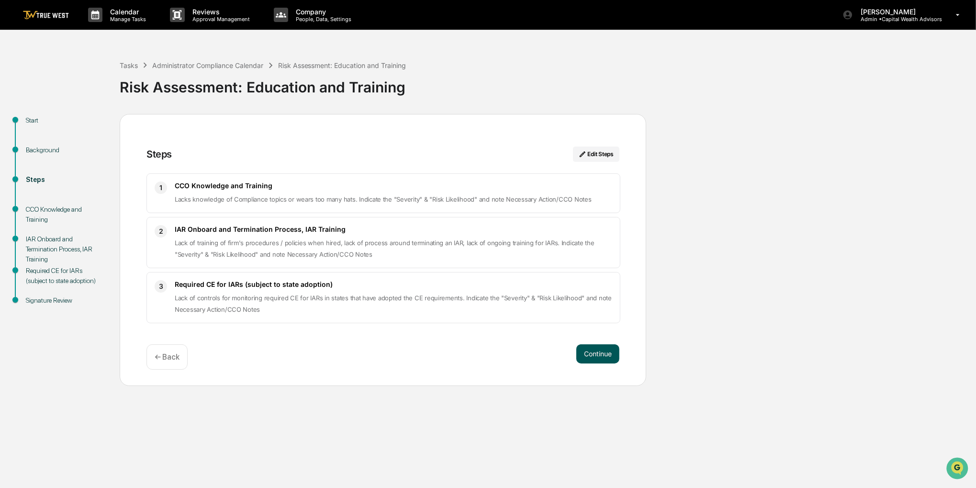
click at [592, 358] on button "Continue" at bounding box center [597, 353] width 43 height 19
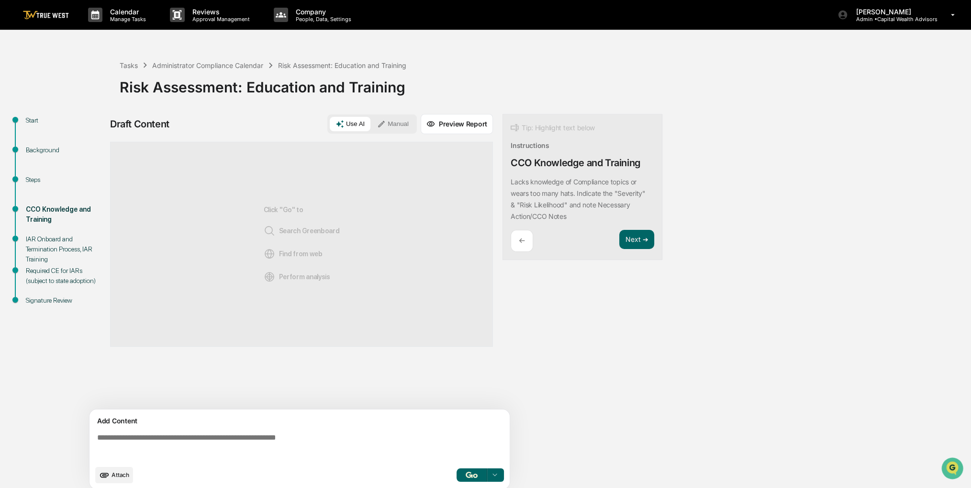
click at [417, 122] on div "Use AI Manual" at bounding box center [372, 123] width 90 height 19
click at [393, 124] on button "Manual" at bounding box center [392, 124] width 43 height 14
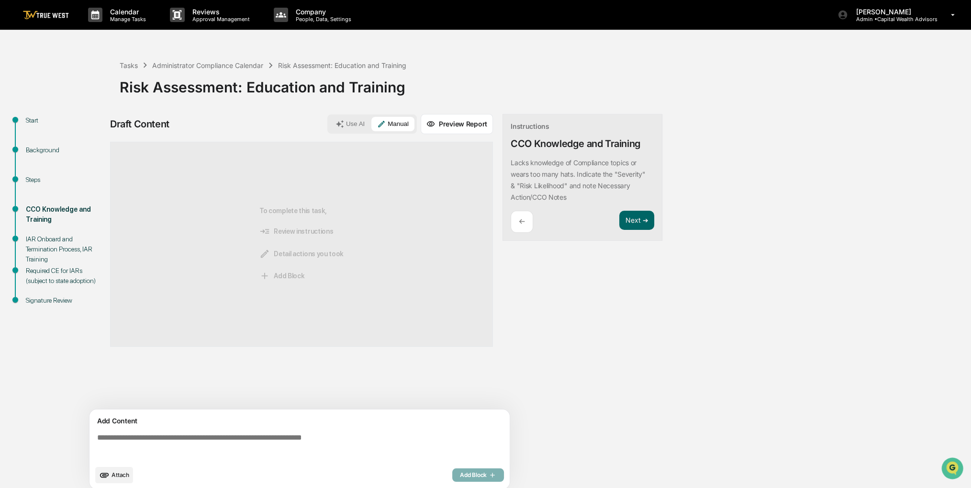
click at [217, 429] on textarea at bounding box center [301, 446] width 416 height 34
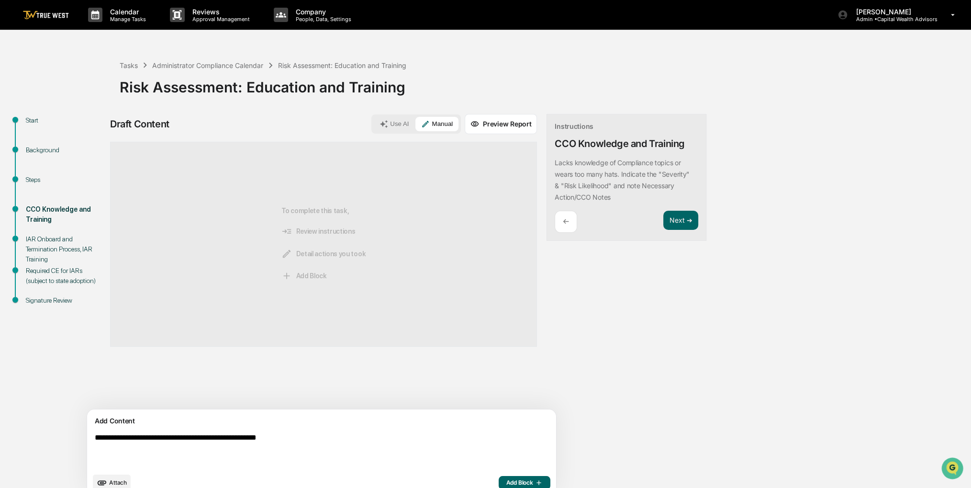
type textarea "**********"
click at [499, 477] on button "Add Block" at bounding box center [525, 482] width 52 height 13
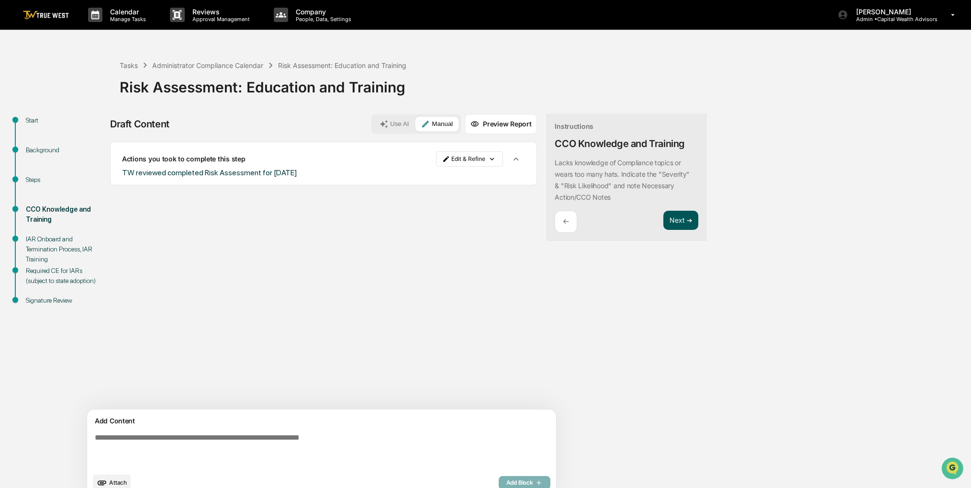
click at [663, 213] on button "Next ➔" at bounding box center [680, 221] width 35 height 20
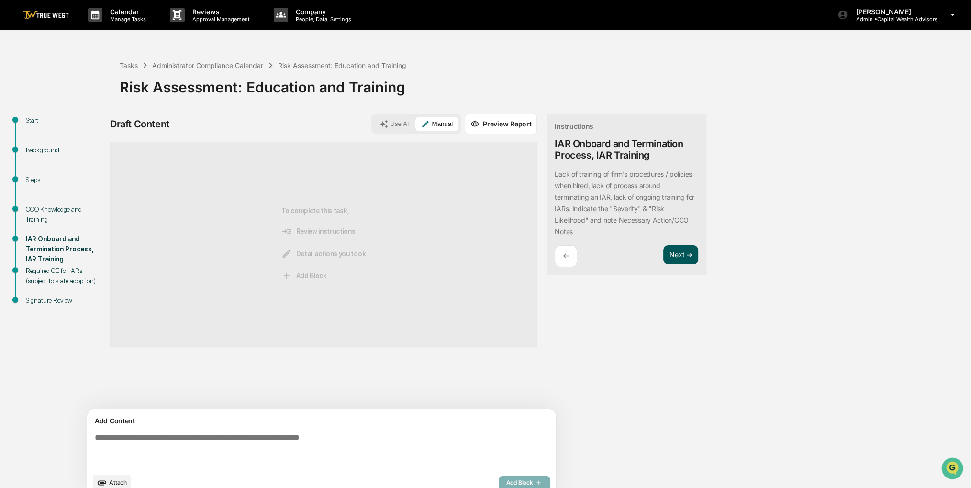
click at [663, 250] on button "Next ➔" at bounding box center [680, 255] width 35 height 20
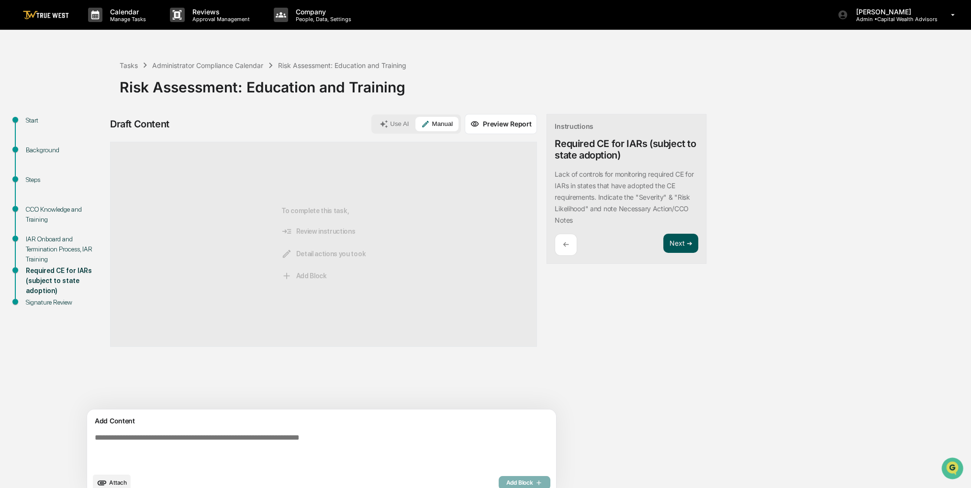
click at [663, 247] on button "Next ➔" at bounding box center [680, 244] width 35 height 20
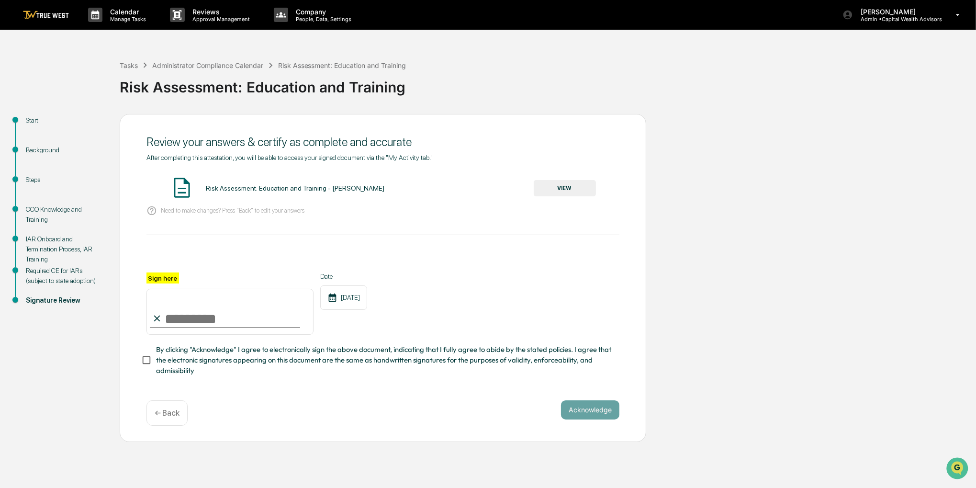
click at [225, 324] on input "Sign here" at bounding box center [229, 312] width 167 height 46
type input "**********"
click at [217, 365] on span "By clicking "Acknowledge" I agree to electronically sign the above document, in…" at bounding box center [384, 360] width 456 height 32
click at [593, 184] on button "VIEW" at bounding box center [565, 188] width 62 height 16
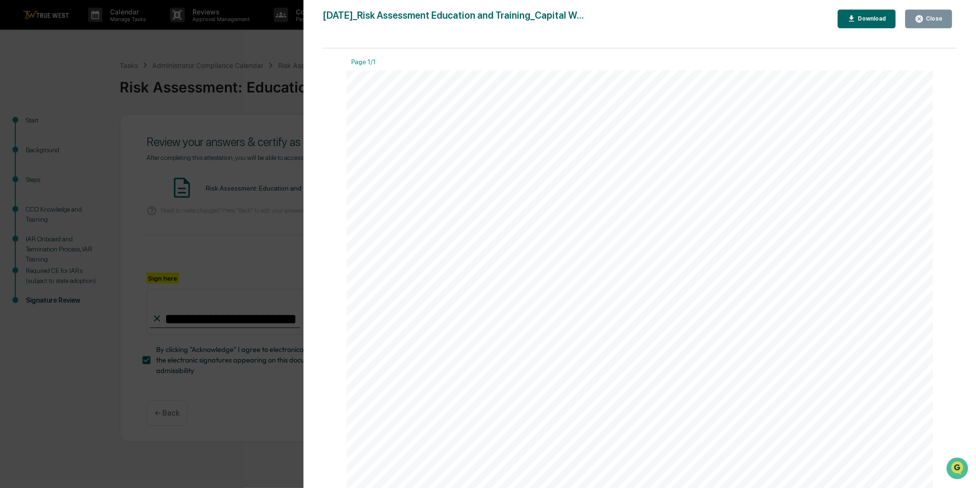
click at [276, 248] on div "Version History [DATE] 06:56 PM [PERSON_NAME] [DATE]_Risk Assessment Education …" at bounding box center [488, 244] width 976 height 488
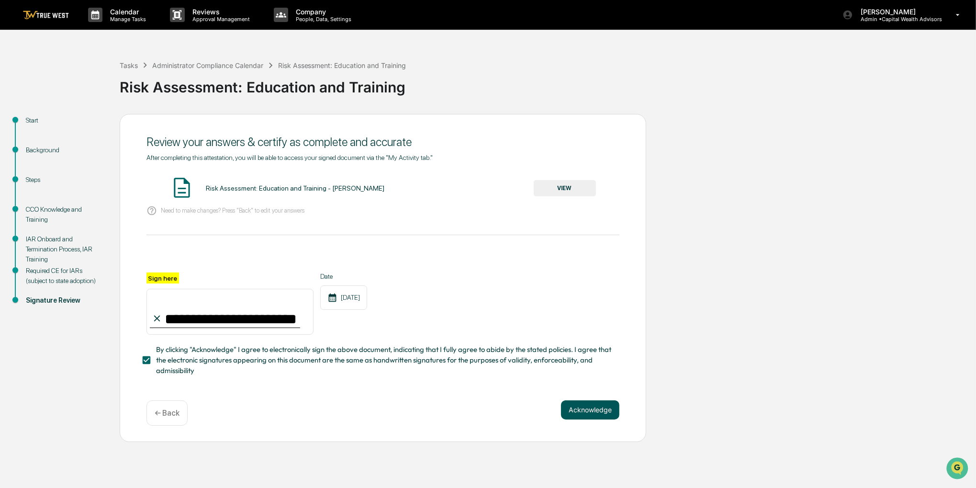
click at [576, 411] on button "Acknowledge" at bounding box center [590, 409] width 58 height 19
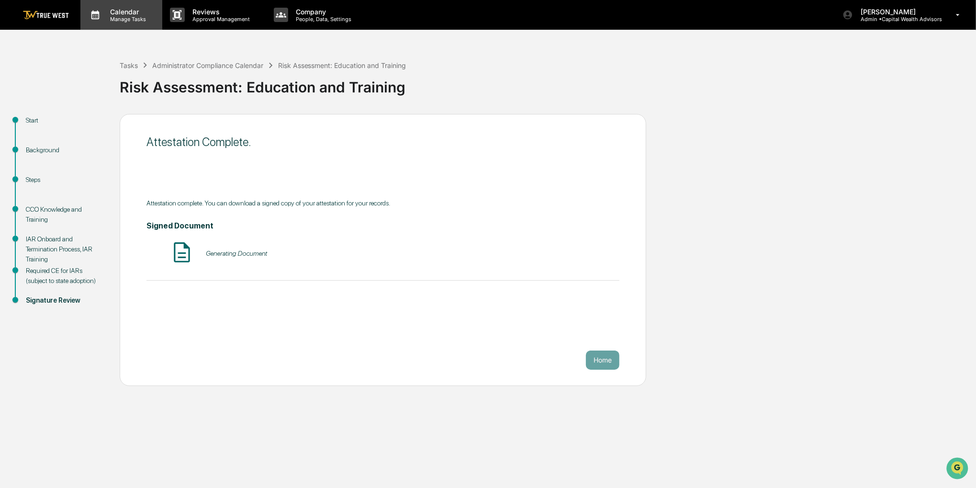
click at [125, 21] on p "Manage Tasks" at bounding box center [126, 19] width 48 height 7
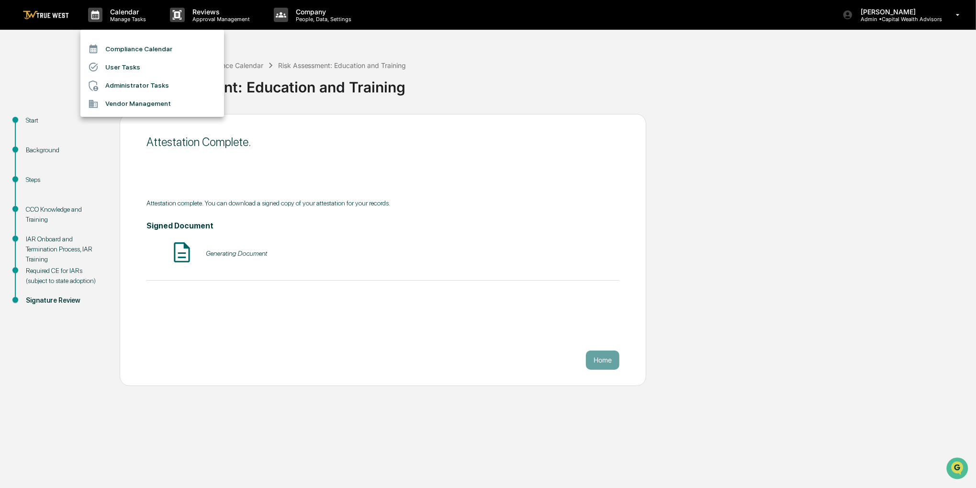
click at [126, 47] on li "Compliance Calendar" at bounding box center [152, 49] width 144 height 18
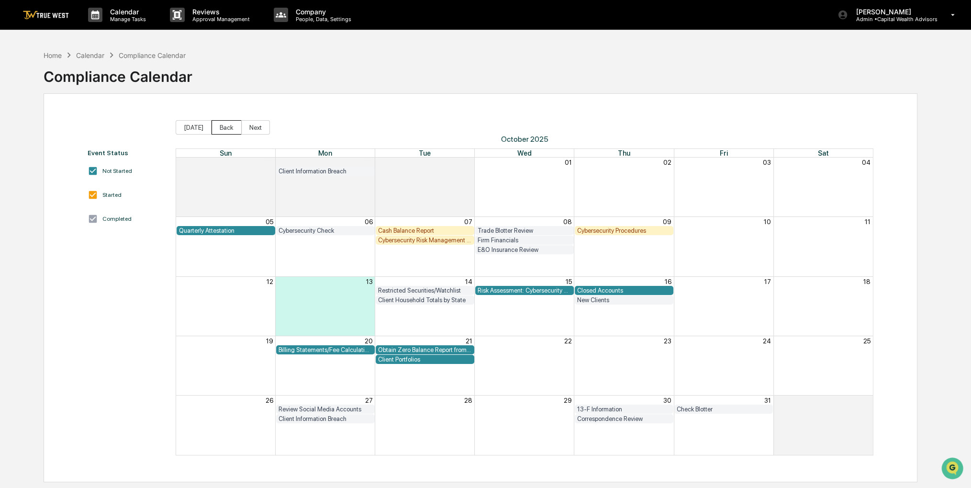
click at [225, 126] on button "Back" at bounding box center [227, 127] width 30 height 14
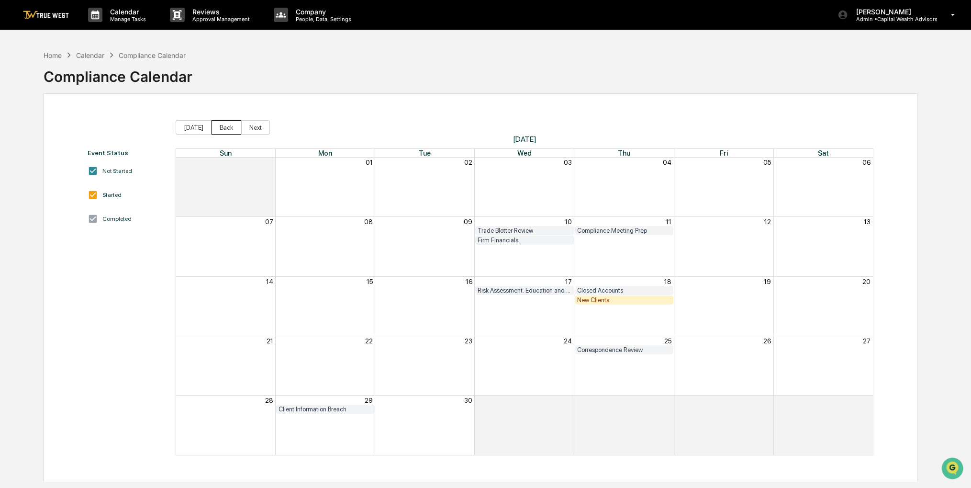
click at [225, 126] on button "Back" at bounding box center [227, 127] width 30 height 14
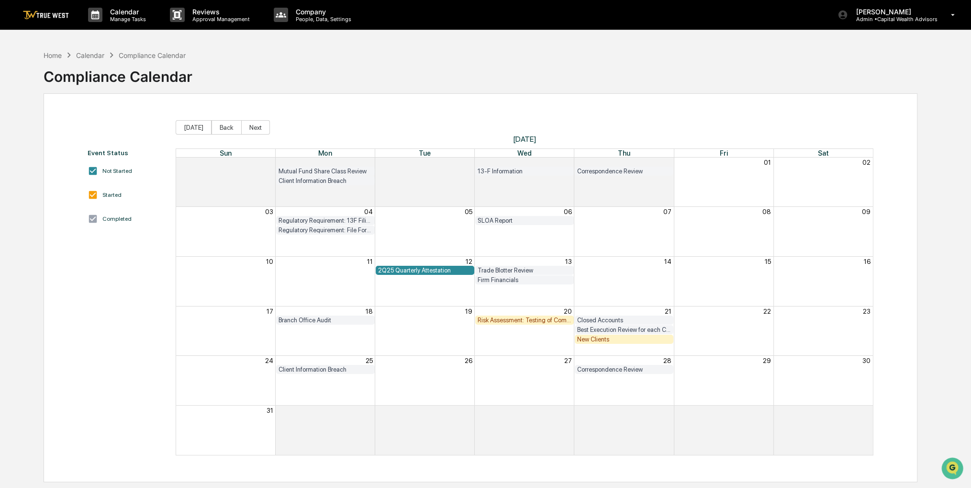
click at [527, 314] on div "20" at bounding box center [525, 310] width 100 height 9
click at [527, 319] on div "Risk Assessment: Testing of Compliance Program" at bounding box center [525, 319] width 94 height 7
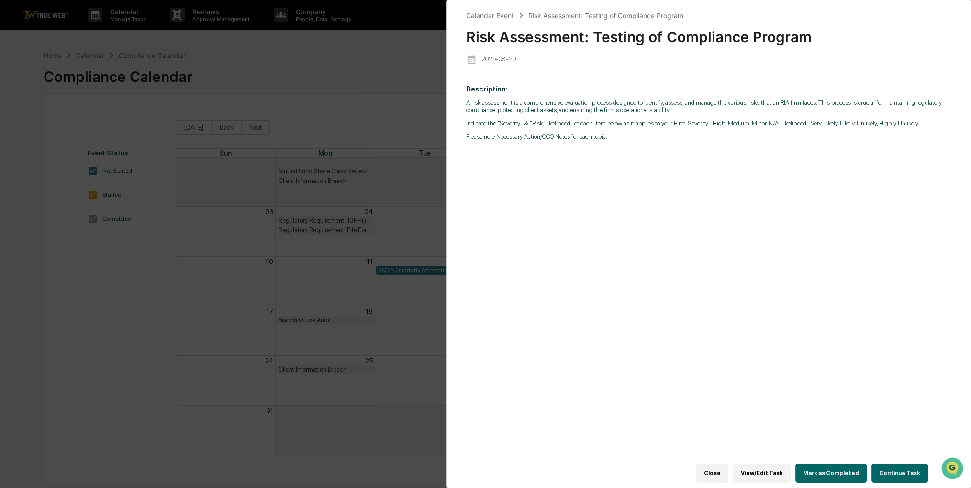
click at [899, 476] on button "Continue Task" at bounding box center [900, 472] width 56 height 19
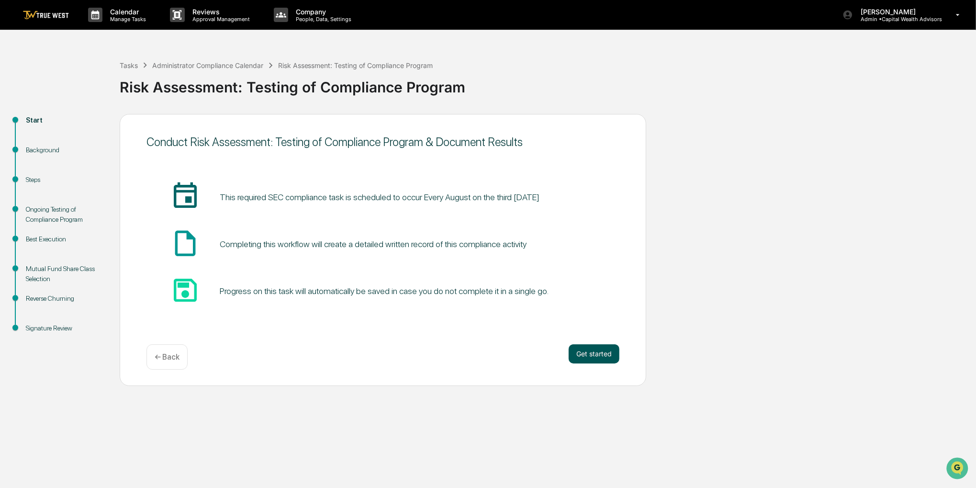
click at [596, 347] on button "Get started" at bounding box center [594, 353] width 51 height 19
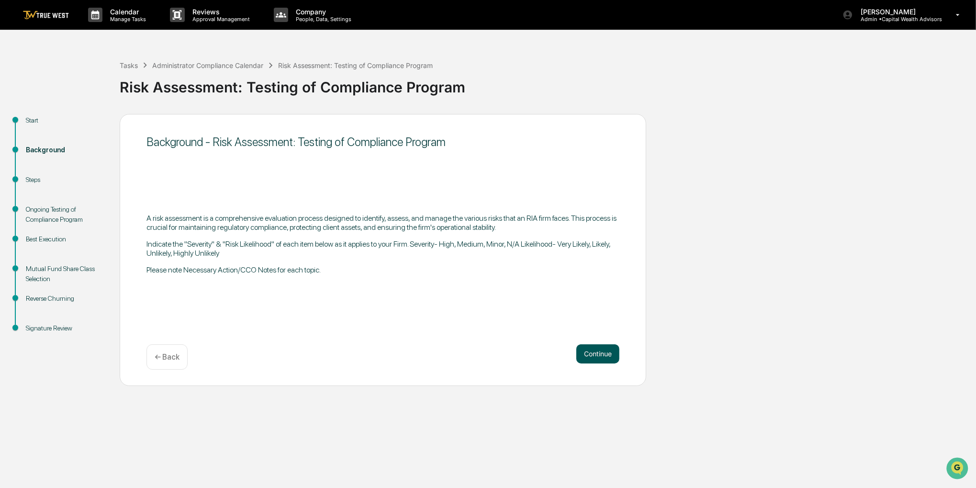
click at [596, 356] on button "Continue" at bounding box center [597, 353] width 43 height 19
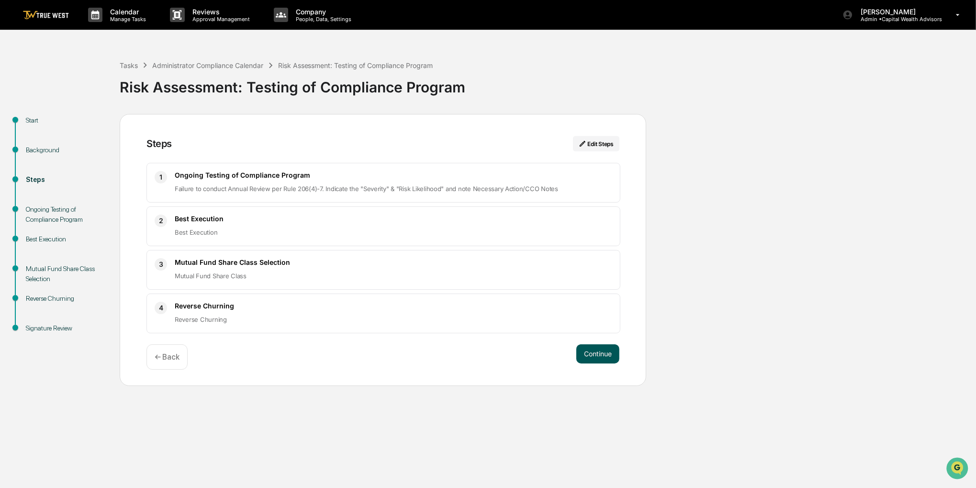
click at [609, 346] on button "Continue" at bounding box center [597, 353] width 43 height 19
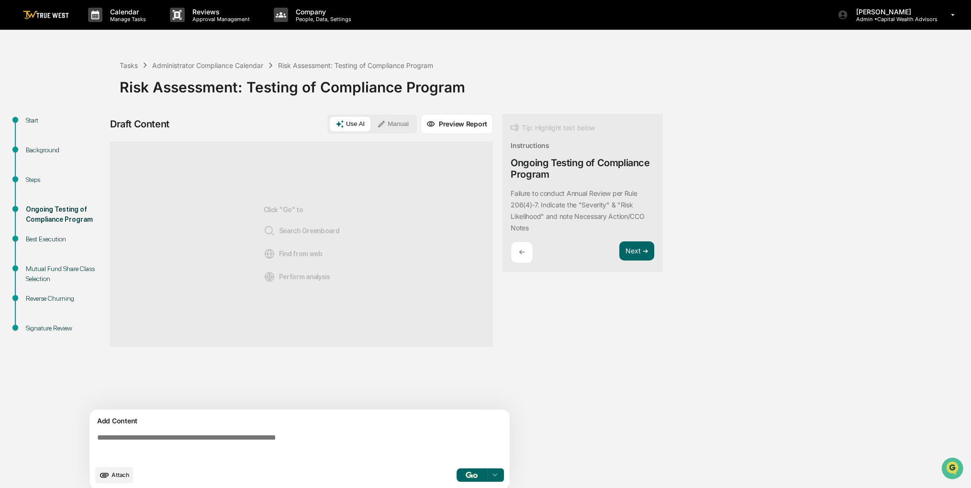
click at [387, 130] on button "Manual" at bounding box center [392, 124] width 43 height 14
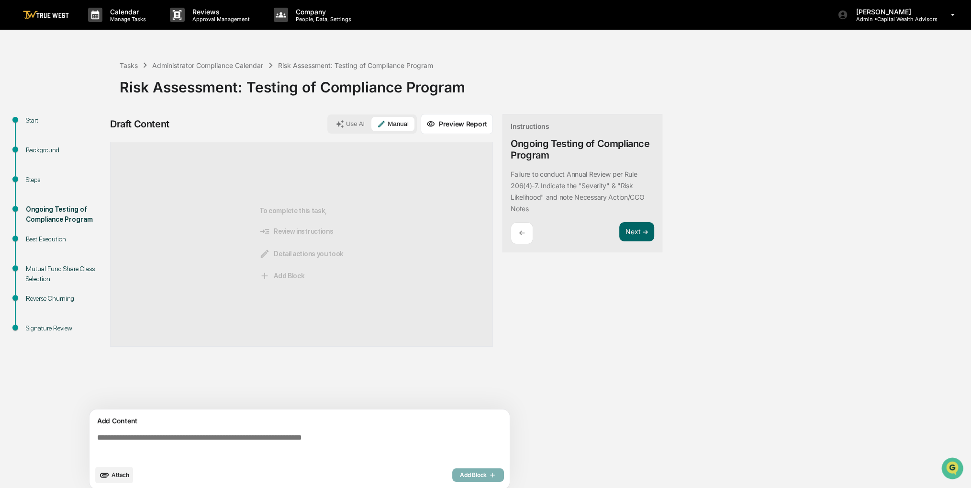
click at [220, 435] on textarea at bounding box center [301, 446] width 416 height 34
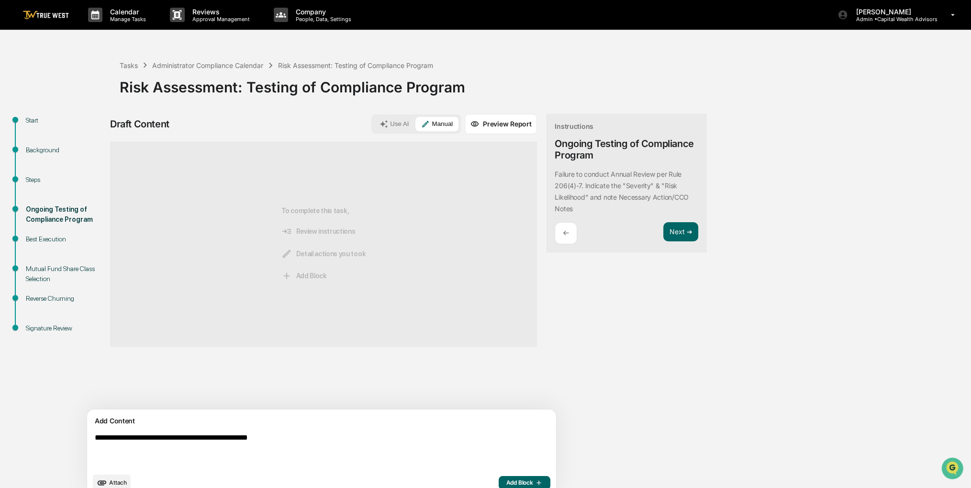
type textarea "**********"
click at [533, 484] on icon "button" at bounding box center [538, 483] width 10 height 8
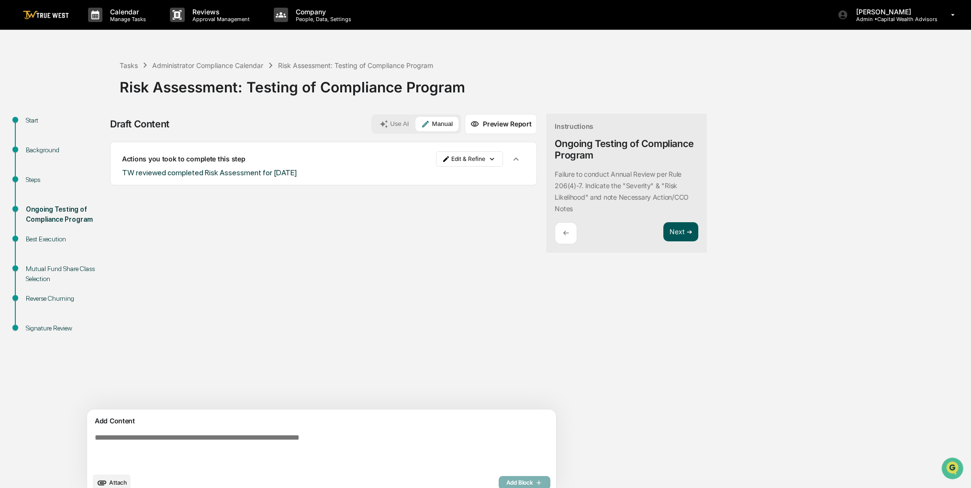
click at [663, 226] on button "Next ➔" at bounding box center [680, 232] width 35 height 20
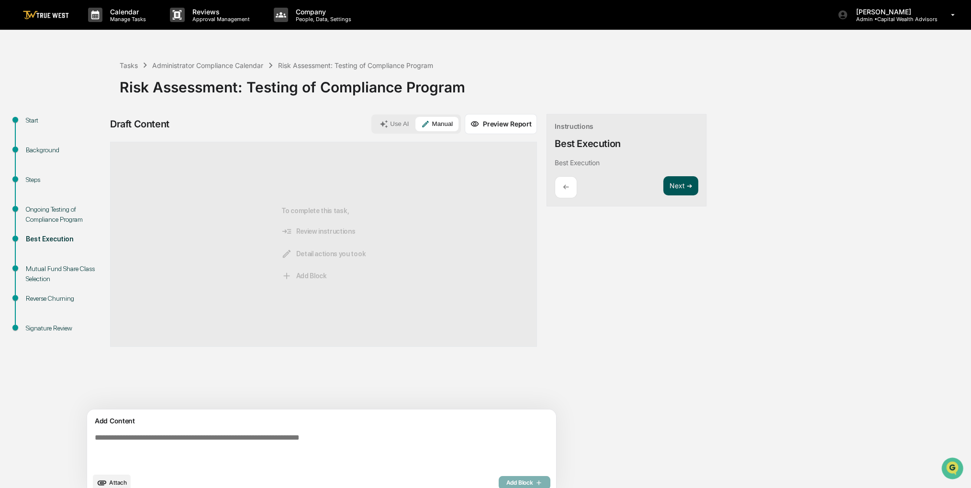
click at [663, 191] on button "Next ➔" at bounding box center [680, 186] width 35 height 20
click at [663, 206] on button "Next ➔" at bounding box center [680, 198] width 35 height 20
click at [663, 185] on button "Next ➔" at bounding box center [680, 186] width 35 height 20
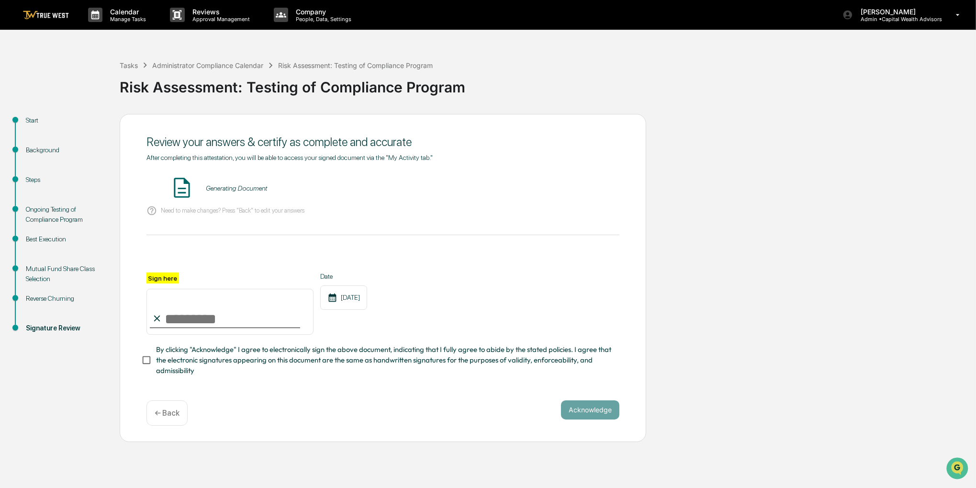
click at [204, 321] on input "Sign here" at bounding box center [229, 312] width 167 height 46
type input "**********"
click at [196, 359] on span "By clicking "Acknowledge" I agree to electronically sign the above document, in…" at bounding box center [384, 360] width 456 height 32
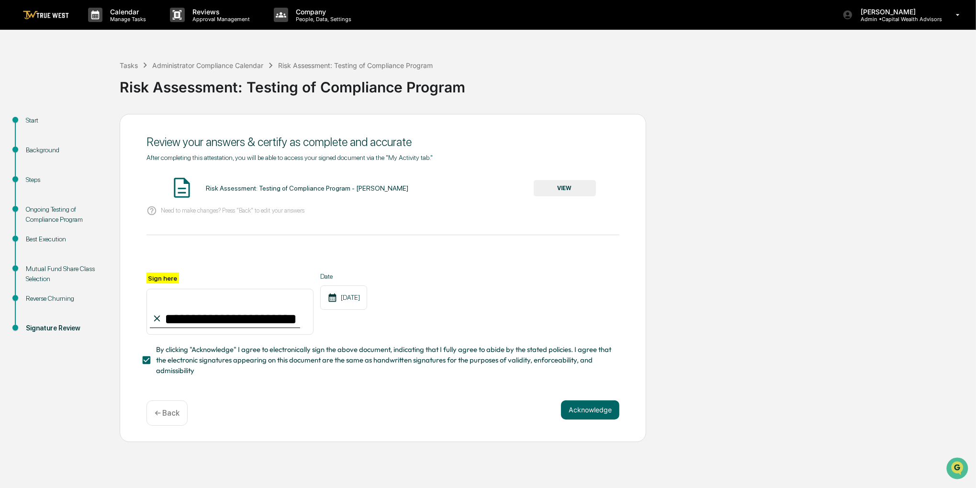
click at [580, 187] on button "VIEW" at bounding box center [565, 188] width 62 height 16
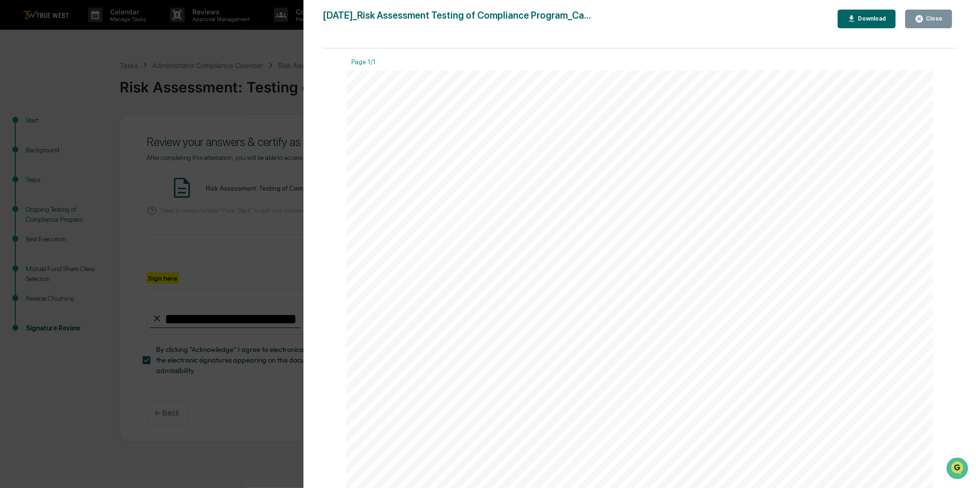
click at [292, 245] on div "Version History [DATE] 06:57 PM [PERSON_NAME] [DATE]_Risk Assessment Testing of…" at bounding box center [488, 244] width 976 height 488
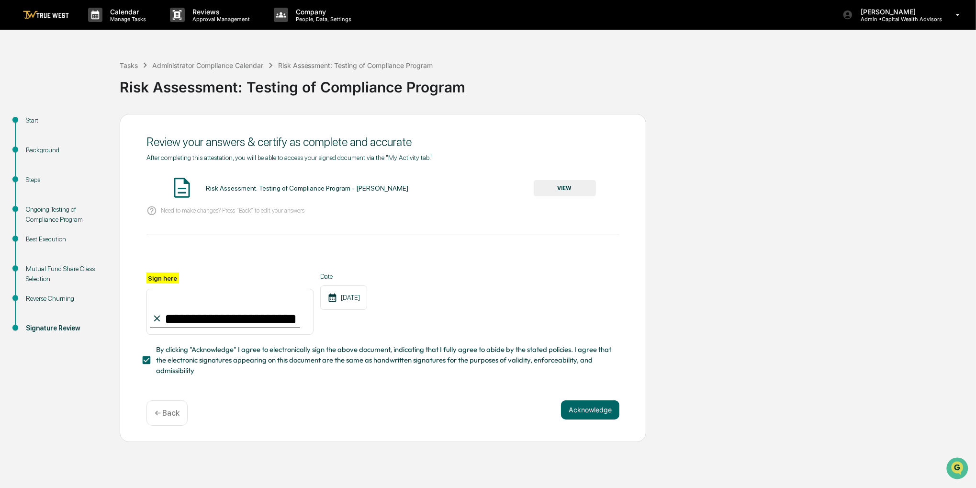
drag, startPoint x: 511, startPoint y: 302, endPoint x: 499, endPoint y: 309, distance: 13.7
click at [494, 303] on div "**********" at bounding box center [382, 303] width 473 height 62
click at [594, 409] on button "Acknowledge" at bounding box center [590, 409] width 58 height 19
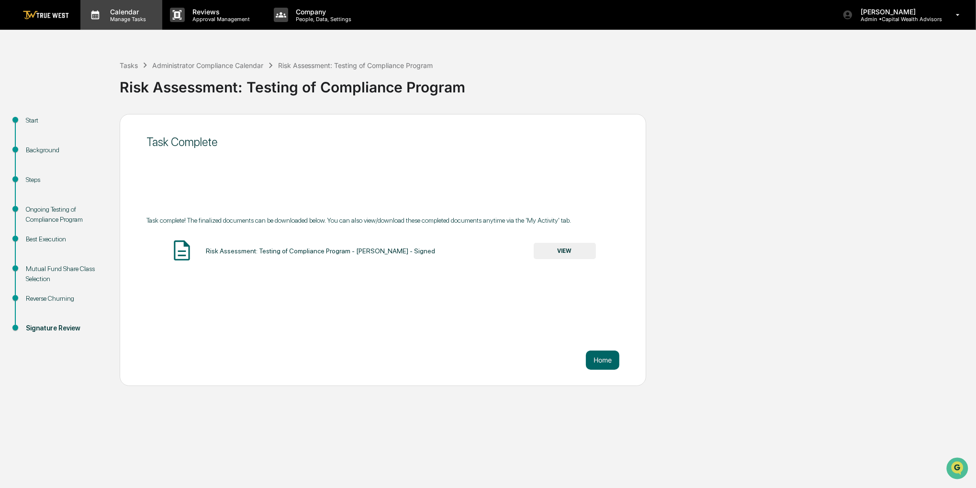
click at [92, 14] on icon at bounding box center [95, 15] width 14 height 14
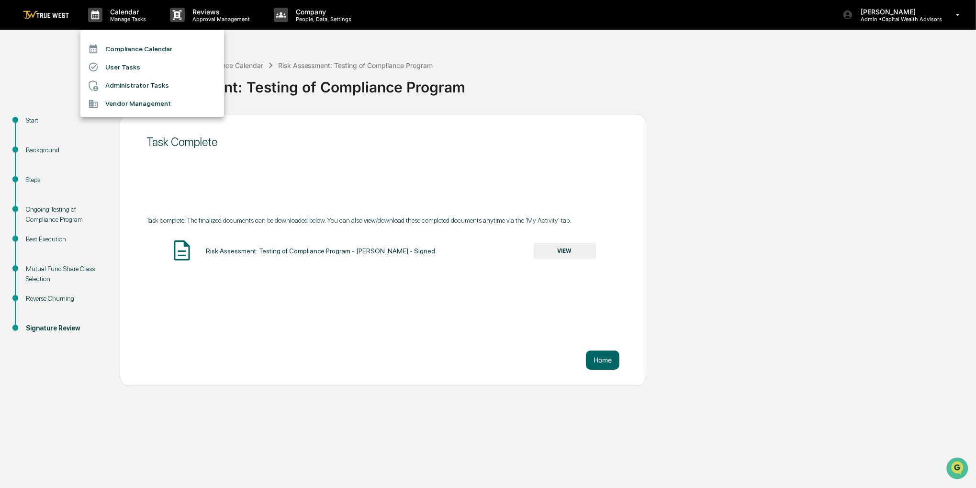
click at [124, 49] on li "Compliance Calendar" at bounding box center [152, 49] width 144 height 18
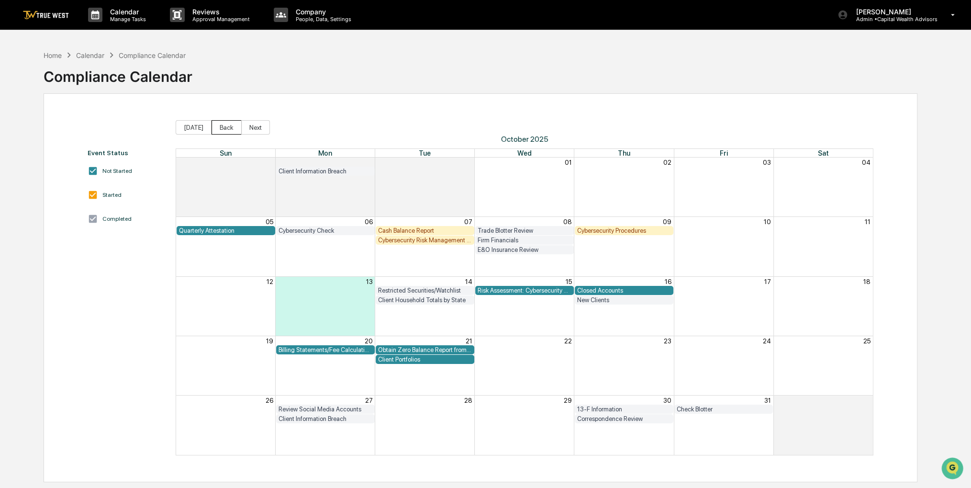
click at [224, 122] on button "Back" at bounding box center [227, 127] width 30 height 14
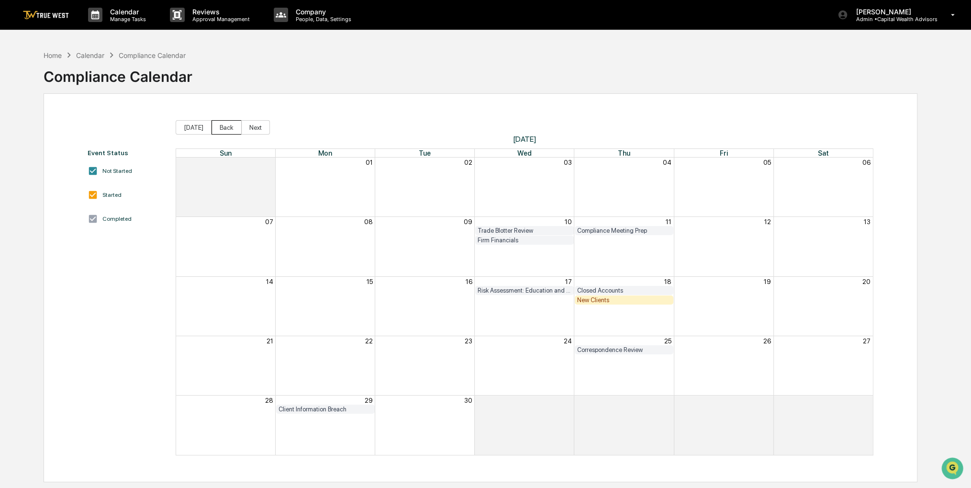
click at [224, 125] on button "Back" at bounding box center [227, 127] width 30 height 14
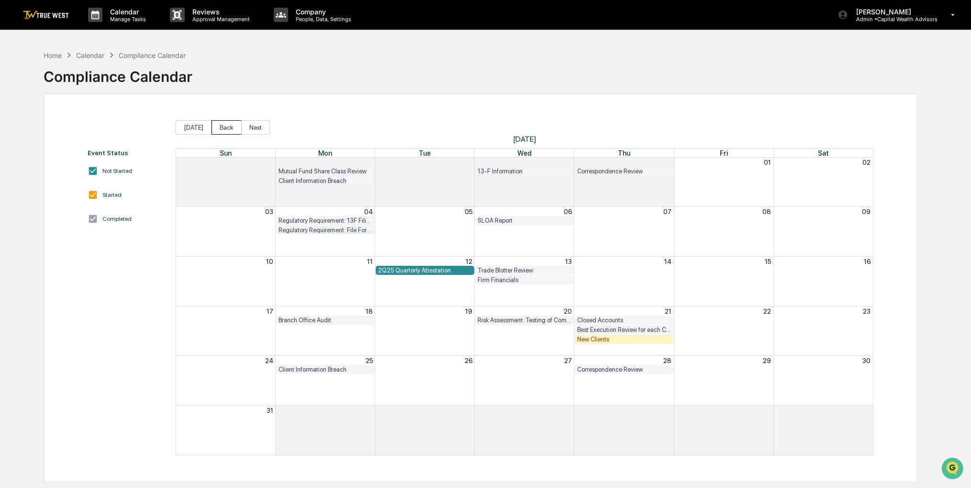
click at [224, 125] on button "Back" at bounding box center [227, 127] width 30 height 14
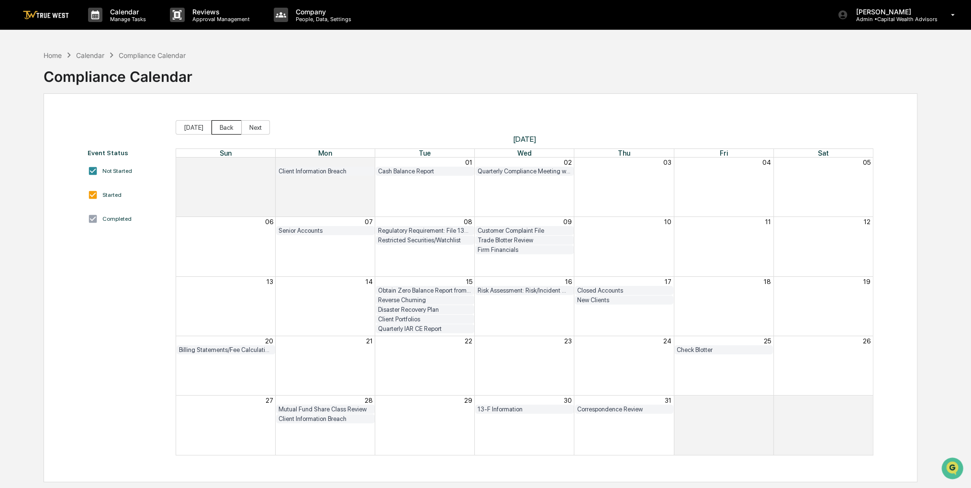
click at [226, 128] on button "Back" at bounding box center [227, 127] width 30 height 14
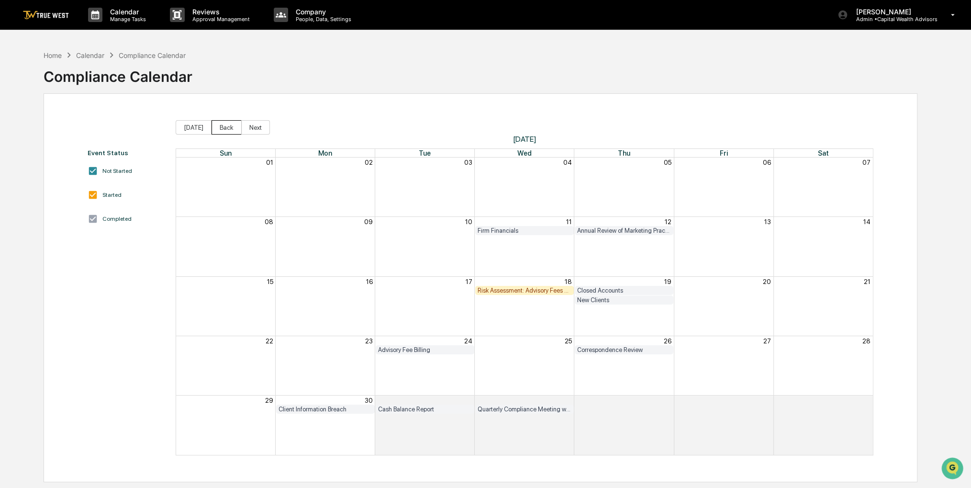
click at [226, 128] on button "Back" at bounding box center [227, 127] width 30 height 14
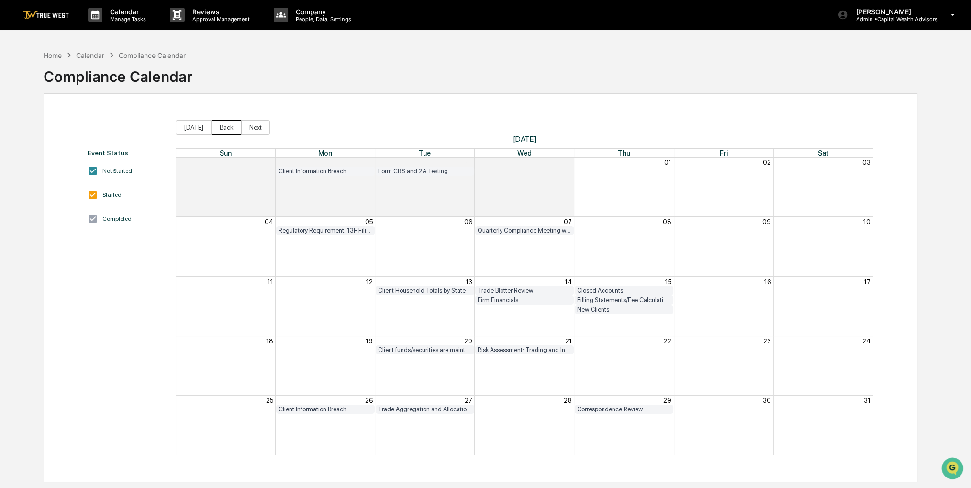
click at [230, 129] on button "Back" at bounding box center [227, 127] width 30 height 14
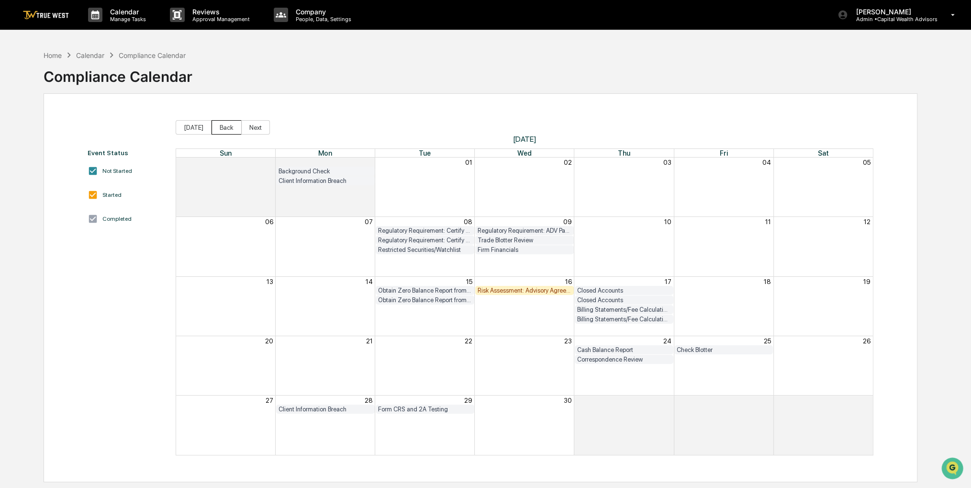
click at [230, 129] on button "Back" at bounding box center [227, 127] width 30 height 14
